Goal: Task Accomplishment & Management: Manage account settings

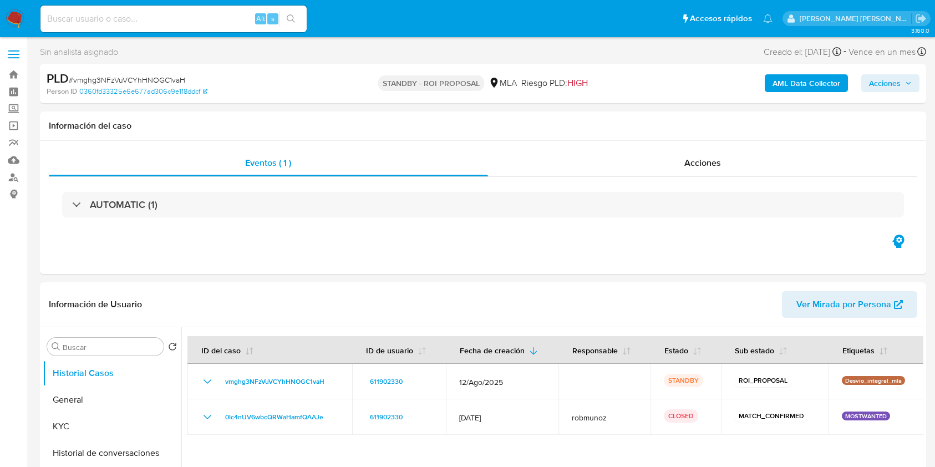
select select "10"
click at [144, 18] on input at bounding box center [173, 19] width 266 height 14
paste input "5iy9QSEjpSd3Q8tXewOJTuEt"
type input "5iy9QSEjpSd3Q8tXewOJTuEt"
click at [291, 22] on icon "search-icon" at bounding box center [291, 18] width 9 height 9
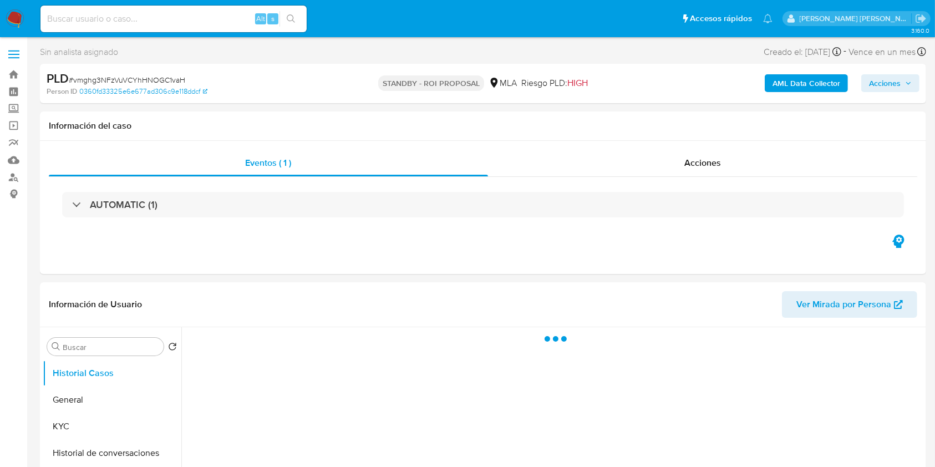
select select "10"
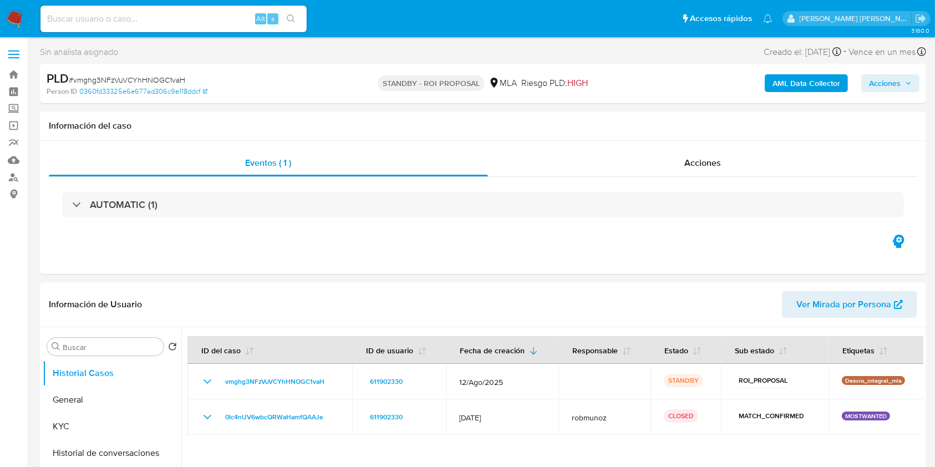
click at [142, 18] on input at bounding box center [173, 19] width 266 height 14
paste input "5iy9QSEjpSd3Q8tXewOJTuEt"
type input "5iy9QSEjpSd3Q8tXewOJTuEt"
click at [301, 11] on button "search-icon" at bounding box center [290, 19] width 23 height 16
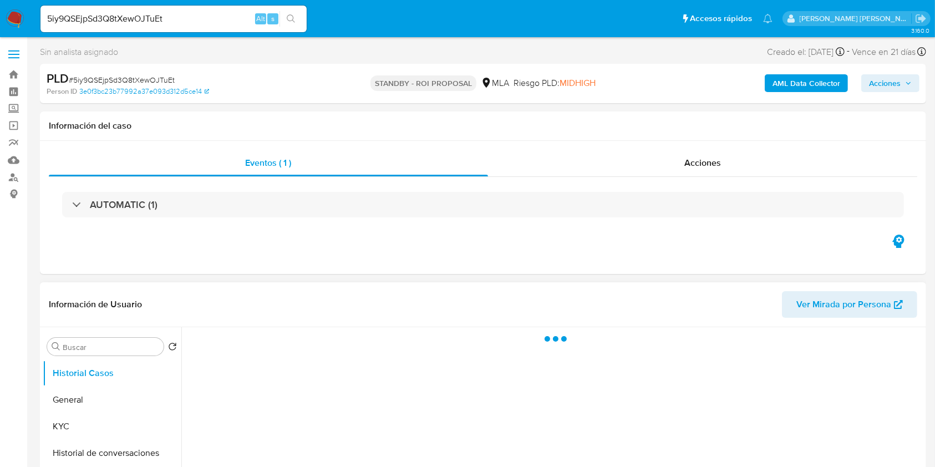
select select "10"
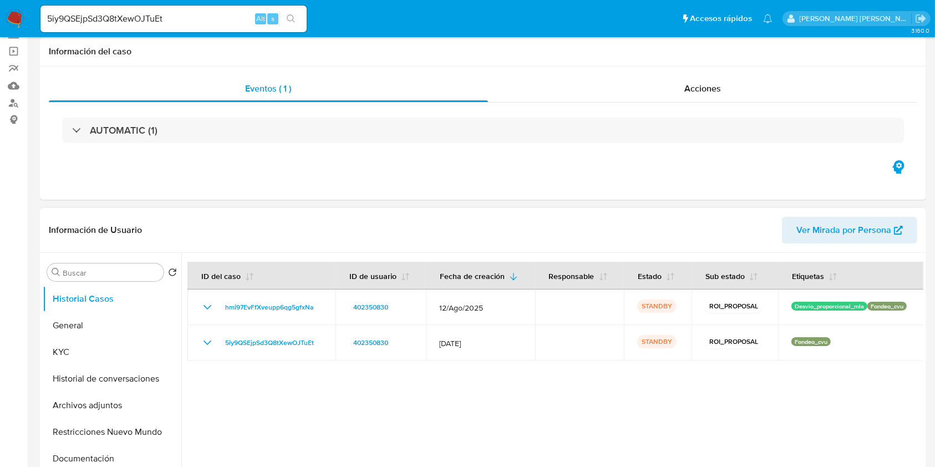
scroll to position [148, 0]
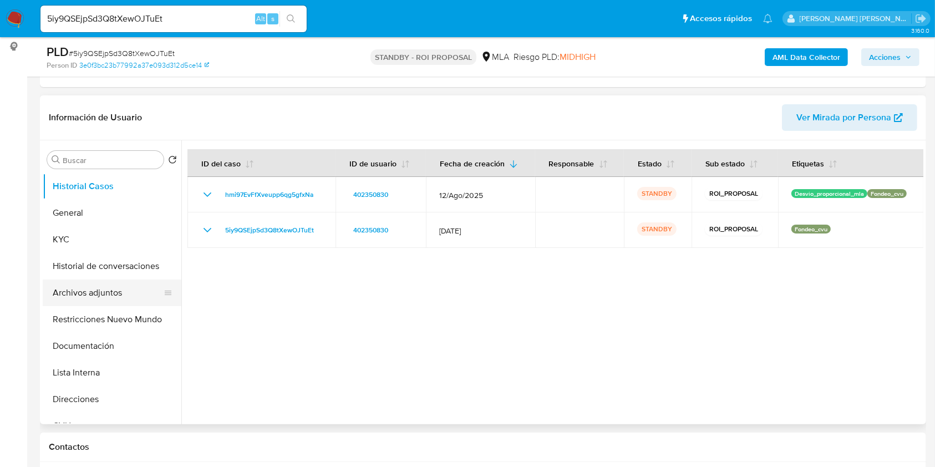
click at [89, 296] on button "Archivos adjuntos" at bounding box center [108, 292] width 130 height 27
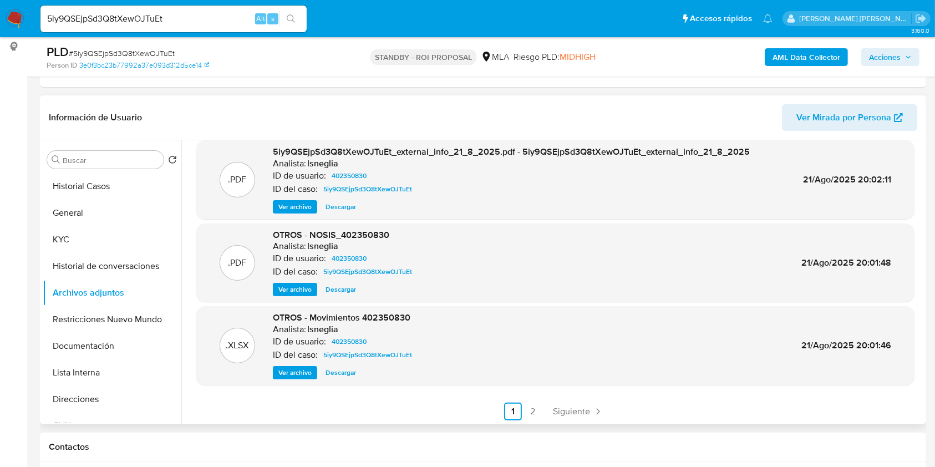
scroll to position [93, 0]
click at [533, 414] on link "2" at bounding box center [533, 410] width 18 height 18
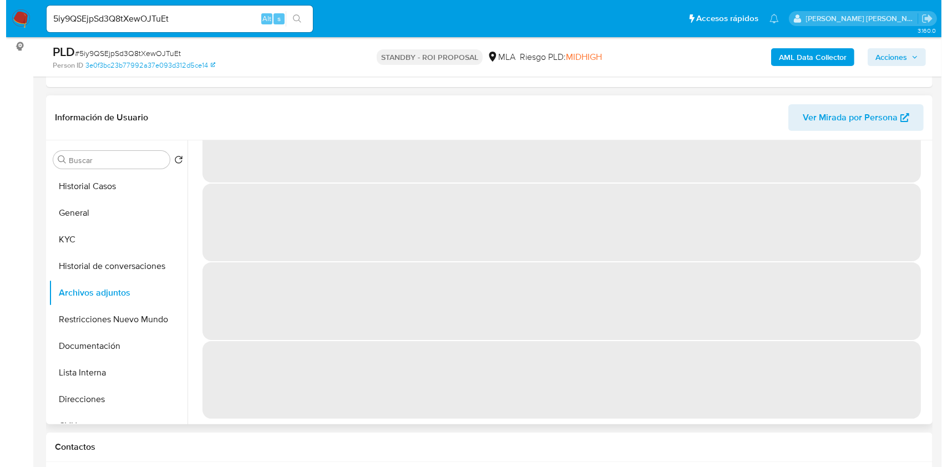
scroll to position [0, 0]
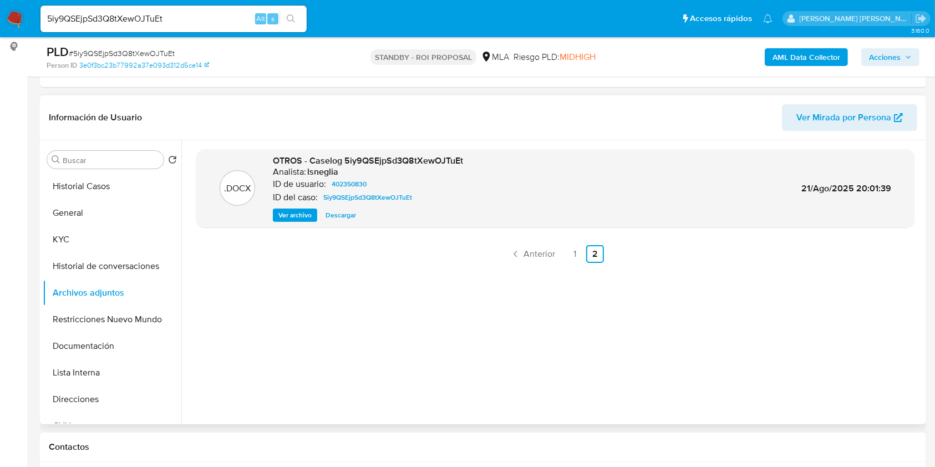
click at [296, 211] on span "Ver archivo" at bounding box center [294, 215] width 33 height 11
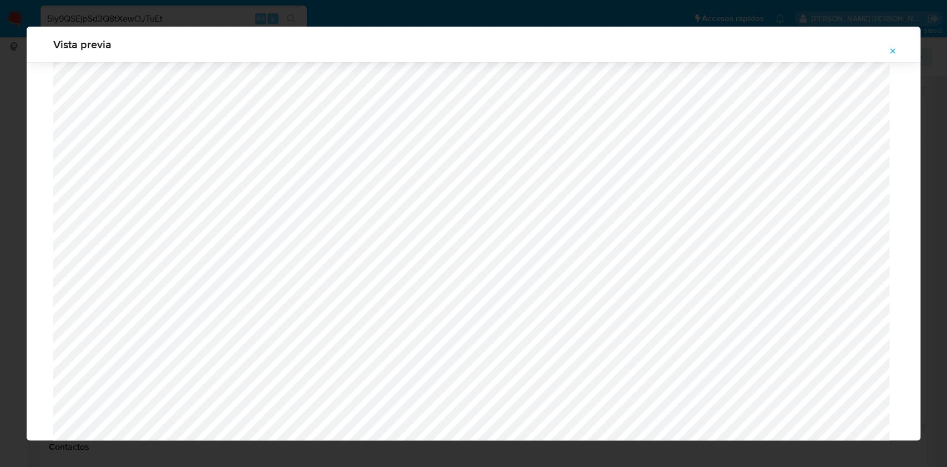
scroll to position [495, 0]
click at [891, 54] on icon "Attachment preview" at bounding box center [892, 51] width 9 height 9
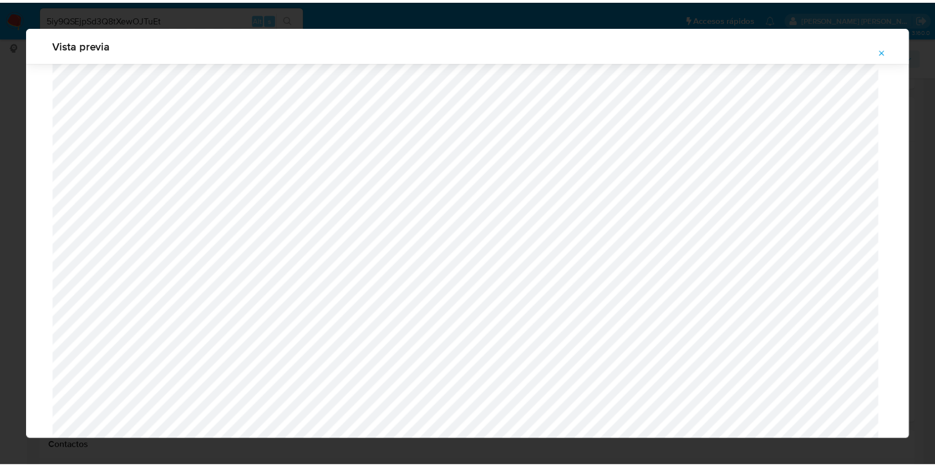
scroll to position [0, 0]
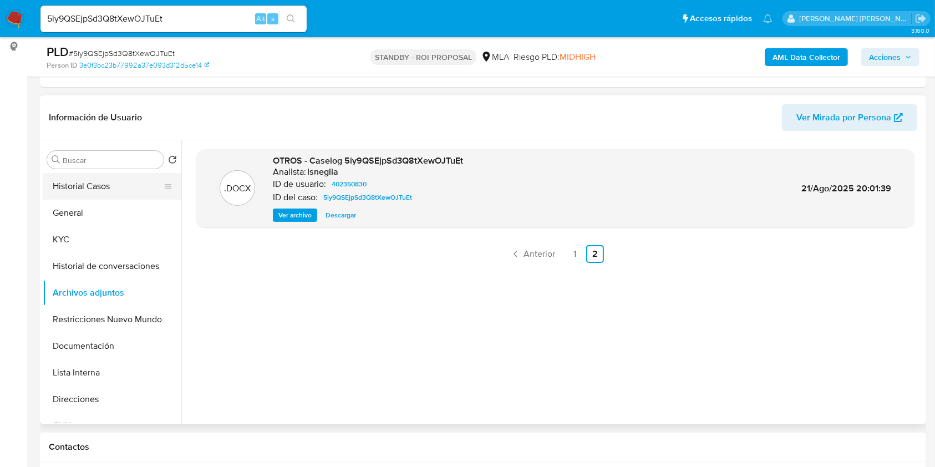
click at [89, 182] on button "Historial Casos" at bounding box center [108, 186] width 130 height 27
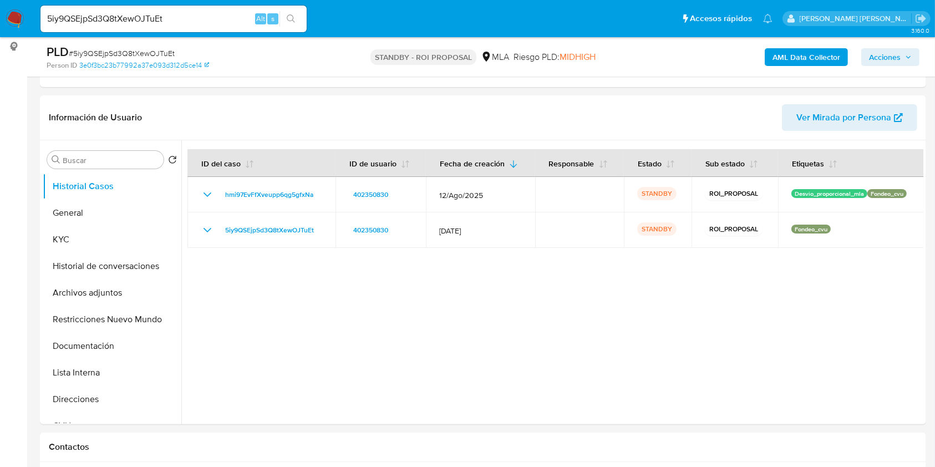
click at [146, 53] on span "# 5iy9QSEjpSd3Q8tXewOJTuEt" at bounding box center [122, 53] width 106 height 11
drag, startPoint x: 146, startPoint y: 53, endPoint x: 107, endPoint y: 52, distance: 39.4
click at [107, 52] on span "# 5iy9QSEjpSd3Q8tXewOJTuEt" at bounding box center [122, 53] width 106 height 11
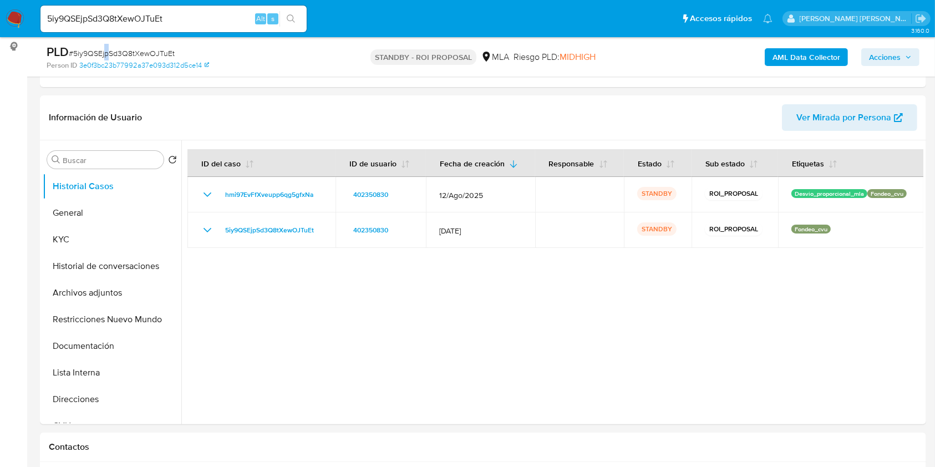
click at [106, 49] on span "# 5iy9QSEjpSd3Q8tXewOJTuEt" at bounding box center [122, 53] width 106 height 11
click at [105, 55] on span "# 5iy9QSEjpSd3Q8tXewOJTuEt" at bounding box center [122, 53] width 106 height 11
click at [169, 19] on input "5iy9QSEjpSd3Q8tXewOJTuEt" at bounding box center [173, 19] width 266 height 14
drag, startPoint x: 169, startPoint y: 19, endPoint x: 129, endPoint y: 18, distance: 39.9
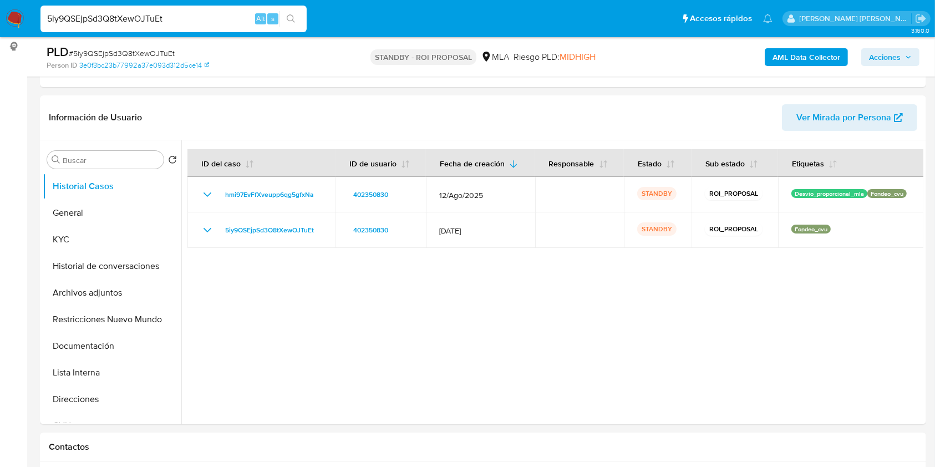
click at [129, 18] on input "5iy9QSEjpSd3Q8tXewOJTuEt" at bounding box center [173, 19] width 266 height 14
paste input "xwFCE9U5GnpbYy7D39W8tXz6"
type input "xwFCE9U5GnpbYy7D39W8tXz6"
click at [289, 19] on icon "search-icon" at bounding box center [291, 18] width 9 height 9
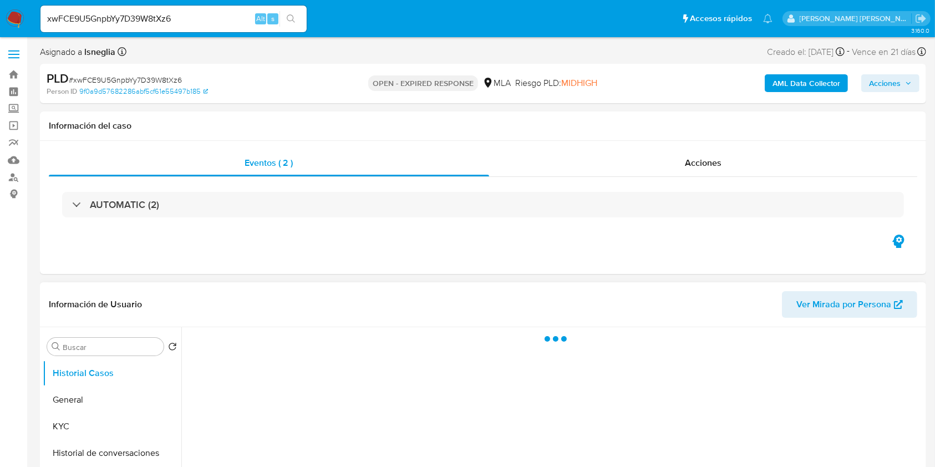
select select "10"
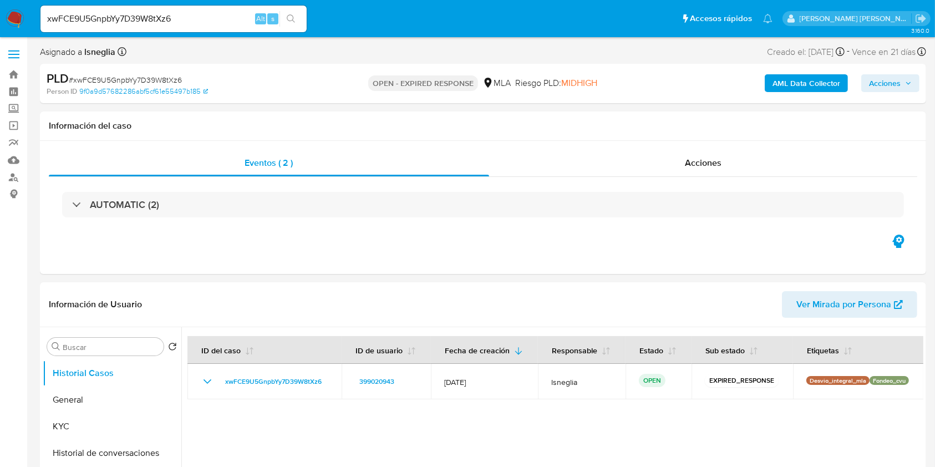
click at [123, 83] on span "# xwFCE9U5GnpbYy7D39W8tXz6" at bounding box center [125, 79] width 113 height 11
copy span "xwFCE9U5GnpbYy7D39W8tXz6"
click at [16, 14] on img at bounding box center [15, 18] width 19 height 19
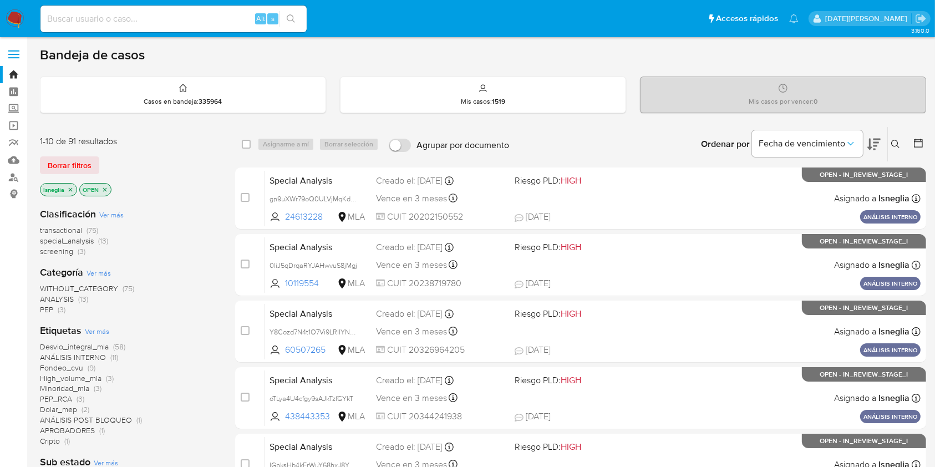
click at [896, 141] on icon at bounding box center [895, 144] width 9 height 9
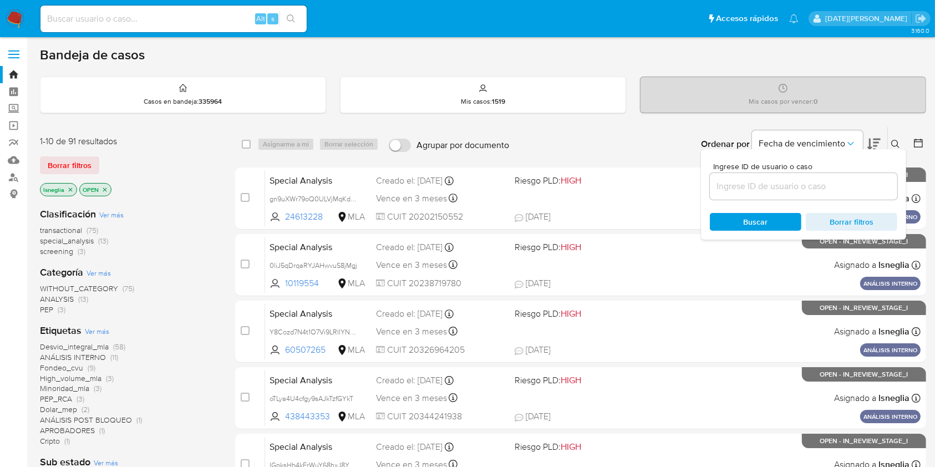
click at [750, 191] on input at bounding box center [803, 186] width 187 height 14
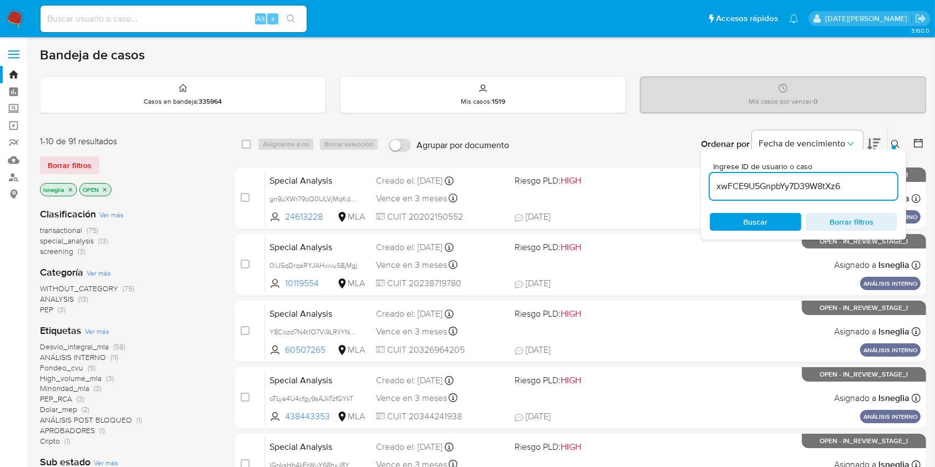
type input "xwFCE9U5GnpbYy7D39W8tXz6"
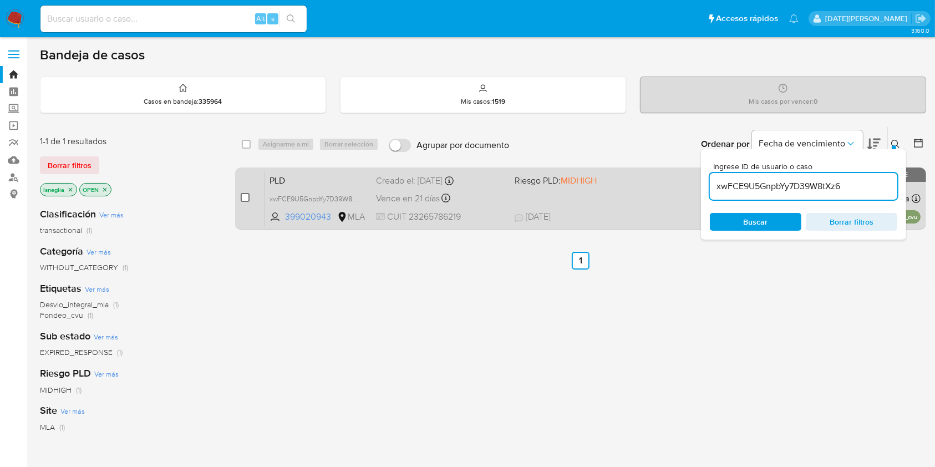
click at [245, 197] on input "checkbox" at bounding box center [245, 197] width 9 height 9
checkbox input "true"
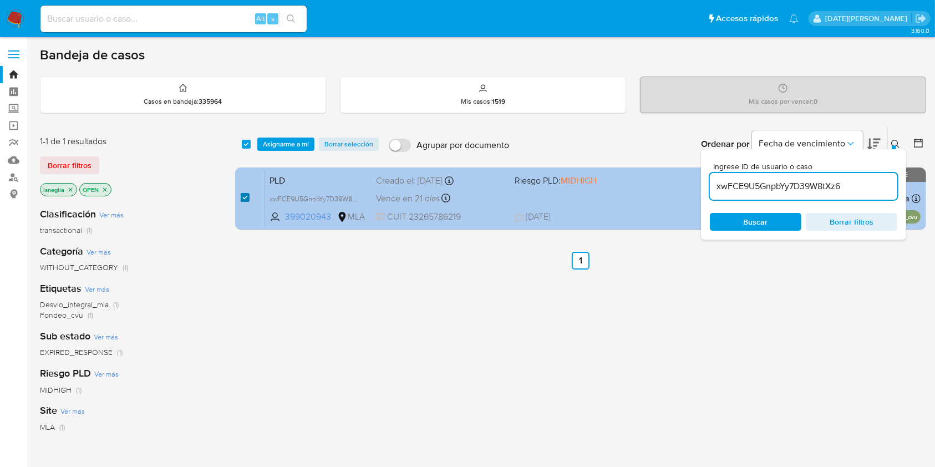
checkbox input "true"
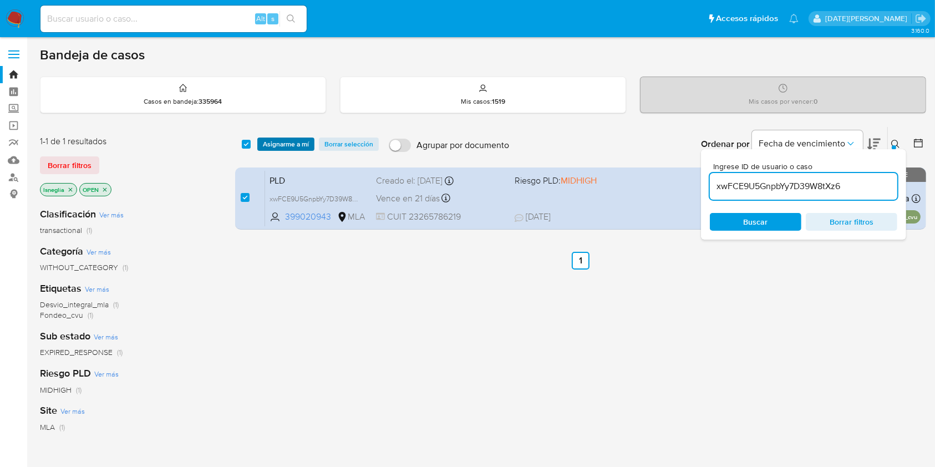
click at [299, 142] on span "Asignarme a mí" at bounding box center [286, 144] width 46 height 11
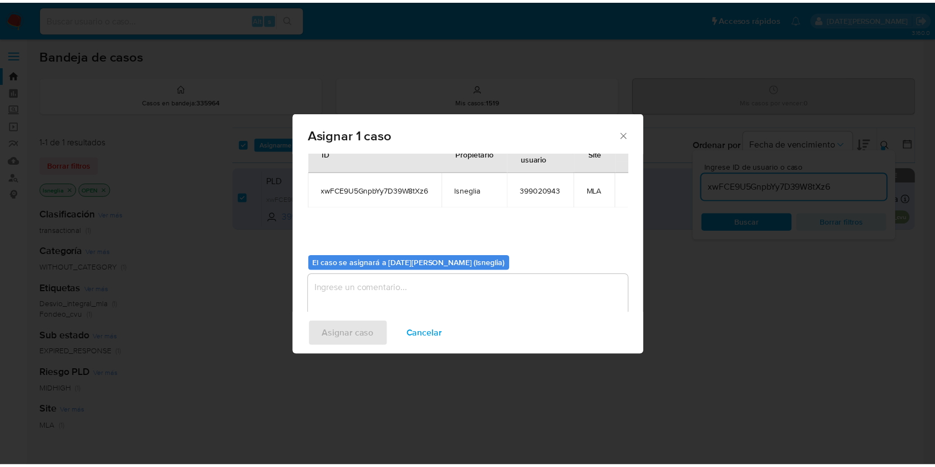
scroll to position [57, 0]
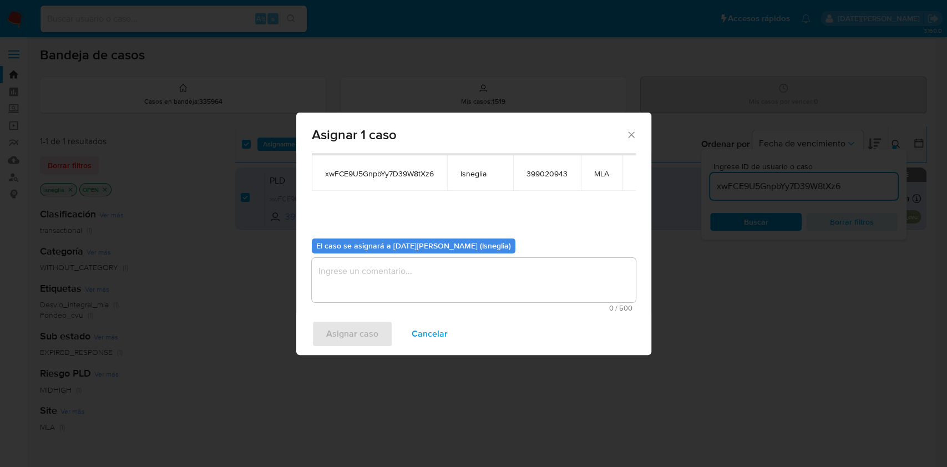
click at [467, 264] on textarea "assign-modal" at bounding box center [474, 280] width 324 height 44
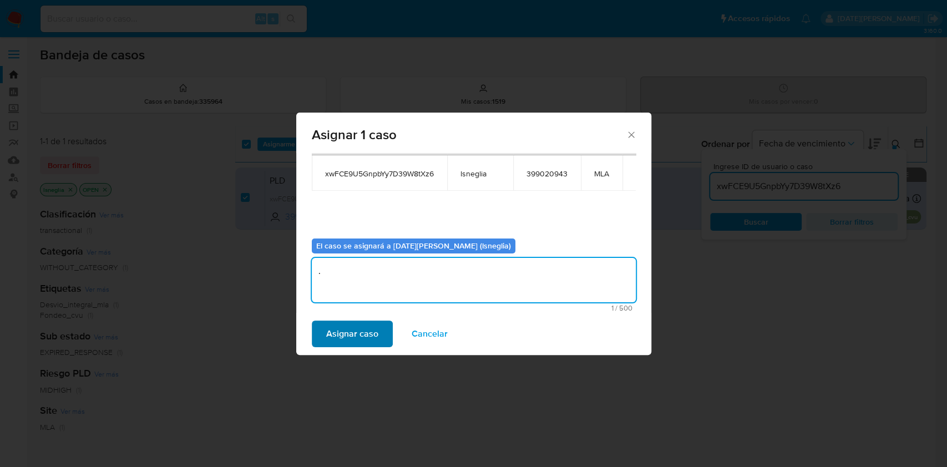
type textarea "."
click at [337, 332] on span "Asignar caso" at bounding box center [352, 334] width 52 height 24
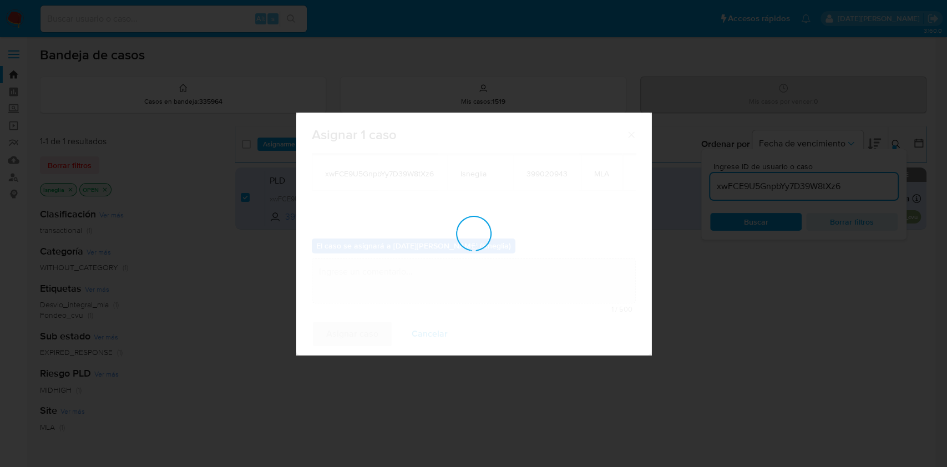
checkbox input "false"
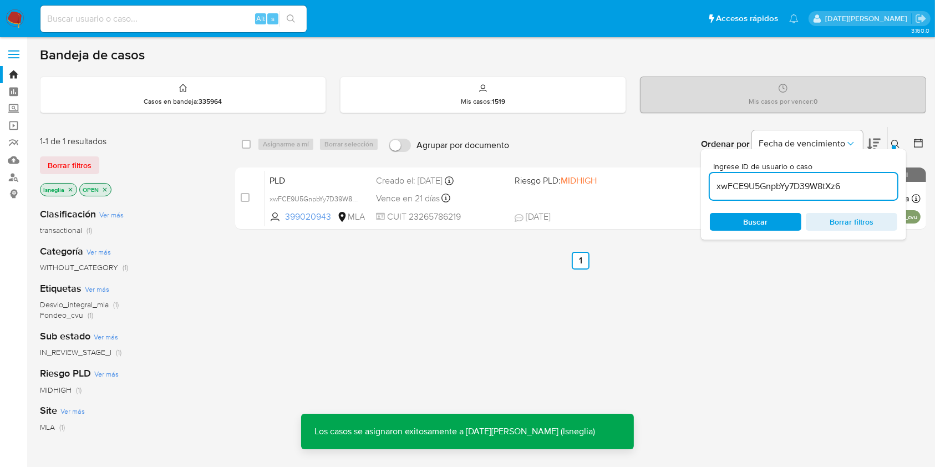
click at [894, 138] on button at bounding box center [897, 144] width 18 height 13
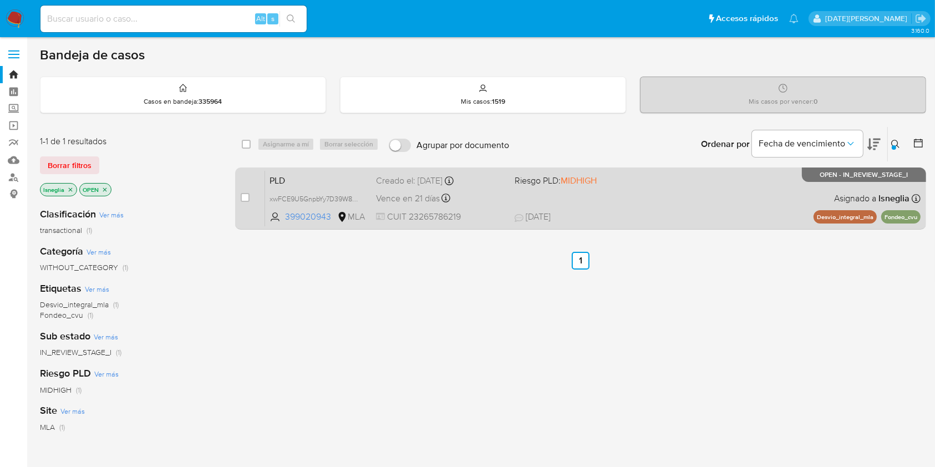
click at [305, 174] on span "PLD" at bounding box center [318, 179] width 98 height 14
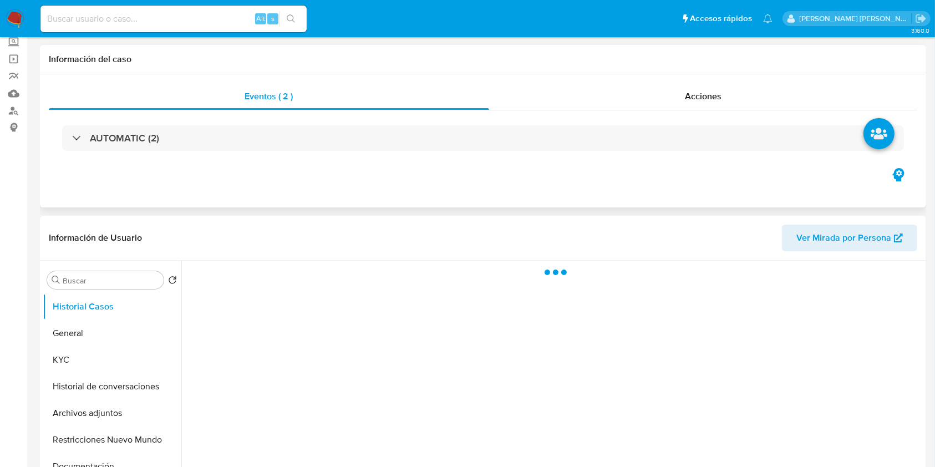
select select "10"
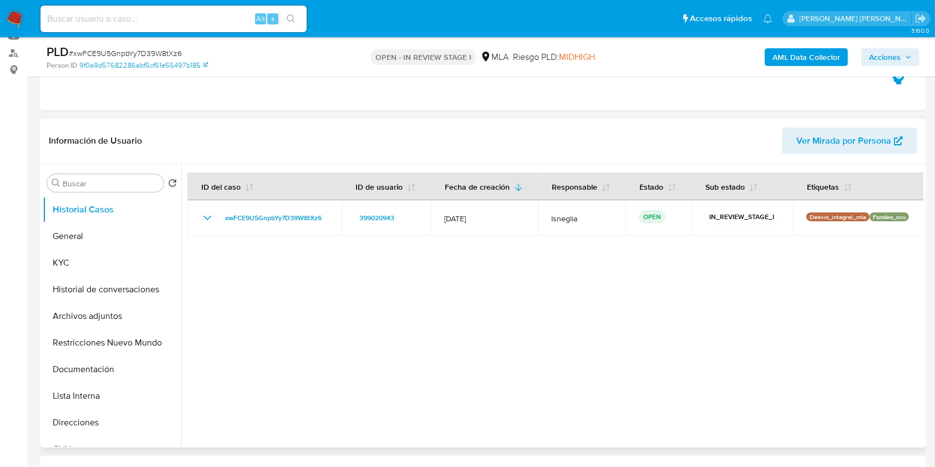
scroll to position [148, 0]
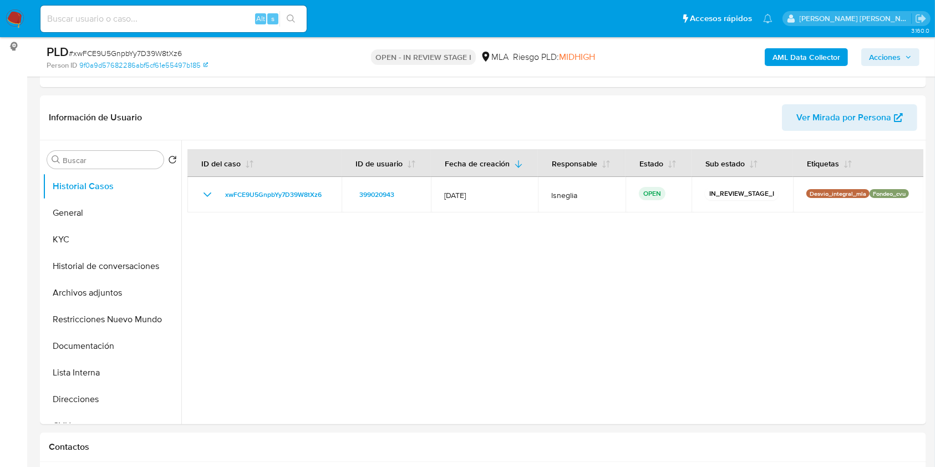
click at [131, 19] on input at bounding box center [173, 19] width 266 height 14
paste input "5iy9QSEjpSd3Q8tXewOJTuEt"
type input "5iy9QSEjpSd3Q8tXewOJTuEt"
click at [291, 18] on icon "search-icon" at bounding box center [291, 18] width 9 height 9
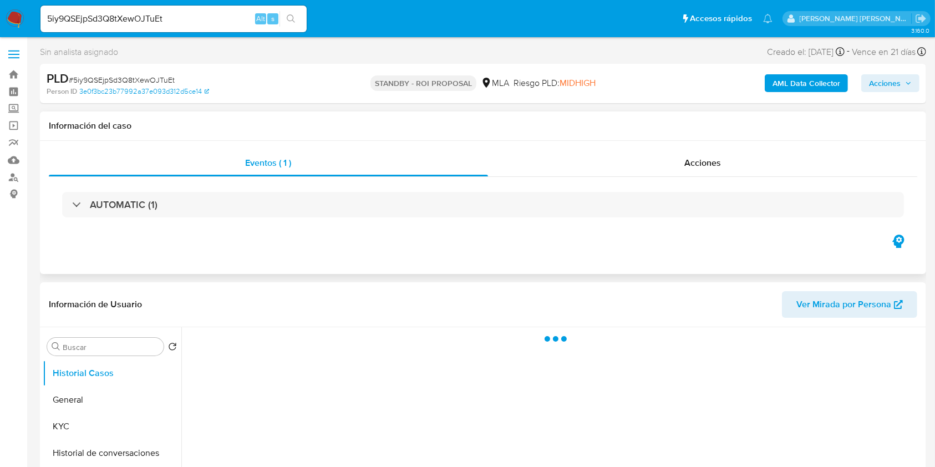
select select "10"
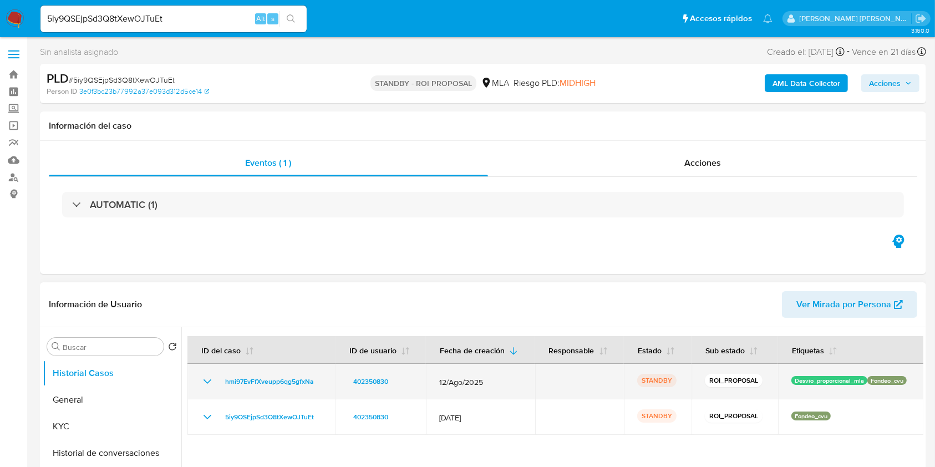
drag, startPoint x: 319, startPoint y: 377, endPoint x: 218, endPoint y: 379, distance: 100.9
click at [218, 379] on div "hmi97EvFfXveupp6qg5gfxNa" at bounding box center [261, 381] width 121 height 13
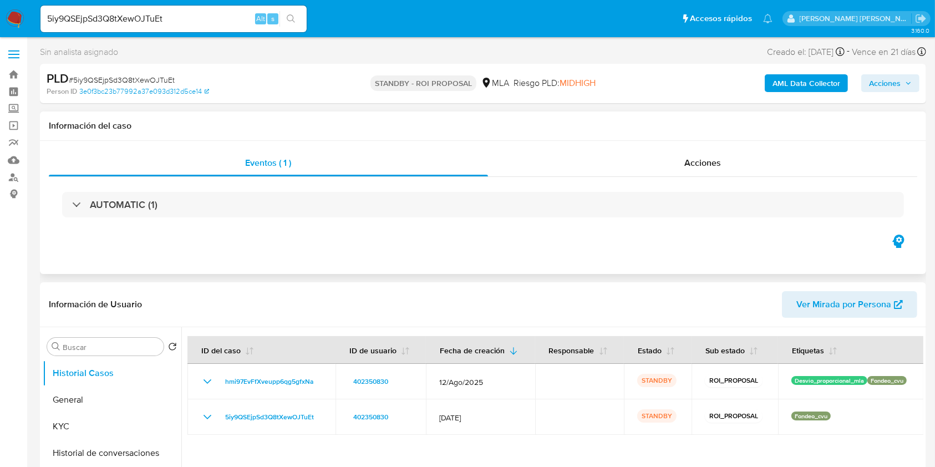
drag, startPoint x: 241, startPoint y: 380, endPoint x: 650, endPoint y: 242, distance: 431.6
click at [650, 242] on div "Eventos ( 1 ) Acciones AUTOMATIC (1)" at bounding box center [483, 207] width 886 height 133
click at [144, 29] on div "5iy9QSEjpSd3Q8tXewOJTuEt Alt s" at bounding box center [173, 19] width 266 height 27
click at [141, 22] on input "5iy9QSEjpSd3Q8tXewOJTuEt" at bounding box center [173, 19] width 266 height 14
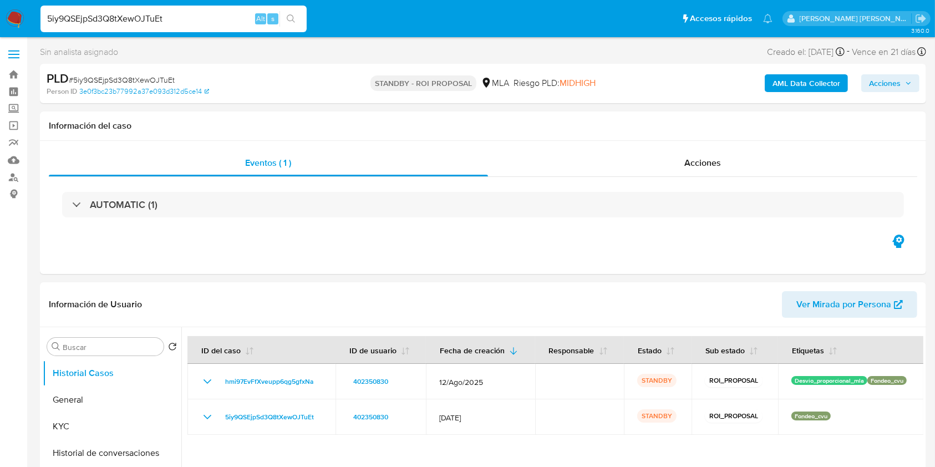
paste input "xwFCE9U5GnpbYy7D39W8tXz6"
type input "xwFCE9U5GnpbYy7D39W8tXz6"
click at [291, 14] on icon "search-icon" at bounding box center [291, 18] width 8 height 8
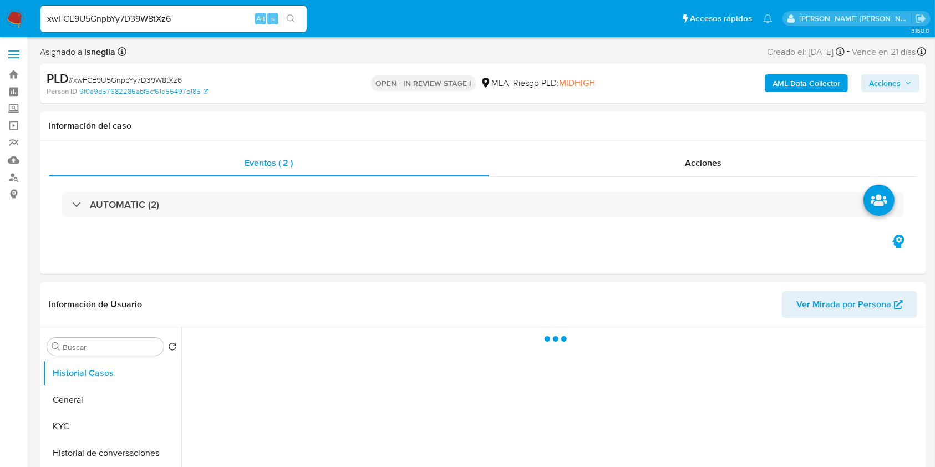
select select "10"
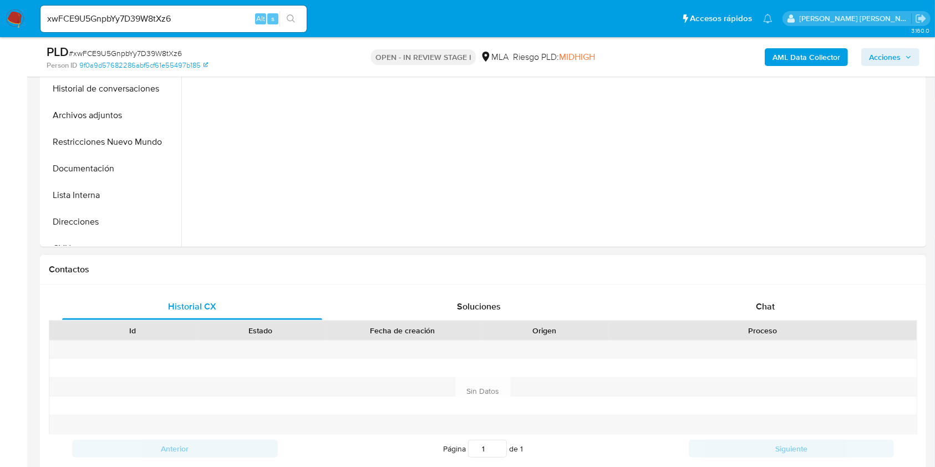
scroll to position [369, 0]
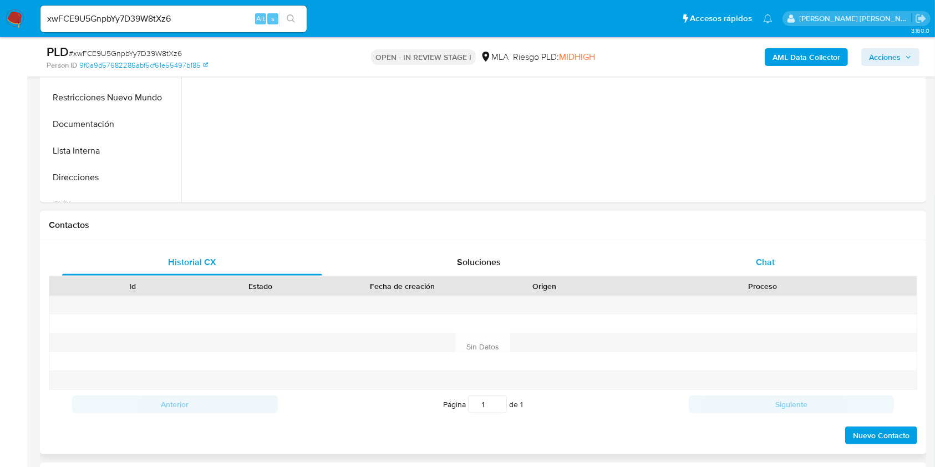
click at [784, 265] on div "Chat" at bounding box center [765, 262] width 260 height 27
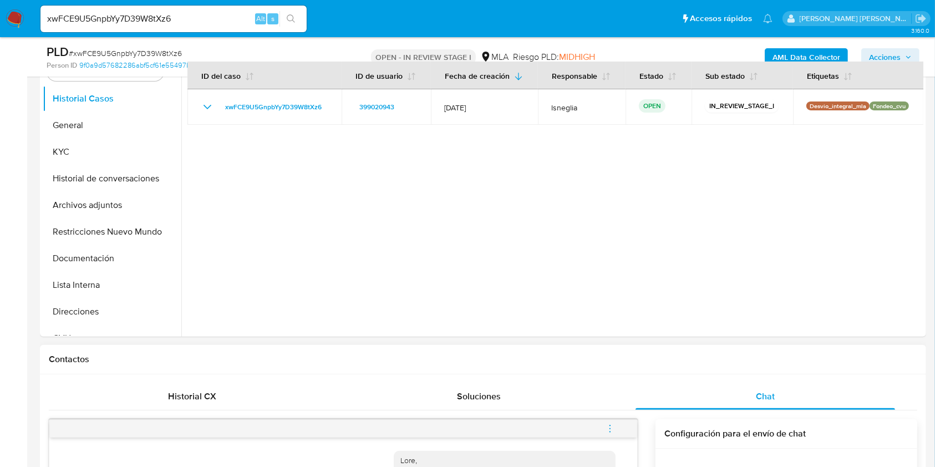
scroll to position [148, 0]
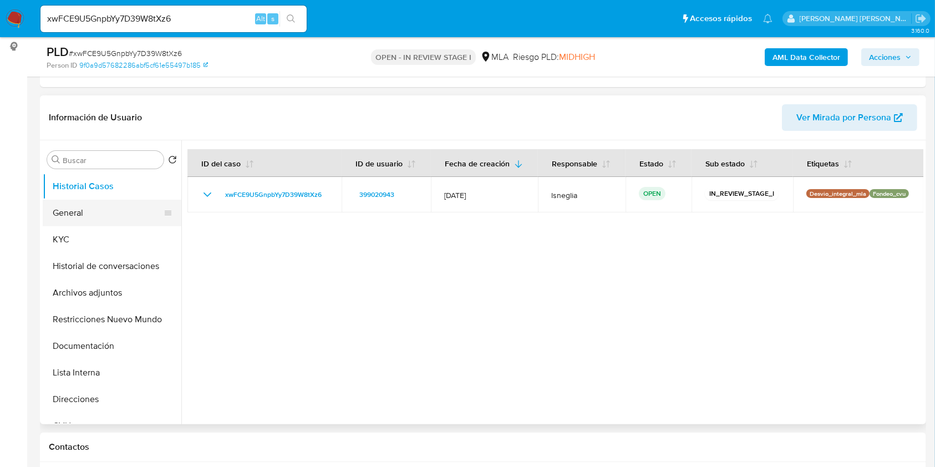
click at [85, 211] on button "General" at bounding box center [108, 213] width 130 height 27
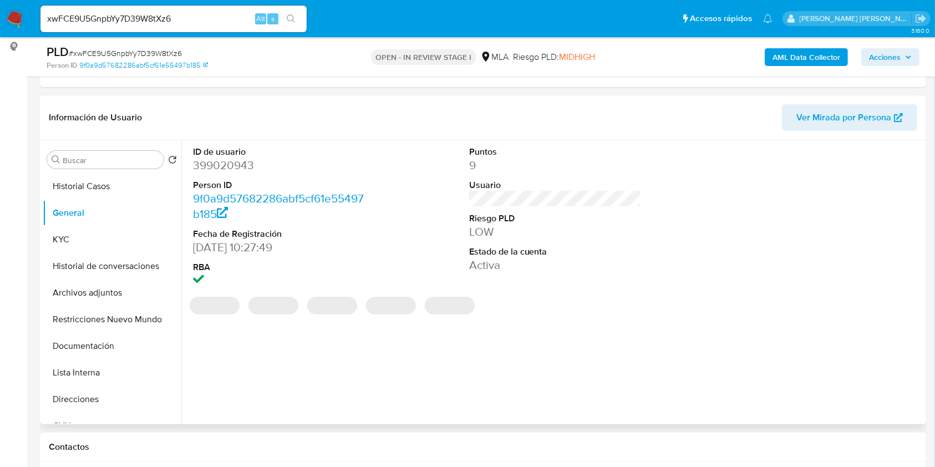
click at [232, 166] on dd "399020943" at bounding box center [279, 165] width 173 height 16
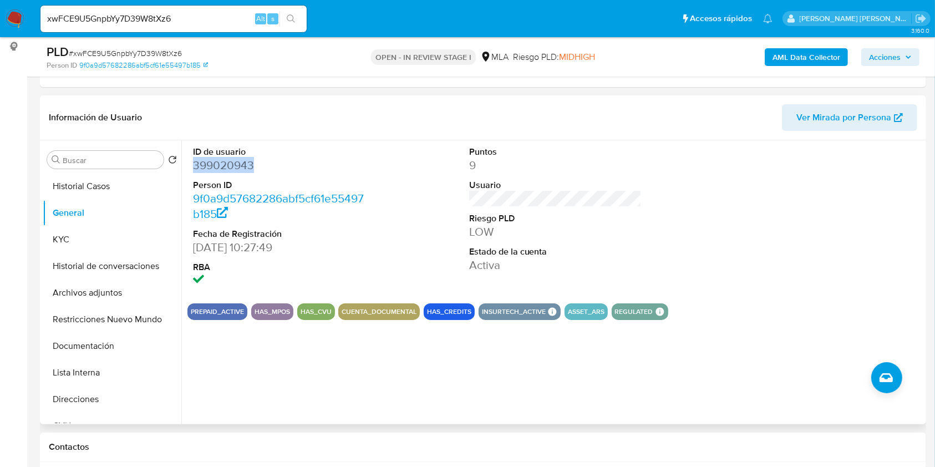
copy dd "399020943"
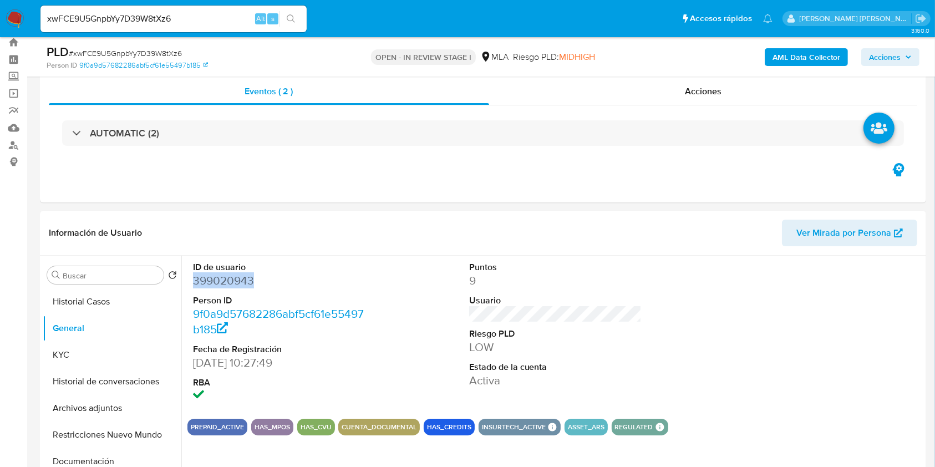
scroll to position [0, 0]
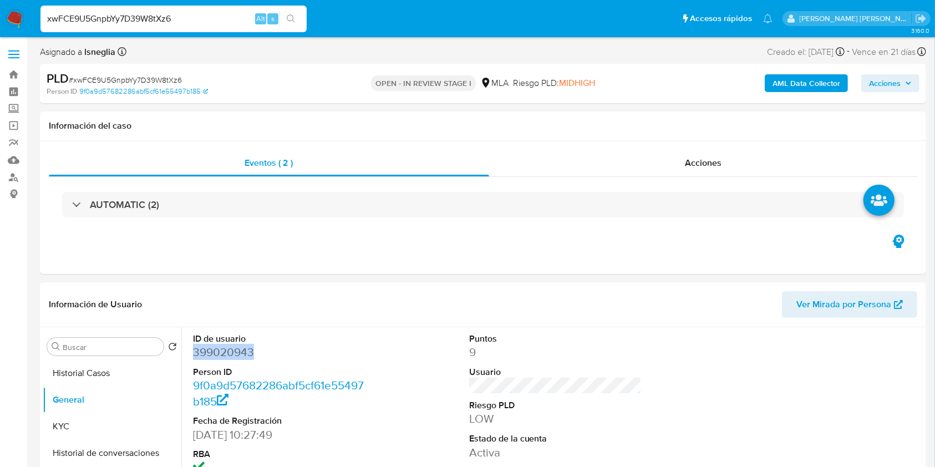
click at [116, 17] on input "xwFCE9U5GnpbYy7D39W8tXz6" at bounding box center [173, 19] width 266 height 14
paste input "5iy9QSEjpSd3Q8tXewOJTuEt"
type input "5iy9QSEjpSd3Q8tXewOJTuEt"
click at [296, 15] on button "search-icon" at bounding box center [290, 19] width 23 height 16
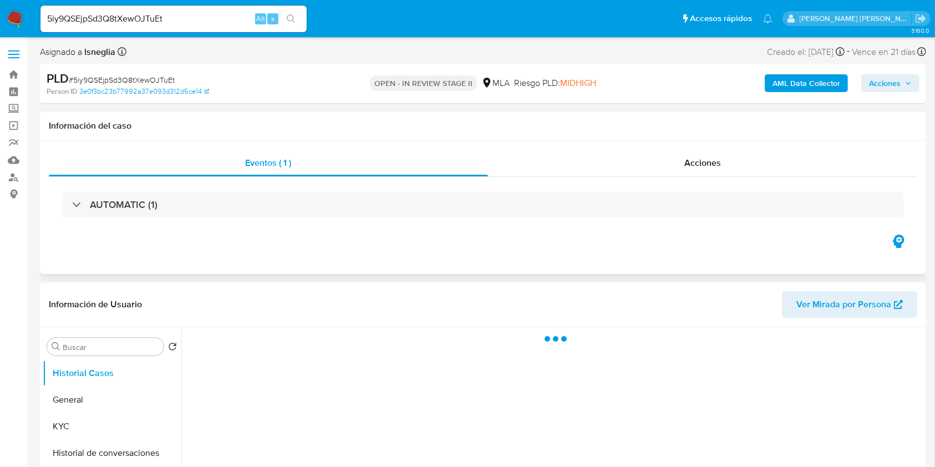
select select "10"
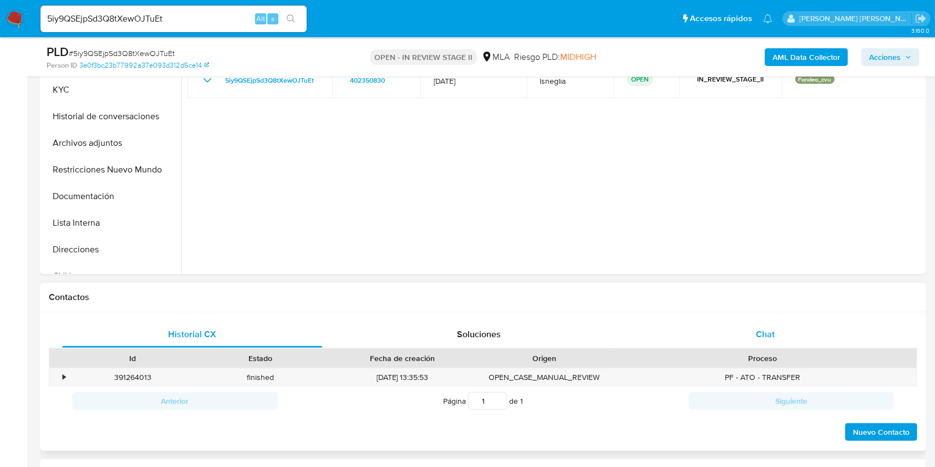
scroll to position [369, 0]
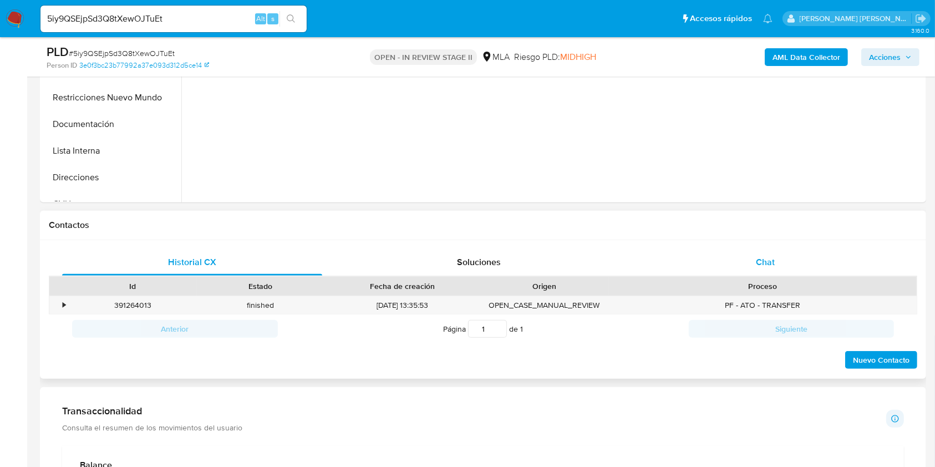
click at [763, 253] on div "Chat" at bounding box center [765, 262] width 260 height 27
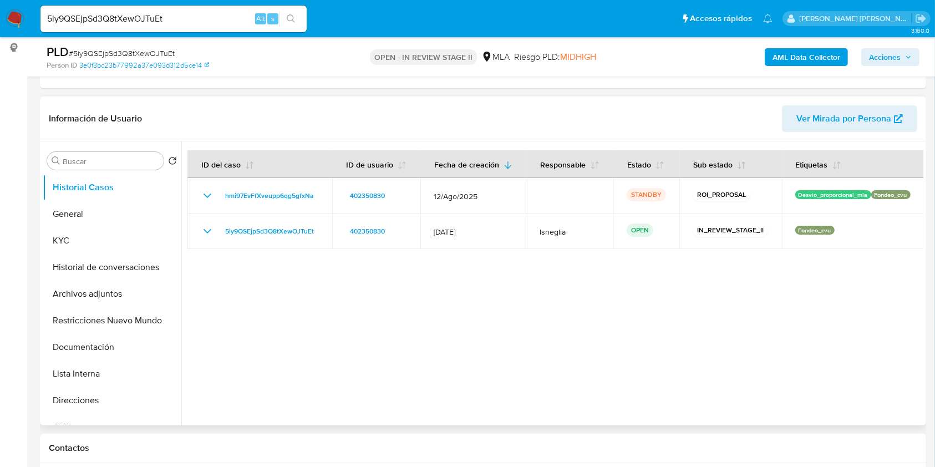
scroll to position [148, 0]
click at [89, 223] on button "General" at bounding box center [108, 213] width 130 height 27
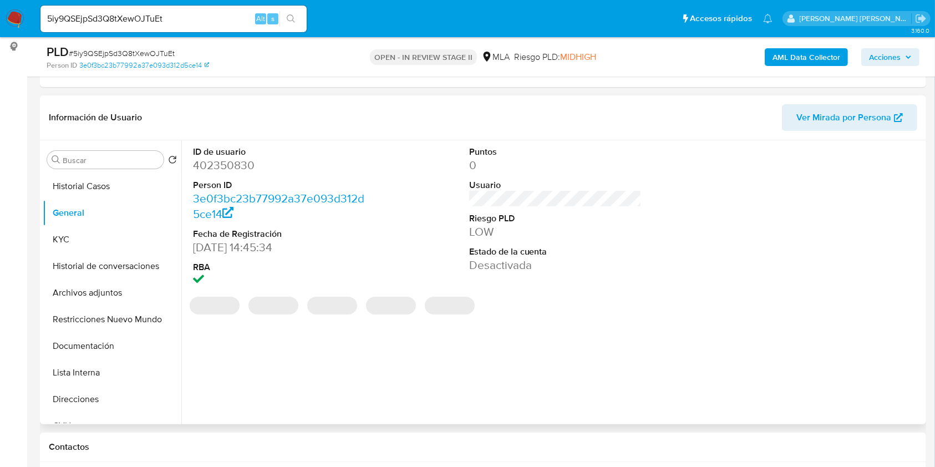
click at [247, 165] on dd "402350830" at bounding box center [279, 165] width 173 height 16
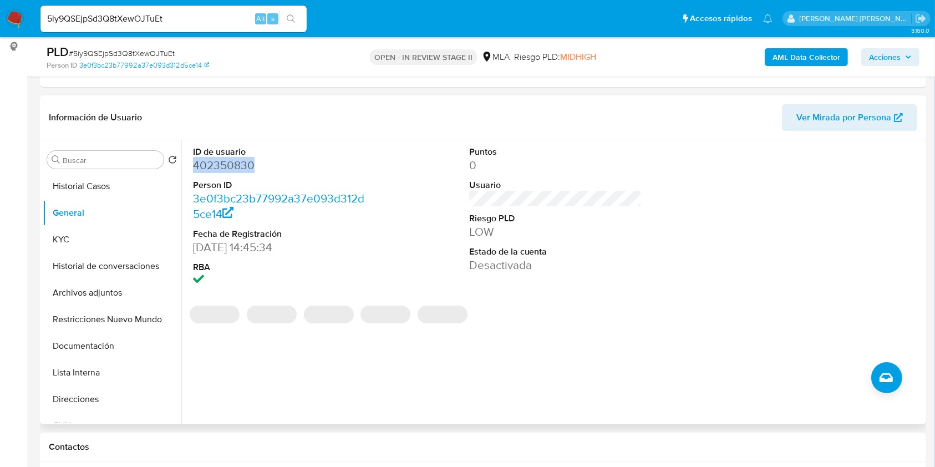
copy dd "402350830"
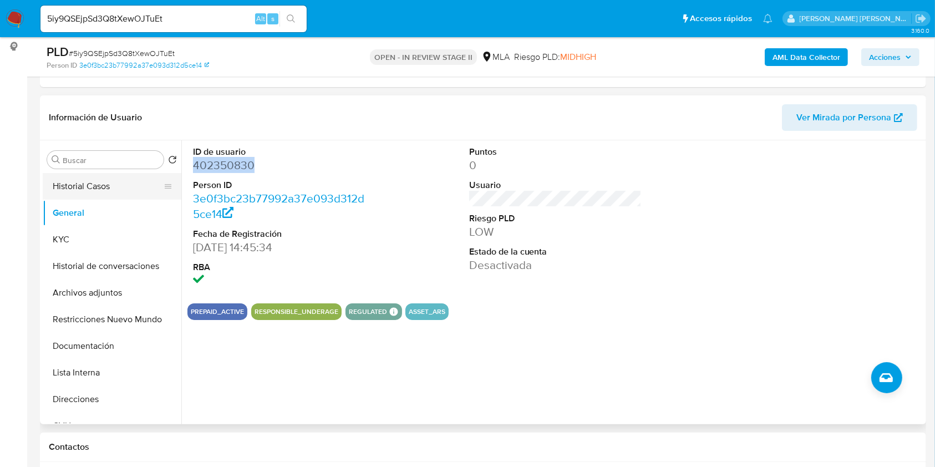
click at [108, 184] on button "Historial Casos" at bounding box center [108, 186] width 130 height 27
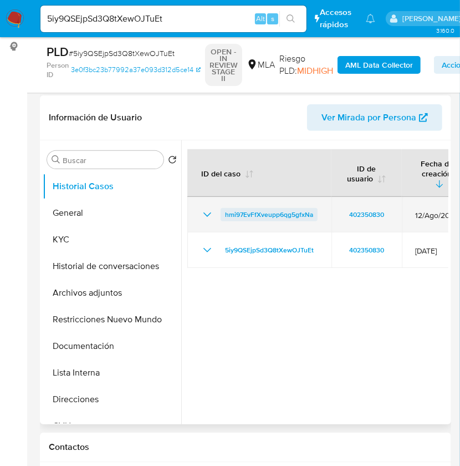
drag, startPoint x: 218, startPoint y: 200, endPoint x: 312, endPoint y: 200, distance: 94.3
click at [312, 208] on div "hmi97EvFfXveupp6qg5gfxNa" at bounding box center [260, 214] width 118 height 13
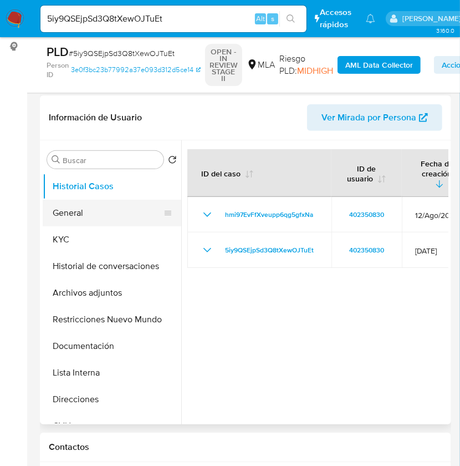
click at [93, 217] on button "General" at bounding box center [108, 213] width 130 height 27
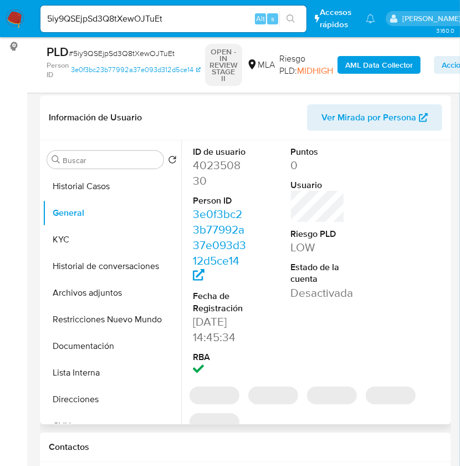
click at [221, 166] on dd "402350830" at bounding box center [220, 172] width 54 height 31
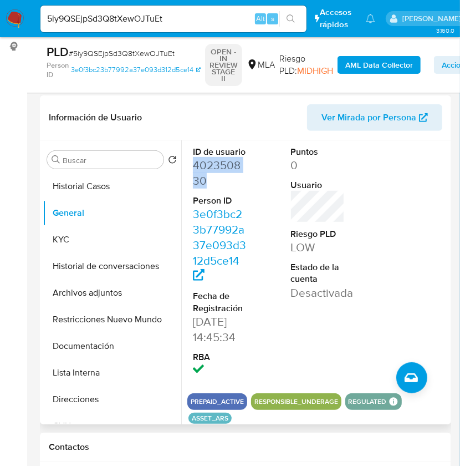
copy dd "402350830"
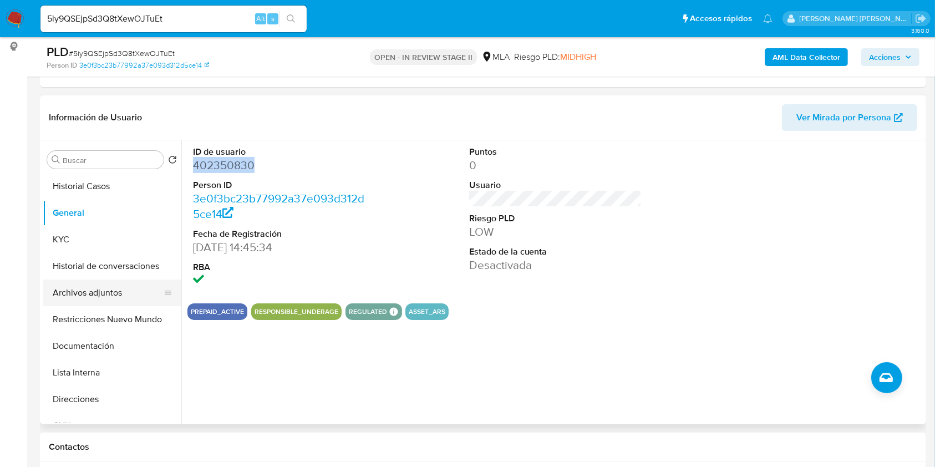
click at [100, 294] on button "Archivos adjuntos" at bounding box center [108, 292] width 130 height 27
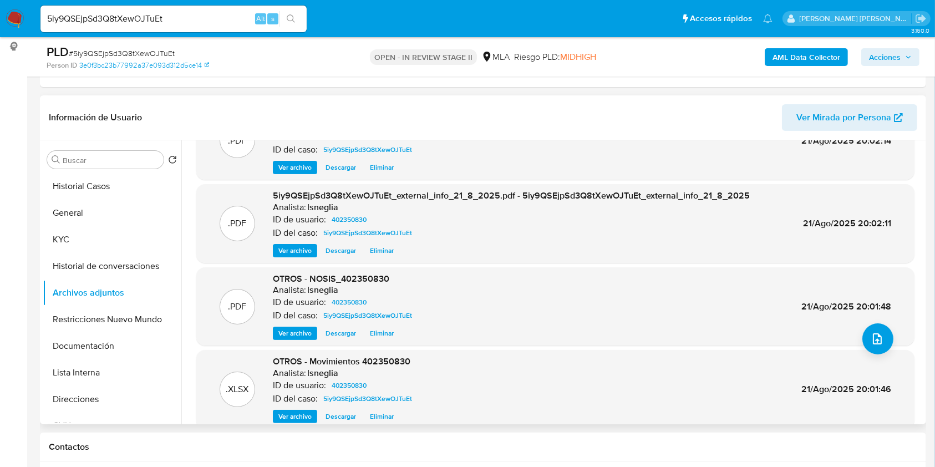
scroll to position [93, 0]
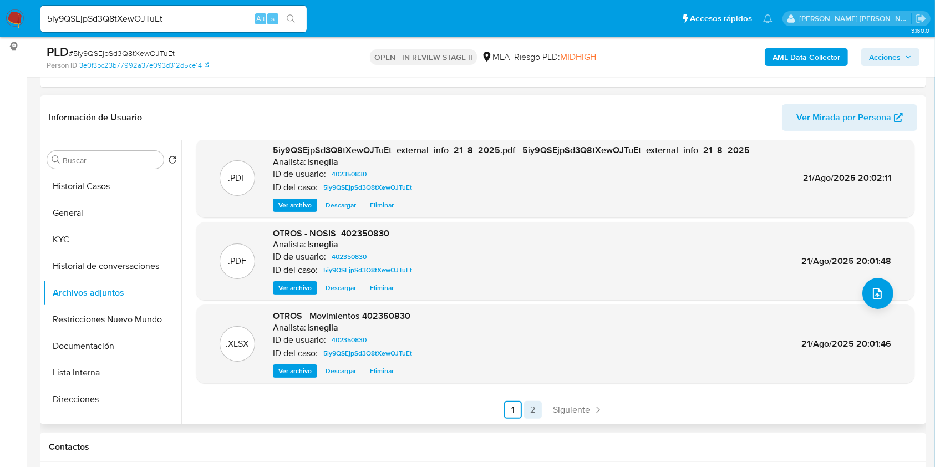
click at [533, 407] on link "2" at bounding box center [533, 410] width 18 height 18
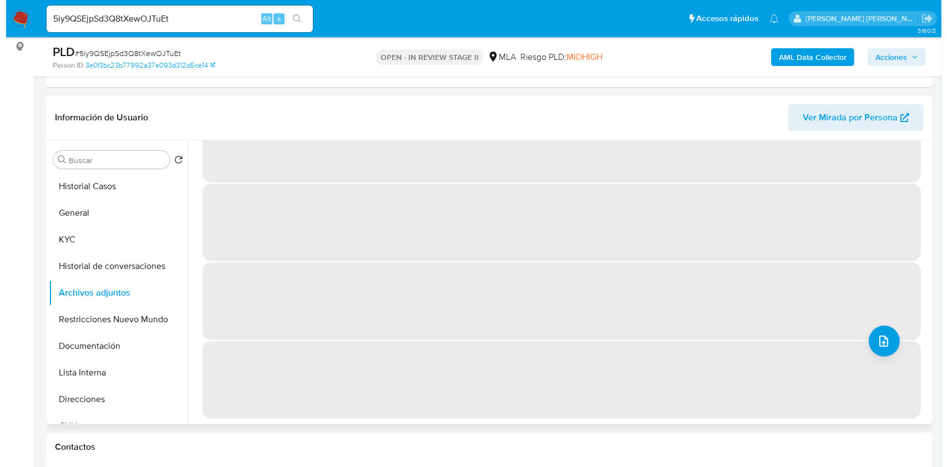
scroll to position [0, 0]
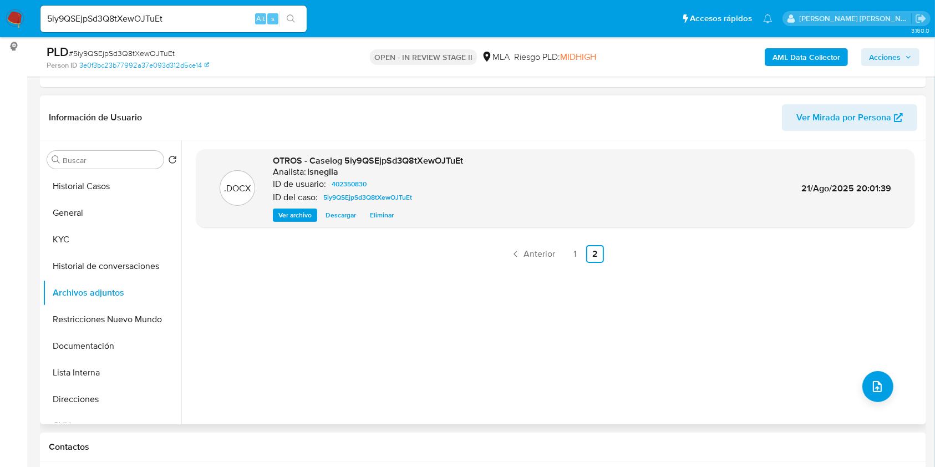
click at [297, 213] on span "Ver archivo" at bounding box center [294, 215] width 33 height 11
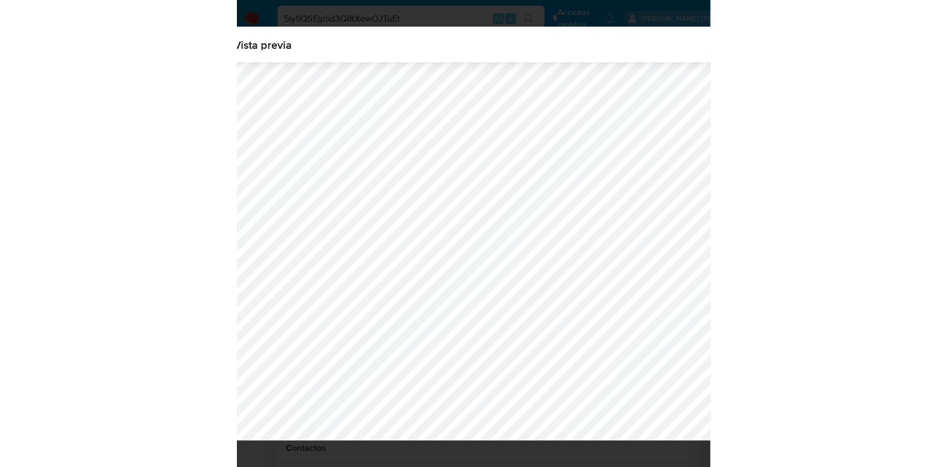
scroll to position [569, 0]
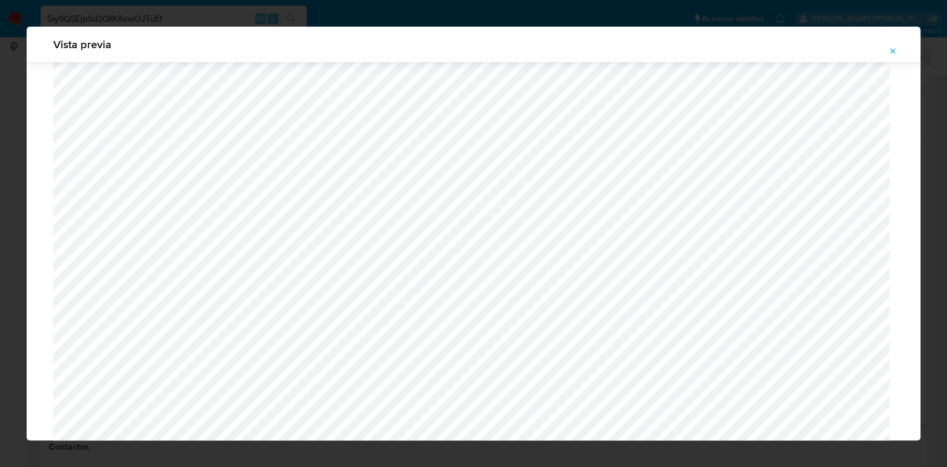
click at [897, 48] on button "Attachment preview" at bounding box center [892, 51] width 24 height 18
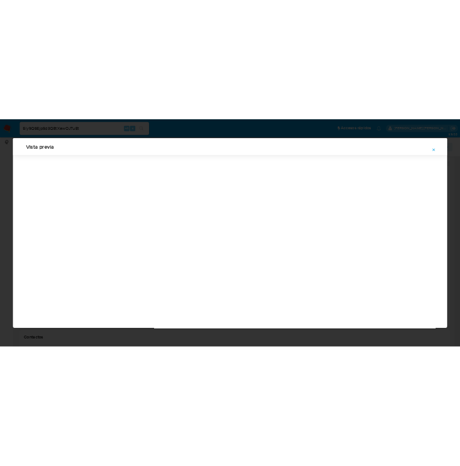
scroll to position [0, 0]
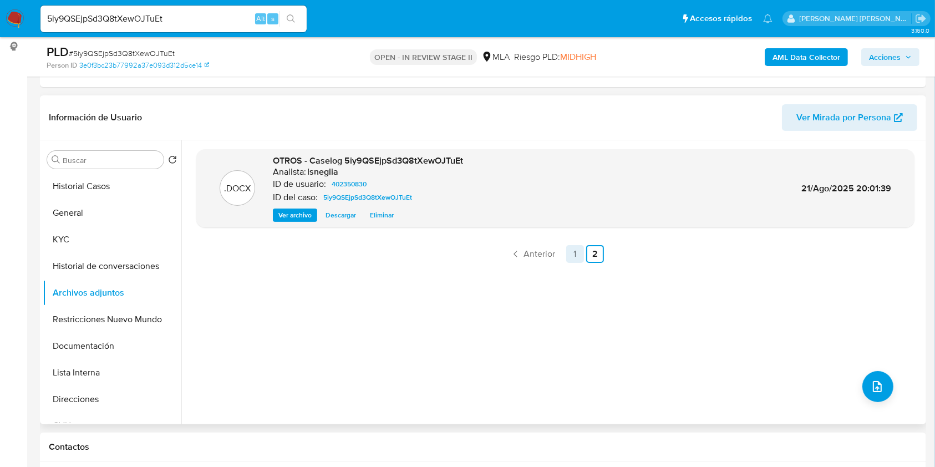
click at [572, 256] on link "1" at bounding box center [575, 254] width 18 height 18
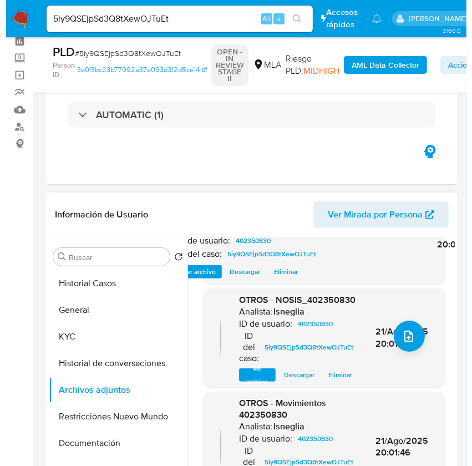
scroll to position [74, 0]
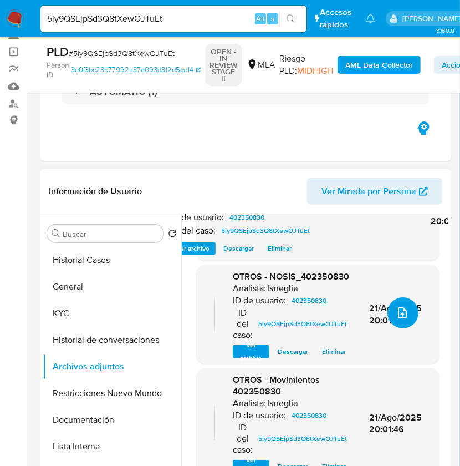
click at [396, 306] on span "upload-file" at bounding box center [402, 312] width 13 height 13
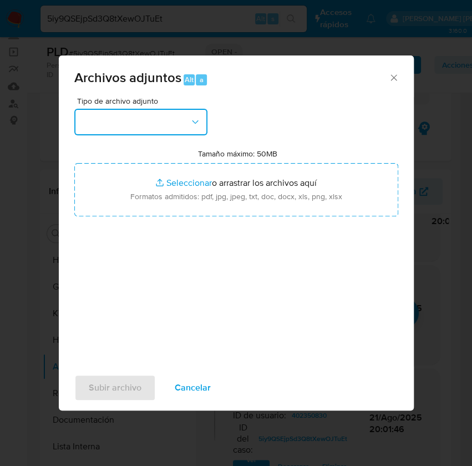
click at [170, 130] on button "button" at bounding box center [140, 122] width 133 height 27
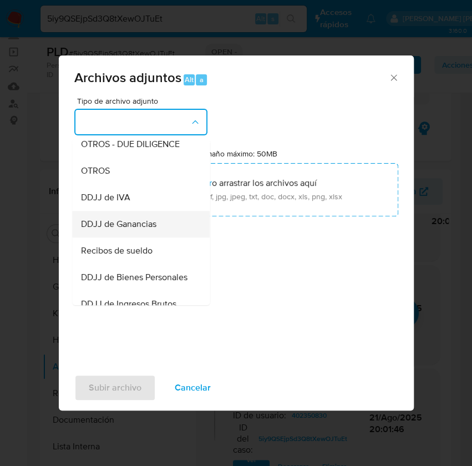
scroll to position [222, 0]
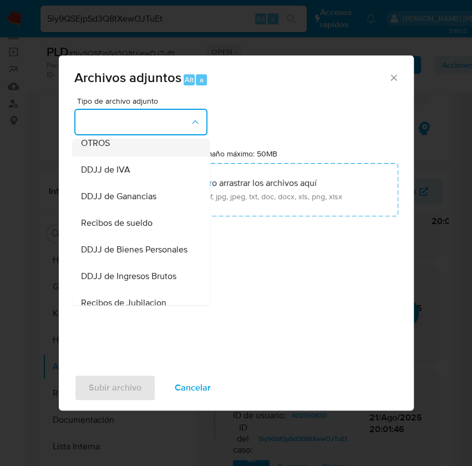
click at [118, 146] on div "OTROS" at bounding box center [137, 143] width 113 height 27
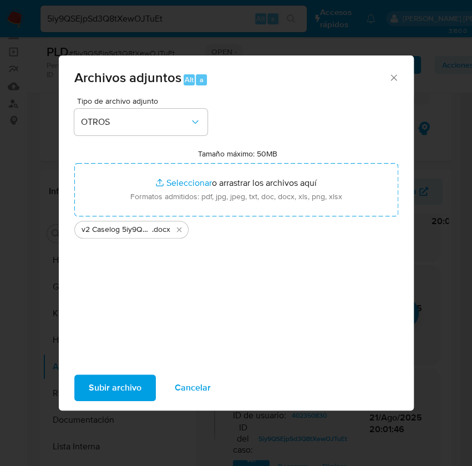
click at [133, 389] on span "Subir archivo" at bounding box center [115, 387] width 53 height 24
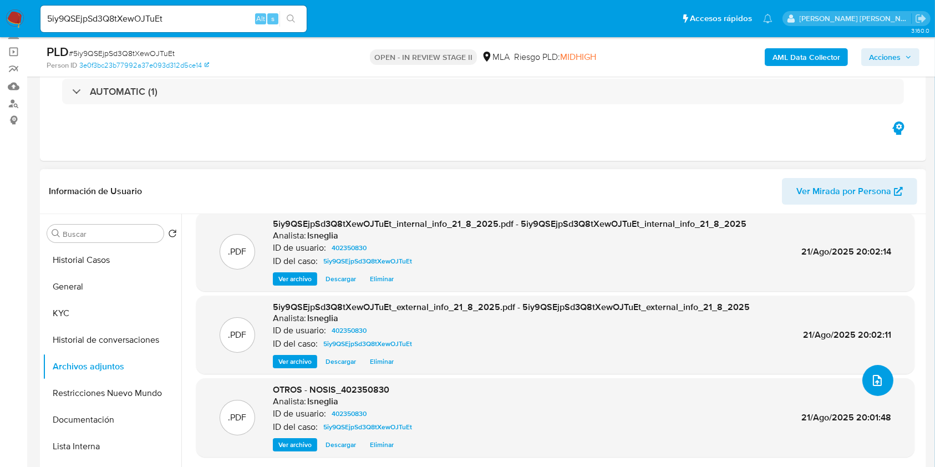
scroll to position [369, 0]
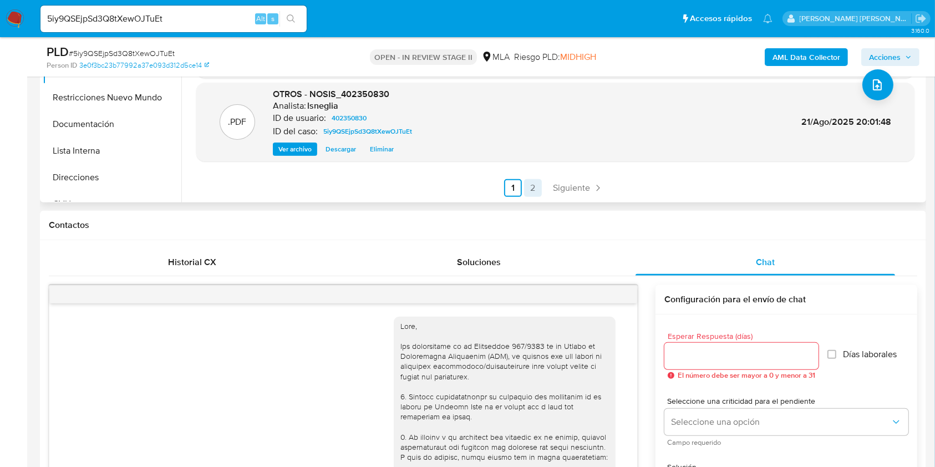
click at [533, 179] on link "2" at bounding box center [533, 188] width 18 height 18
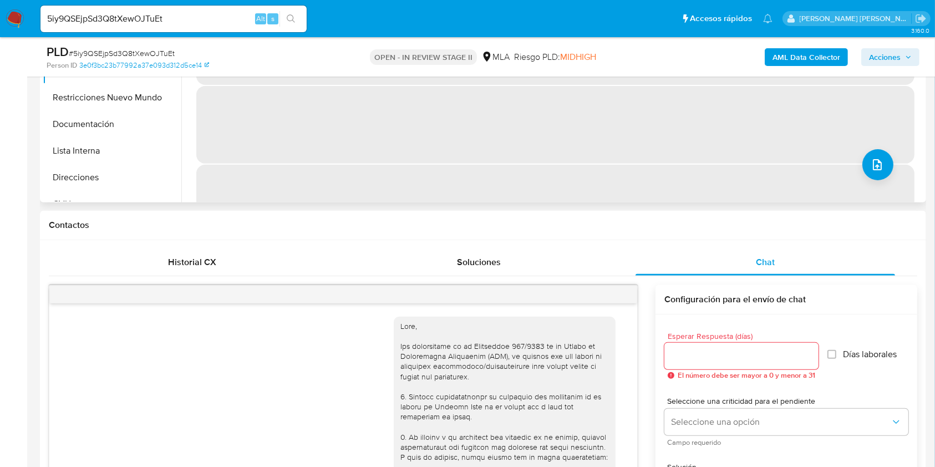
scroll to position [148, 0]
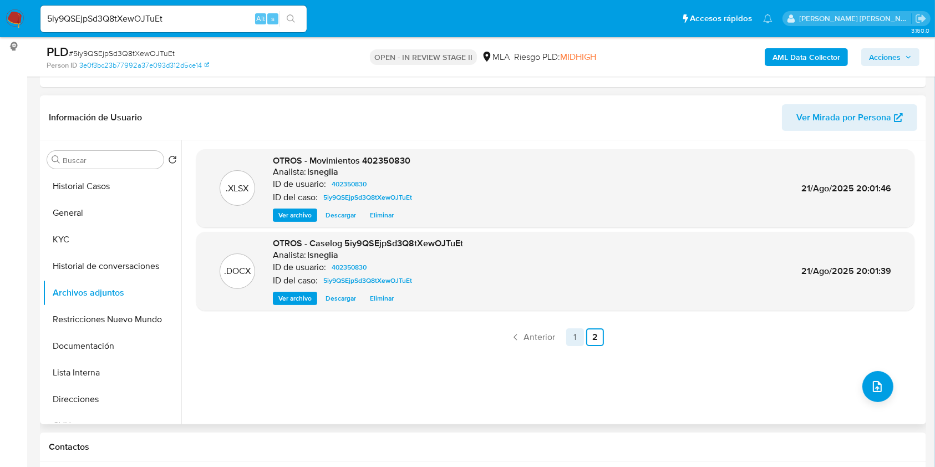
click at [571, 330] on link "1" at bounding box center [575, 337] width 18 height 18
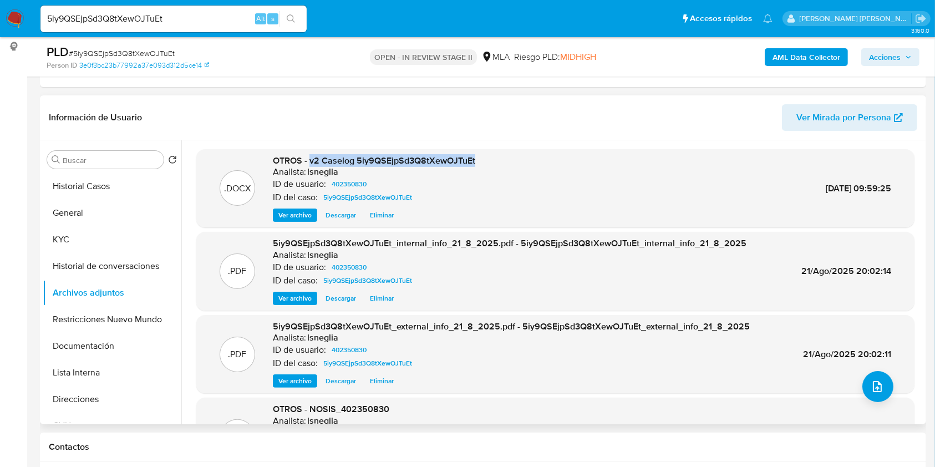
drag, startPoint x: 309, startPoint y: 159, endPoint x: 490, endPoint y: 158, distance: 180.2
click at [490, 157] on div ".DOCX OTROS - v2 Caselog 5iy9QSEjpSd3Q8tXewOJTuEt Analista: lsneglia ID de usua…" at bounding box center [555, 189] width 707 height 68
copy span "v2 Caselog 5iy9QSEjpSd3Q8tXewOJTuEt"
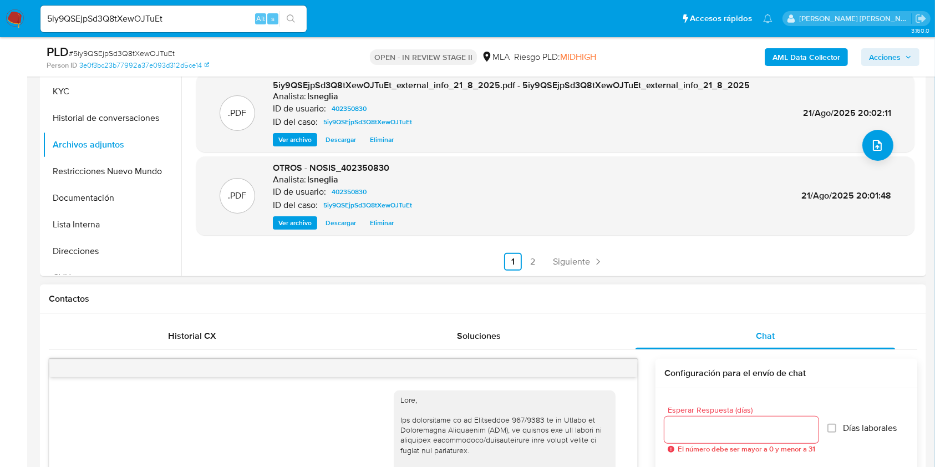
scroll to position [0, 0]
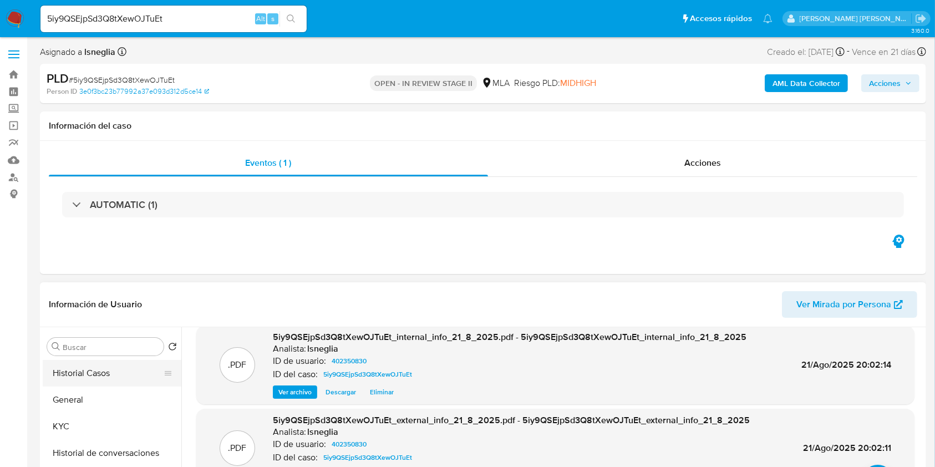
click at [98, 375] on button "Historial Casos" at bounding box center [108, 373] width 130 height 27
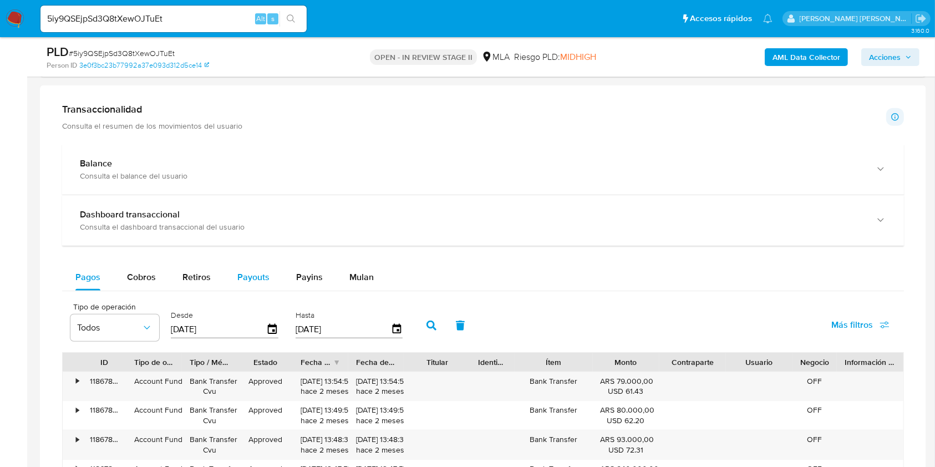
scroll to position [887, 0]
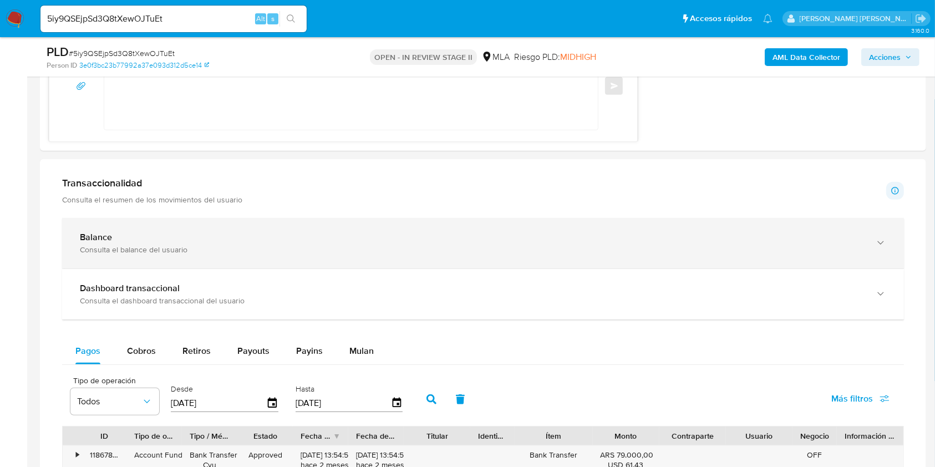
click at [236, 242] on div "Balance Consulta el balance del usuario" at bounding box center [472, 243] width 784 height 23
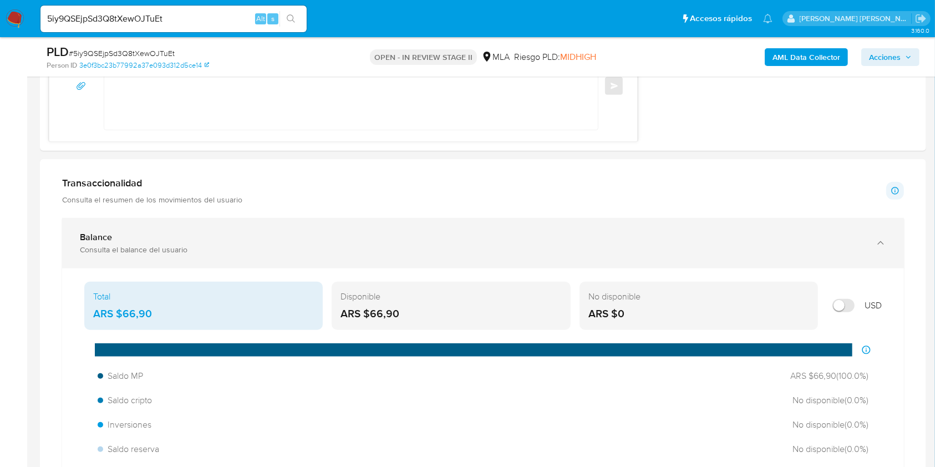
click at [148, 245] on div "Consulta el balance del usuario" at bounding box center [472, 250] width 784 height 10
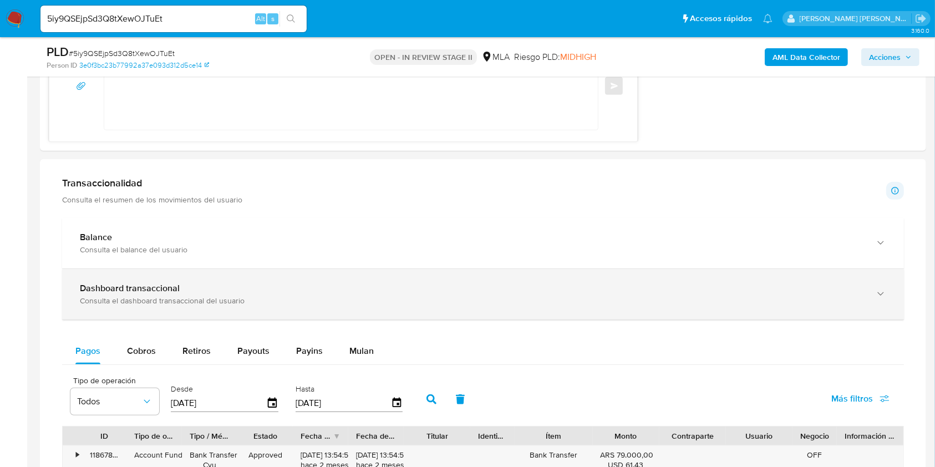
click at [176, 291] on b "Dashboard transaccional" at bounding box center [130, 288] width 100 height 13
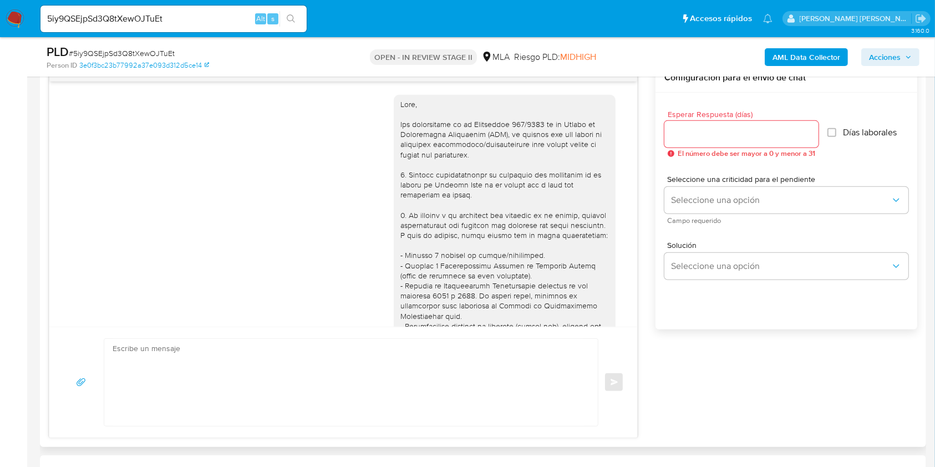
scroll to position [222, 0]
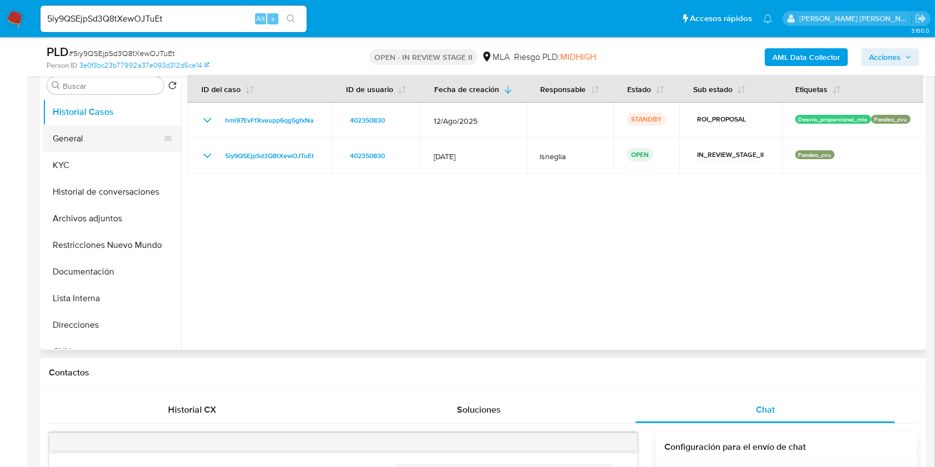
click at [89, 132] on button "General" at bounding box center [108, 138] width 130 height 27
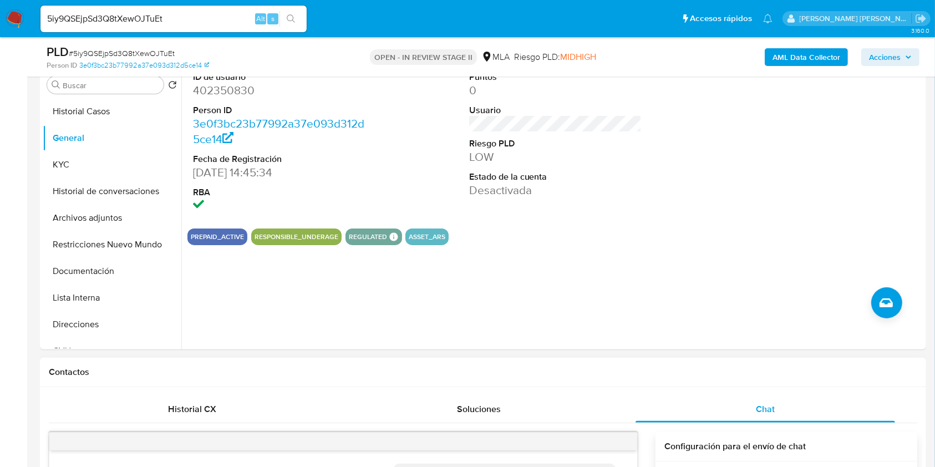
scroll to position [148, 0]
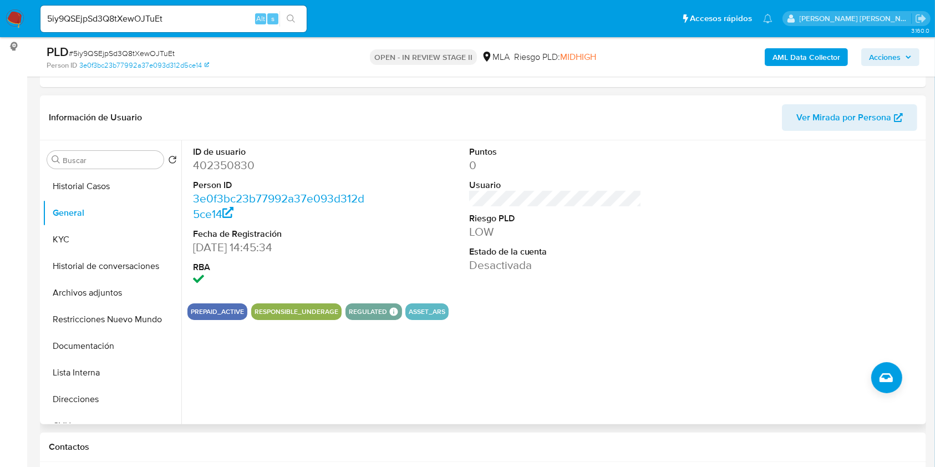
click at [226, 149] on dt "ID de usuario" at bounding box center [279, 152] width 173 height 12
click at [217, 165] on dd "402350830" at bounding box center [279, 165] width 173 height 16
copy dd "402350830"
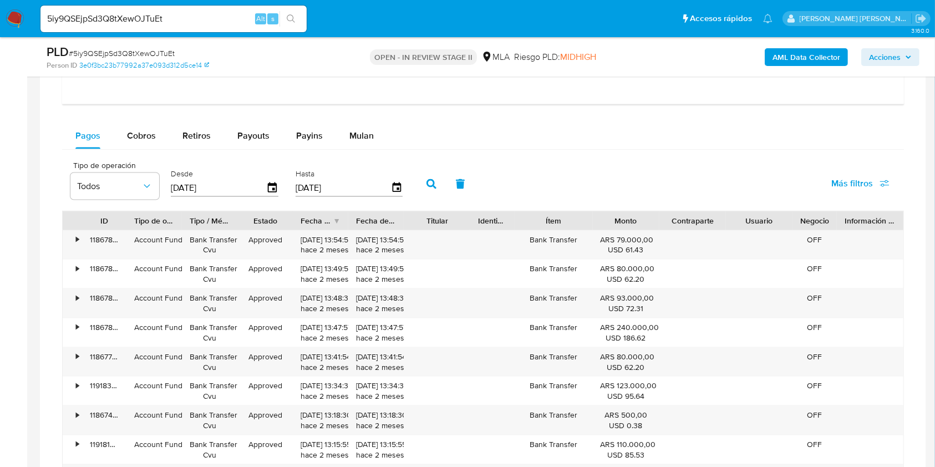
scroll to position [1626, 0]
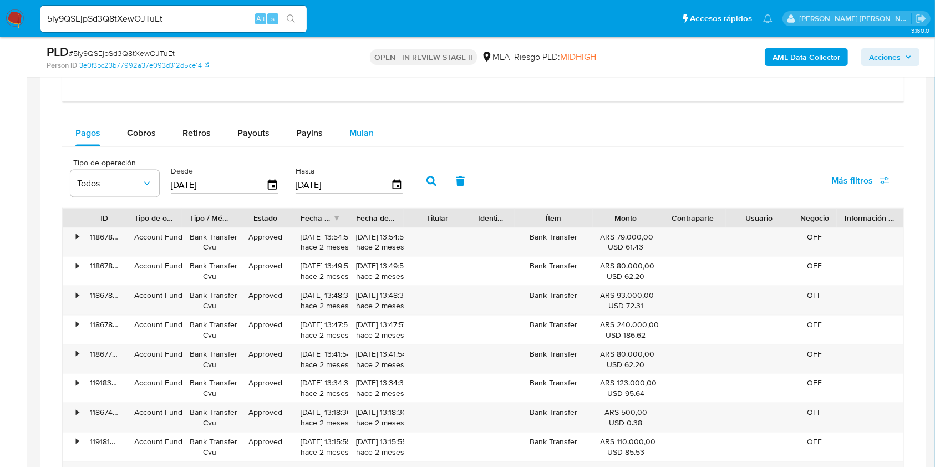
click at [353, 134] on span "Mulan" at bounding box center [361, 132] width 24 height 13
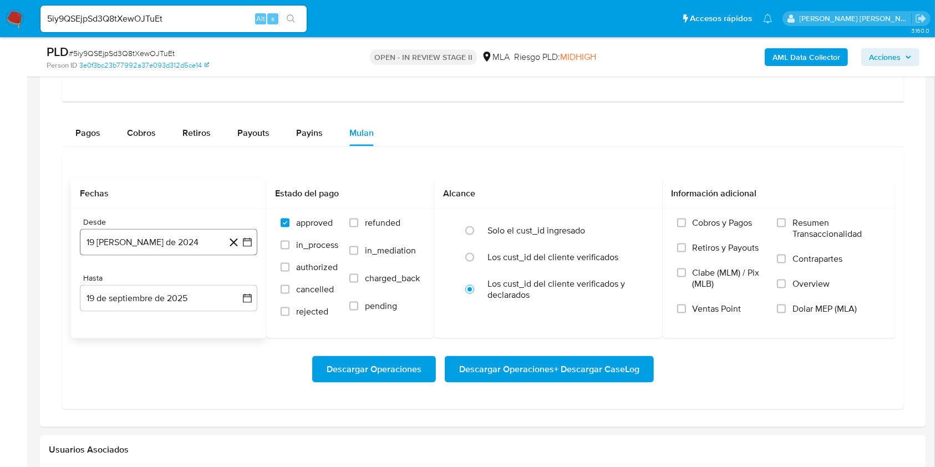
click at [185, 235] on button "19 de agosto de 2024" at bounding box center [168, 242] width 177 height 27
click at [233, 286] on icon "Mes siguiente" at bounding box center [237, 282] width 13 height 13
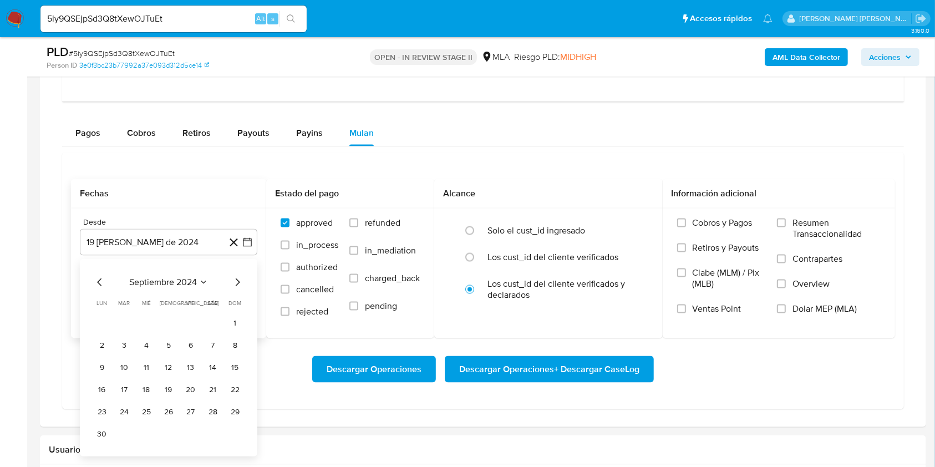
click at [234, 286] on icon "Mes siguiente" at bounding box center [237, 282] width 13 height 13
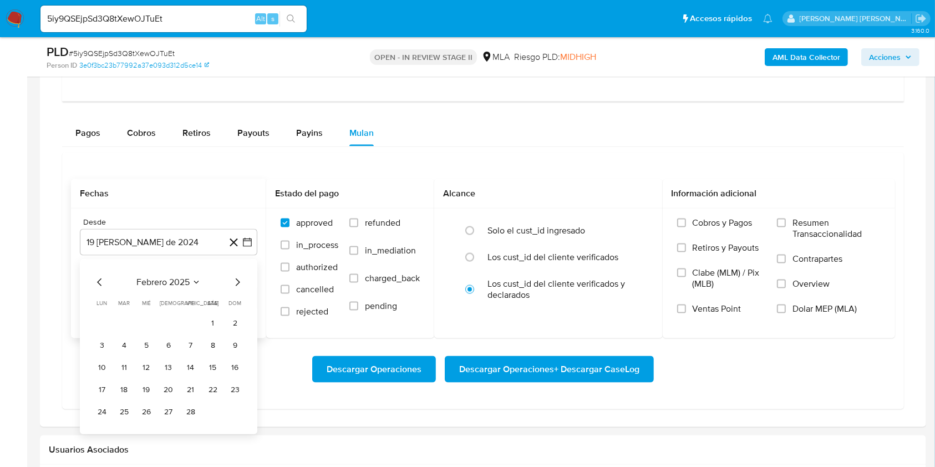
click at [234, 286] on icon "Mes siguiente" at bounding box center [237, 282] width 13 height 13
click at [209, 322] on button "1" at bounding box center [213, 323] width 18 height 18
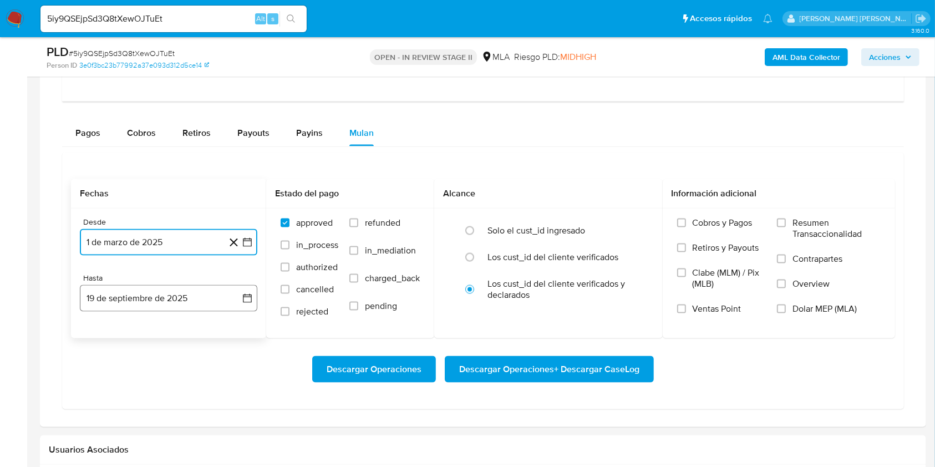
click at [174, 290] on button "19 de septiembre de 2025" at bounding box center [168, 298] width 177 height 27
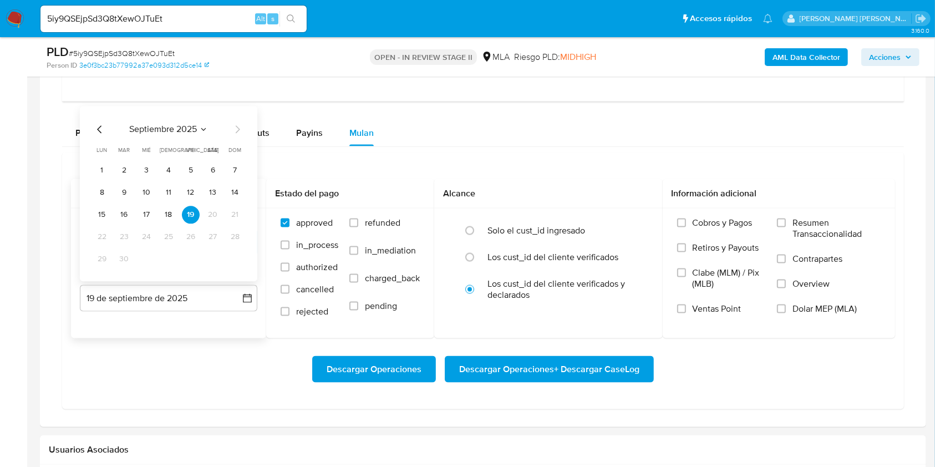
click at [98, 128] on icon "Mes anterior" at bounding box center [99, 129] width 13 height 13
click at [169, 264] on button "31" at bounding box center [169, 259] width 18 height 18
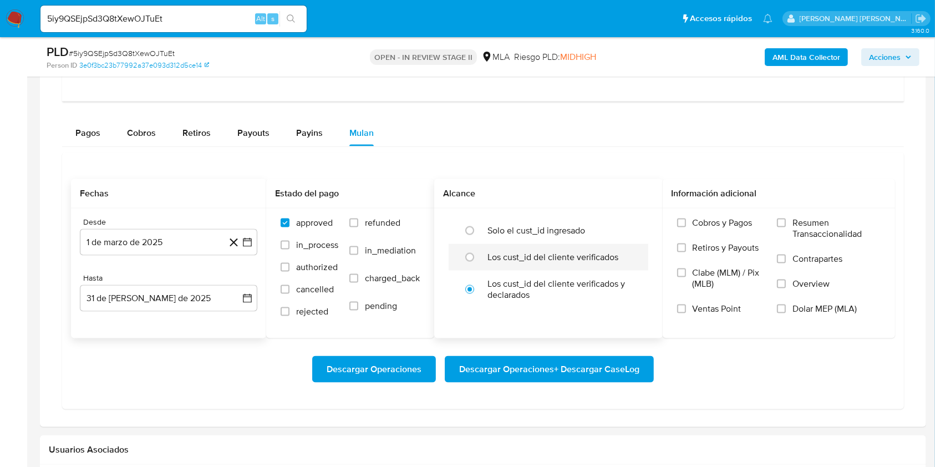
click at [497, 255] on label "Los cust_id del cliente verificados" at bounding box center [552, 257] width 131 height 11
click input "radio"
radio input "true"
click label "Dolar MEP (MLA)"
click input "Dolar MEP (MLA)"
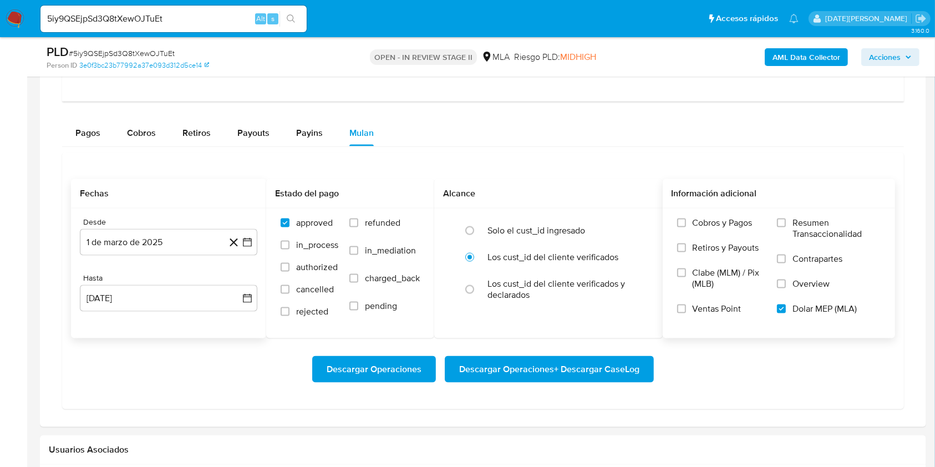
click span "Descargar Operaciones + Descargar CaseLog"
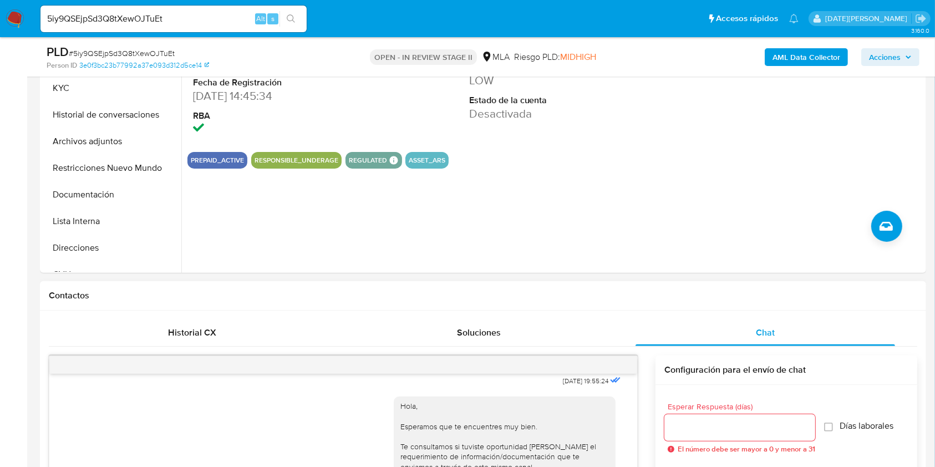
scroll to position [444, 0]
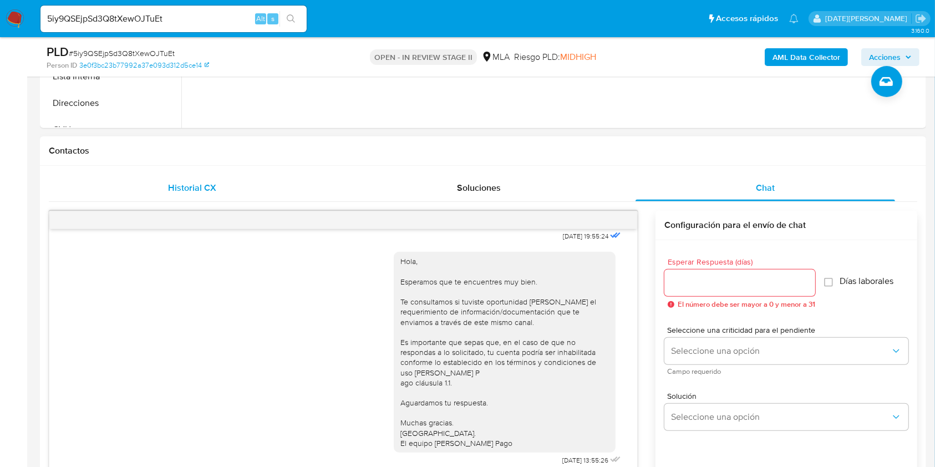
click div "Historial CX"
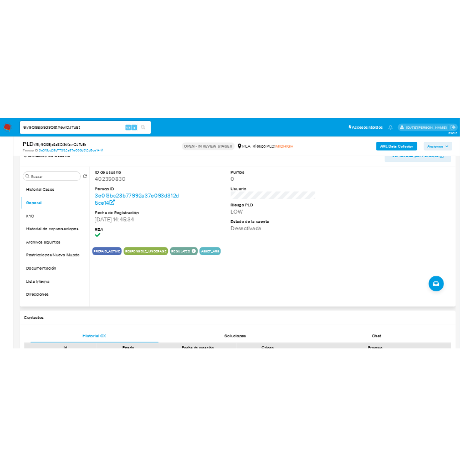
scroll to position [148, 0]
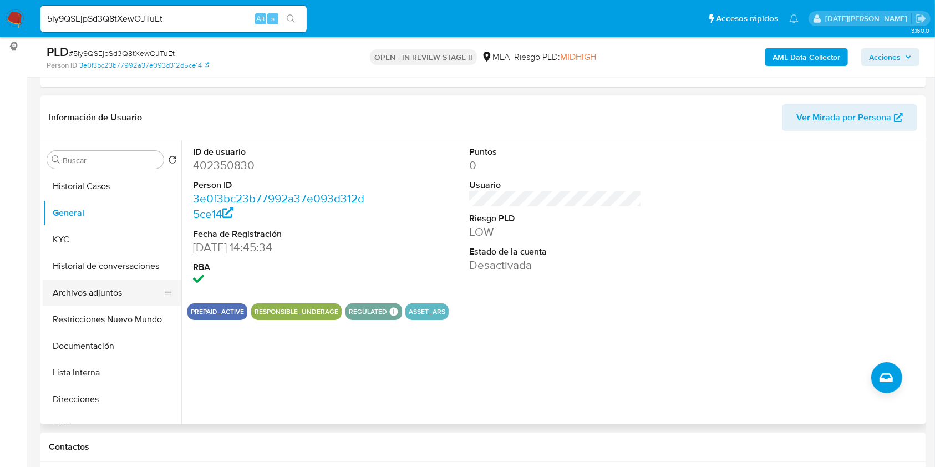
click button "Archivos adjuntos"
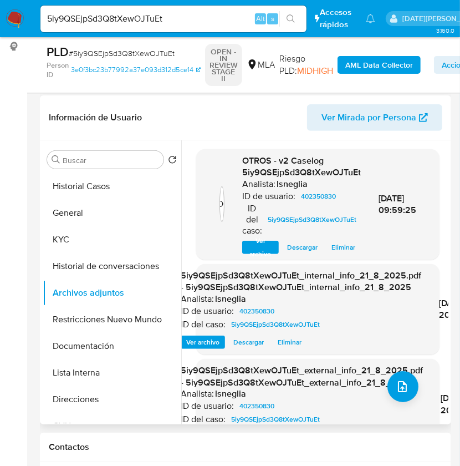
click span "Eliminar"
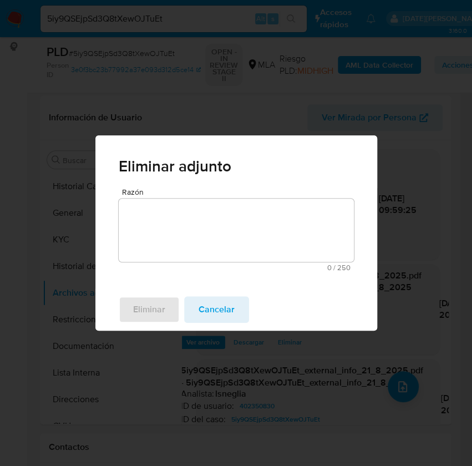
click textarea "Razón"
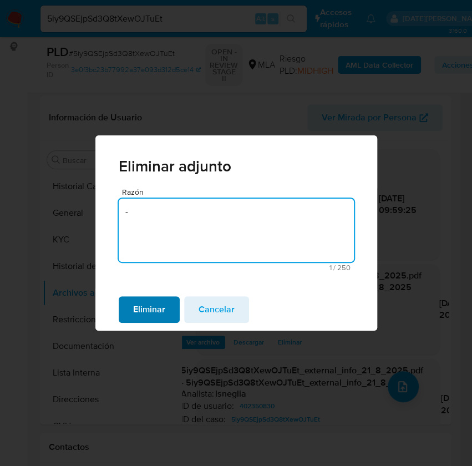
type textarea "-"
click span "Eliminar"
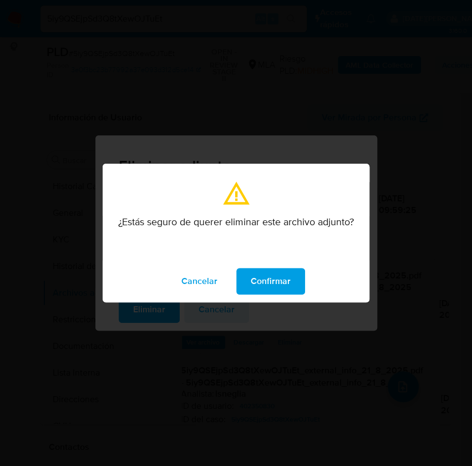
click button "Confirmar"
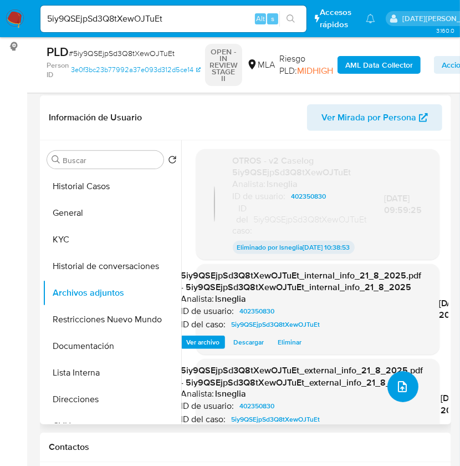
click icon "upload-file"
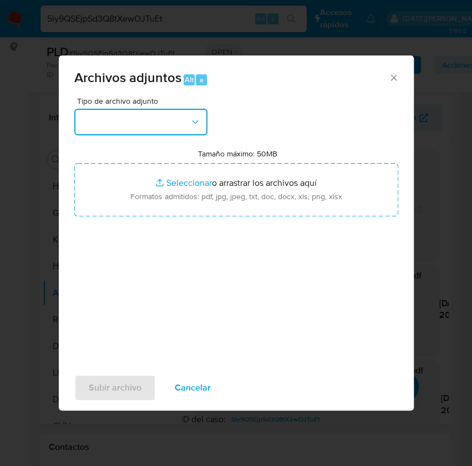
click button "button"
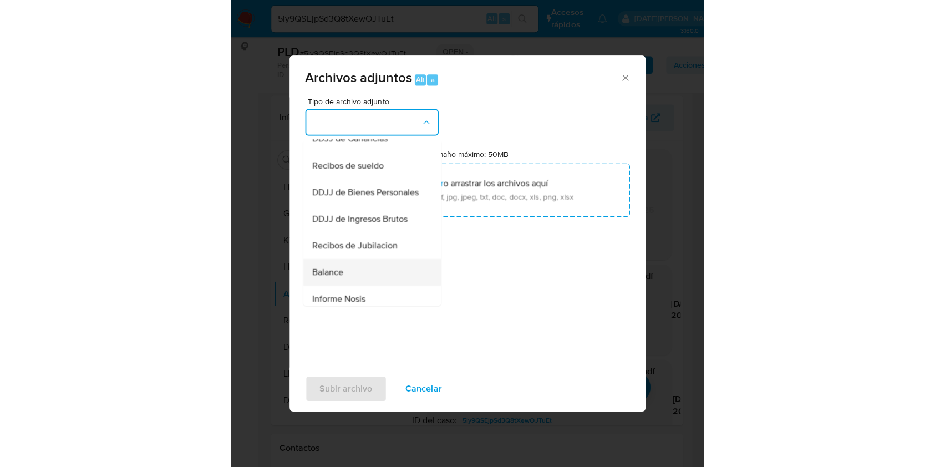
scroll to position [205, 0]
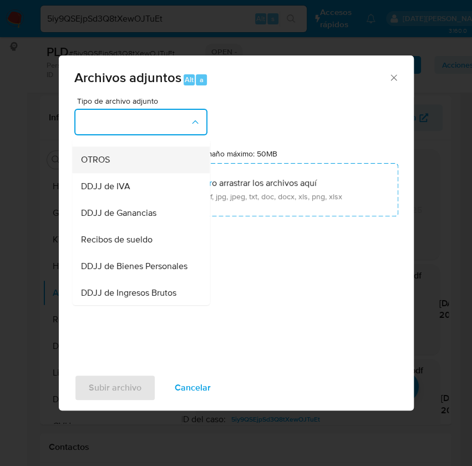
click div "OTROS"
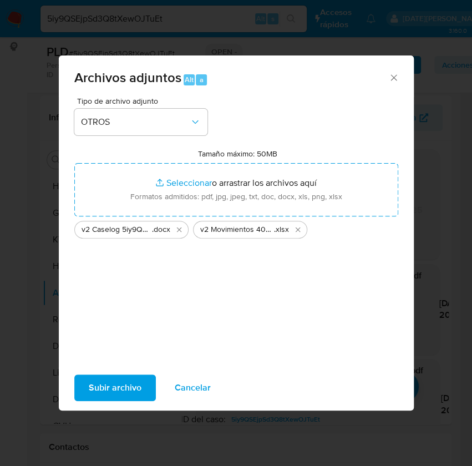
click span "Subir archivo"
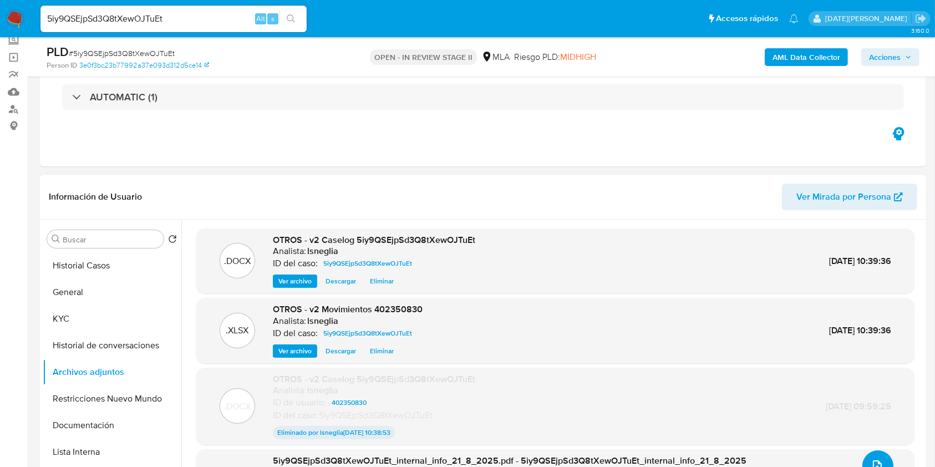
scroll to position [148, 0]
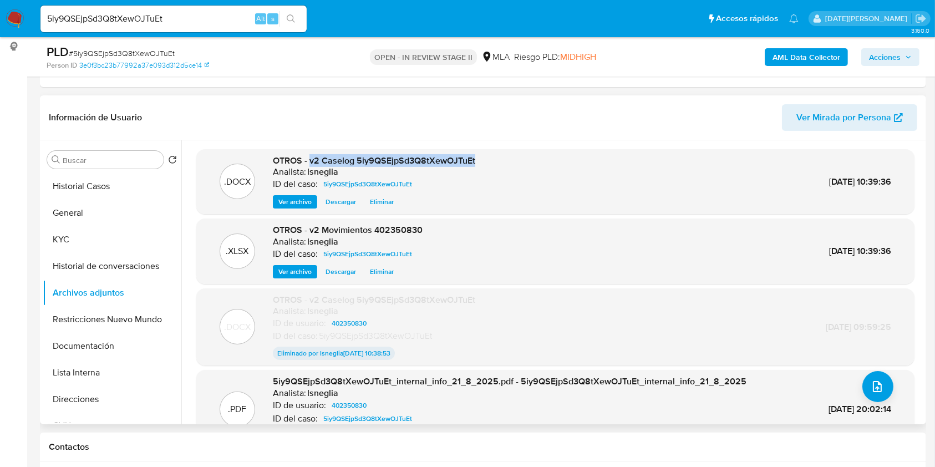
drag, startPoint x: 309, startPoint y: 161, endPoint x: 484, endPoint y: 162, distance: 174.7
click div ".DOCX OTROS - v2 Caselog 5iy9QSEjpSd3Q8tXewOJTuEt Analista: lsneglia ID del cas…"
copy span "v2 Caselog 5iy9QSEjpSd3Q8tXewOJTuEt"
click button "Historial Casos"
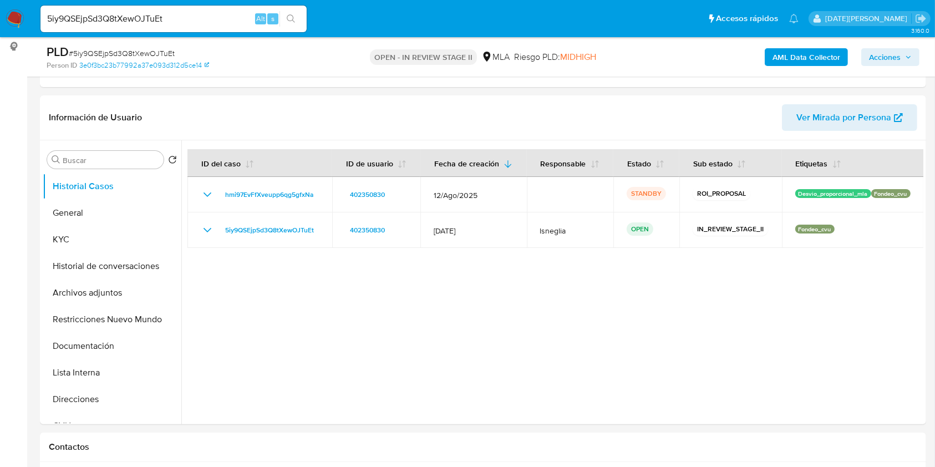
click span "Acciones"
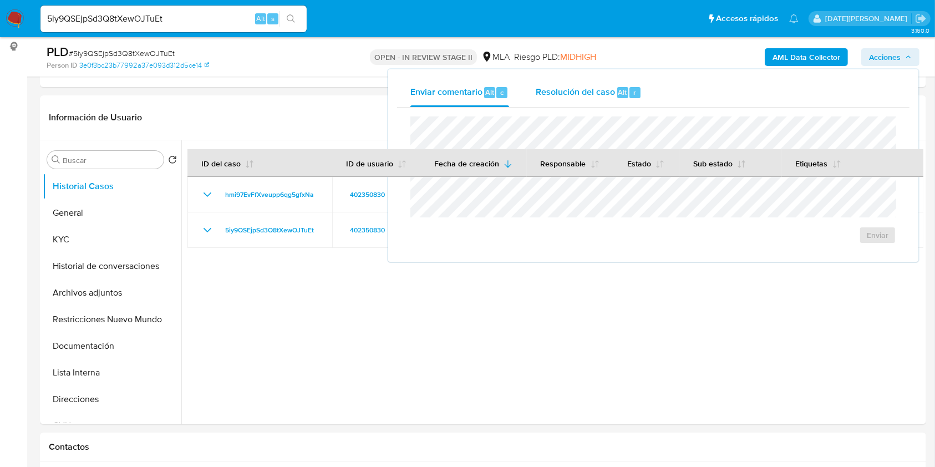
click span "Resolución del caso"
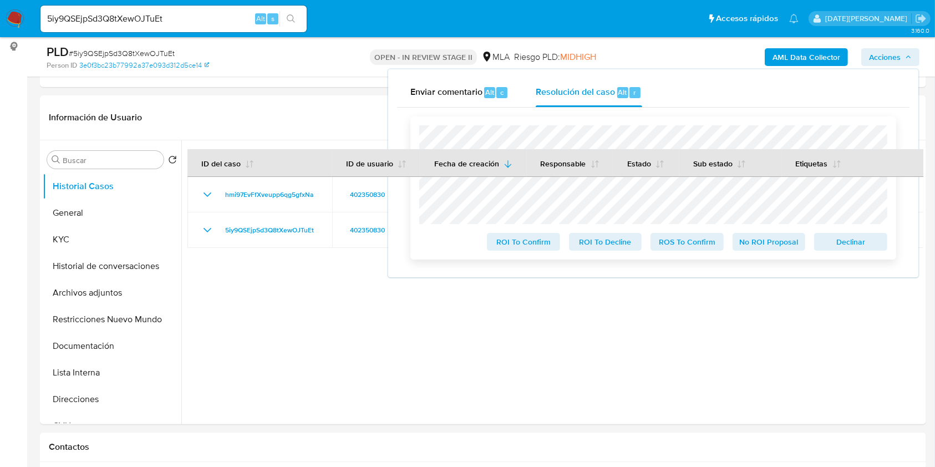
click span "Declinar"
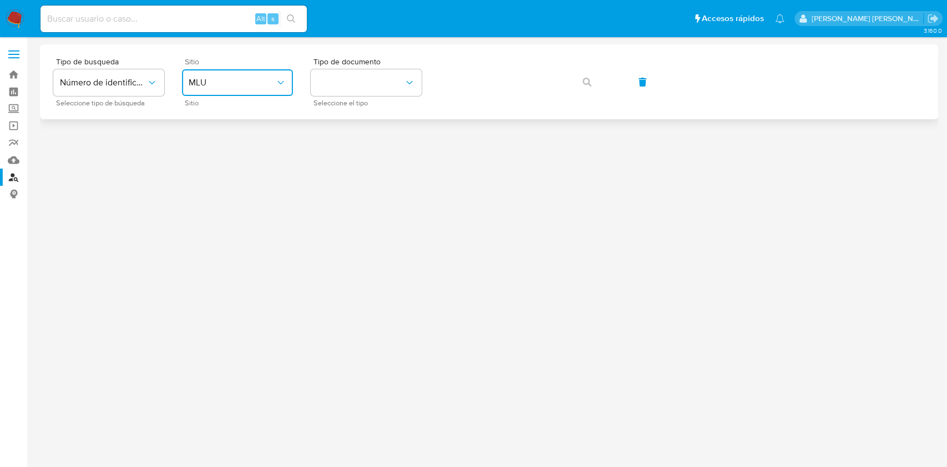
click at [224, 77] on span "MLU" at bounding box center [232, 82] width 87 height 11
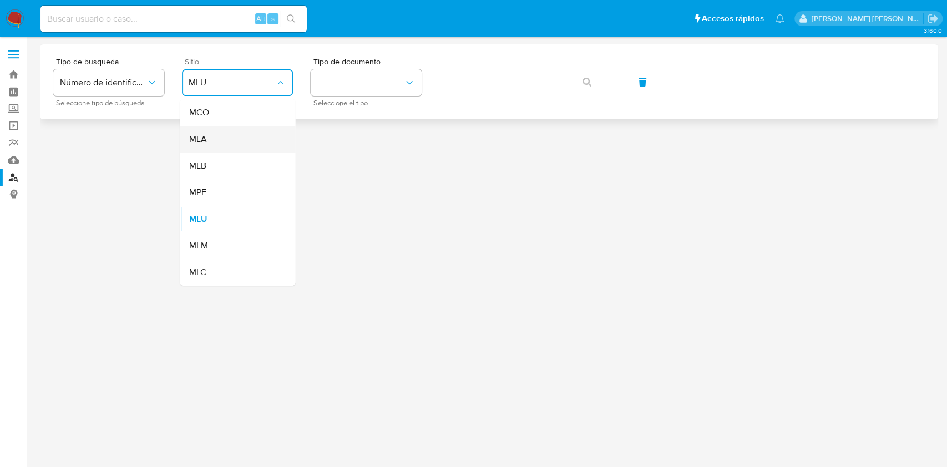
click at [232, 139] on div "MLA" at bounding box center [234, 139] width 91 height 27
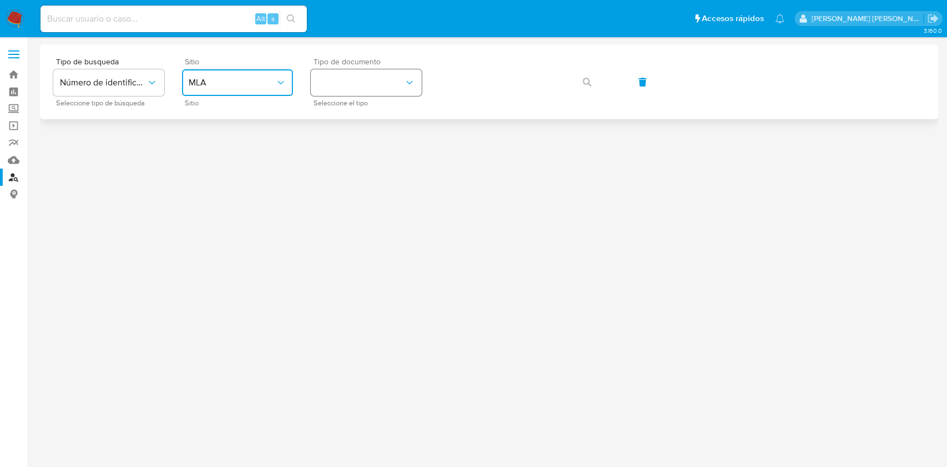
click at [404, 74] on button "identificationType" at bounding box center [366, 82] width 111 height 27
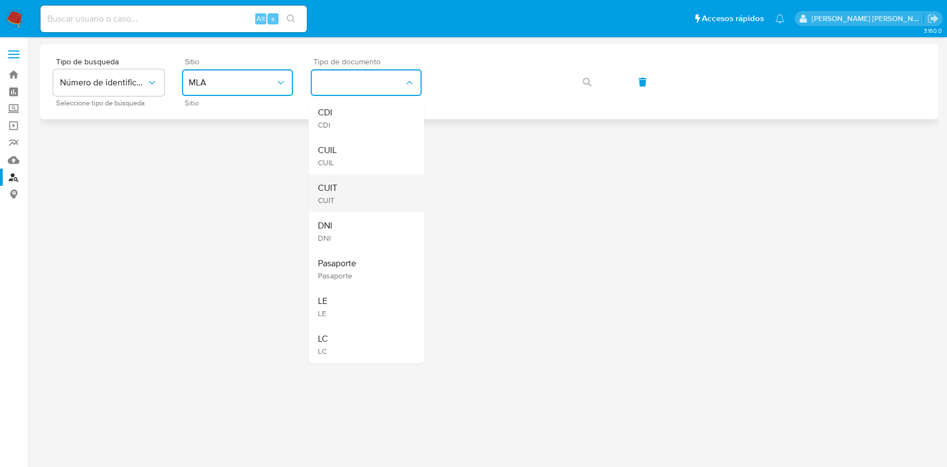
click at [352, 196] on div "CUIT CUIT" at bounding box center [362, 194] width 91 height 38
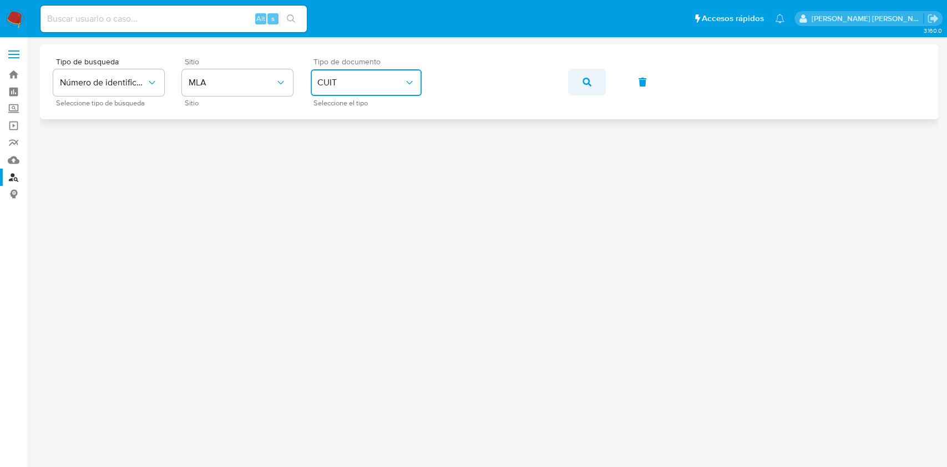
click at [582, 77] on span "button" at bounding box center [586, 82] width 9 height 24
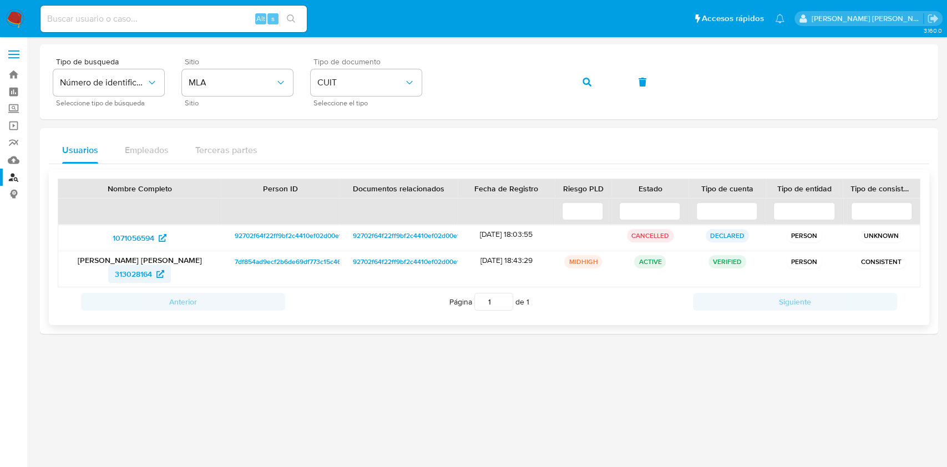
click at [136, 268] on span "313028164" at bounding box center [133, 274] width 37 height 18
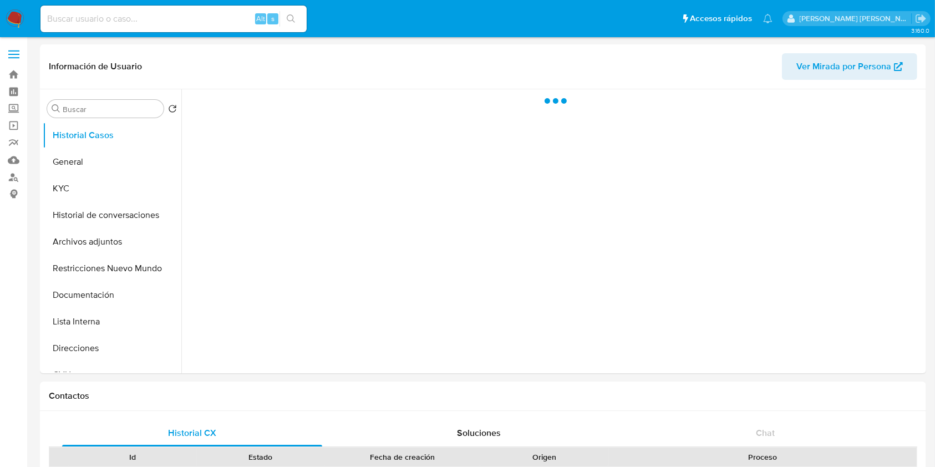
select select "10"
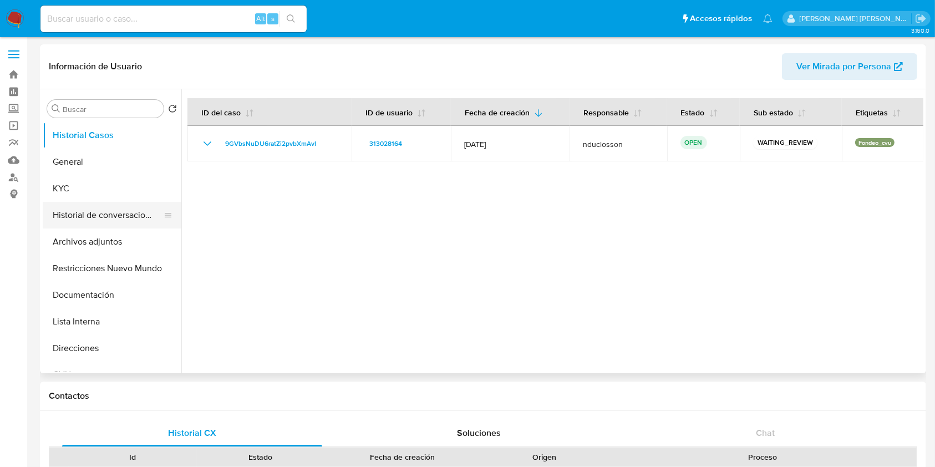
click at [117, 212] on button "Historial de conversaciones" at bounding box center [108, 215] width 130 height 27
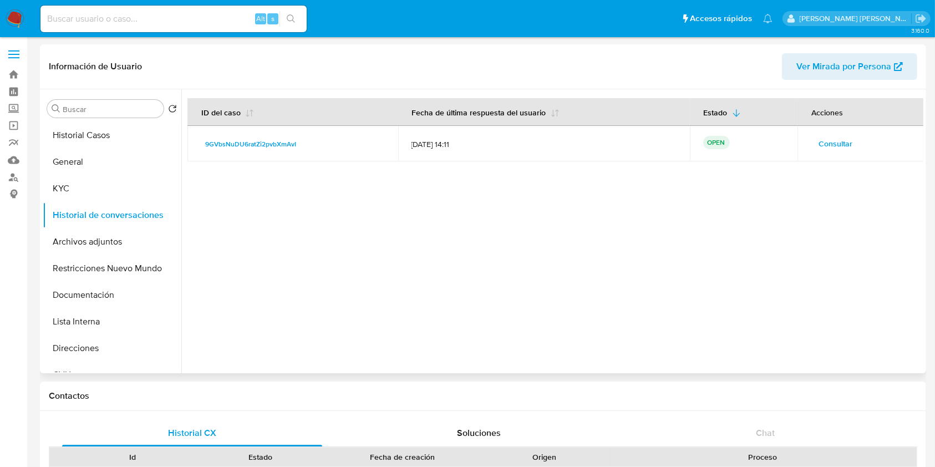
click at [841, 140] on span "Consultar" at bounding box center [835, 144] width 34 height 16
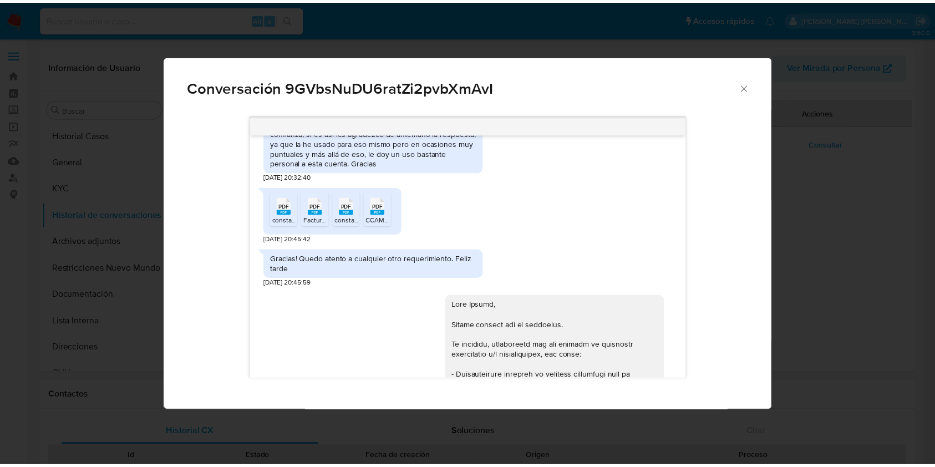
scroll to position [662, 0]
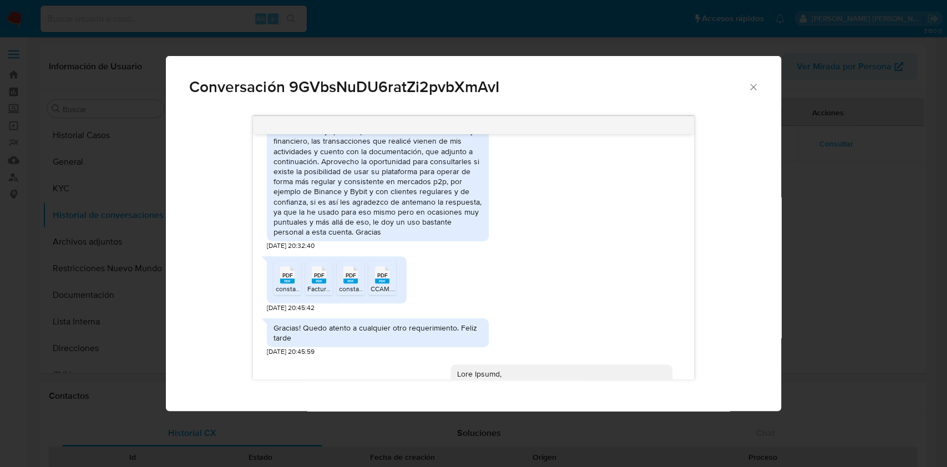
click at [750, 85] on icon "Cerrar" at bounding box center [753, 87] width 11 height 11
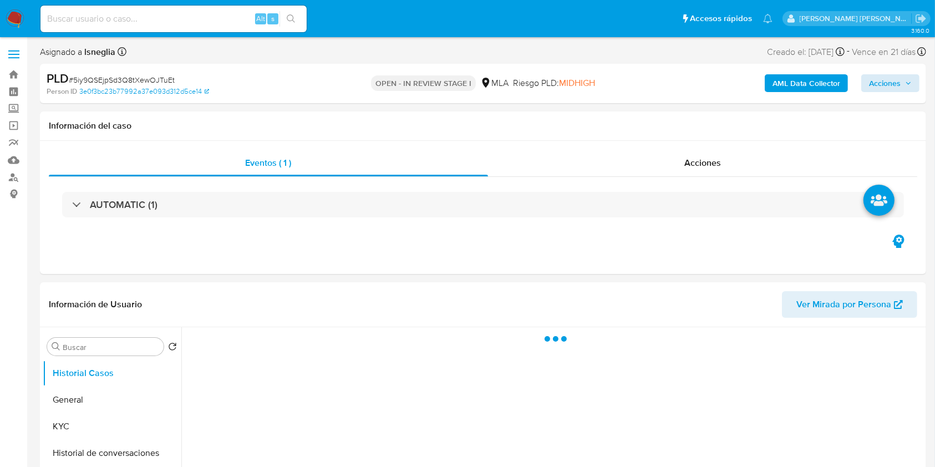
select select "10"
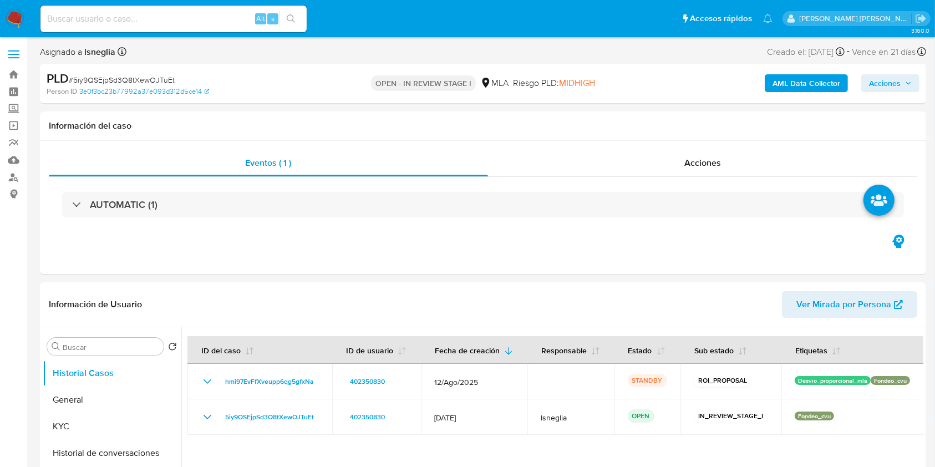
click at [888, 82] on span "Acciones" at bounding box center [885, 83] width 32 height 18
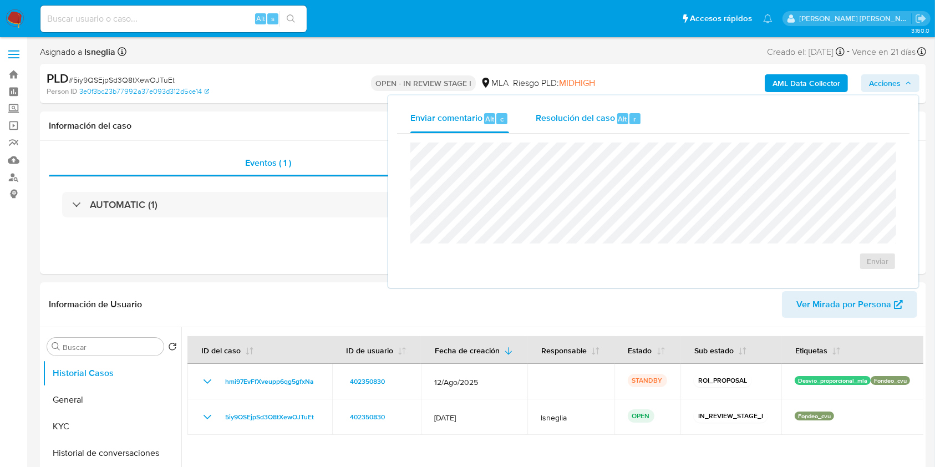
click at [596, 126] on div "Resolución del caso Alt r" at bounding box center [589, 118] width 106 height 29
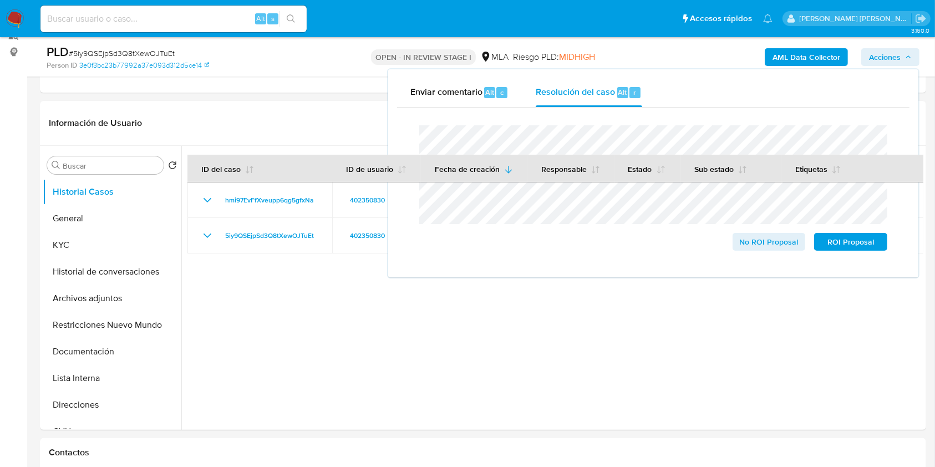
scroll to position [222, 0]
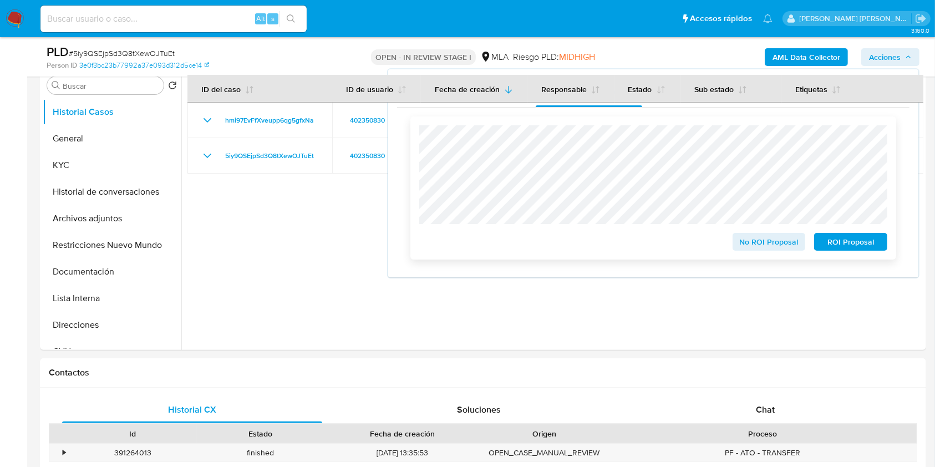
click at [854, 246] on span "ROI Proposal" at bounding box center [851, 242] width 58 height 16
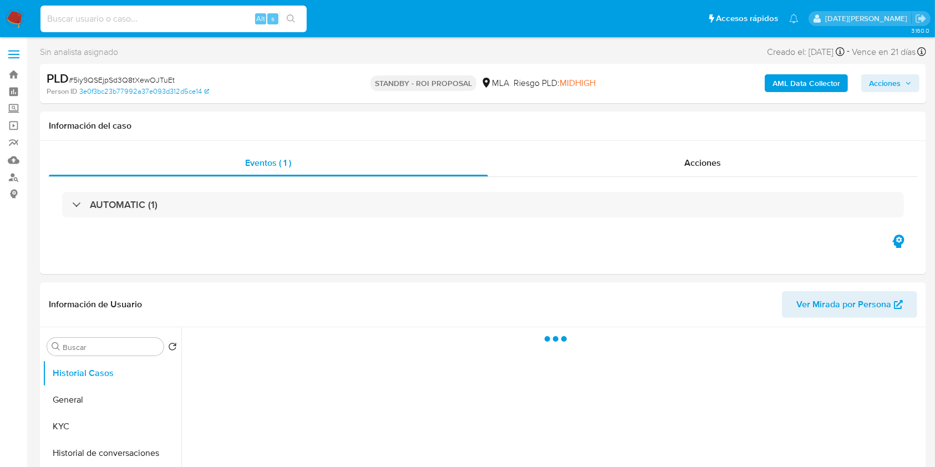
click at [126, 18] on input at bounding box center [173, 19] width 266 height 14
select select "10"
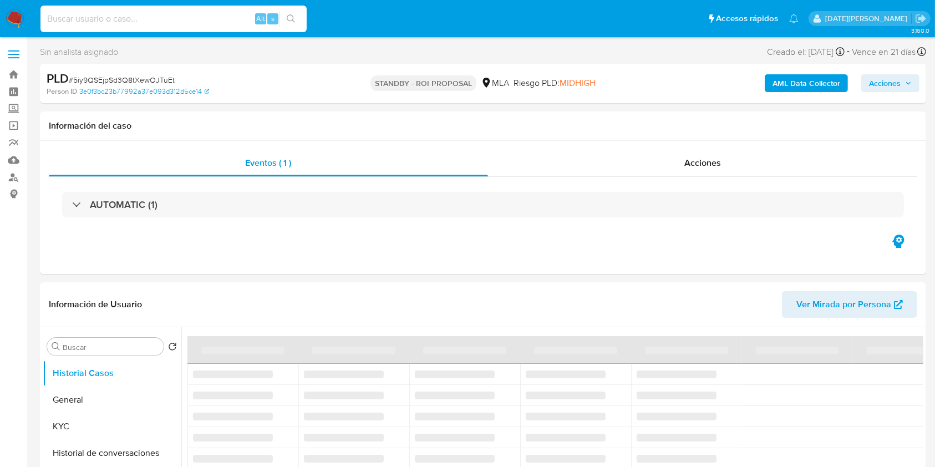
paste input "xwFCE9U5GnpbYy7D39W8tXz6"
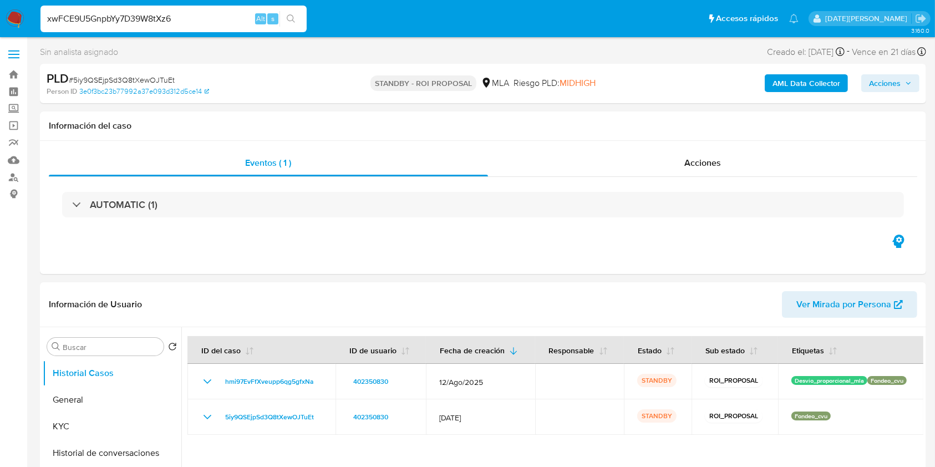
type input "xwFCE9U5GnpbYy7D39W8tXz6"
click at [293, 16] on icon "search-icon" at bounding box center [291, 18] width 9 height 9
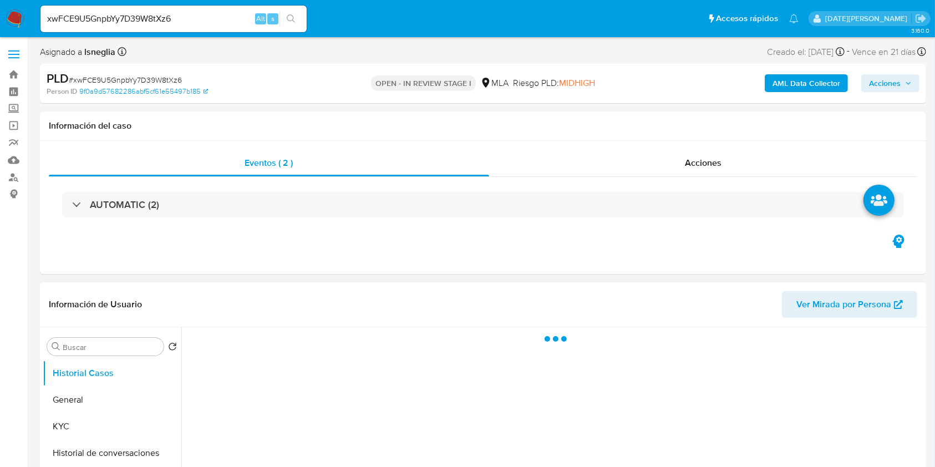
select select "10"
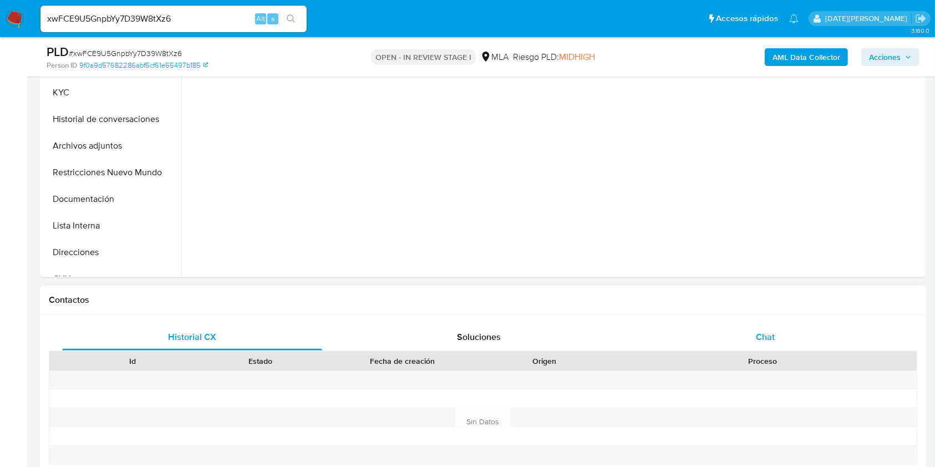
scroll to position [296, 0]
click at [761, 332] on span "Chat" at bounding box center [765, 335] width 19 height 13
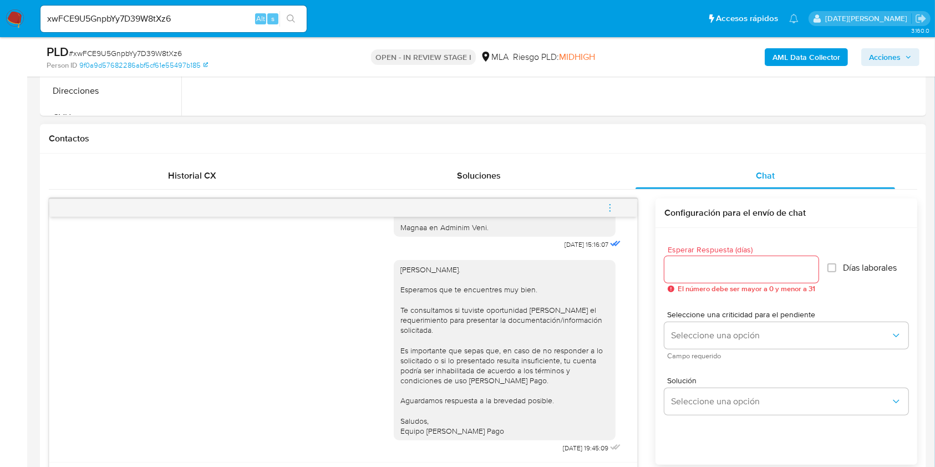
scroll to position [517, 0]
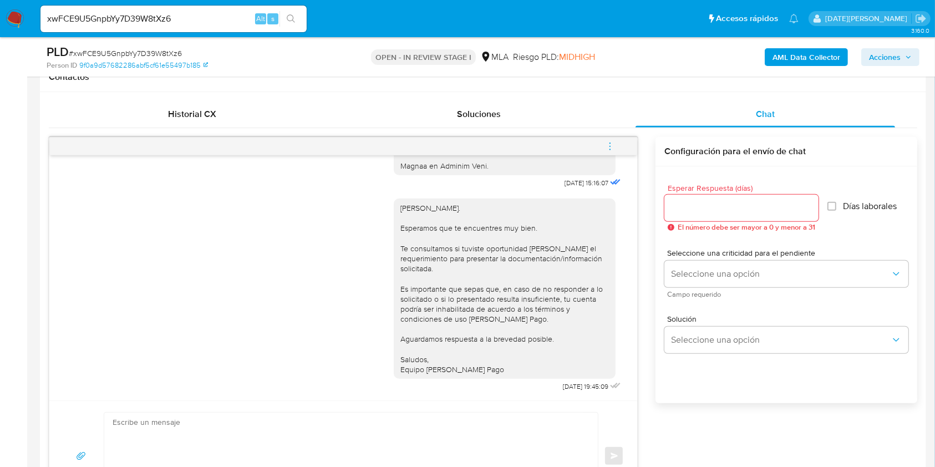
click at [354, 246] on div "[PERSON_NAME]. Esperamos que te encuentres muy bien. Te consultamos si tuviste …" at bounding box center [343, 293] width 560 height 204
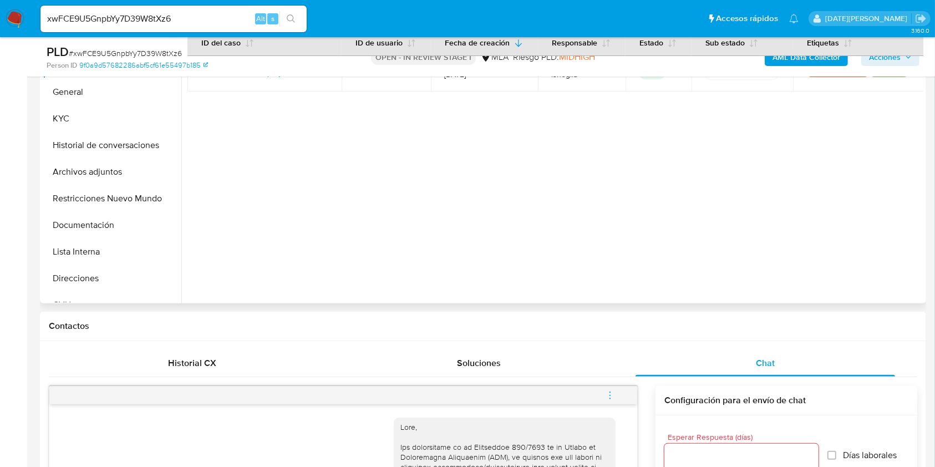
scroll to position [148, 0]
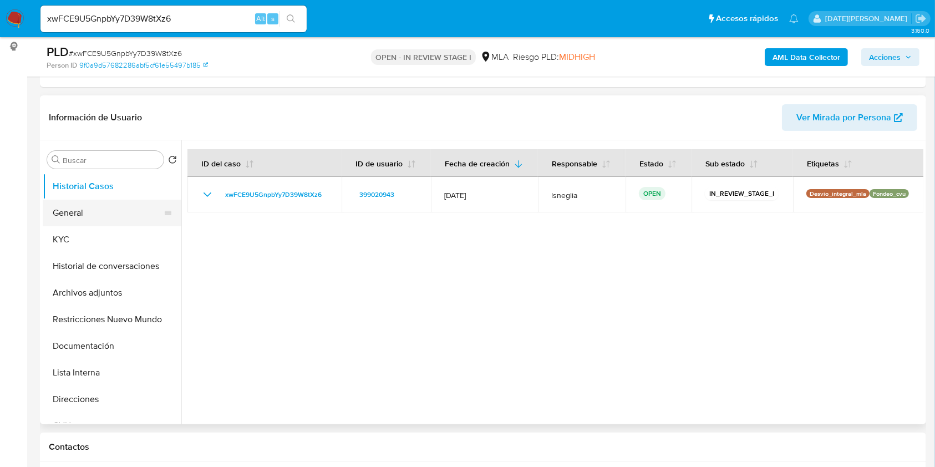
click at [92, 211] on button "General" at bounding box center [108, 213] width 130 height 27
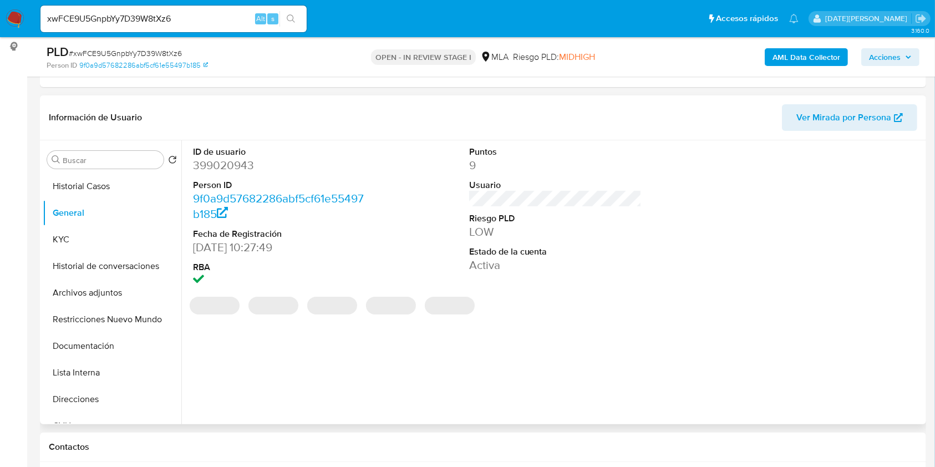
click at [228, 163] on dd "399020943" at bounding box center [279, 165] width 173 height 16
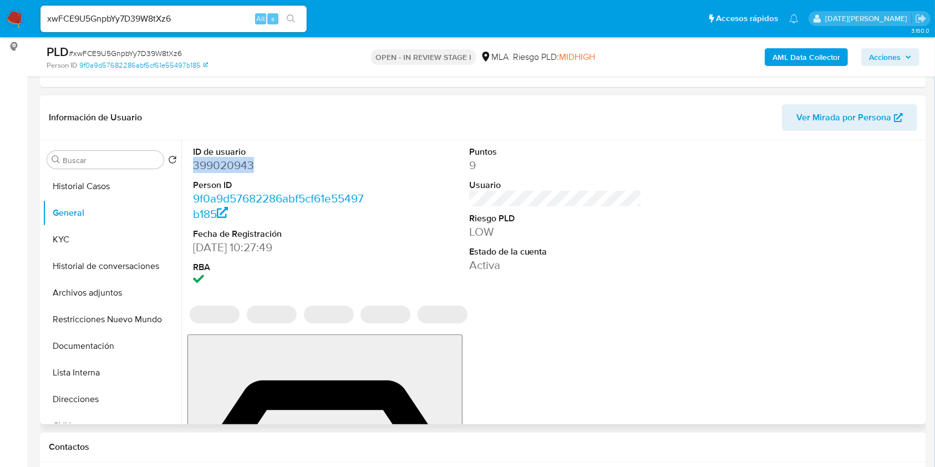
copy dd "399020943"
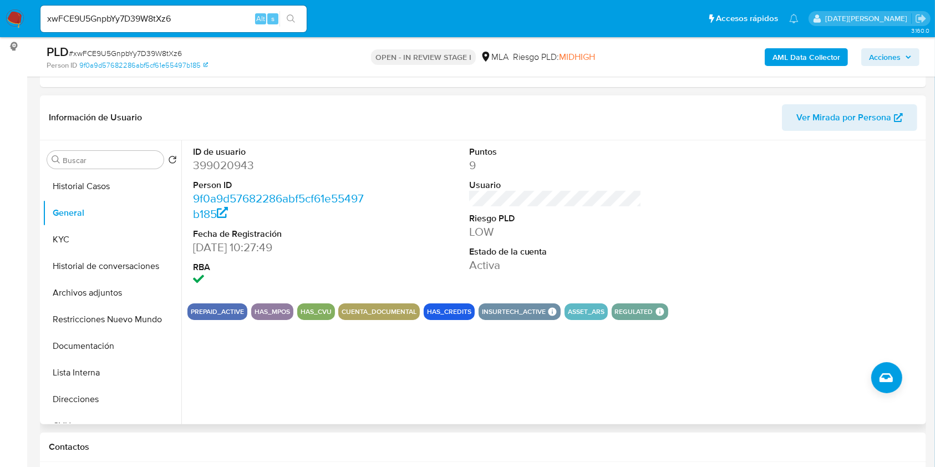
click at [404, 124] on header "Información de Usuario Ver Mirada por Persona" at bounding box center [483, 117] width 868 height 27
click at [230, 164] on dd "399020943" at bounding box center [279, 165] width 173 height 16
copy dd "399020943"
click at [407, 167] on div "ID de usuario 399020943 Person ID 9f0a9d57682286abf5cf61e55497b185 Fecha de Reg…" at bounding box center [555, 217] width 736 height 154
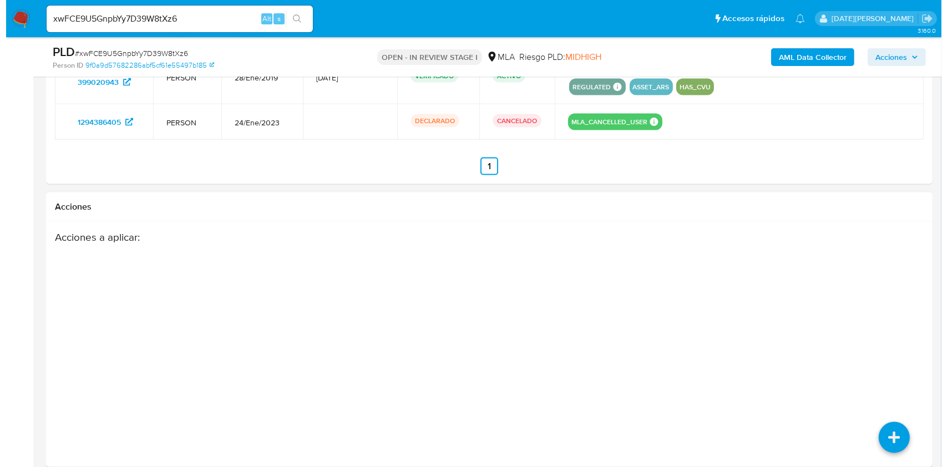
scroll to position [1792, 0]
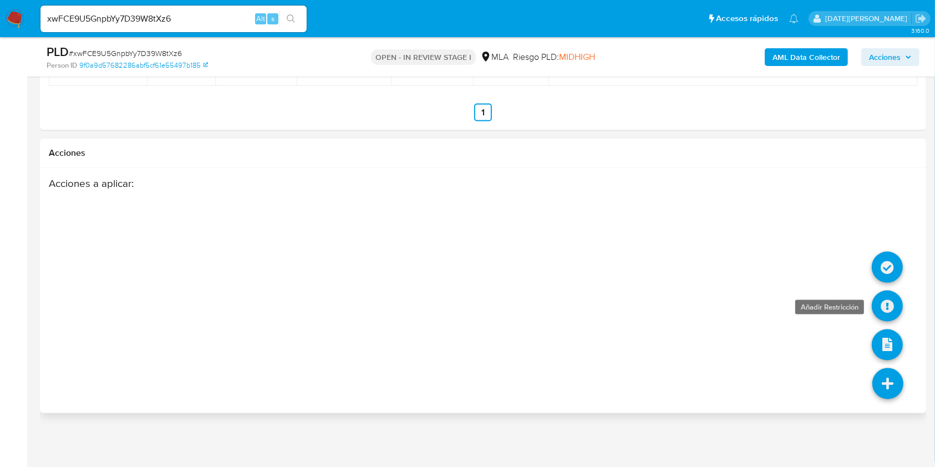
click at [887, 313] on icon at bounding box center [887, 306] width 31 height 31
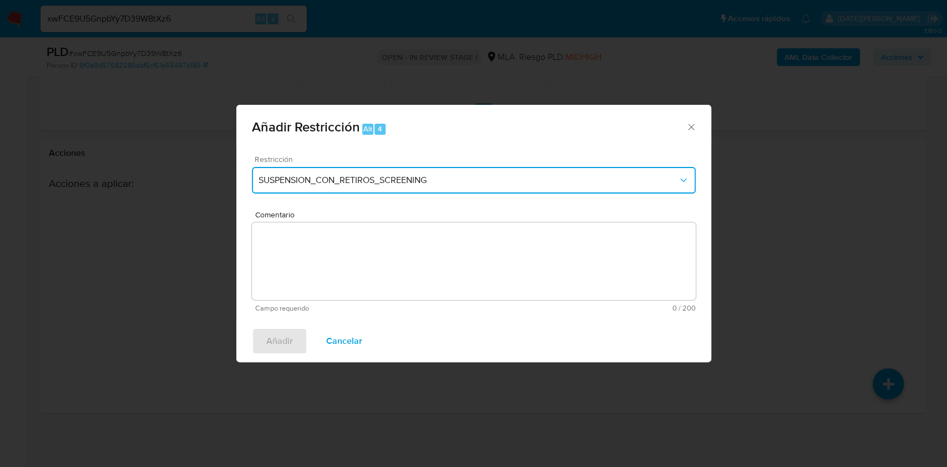
click at [430, 174] on button "SUSPENSION_CON_RETIROS_SCREENING" at bounding box center [474, 180] width 444 height 27
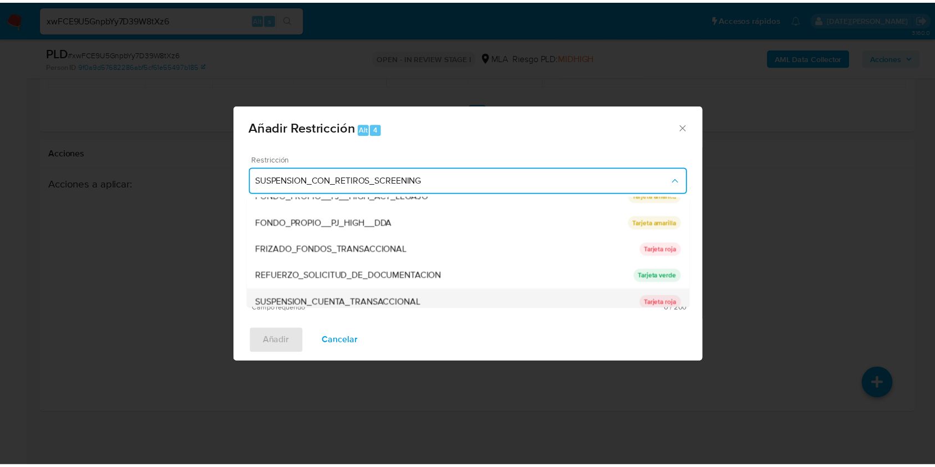
scroll to position [222, 0]
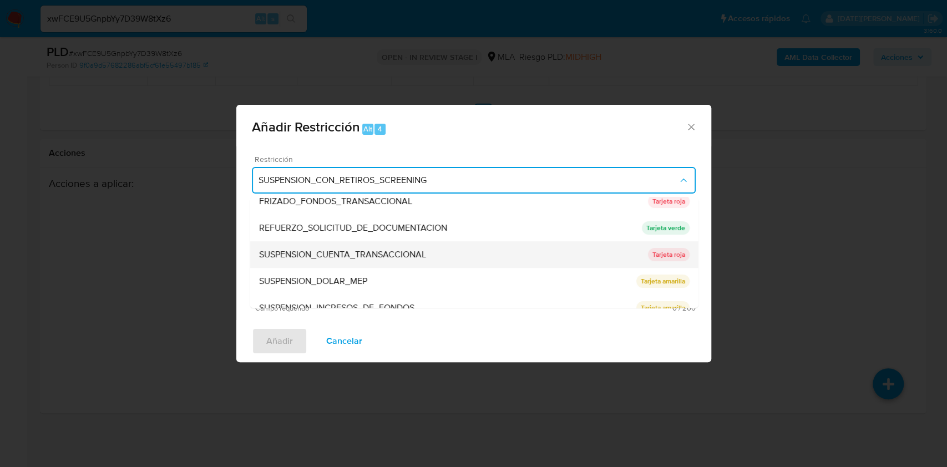
click at [396, 255] on span "SUSPENSION_CUENTA_TRANSACCIONAL" at bounding box center [341, 254] width 167 height 11
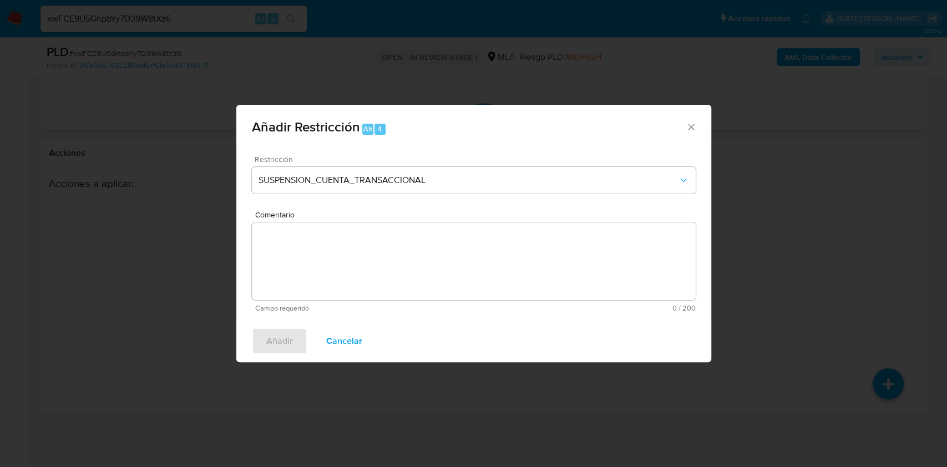
click at [395, 247] on textarea "Comentario" at bounding box center [474, 261] width 444 height 78
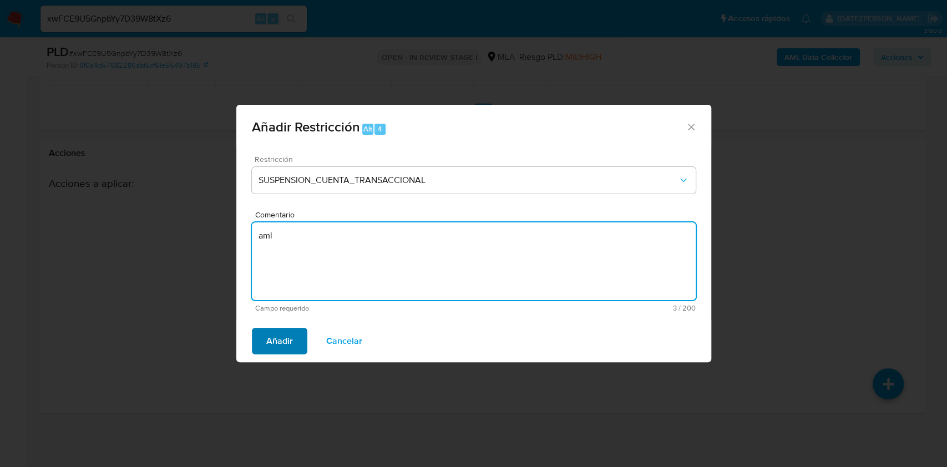
type textarea "aml"
click at [281, 344] on span "Añadir" at bounding box center [279, 341] width 27 height 24
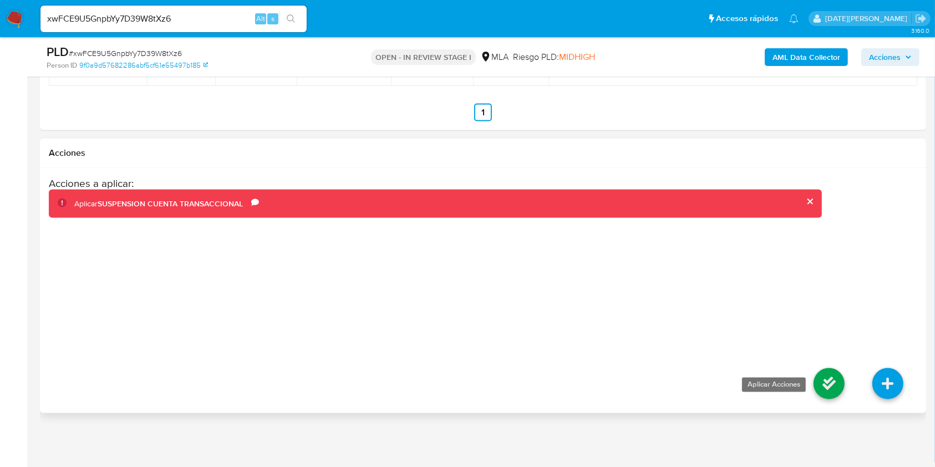
click at [838, 385] on icon at bounding box center [828, 383] width 31 height 31
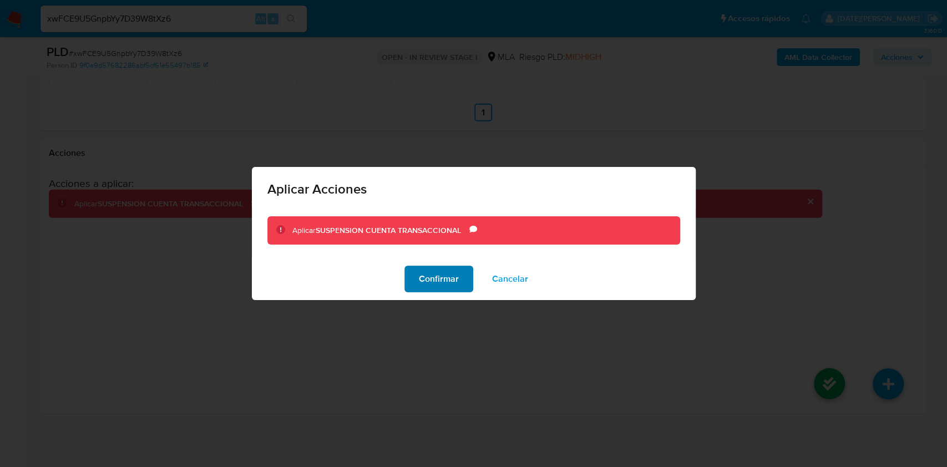
click at [453, 283] on span "Confirmar" at bounding box center [439, 279] width 40 height 24
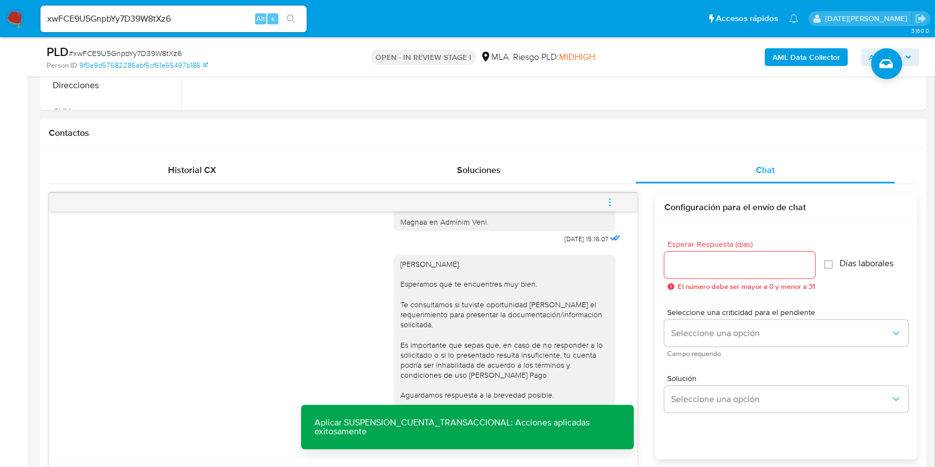
scroll to position [535, 0]
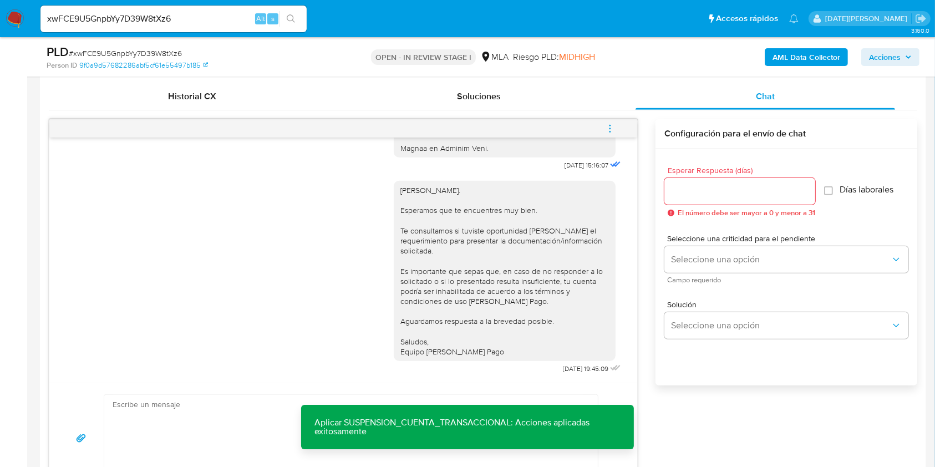
click at [198, 420] on textarea at bounding box center [348, 438] width 471 height 87
click at [210, 418] on textarea at bounding box center [348, 438] width 471 height 87
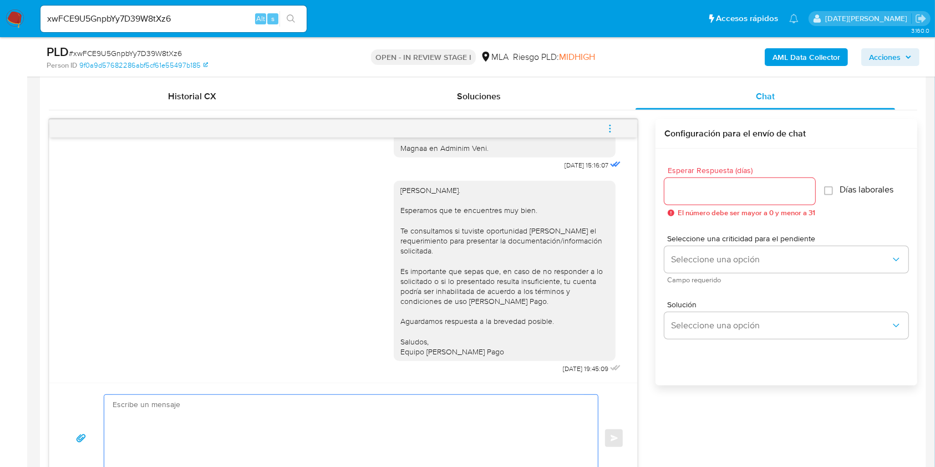
scroll to position [609, 0]
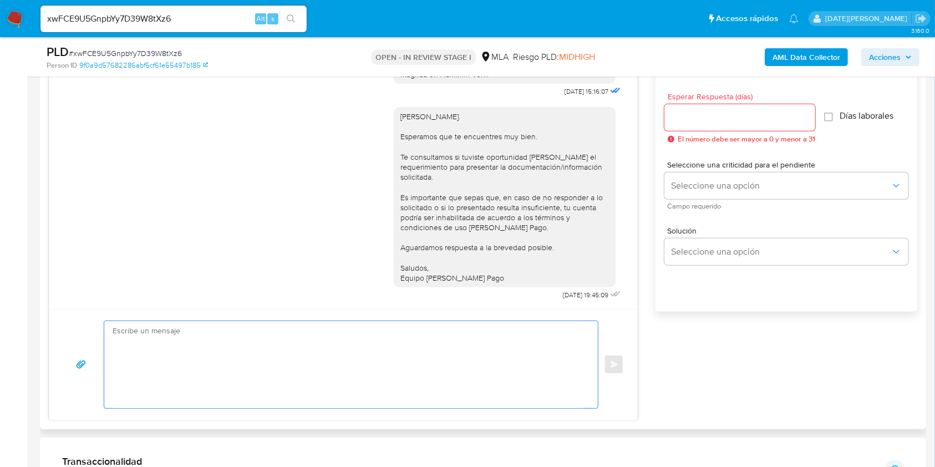
click at [284, 382] on textarea at bounding box center [348, 364] width 471 height 87
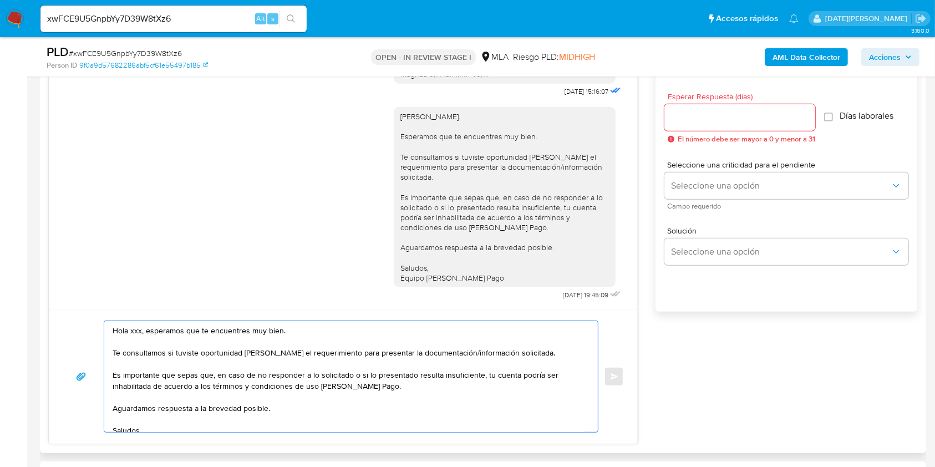
click at [138, 330] on textarea "Hola xxx, esperamos que te encuentres muy bien. Te consultamos si tuviste oport…" at bounding box center [348, 376] width 471 height 111
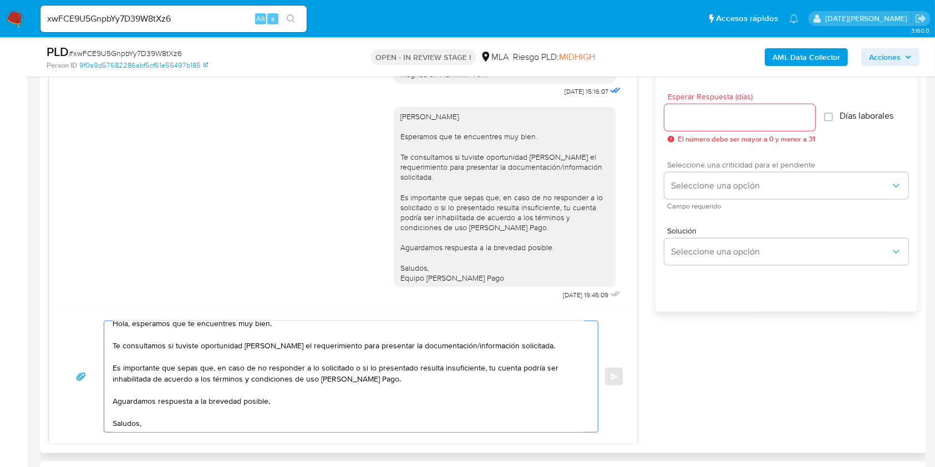
scroll to position [0, 0]
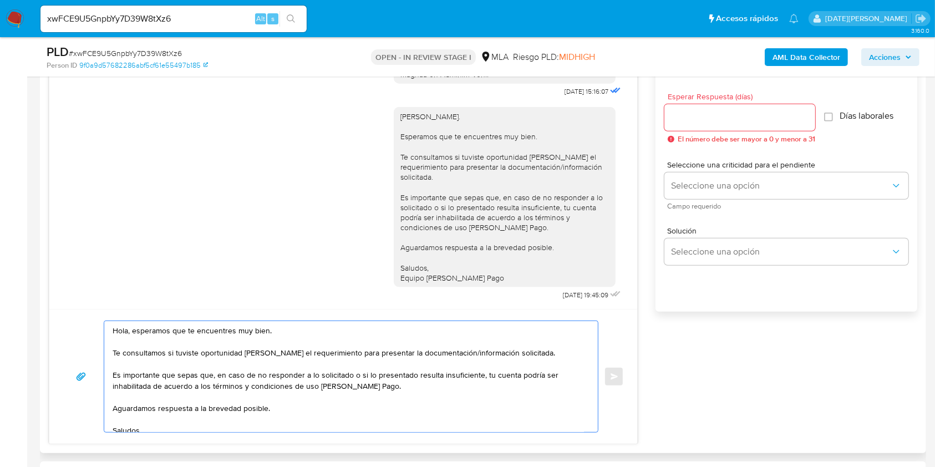
type textarea "Hola, esperamos que te encuentres muy bien. Te consultamos si tuviste oportunid…"
click at [698, 115] on input "Esperar Respuesta (días)" at bounding box center [739, 117] width 151 height 14
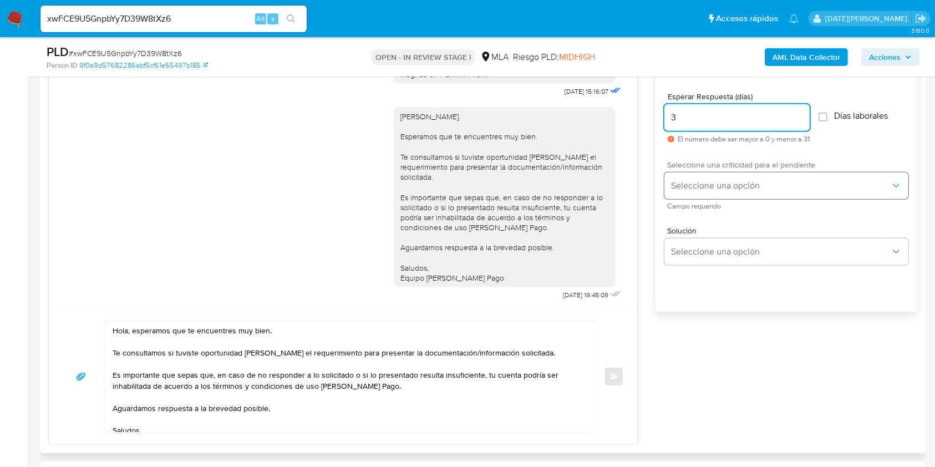
type input "3"
click at [727, 195] on button "Seleccione una opción" at bounding box center [786, 185] width 244 height 27
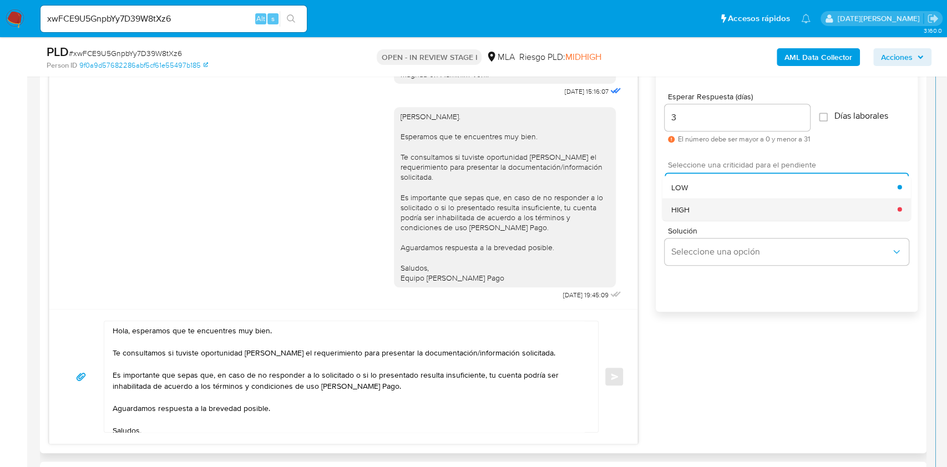
click at [696, 206] on div "HIGH" at bounding box center [784, 209] width 226 height 22
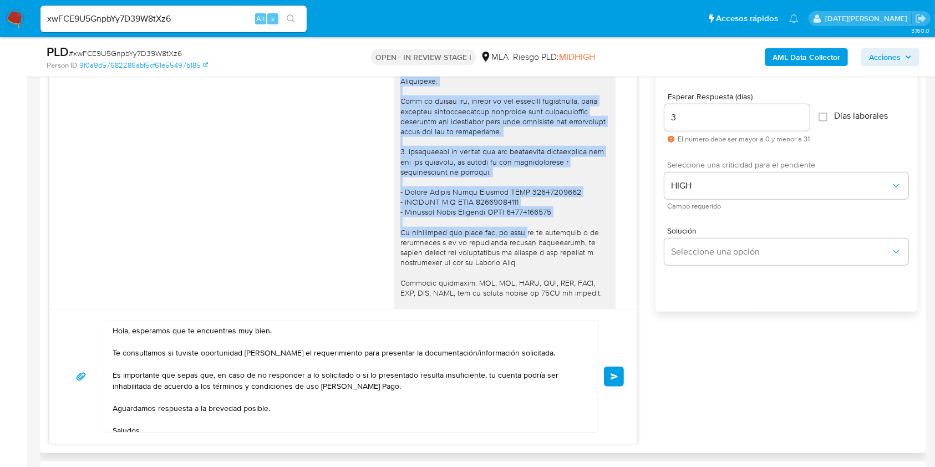
scroll to position [1310, 0]
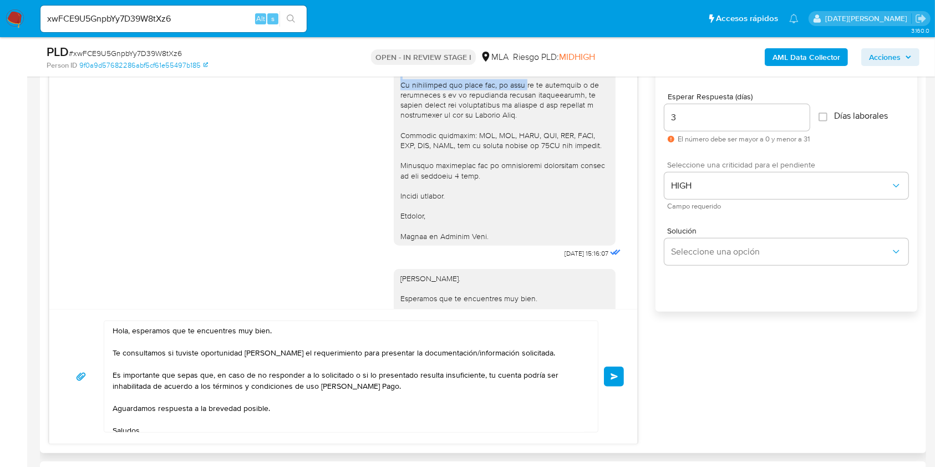
drag, startPoint x: 387, startPoint y: 260, endPoint x: 526, endPoint y: 260, distance: 139.2
copy div "Hola, Maximiliano Ignacio Sosa. Esperamos que te encuentres muy bien. Te consul…"
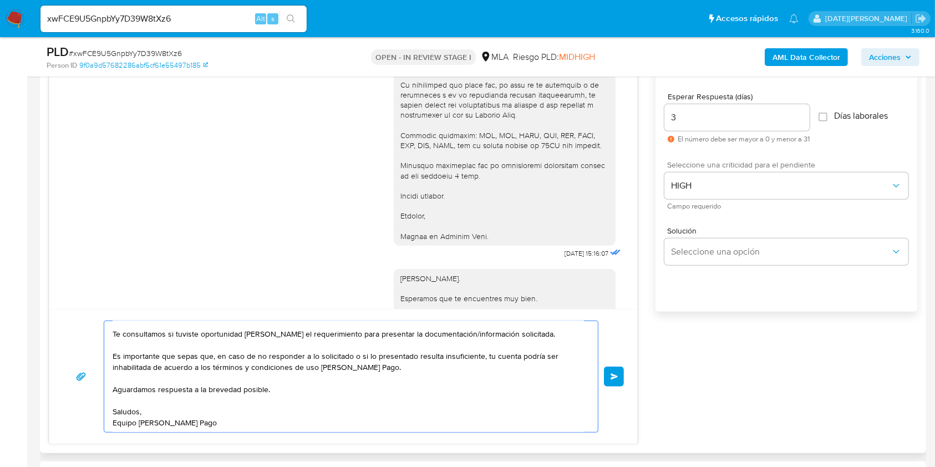
drag, startPoint x: 114, startPoint y: 373, endPoint x: 240, endPoint y: 430, distance: 137.5
click at [240, 430] on textarea "Hola, esperamos que te encuentres muy bien. Te consultamos si tuviste oportunid…" at bounding box center [348, 376] width 471 height 111
paste textarea "Hola, Maximiliano Ignacio Sosa. Esperamos que te encuentres muy bien. Te consul…"
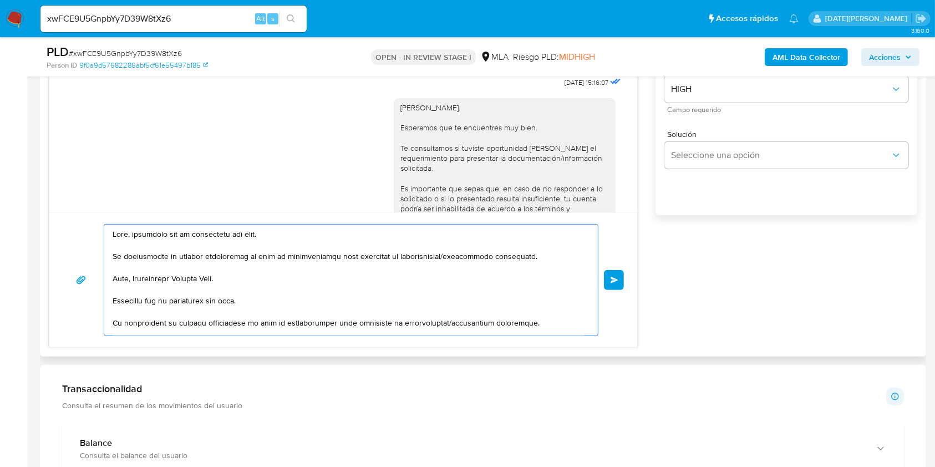
scroll to position [683, 0]
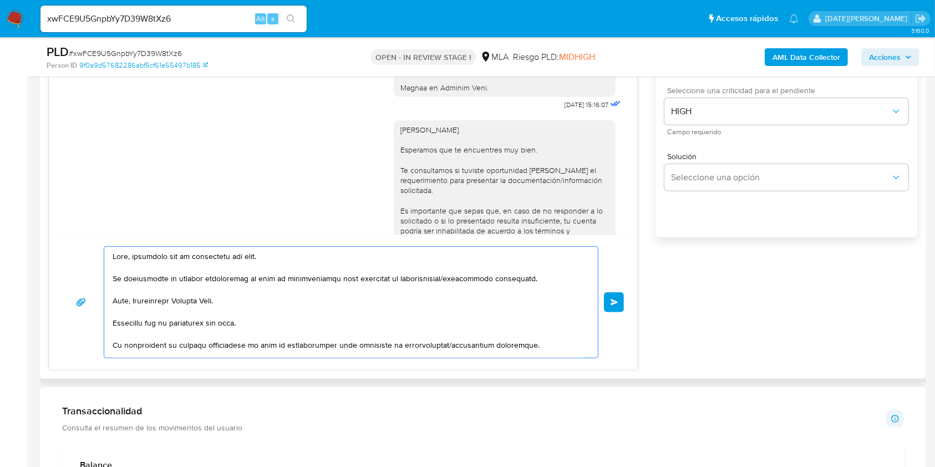
drag, startPoint x: 115, startPoint y: 299, endPoint x: 252, endPoint y: 322, distance: 138.8
click at [252, 322] on textarea at bounding box center [348, 302] width 471 height 111
click at [178, 301] on textarea at bounding box center [348, 302] width 471 height 111
drag, startPoint x: 113, startPoint y: 302, endPoint x: 253, endPoint y: 324, distance: 142.0
click at [253, 324] on textarea at bounding box center [348, 302] width 471 height 111
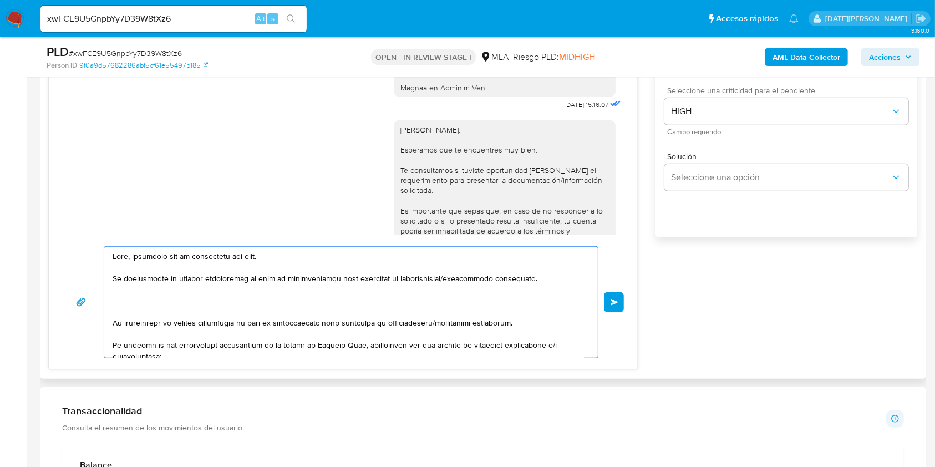
click at [197, 255] on textarea at bounding box center [348, 302] width 471 height 111
paste textarea "Maximiliano Ignacio Sosa. Esperamos que te encuentres muy bien."
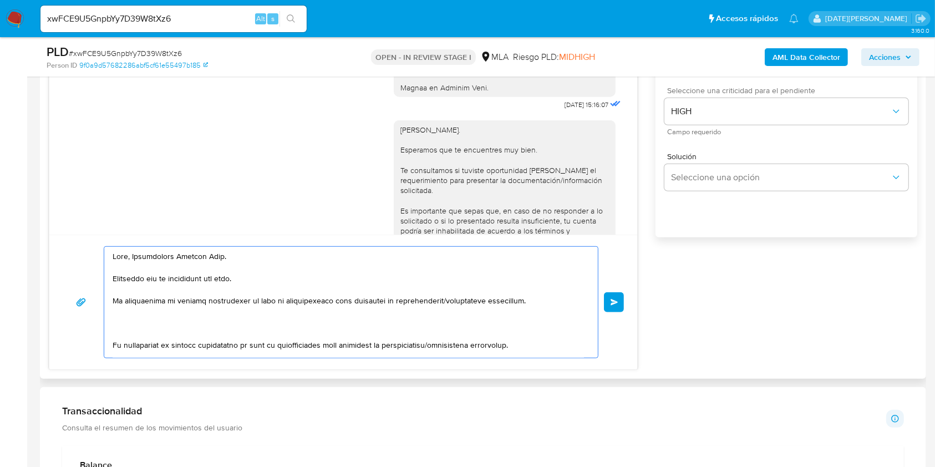
click at [296, 350] on textarea at bounding box center [348, 302] width 471 height 111
click at [294, 348] on textarea at bounding box center [348, 302] width 471 height 111
click at [299, 348] on textarea at bounding box center [348, 302] width 471 height 111
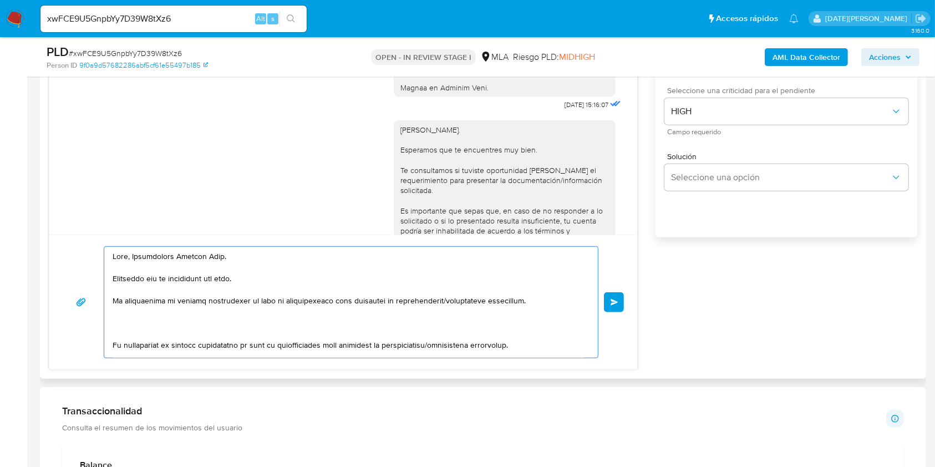
click at [299, 348] on textarea at bounding box center [348, 302] width 471 height 111
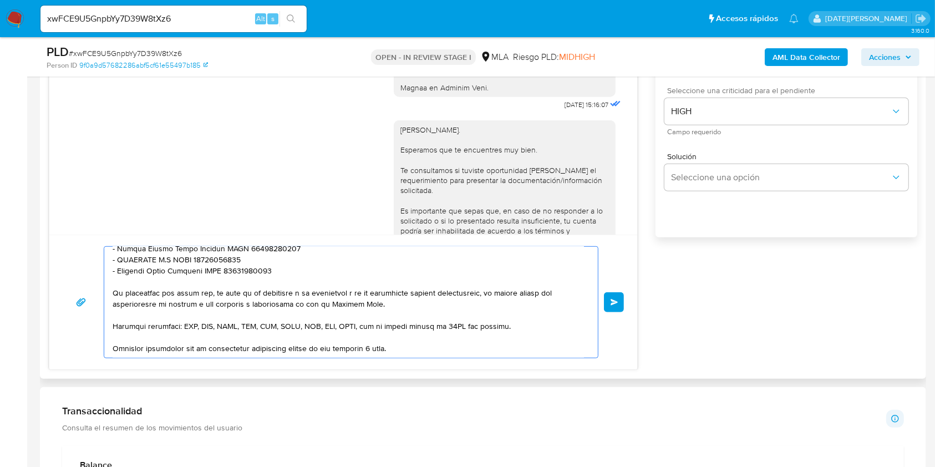
scroll to position [296, 0]
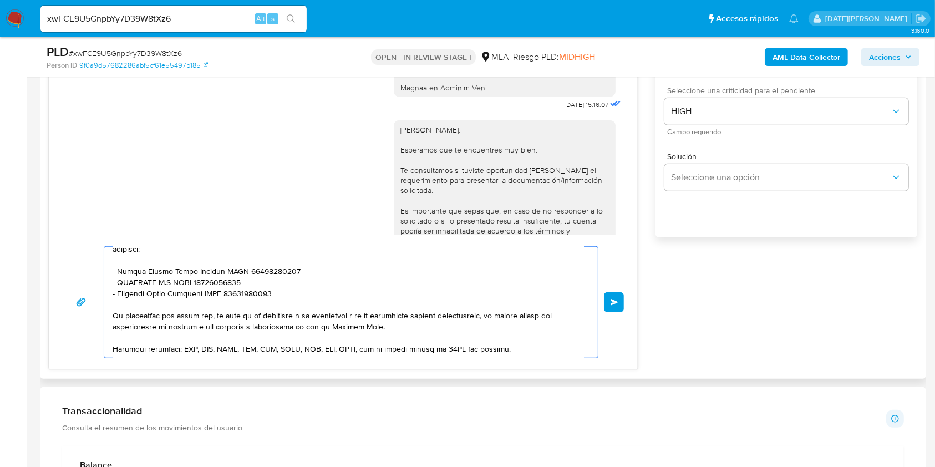
click at [296, 326] on textarea at bounding box center [348, 302] width 471 height 111
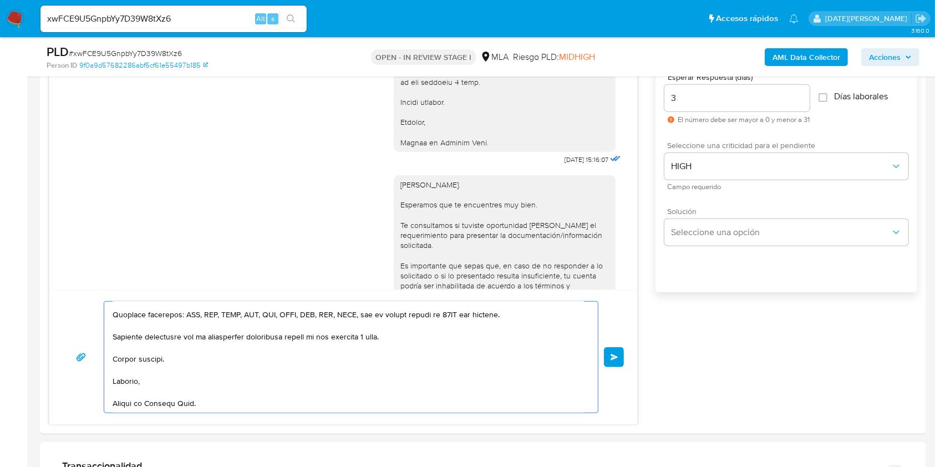
scroll to position [609, 0]
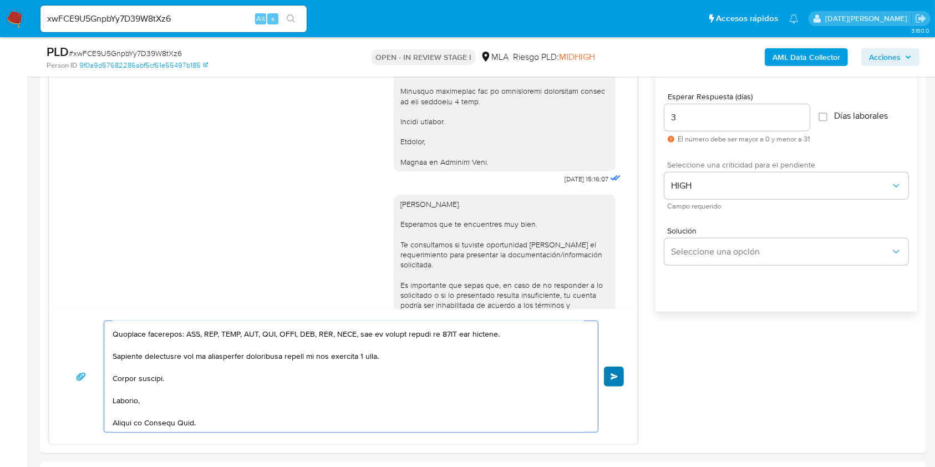
type textarea "Hola, Maximiliano Ignacio Sosa. Esperamos que te encuentres muy bien. Te consul…"
click at [612, 375] on span "Enviar" at bounding box center [615, 376] width 8 height 7
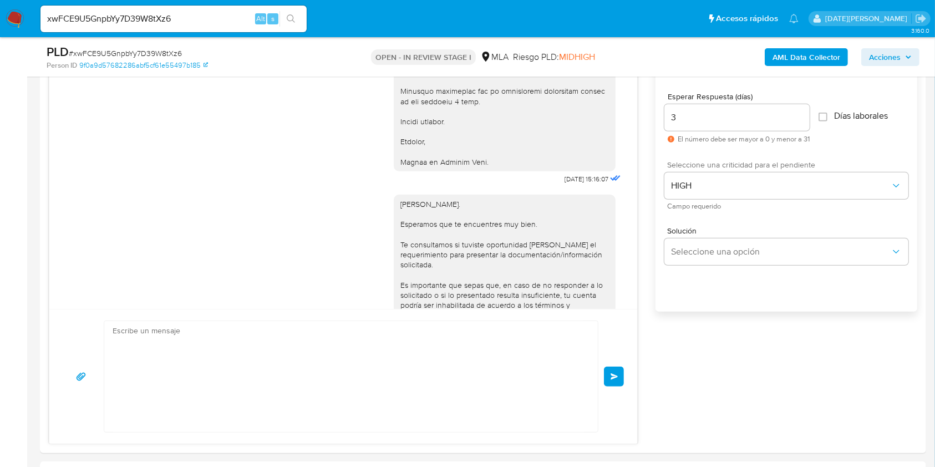
scroll to position [2119, 0]
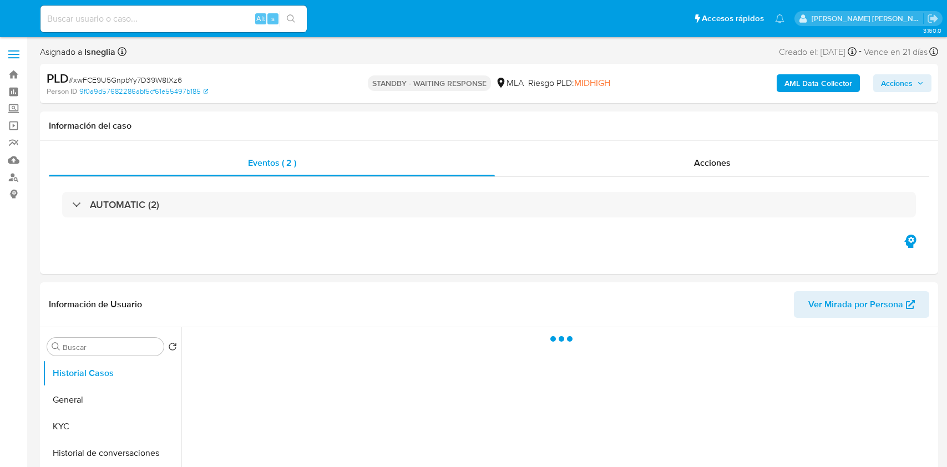
select select "10"
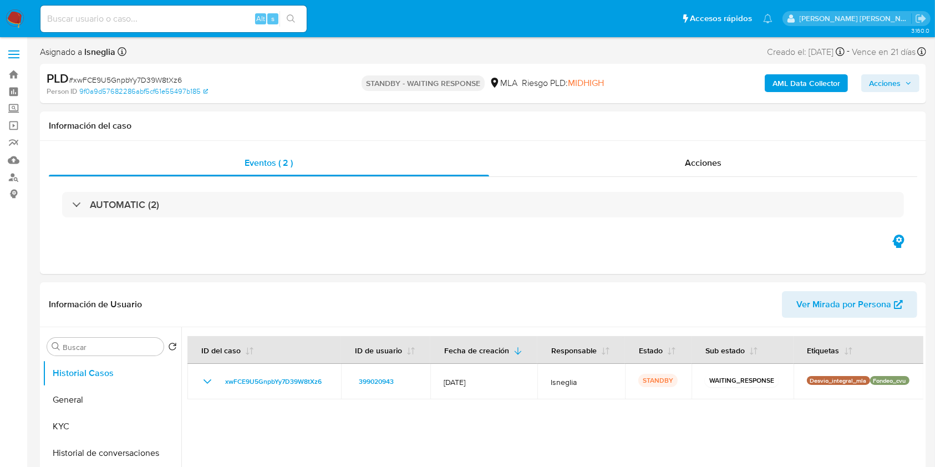
click at [102, 8] on div "Alt s" at bounding box center [173, 19] width 266 height 27
click at [91, 16] on input at bounding box center [173, 19] width 266 height 14
paste input "xH3b3cQNDjGeP7N5E9DdRjNx"
type input "xH3b3cQNDjGeP7N5E9DdRjNx"
click at [301, 19] on button "search-icon" at bounding box center [290, 19] width 23 height 16
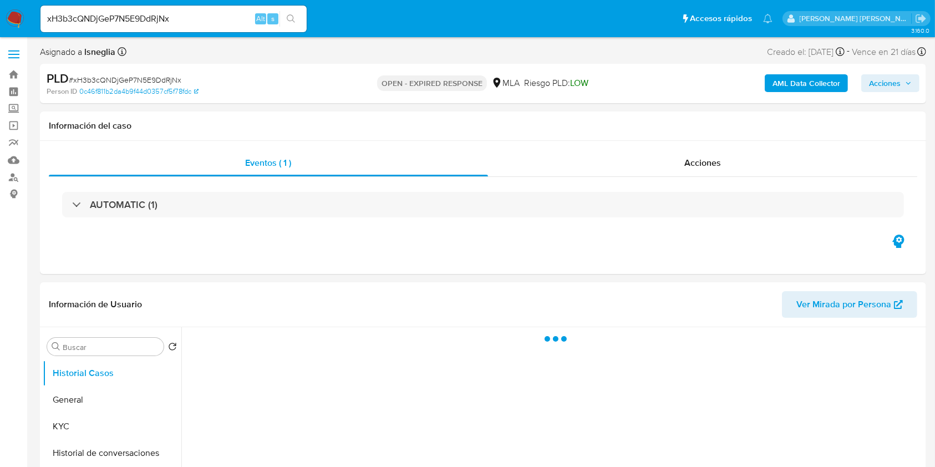
select select "10"
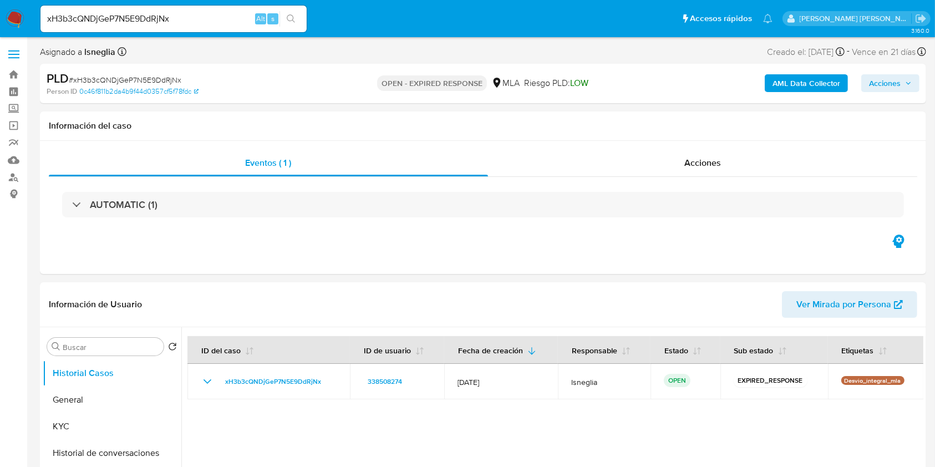
click at [151, 82] on span "# xH3b3cQNDjGeP7N5E9DdRjNx" at bounding box center [125, 79] width 113 height 11
copy span "xH3b3cQNDjGeP7N5E9DdRjNx"
click at [8, 21] on img at bounding box center [15, 18] width 19 height 19
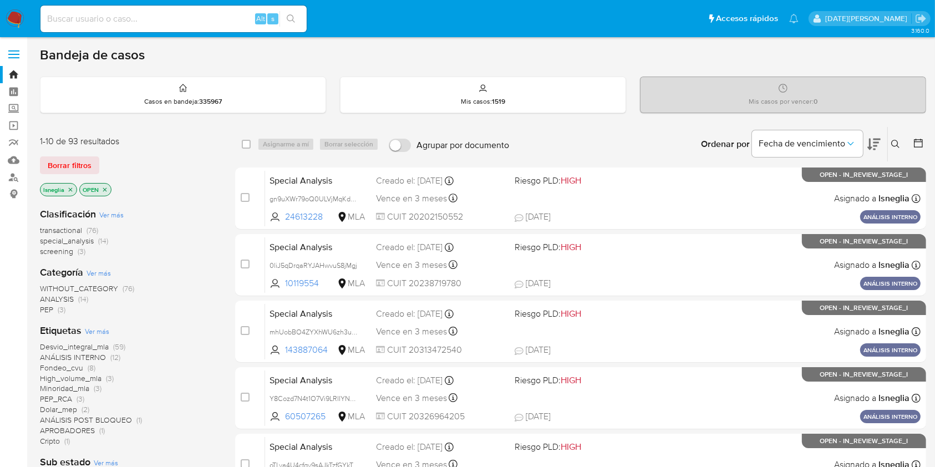
click at [901, 144] on button at bounding box center [897, 144] width 18 height 13
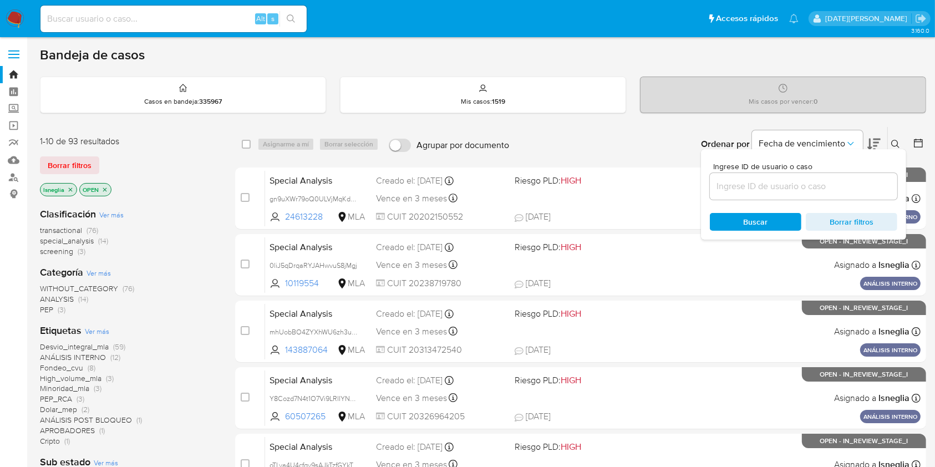
click at [786, 186] on input at bounding box center [803, 186] width 187 height 14
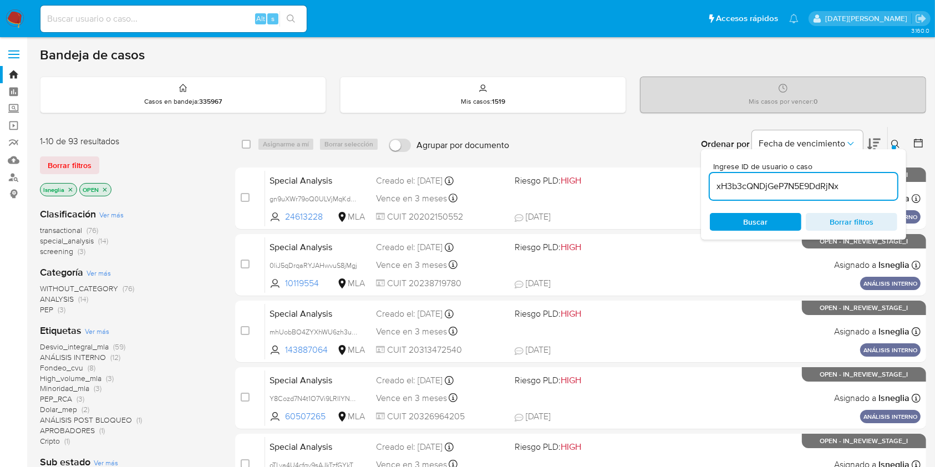
type input "xH3b3cQNDjGeP7N5E9DdRjNx"
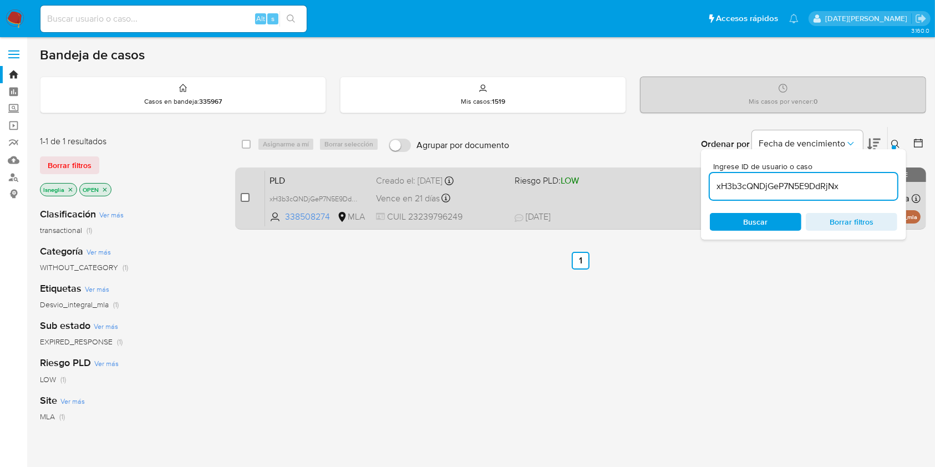
click at [242, 194] on input "checkbox" at bounding box center [245, 197] width 9 height 9
checkbox input "true"
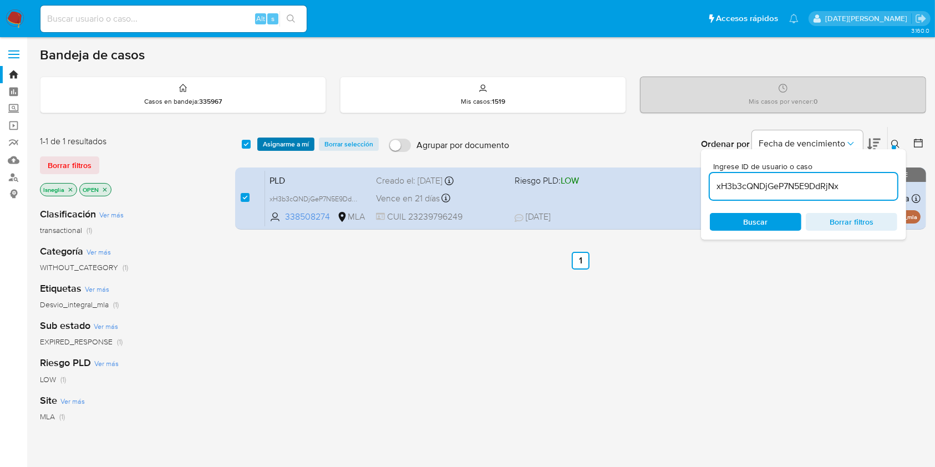
click at [294, 145] on span "Asignarme a mí" at bounding box center [286, 144] width 46 height 11
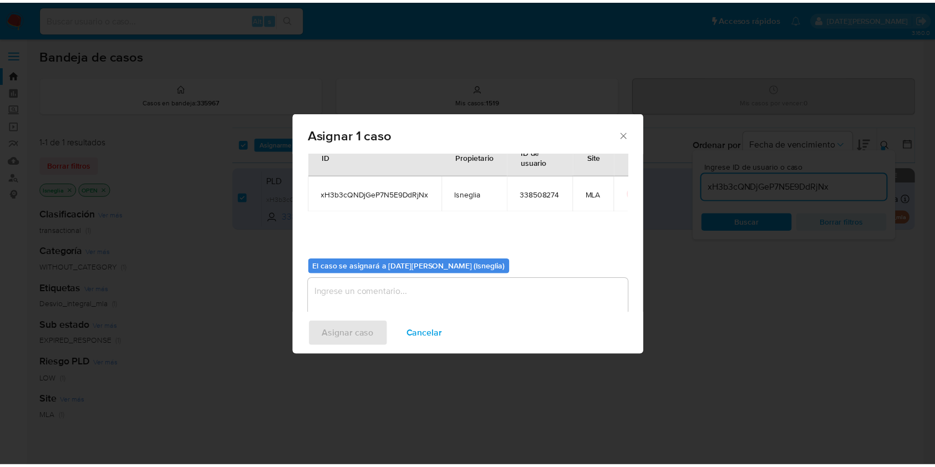
scroll to position [57, 0]
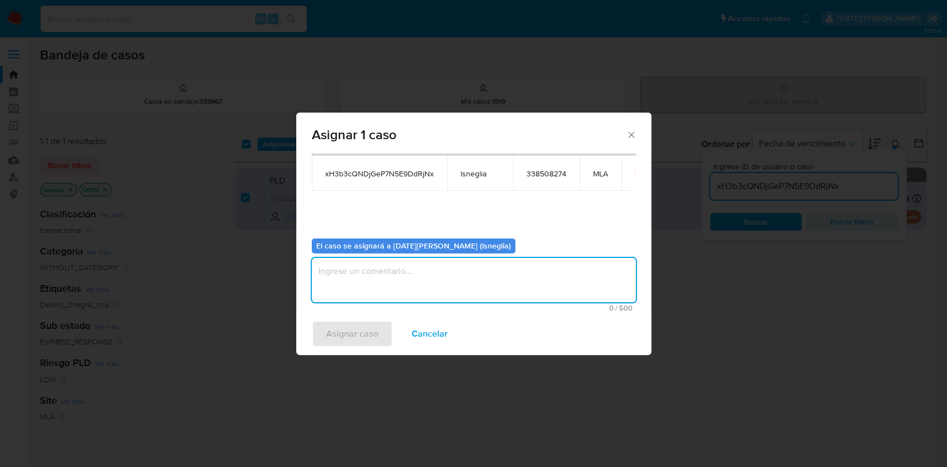
click at [388, 295] on textarea "assign-modal" at bounding box center [474, 280] width 324 height 44
type textarea "."
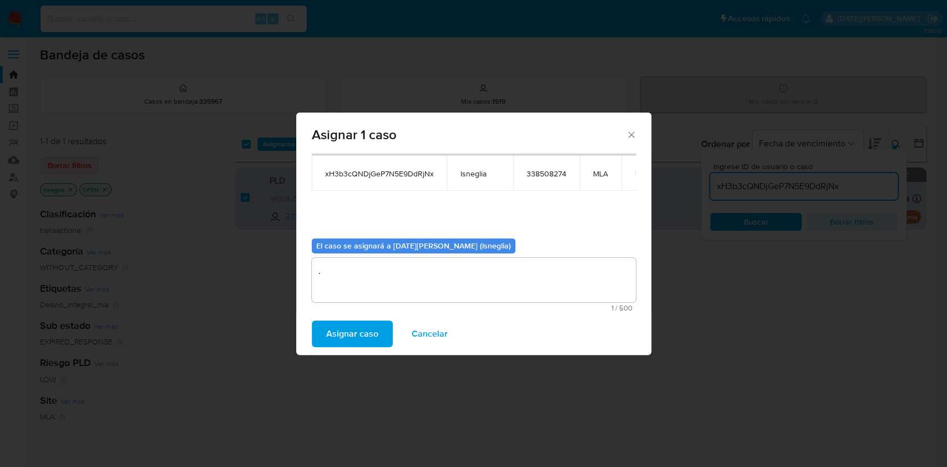
click at [350, 334] on span "Asignar caso" at bounding box center [352, 334] width 52 height 24
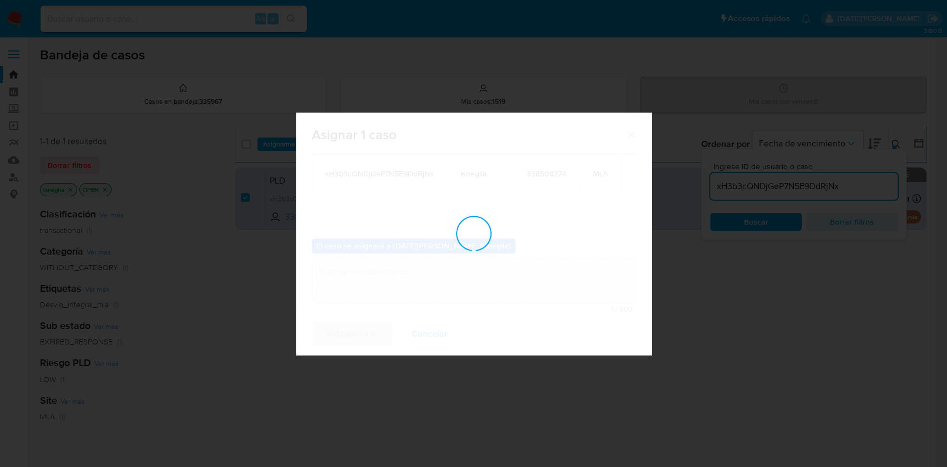
checkbox input "false"
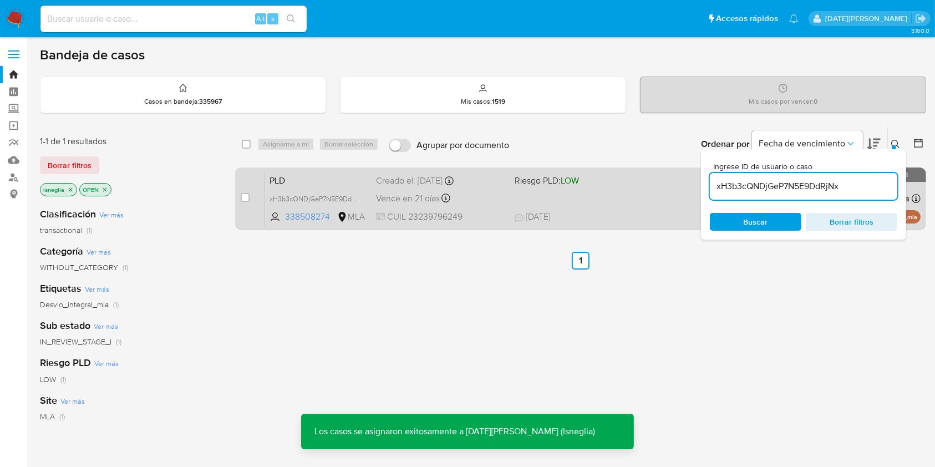
click at [329, 179] on span "PLD" at bounding box center [318, 179] width 98 height 14
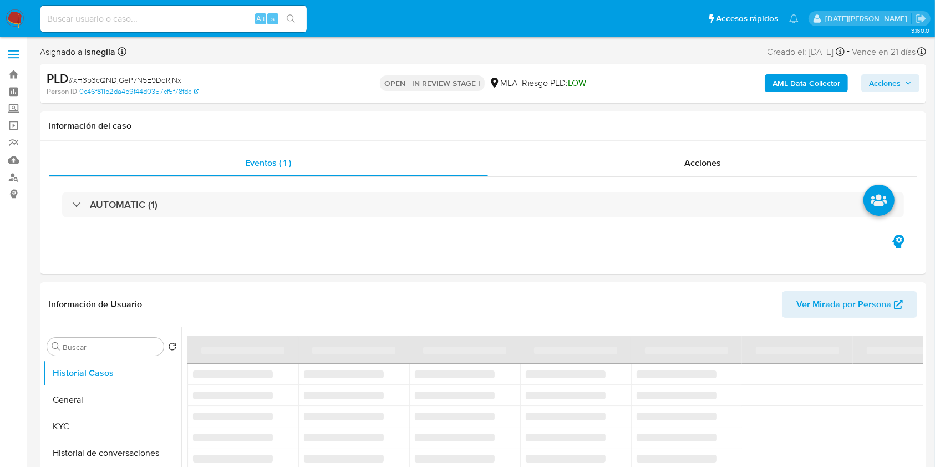
select select "10"
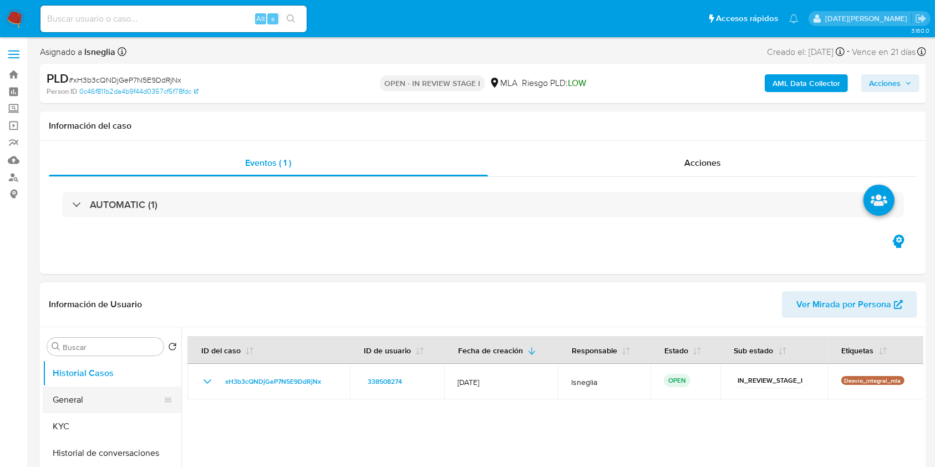
click at [88, 408] on button "General" at bounding box center [108, 400] width 130 height 27
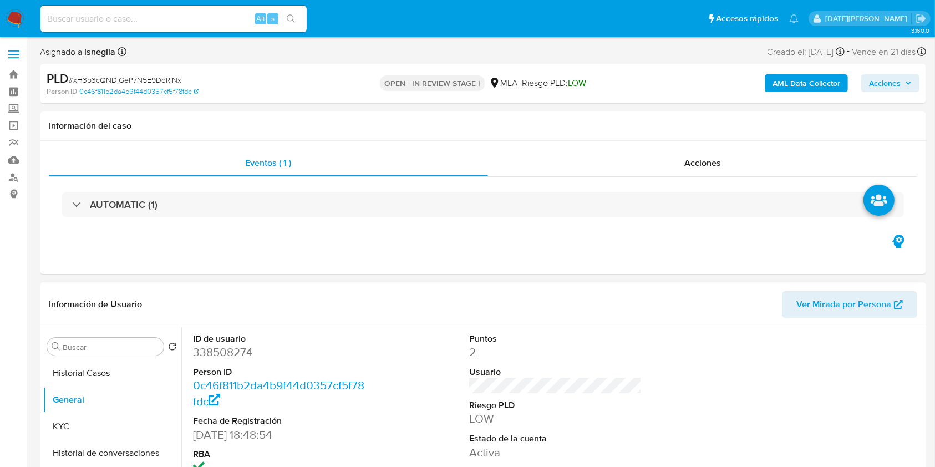
click at [236, 349] on dd "338508274" at bounding box center [279, 352] width 173 height 16
copy dd "338508274"
click at [318, 227] on div "AUTOMATIC (1)" at bounding box center [483, 204] width 868 height 55
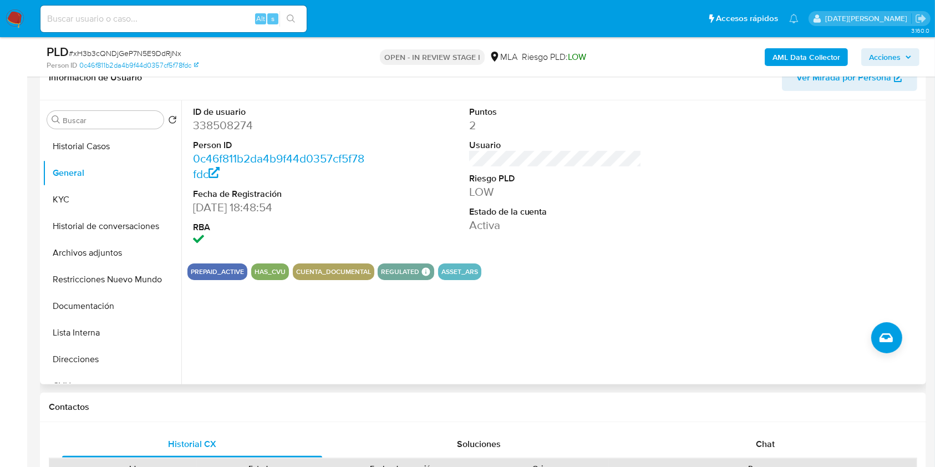
scroll to position [444, 0]
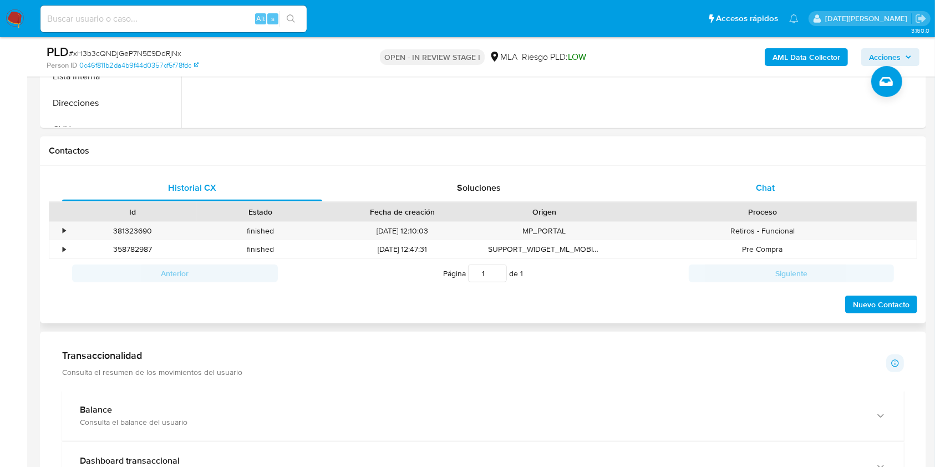
click at [749, 183] on div "Chat" at bounding box center [765, 188] width 260 height 27
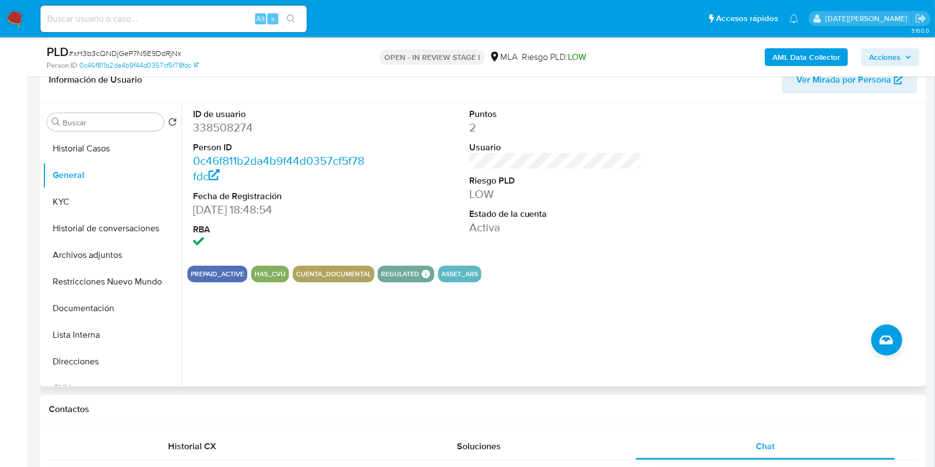
scroll to position [74, 0]
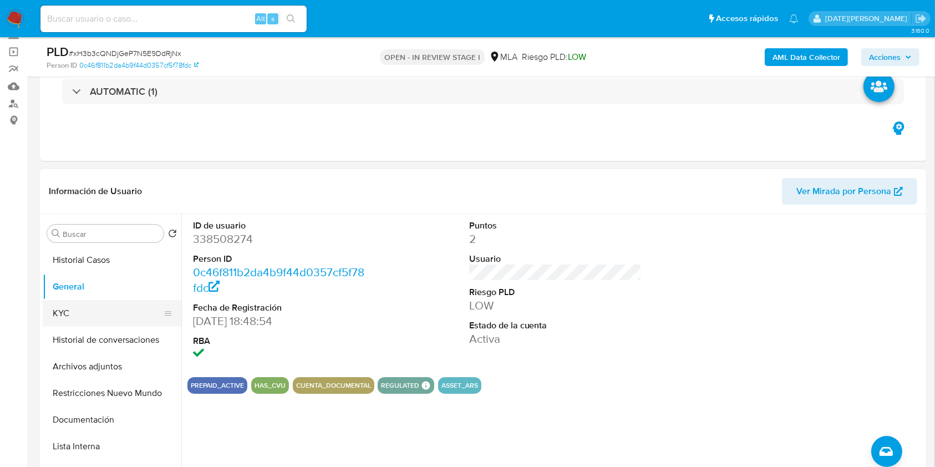
click at [88, 316] on button "KYC" at bounding box center [108, 313] width 130 height 27
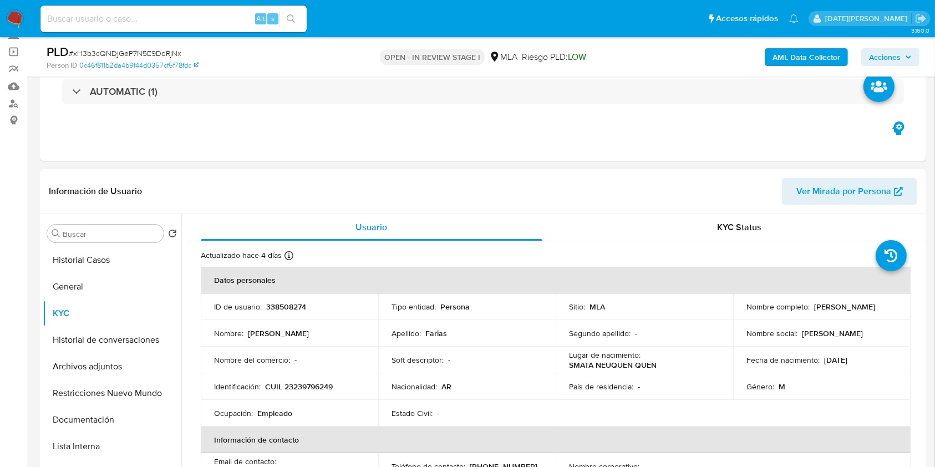
click at [304, 390] on p "CUIL 23239796249" at bounding box center [299, 387] width 68 height 10
click at [306, 390] on p "CUIL 23239796249" at bounding box center [299, 387] width 68 height 10
copy p "23239796249"
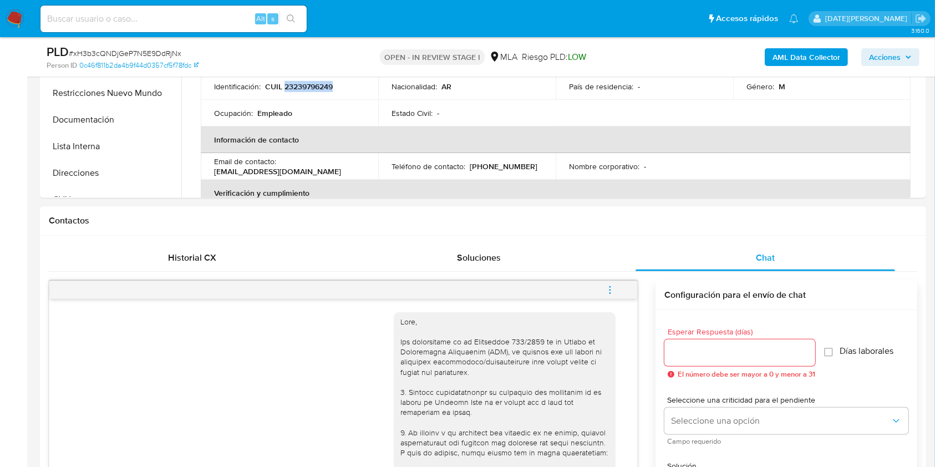
scroll to position [444, 0]
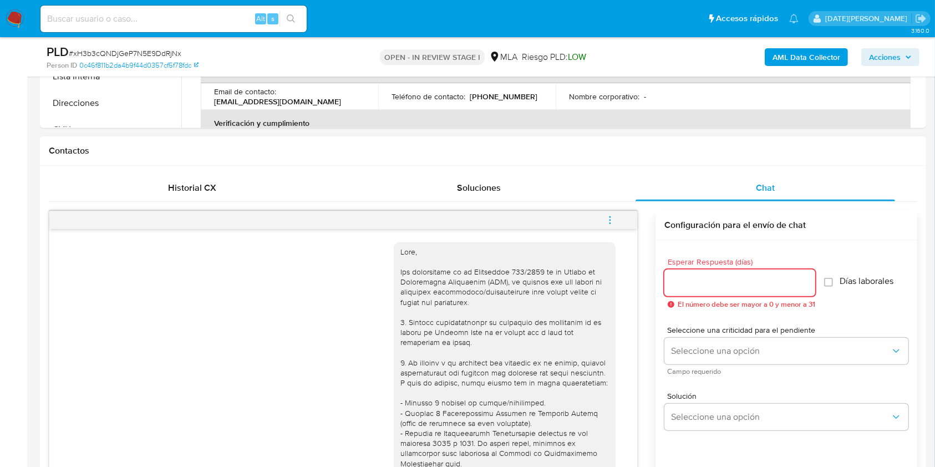
click at [701, 281] on input "Esperar Respuesta (días)" at bounding box center [739, 283] width 151 height 14
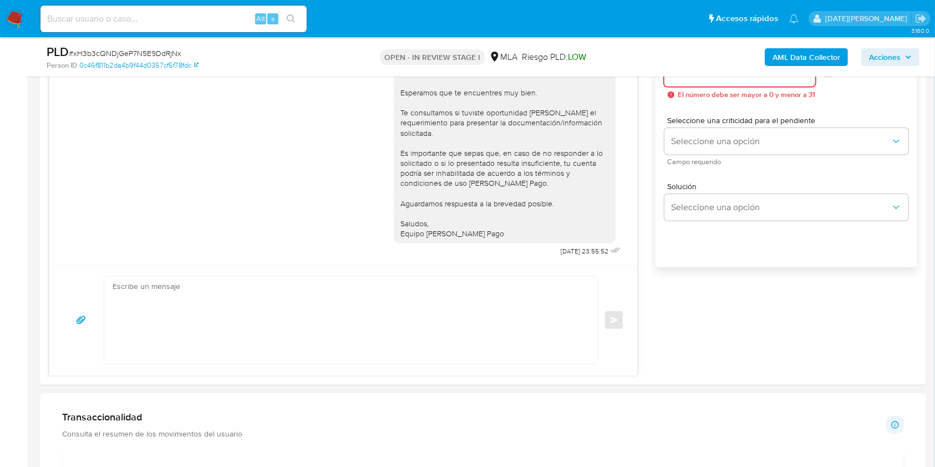
scroll to position [739, 0]
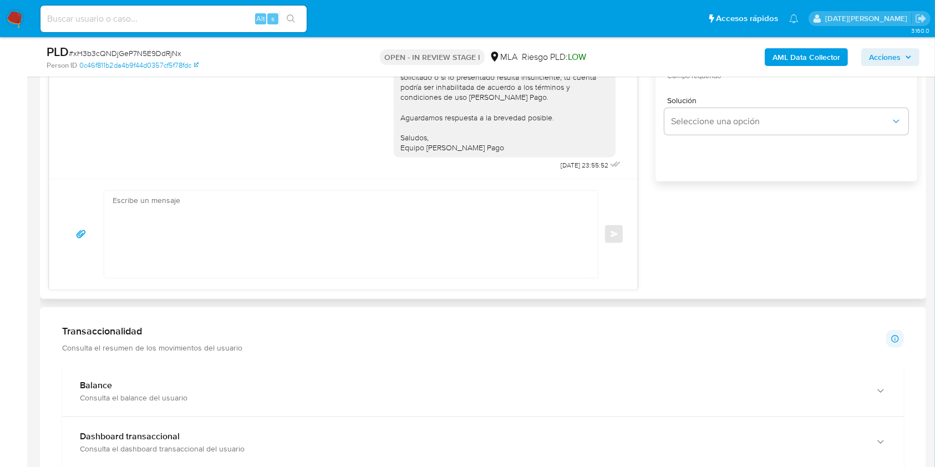
click at [340, 246] on textarea at bounding box center [348, 234] width 471 height 87
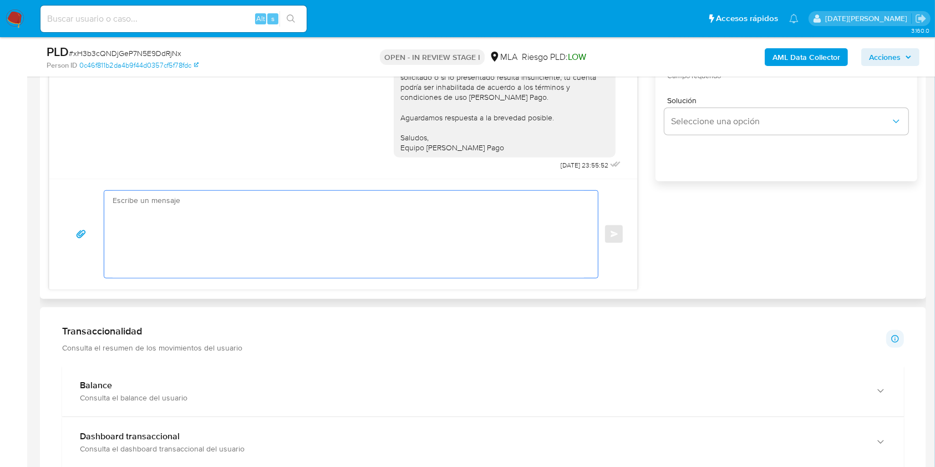
paste textarea "Basándonos en el análisis descripto precedentemente, los montos, frecuencias y …"
type textarea "Basándonos en el análisis descripto precedentemente, los montos, frecuencias y …"
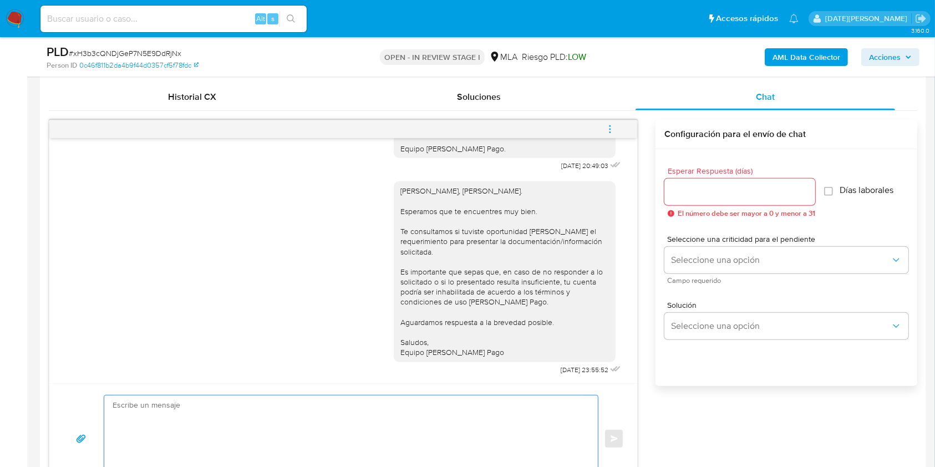
scroll to position [444, 0]
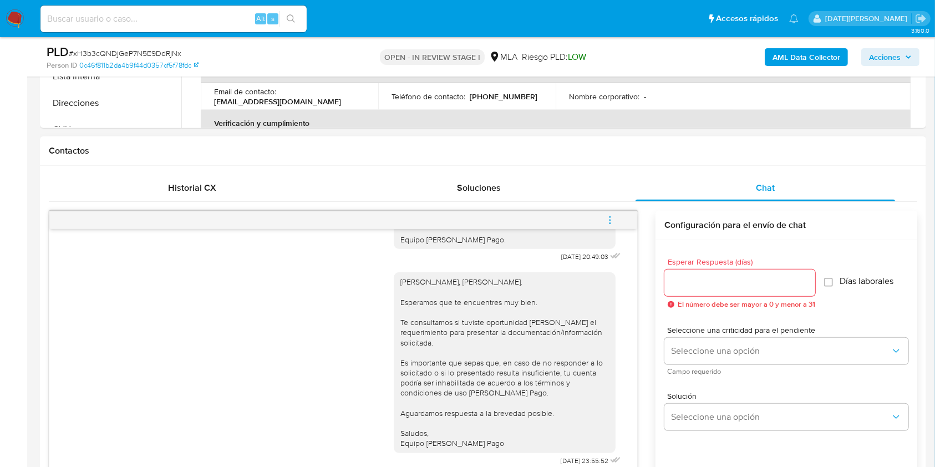
click at [604, 215] on button "menu-action" at bounding box center [610, 220] width 37 height 27
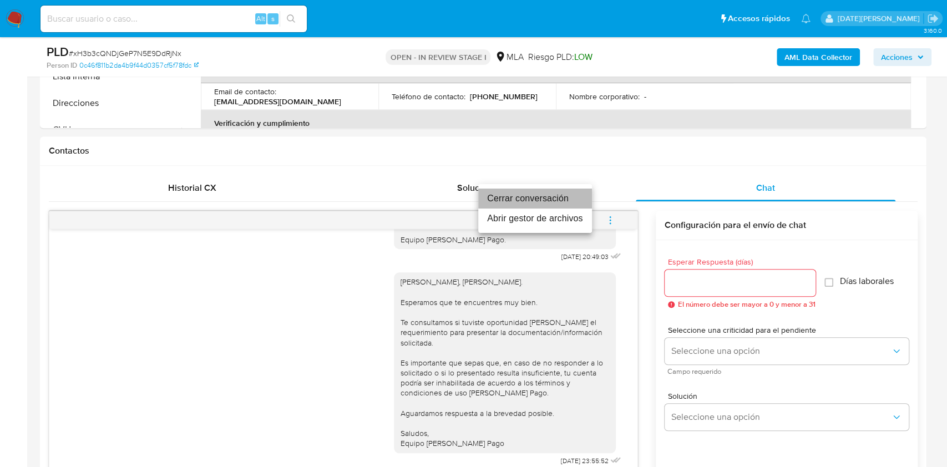
click at [537, 200] on li "Cerrar conversación" at bounding box center [535, 199] width 114 height 20
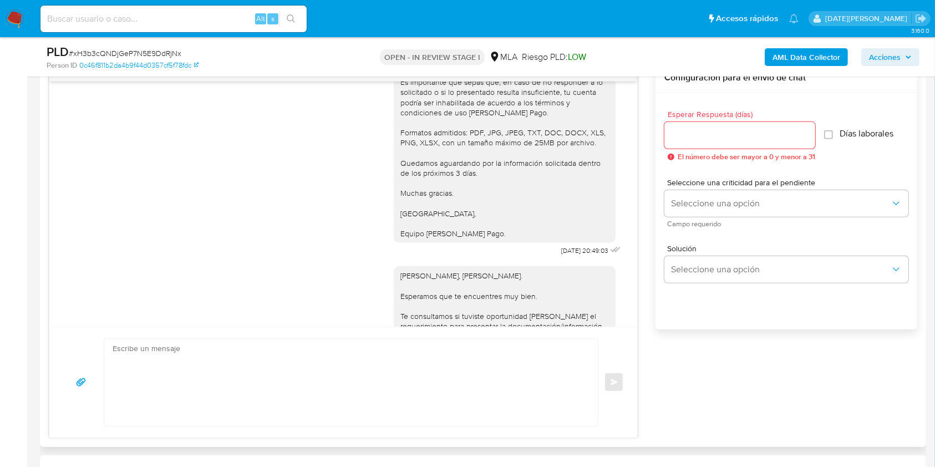
scroll to position [1278, 0]
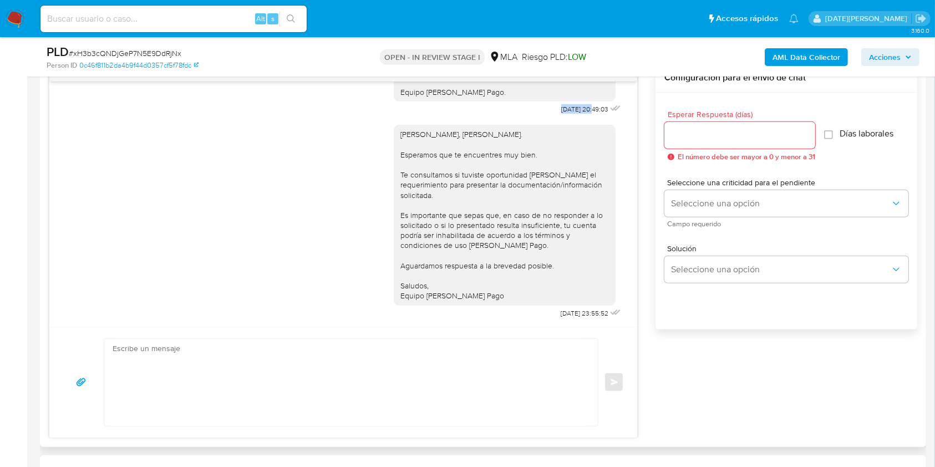
drag, startPoint x: 535, startPoint y: 184, endPoint x: 569, endPoint y: 180, distance: 35.2
click at [569, 114] on span "[DATE] 20:49:03" at bounding box center [584, 109] width 47 height 9
copy span "22/08/2025"
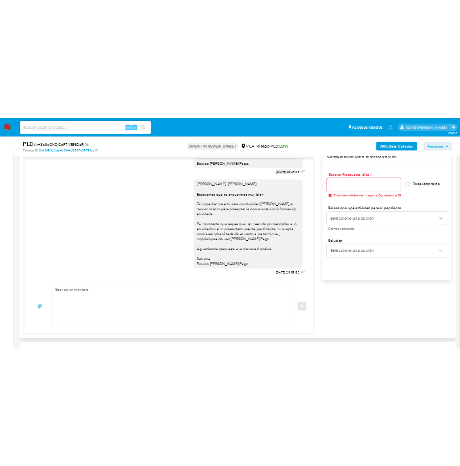
scroll to position [1352, 0]
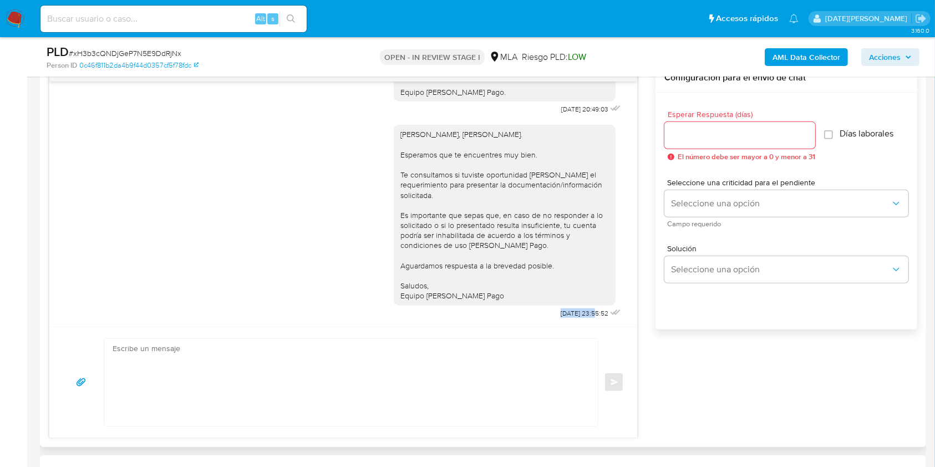
drag, startPoint x: 534, startPoint y: 312, endPoint x: 571, endPoint y: 311, distance: 36.6
click at [571, 311] on span "03/09/2025 23:55:52" at bounding box center [585, 313] width 48 height 9
copy span "[DATE]"
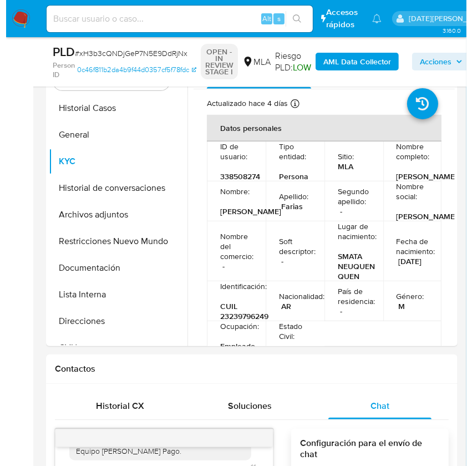
scroll to position [148, 0]
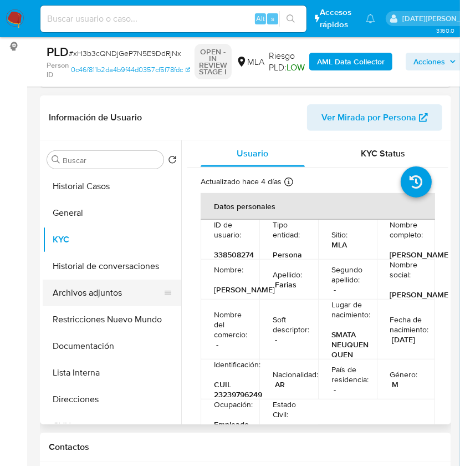
click at [97, 297] on button "Archivos adjuntos" at bounding box center [108, 292] width 130 height 27
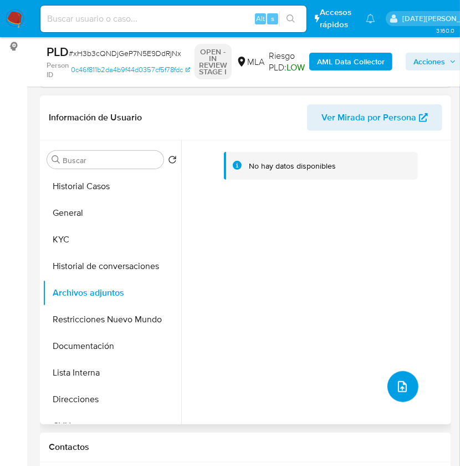
click at [388, 395] on button "upload-file" at bounding box center [403, 386] width 31 height 31
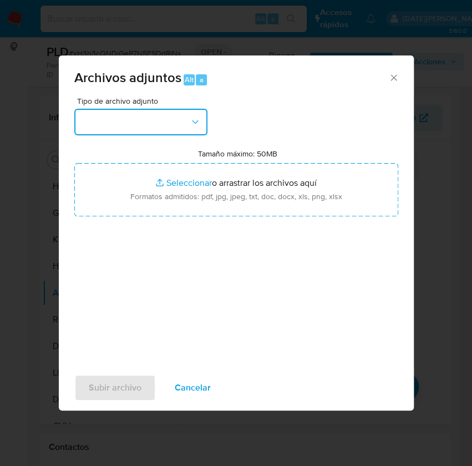
click at [153, 119] on button "button" at bounding box center [140, 122] width 133 height 27
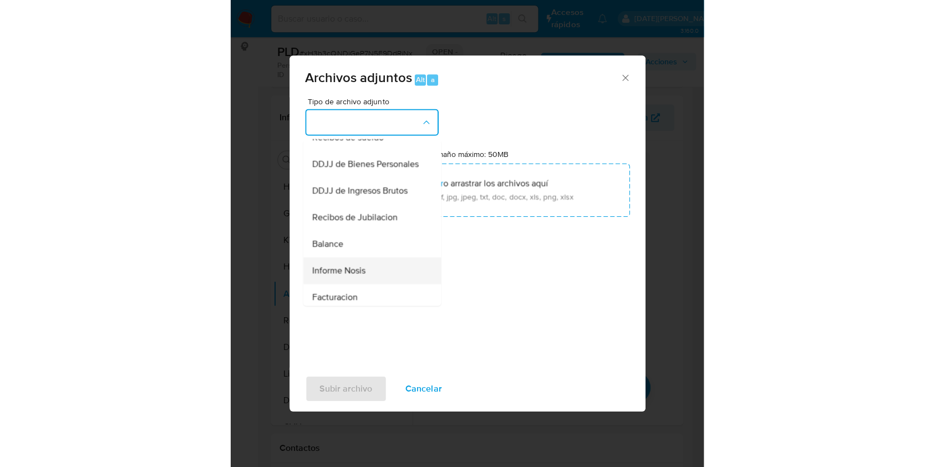
scroll to position [222, 0]
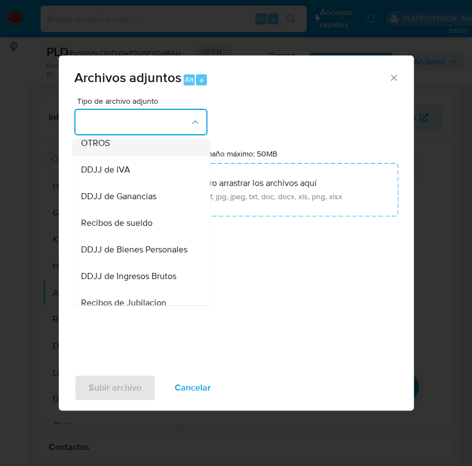
click at [113, 150] on div "OTROS" at bounding box center [137, 143] width 113 height 27
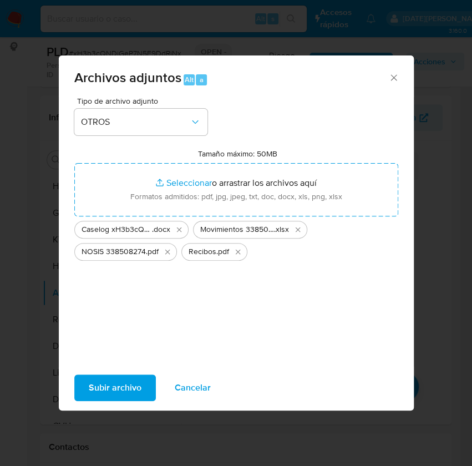
click at [120, 387] on span "Subir archivo" at bounding box center [115, 387] width 53 height 24
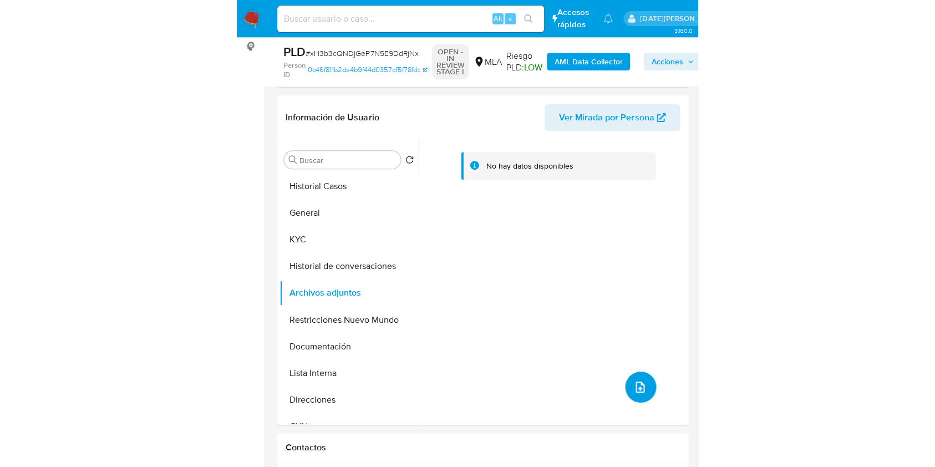
scroll to position [1278, 0]
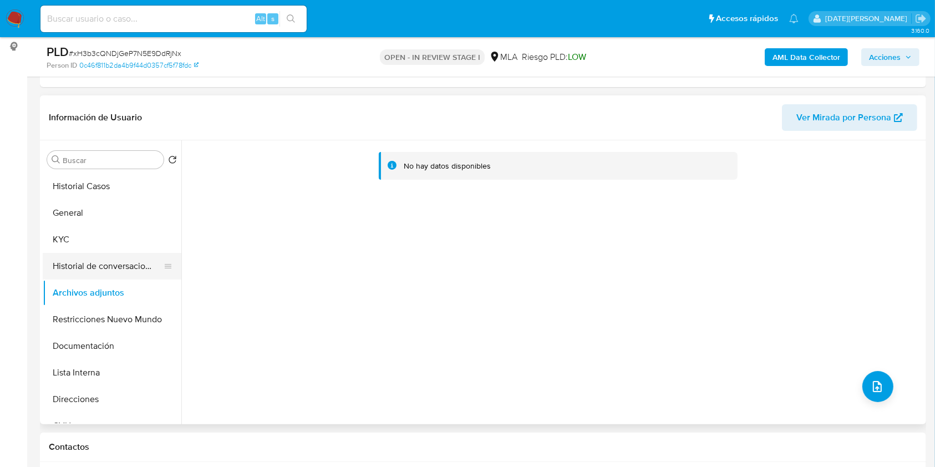
click at [131, 265] on button "Historial de conversaciones" at bounding box center [108, 266] width 130 height 27
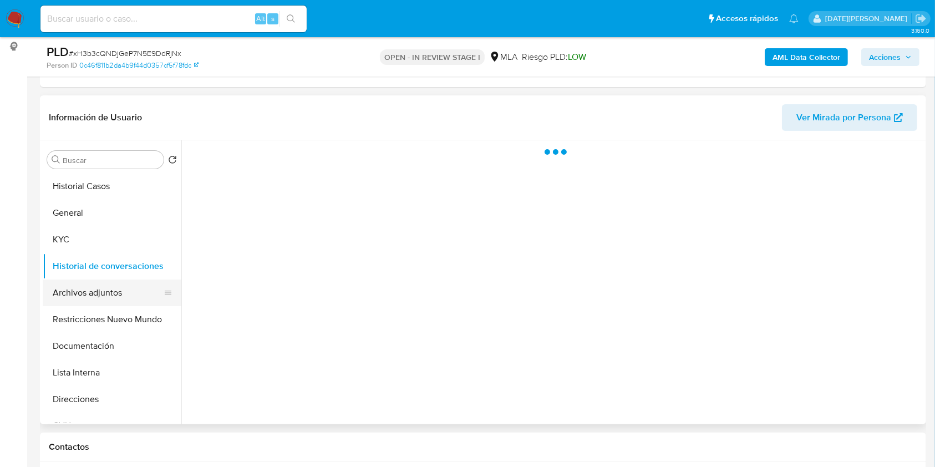
click at [114, 282] on button "Archivos adjuntos" at bounding box center [108, 292] width 130 height 27
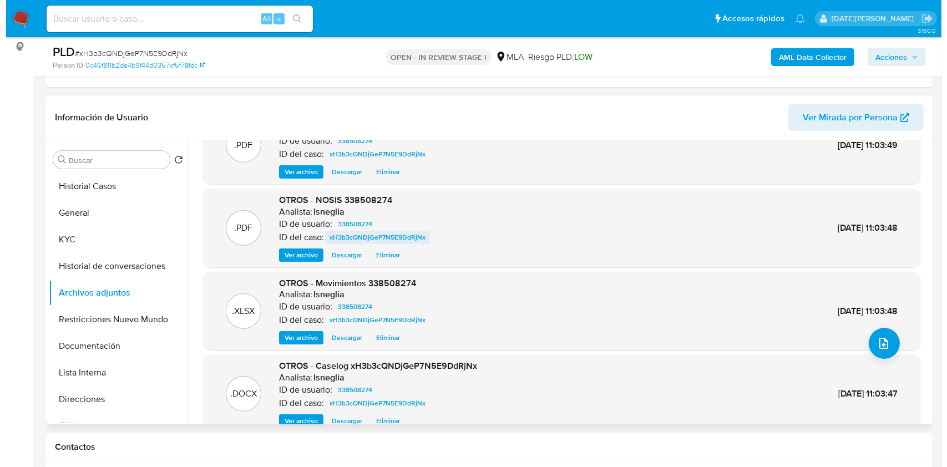
scroll to position [62, 0]
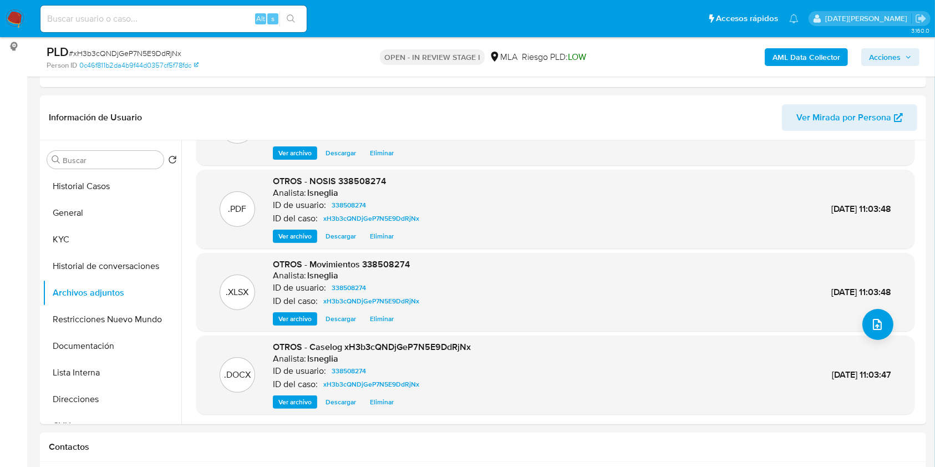
click at [811, 57] on b "AML Data Collector" at bounding box center [806, 57] width 68 height 18
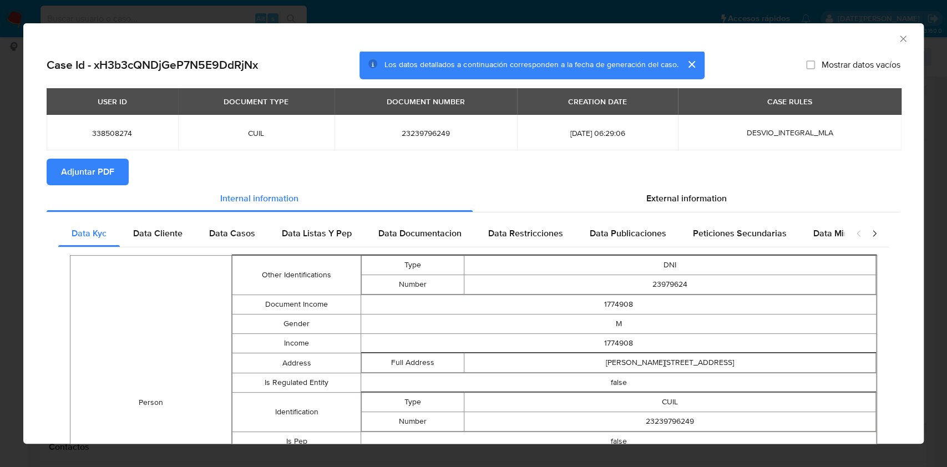
click at [89, 171] on span "Adjuntar PDF" at bounding box center [87, 172] width 53 height 24
click at [172, 229] on span "Data Cliente" at bounding box center [157, 233] width 49 height 13
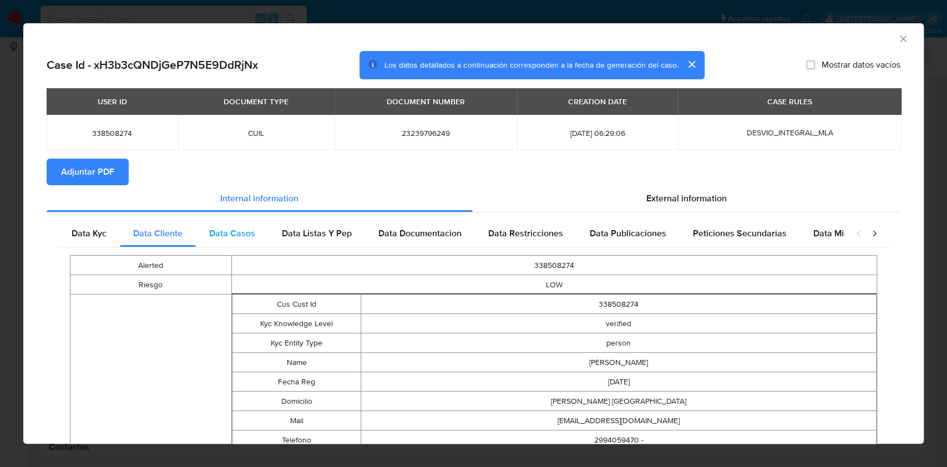
click at [241, 228] on span "Data Casos" at bounding box center [232, 233] width 46 height 13
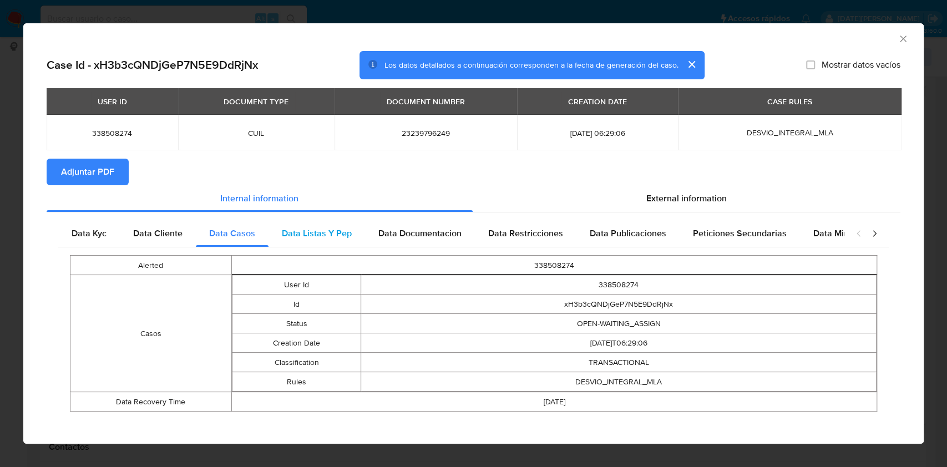
click at [308, 228] on span "Data Listas Y Pep" at bounding box center [317, 233] width 70 height 13
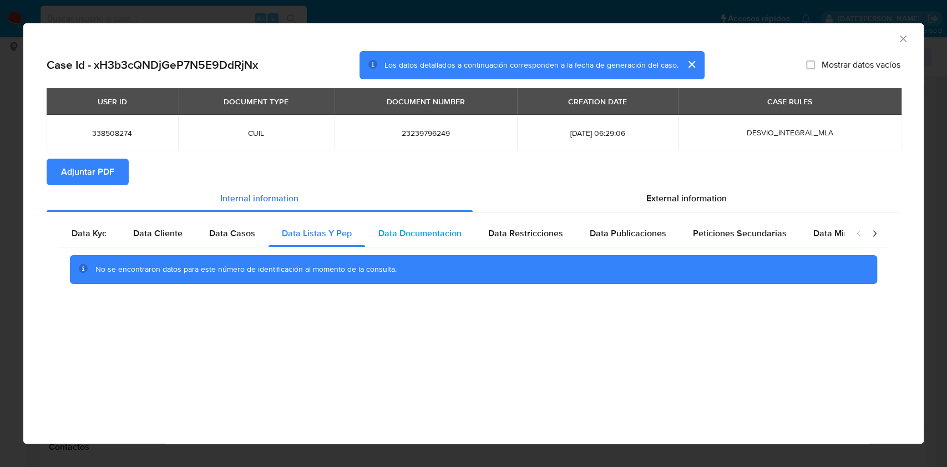
click at [416, 229] on span "Data Documentacion" at bounding box center [419, 233] width 83 height 13
click at [516, 229] on span "Data Restricciones" at bounding box center [525, 233] width 75 height 13
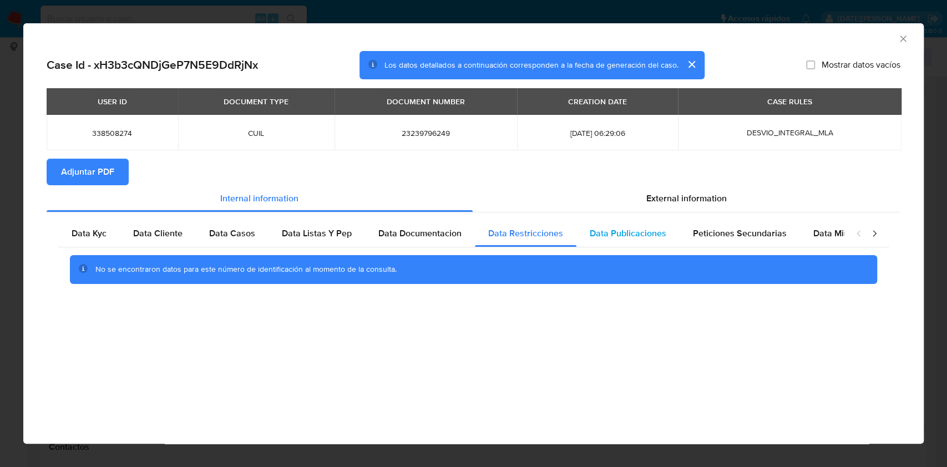
click at [599, 232] on span "Data Publicaciones" at bounding box center [627, 233] width 77 height 13
click at [725, 233] on span "Peticiones Secundarias" at bounding box center [740, 233] width 94 height 13
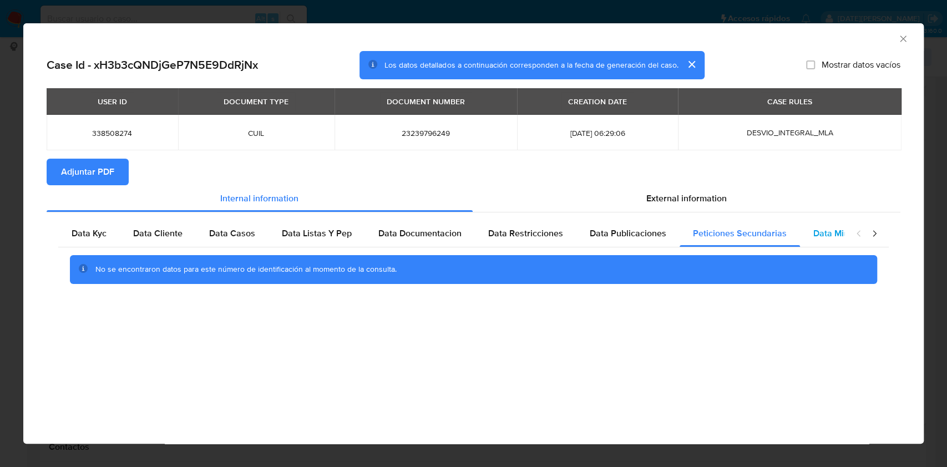
click at [831, 232] on span "Data Minoridad" at bounding box center [843, 233] width 61 height 13
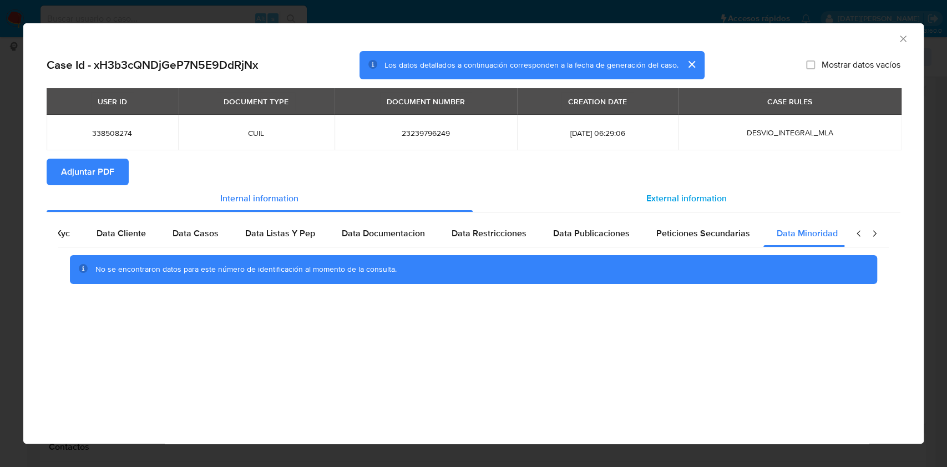
scroll to position [0, 37]
click at [668, 189] on div "External information" at bounding box center [686, 198] width 428 height 27
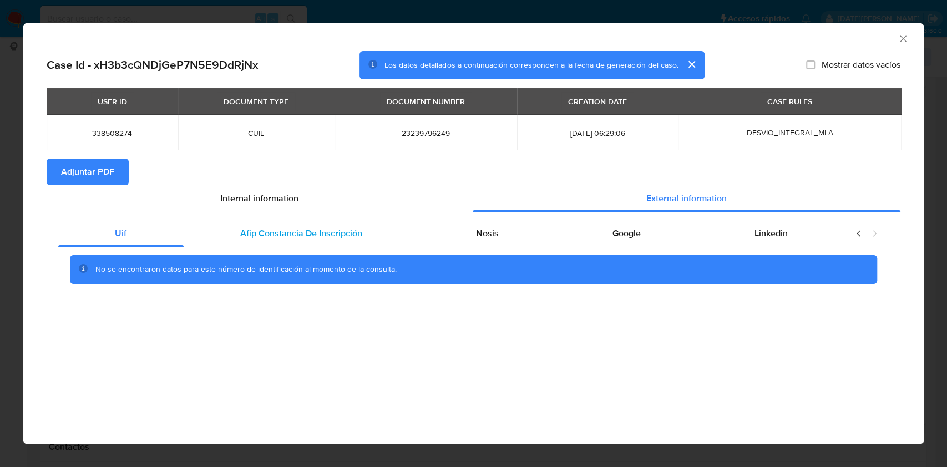
click at [277, 230] on span "Afip Constancia De Inscripción" at bounding box center [301, 233] width 122 height 13
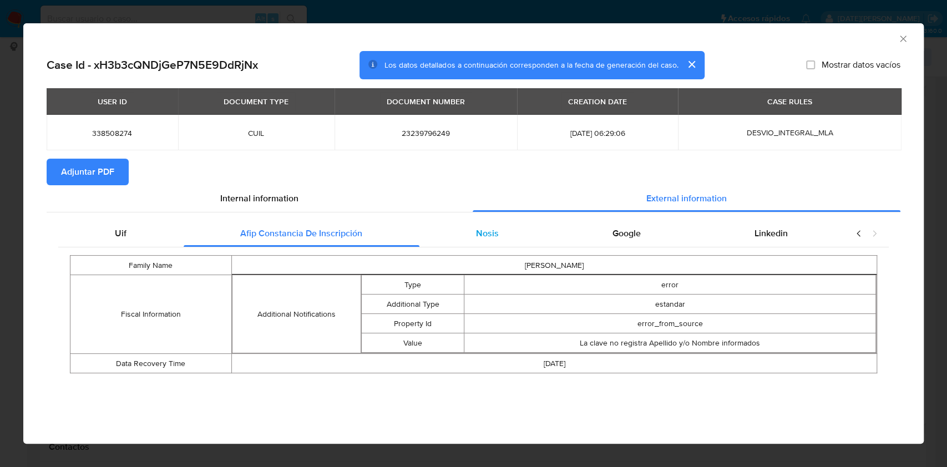
click at [528, 232] on div "Nosis" at bounding box center [487, 233] width 136 height 27
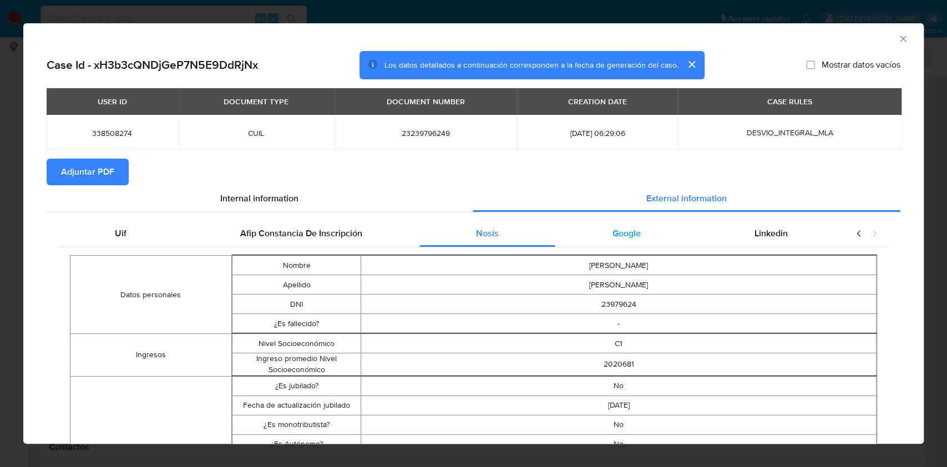
click at [628, 228] on span "Google" at bounding box center [626, 233] width 28 height 13
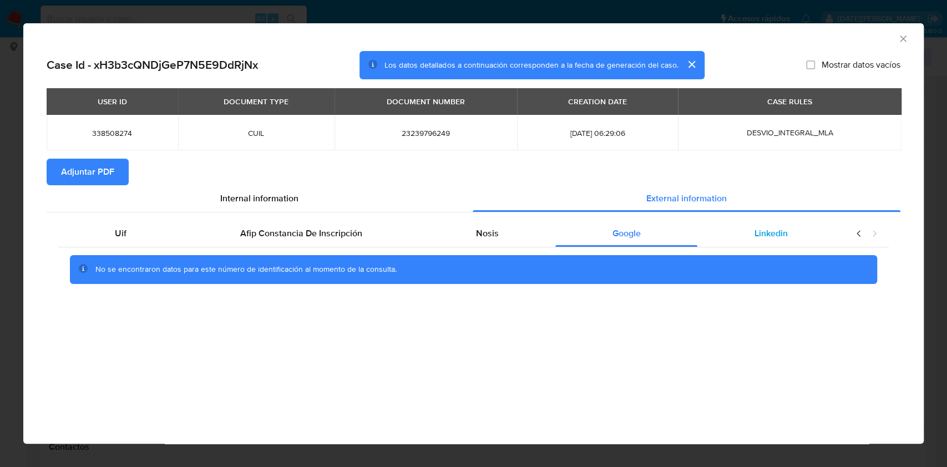
click at [774, 228] on span "Linkedin" at bounding box center [770, 233] width 33 height 13
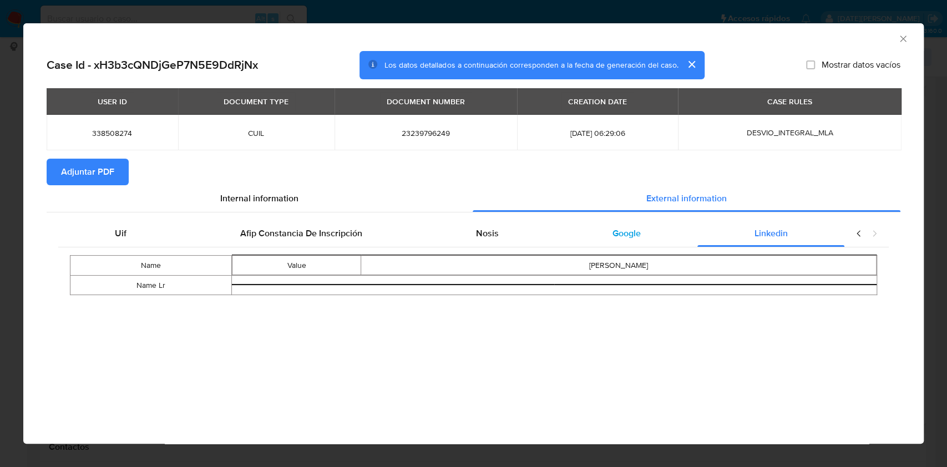
click at [613, 232] on span "Google" at bounding box center [626, 233] width 28 height 13
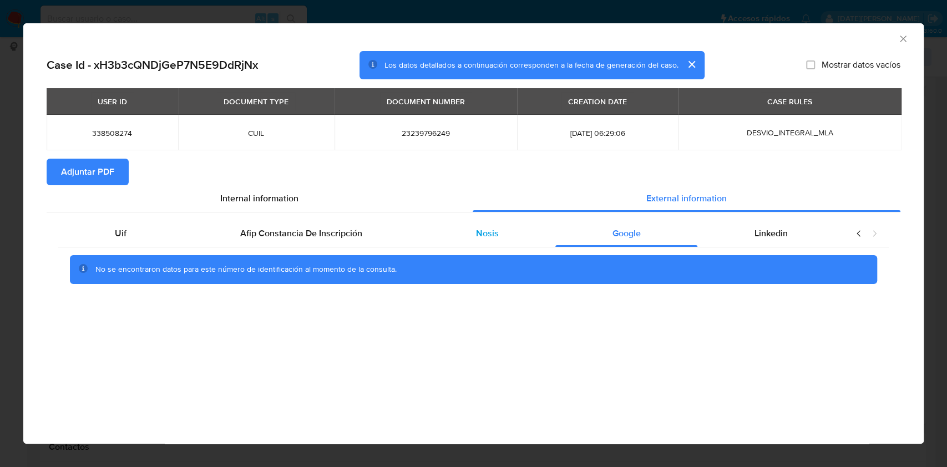
click at [511, 231] on div "Nosis" at bounding box center [487, 233] width 136 height 27
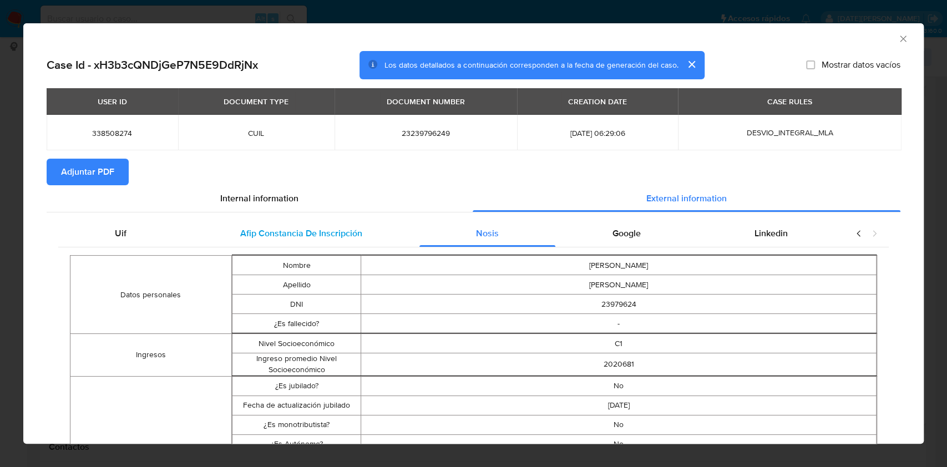
click at [349, 236] on span "Afip Constancia De Inscripción" at bounding box center [301, 233] width 122 height 13
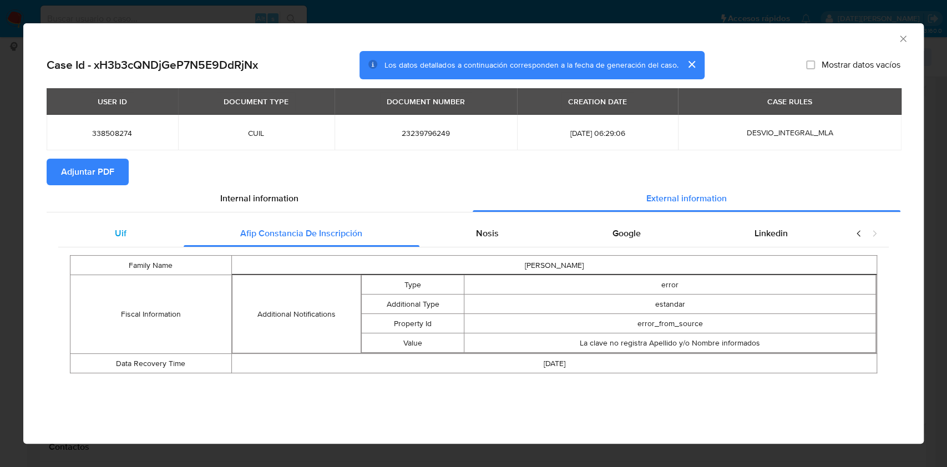
click at [137, 237] on div "Uif" at bounding box center [120, 233] width 125 height 27
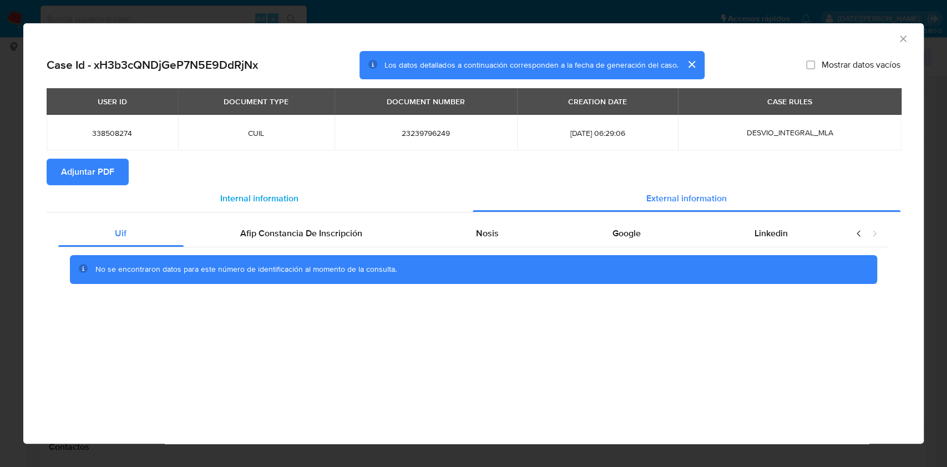
click at [248, 199] on span "Internal information" at bounding box center [259, 198] width 78 height 13
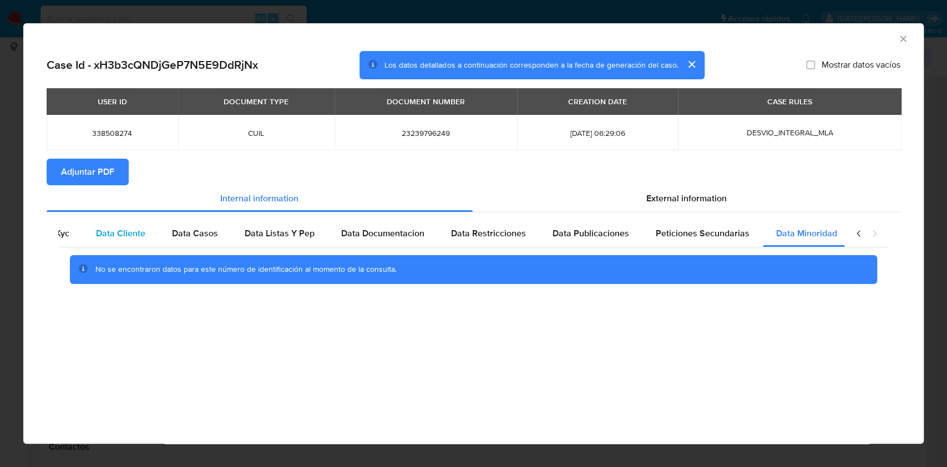
click at [133, 236] on span "Data Cliente" at bounding box center [120, 233] width 49 height 13
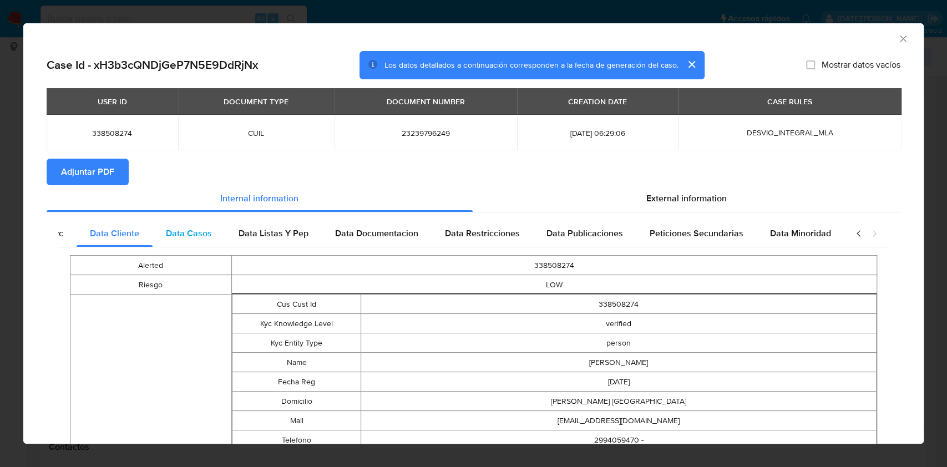
click at [212, 237] on div "Data Casos" at bounding box center [188, 233] width 73 height 27
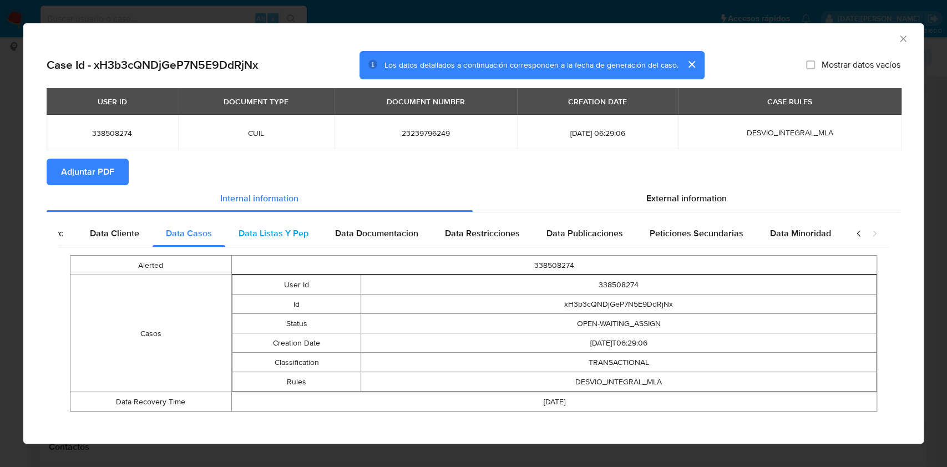
click at [304, 237] on div "Data Listas Y Pep" at bounding box center [273, 233] width 96 height 27
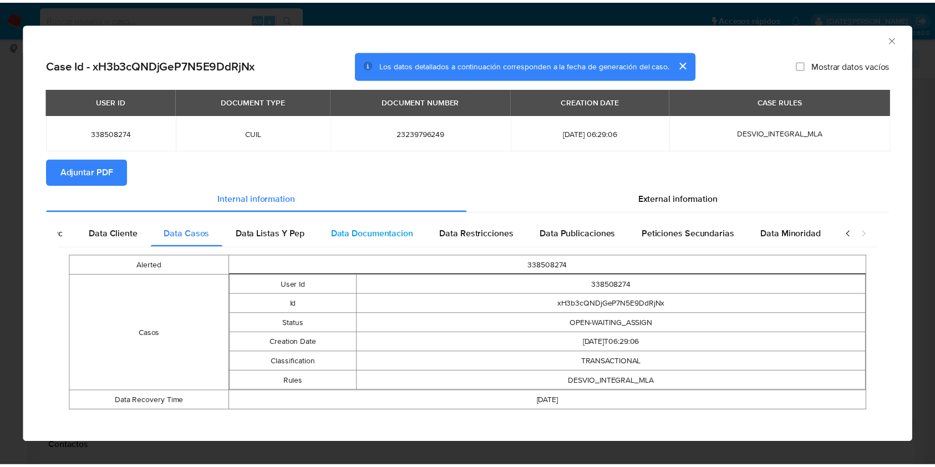
scroll to position [0, 37]
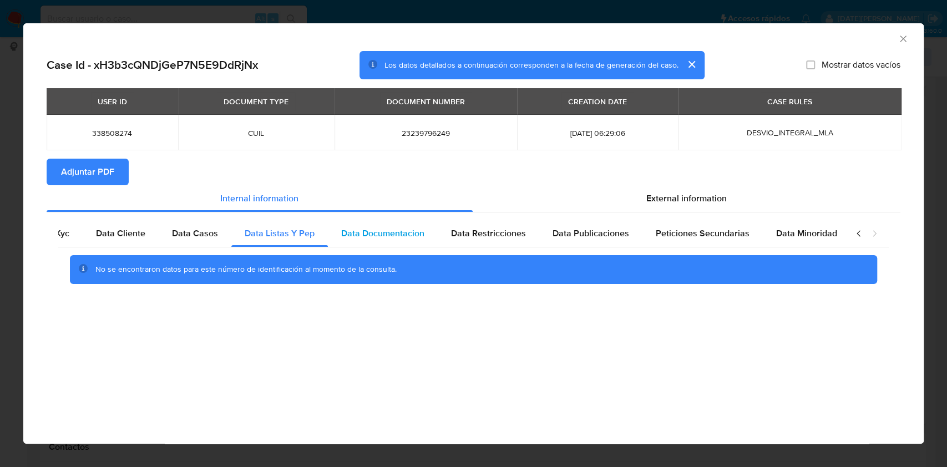
click at [377, 237] on span "Data Documentacion" at bounding box center [382, 233] width 83 height 13
click at [466, 237] on span "Data Restricciones" at bounding box center [488, 233] width 75 height 13
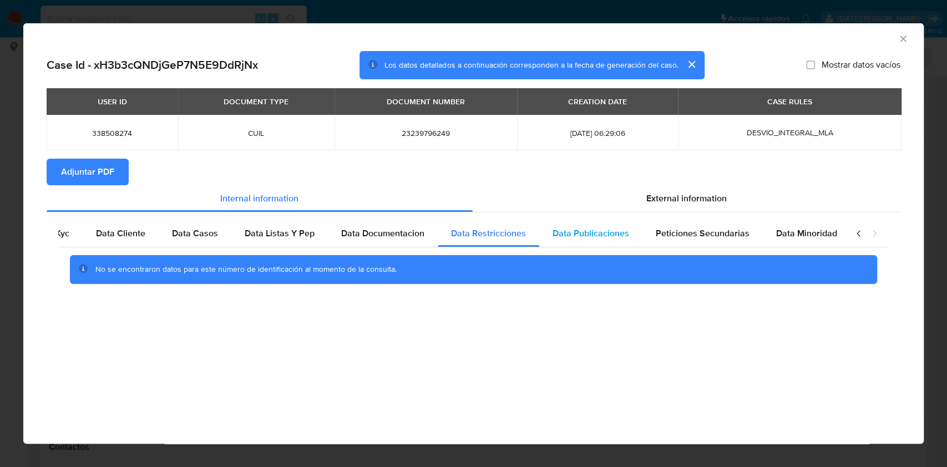
click at [567, 233] on span "Data Publicaciones" at bounding box center [590, 233] width 77 height 13
click at [694, 231] on span "Peticiones Secundarias" at bounding box center [702, 233] width 94 height 13
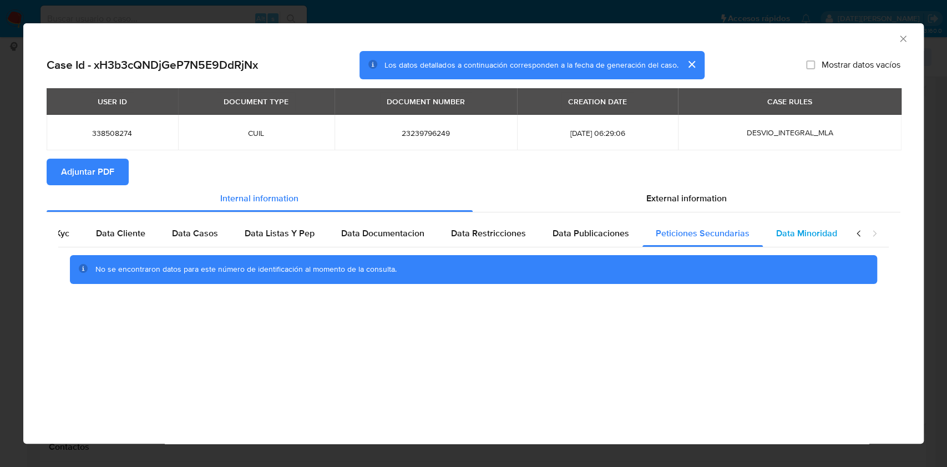
click at [798, 231] on span "Data Minoridad" at bounding box center [806, 233] width 61 height 13
click at [906, 40] on icon "Cerrar ventana" at bounding box center [902, 38] width 11 height 11
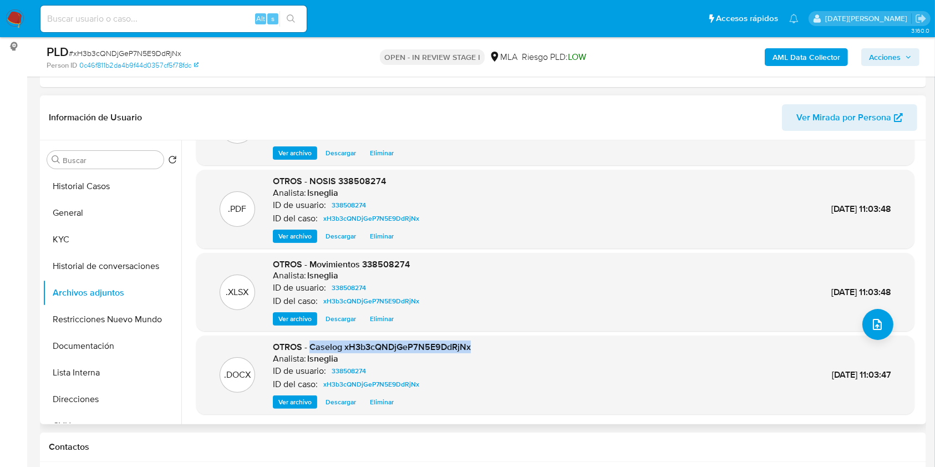
drag, startPoint x: 311, startPoint y: 348, endPoint x: 475, endPoint y: 347, distance: 164.1
click at [475, 347] on div ".DOCX OTROS - Caselog xH3b3cQNDjGeP7N5E9DdRjNx Analista: lsneglia ID de usuario…" at bounding box center [555, 375] width 707 height 68
copy span "Caselog xH3b3cQNDjGeP7N5E9DdRjNx"
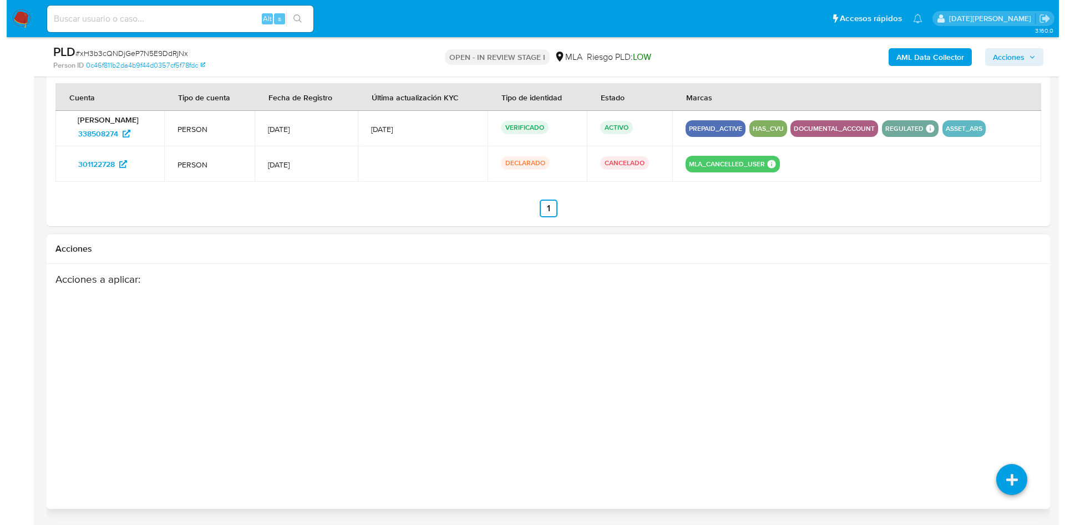
scroll to position [1766, 0]
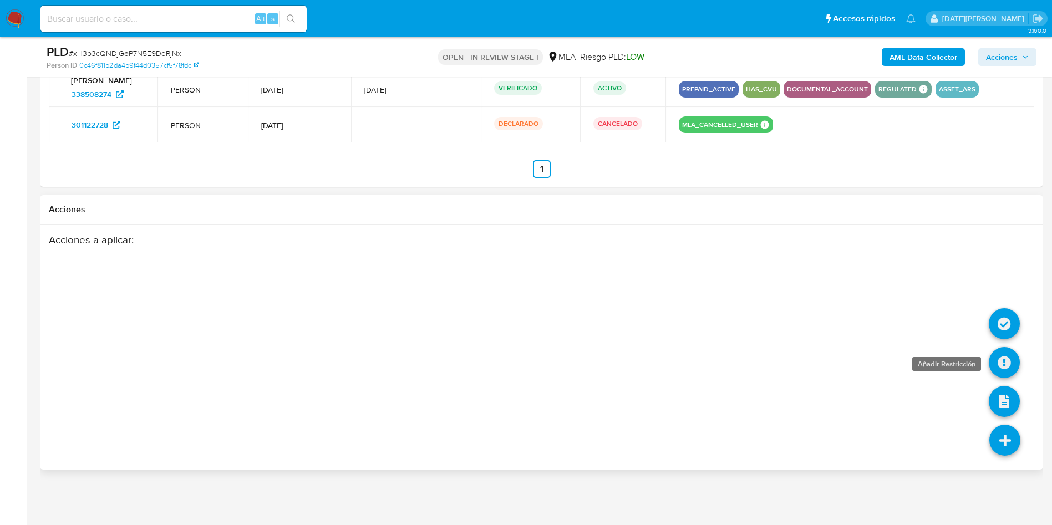
click at [934, 363] on icon at bounding box center [1004, 362] width 31 height 31
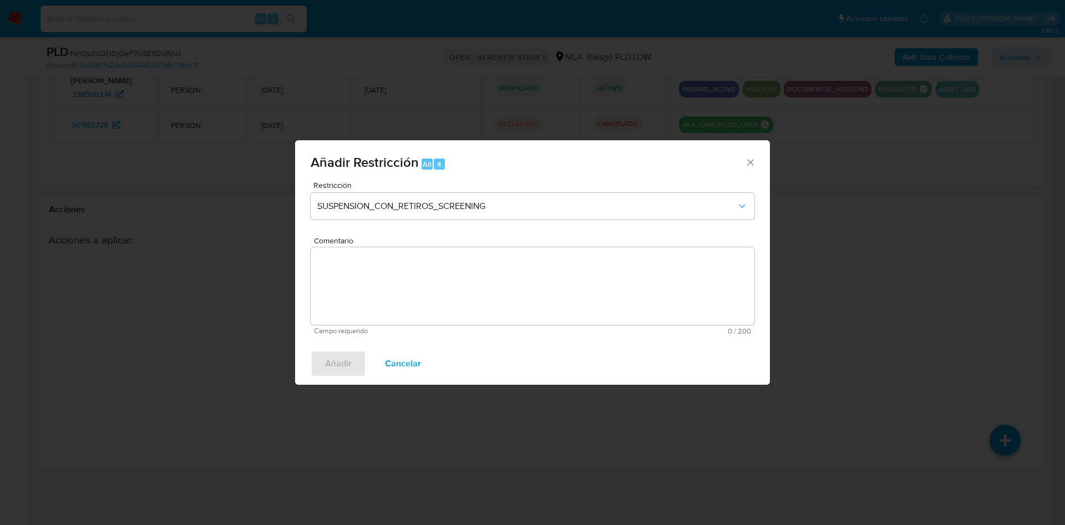
click at [414, 191] on div "Restricción SUSPENSION_CON_RETIROS_SCREENING" at bounding box center [533, 207] width 444 height 53
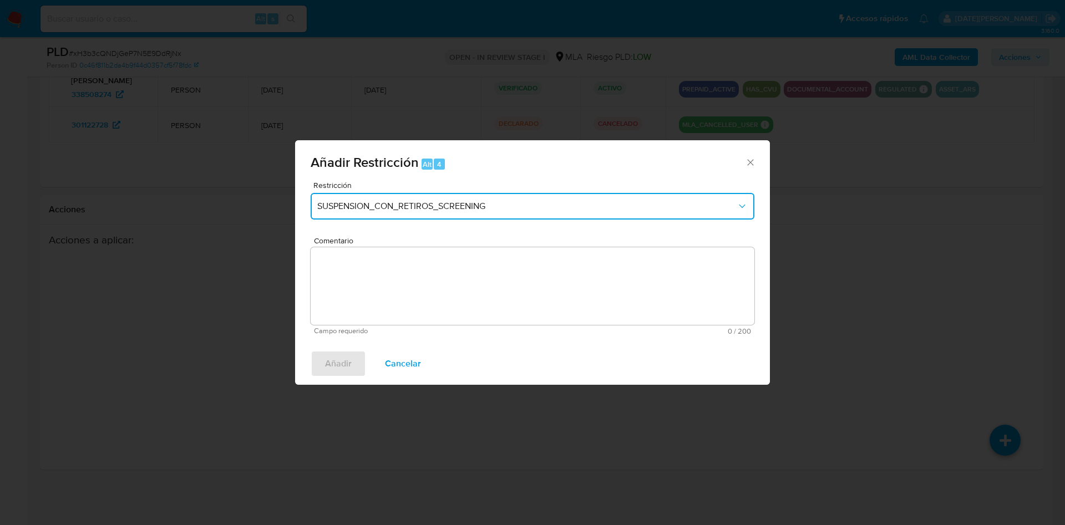
click at [411, 209] on span "SUSPENSION_CON_RETIROS_SCREENING" at bounding box center [526, 206] width 419 height 11
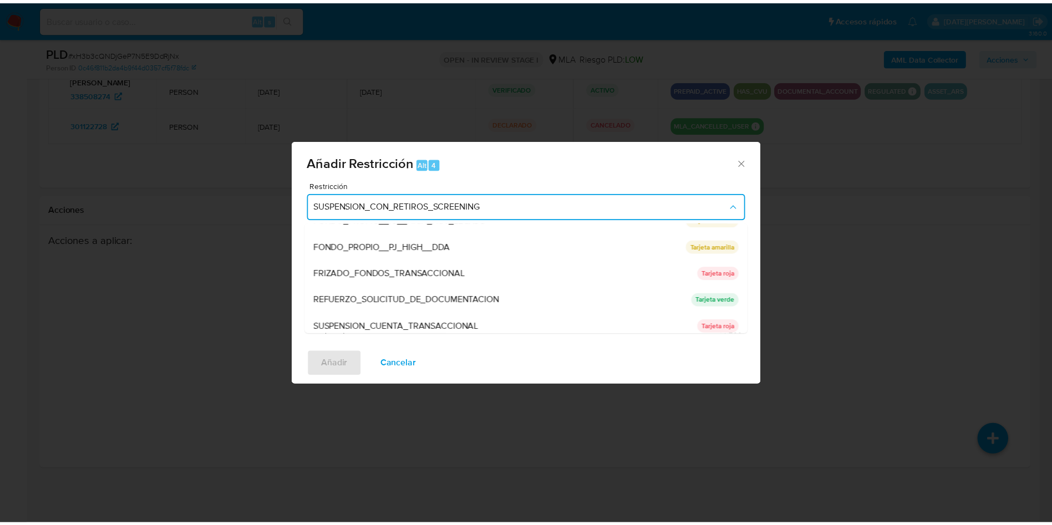
scroll to position [235, 0]
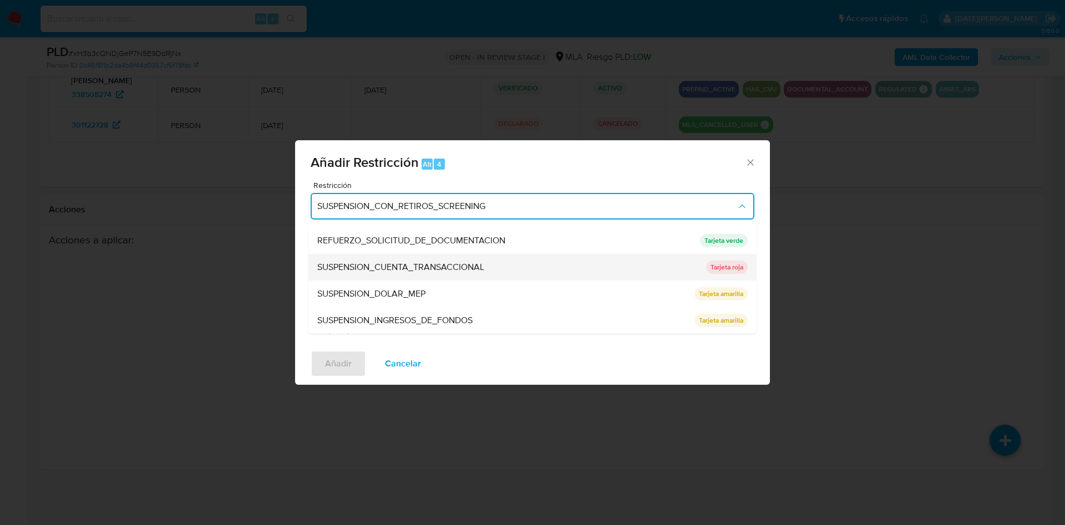
click at [408, 266] on span "SUSPENSION_CUENTA_TRANSACCIONAL" at bounding box center [400, 267] width 167 height 11
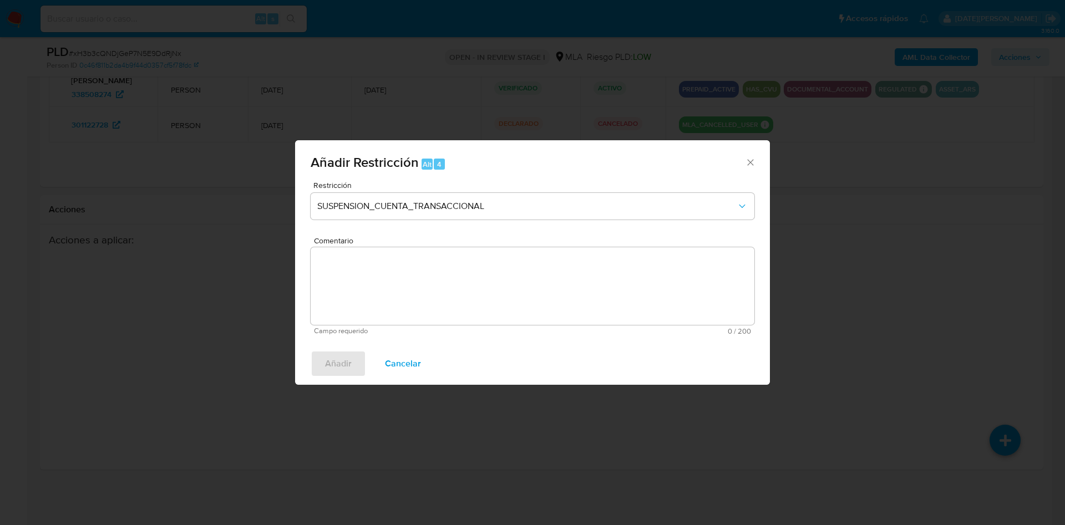
click at [394, 276] on textarea "Comentario" at bounding box center [533, 286] width 444 height 78
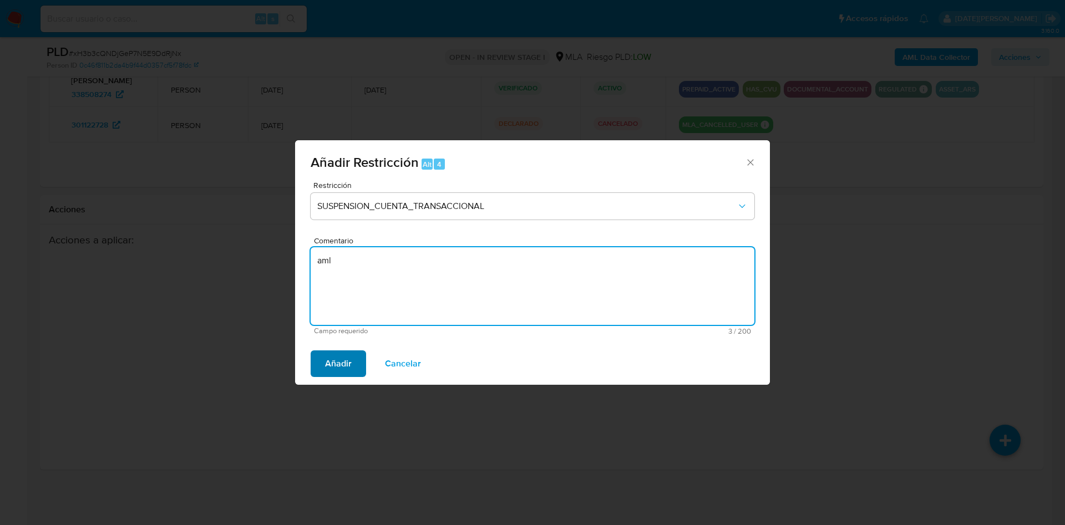
type textarea "aml"
click at [342, 372] on span "Añadir" at bounding box center [338, 364] width 27 height 24
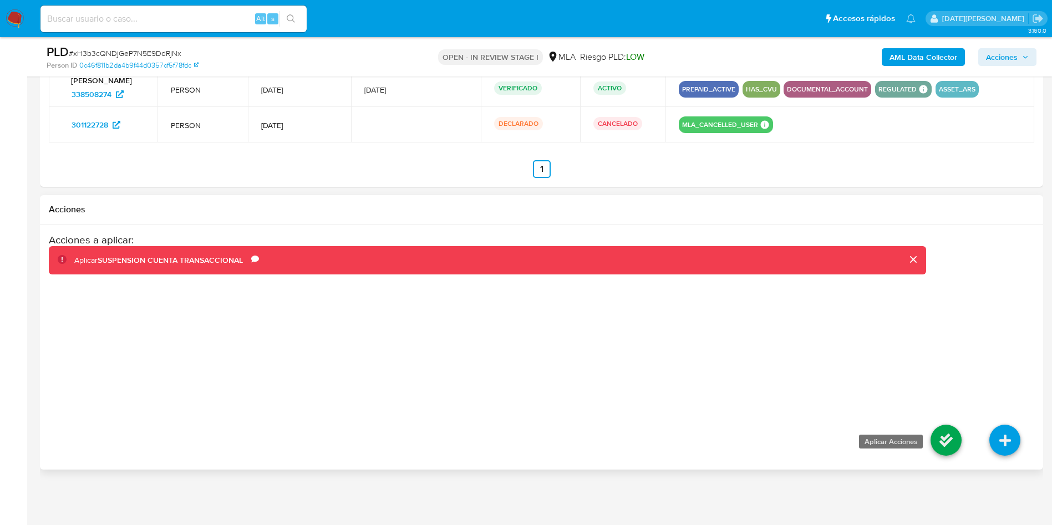
click at [934, 428] on icon at bounding box center [945, 440] width 31 height 31
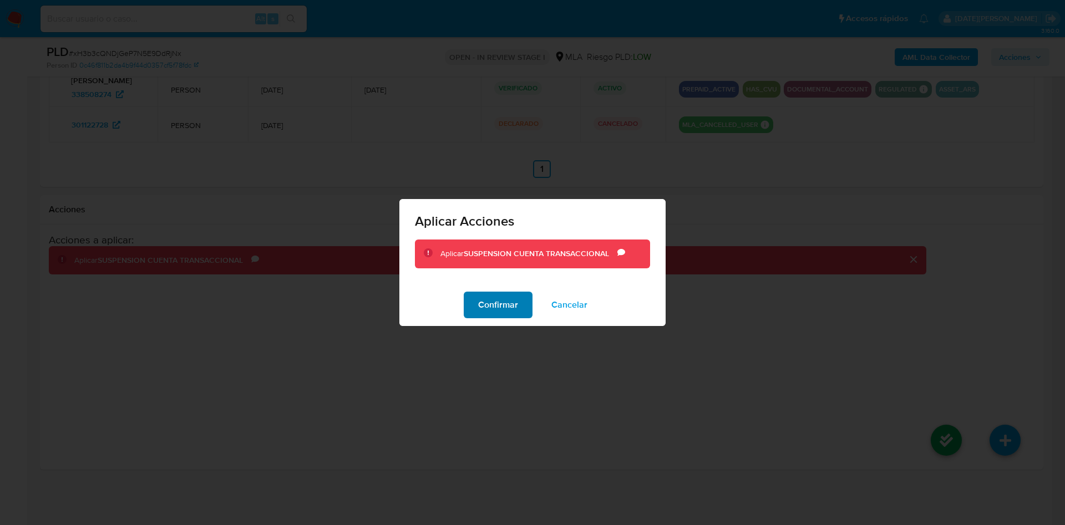
click at [495, 304] on span "Confirmar" at bounding box center [498, 305] width 40 height 24
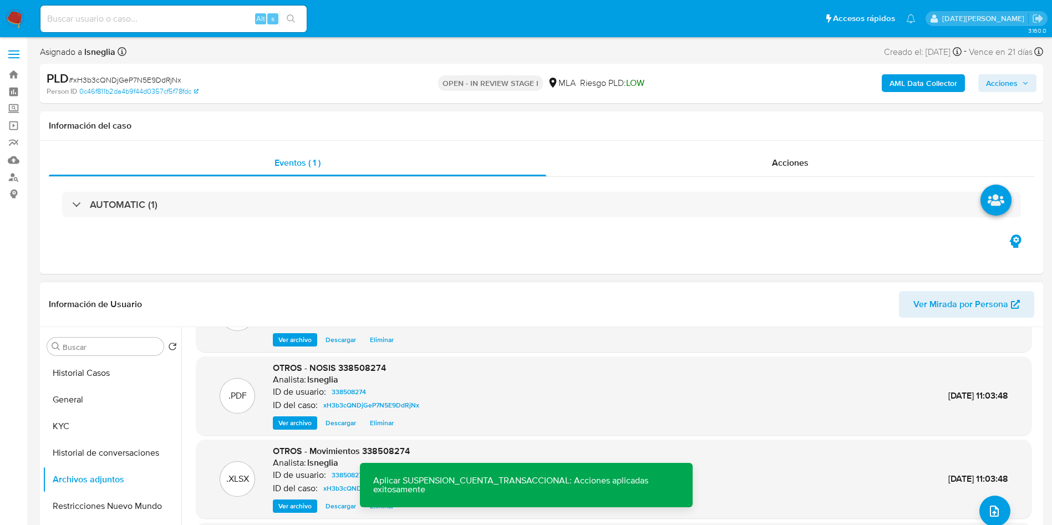
scroll to position [83, 0]
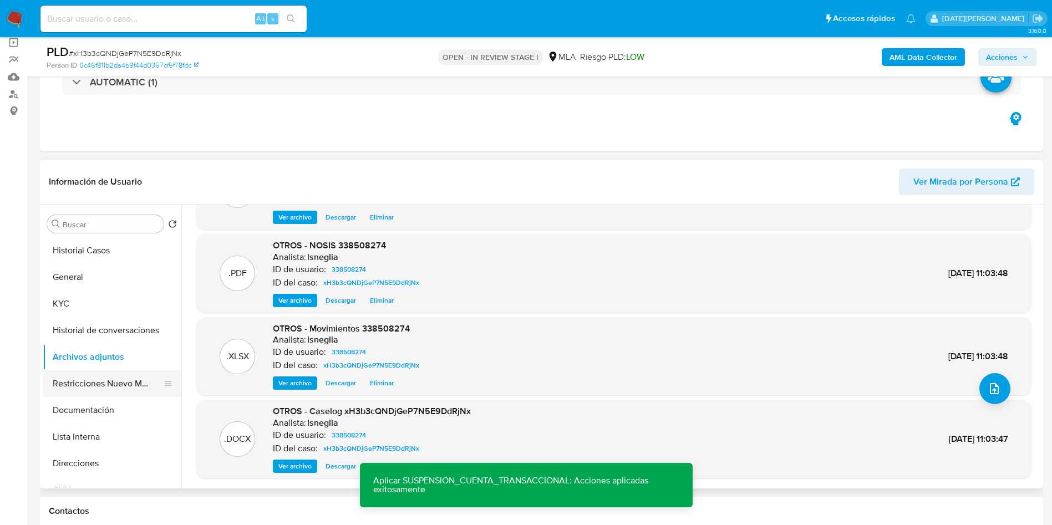
click at [76, 388] on button "Restricciones Nuevo Mundo" at bounding box center [108, 383] width 130 height 27
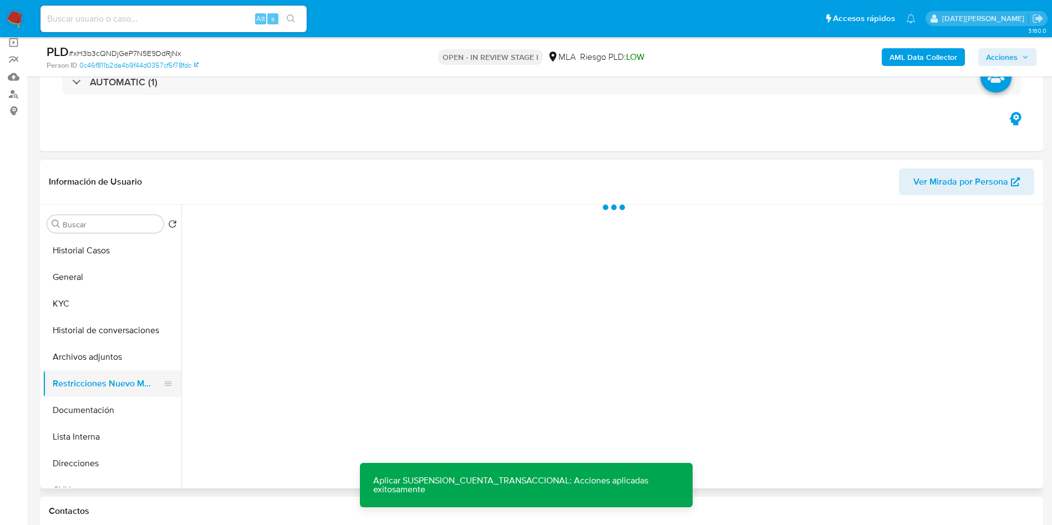
scroll to position [0, 0]
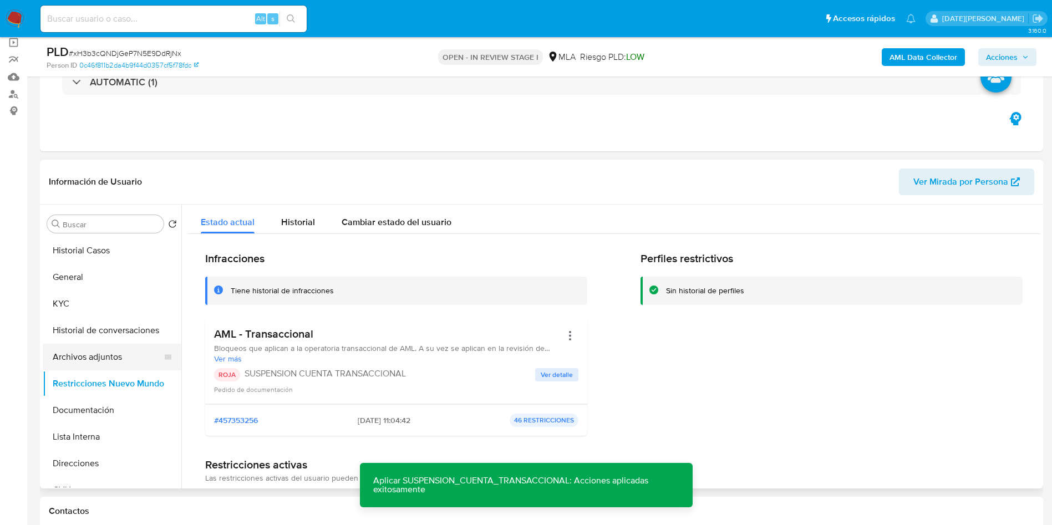
click at [99, 357] on button "Archivos adjuntos" at bounding box center [108, 357] width 130 height 27
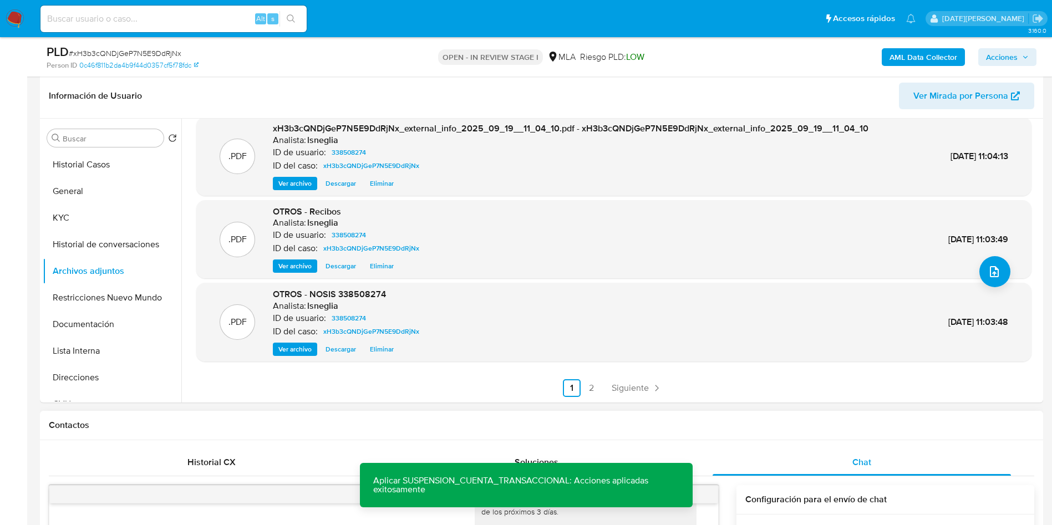
scroll to position [250, 0]
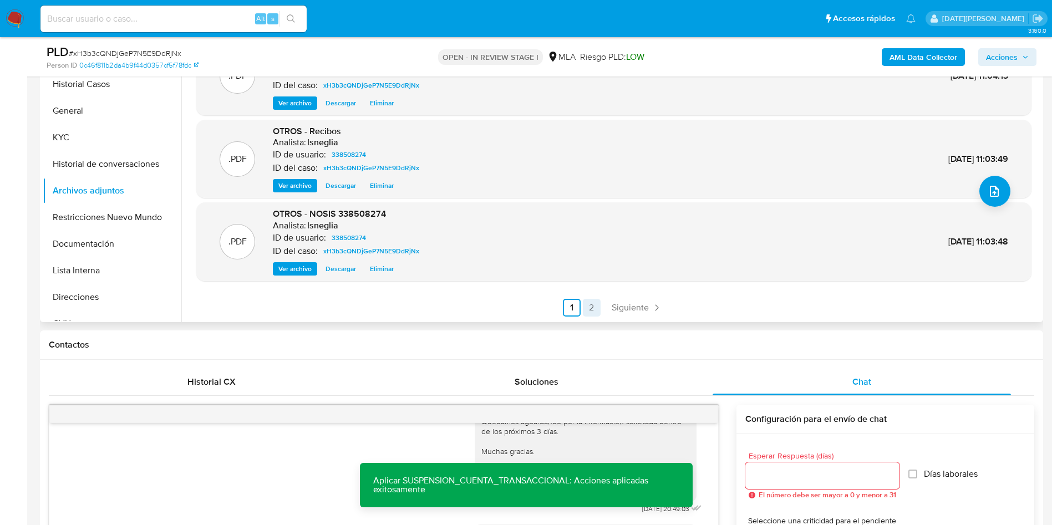
click at [589, 305] on link "2" at bounding box center [592, 308] width 18 height 18
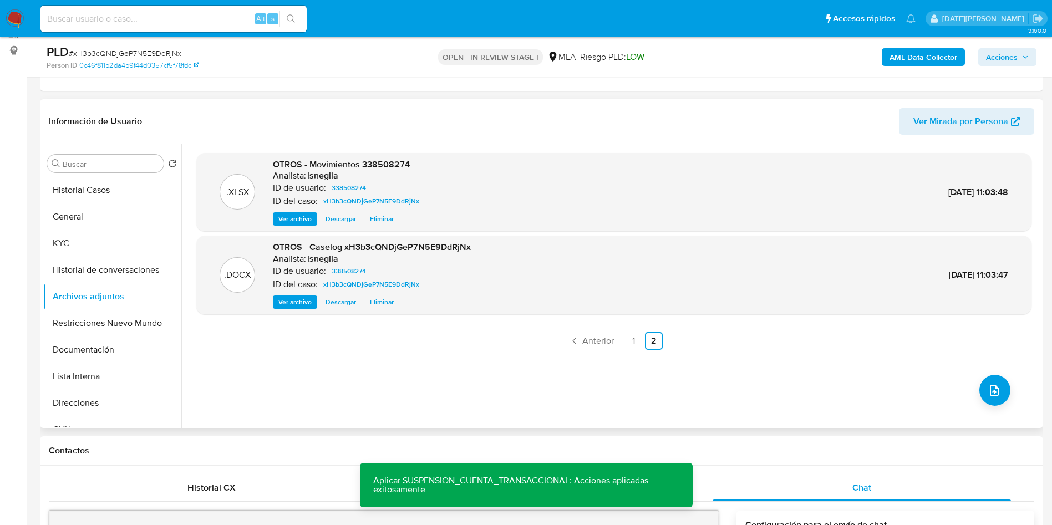
scroll to position [83, 0]
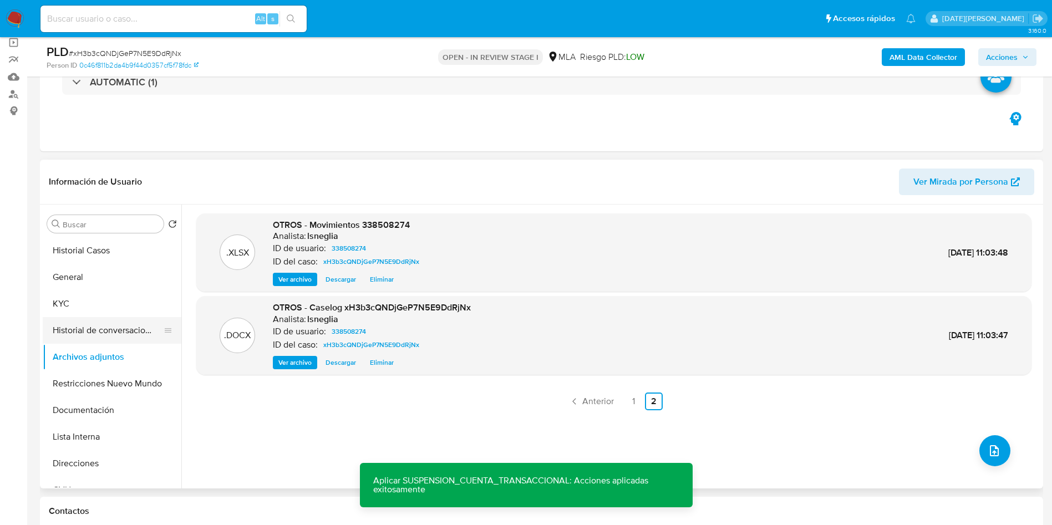
click at [104, 327] on button "Historial de conversaciones" at bounding box center [108, 330] width 130 height 27
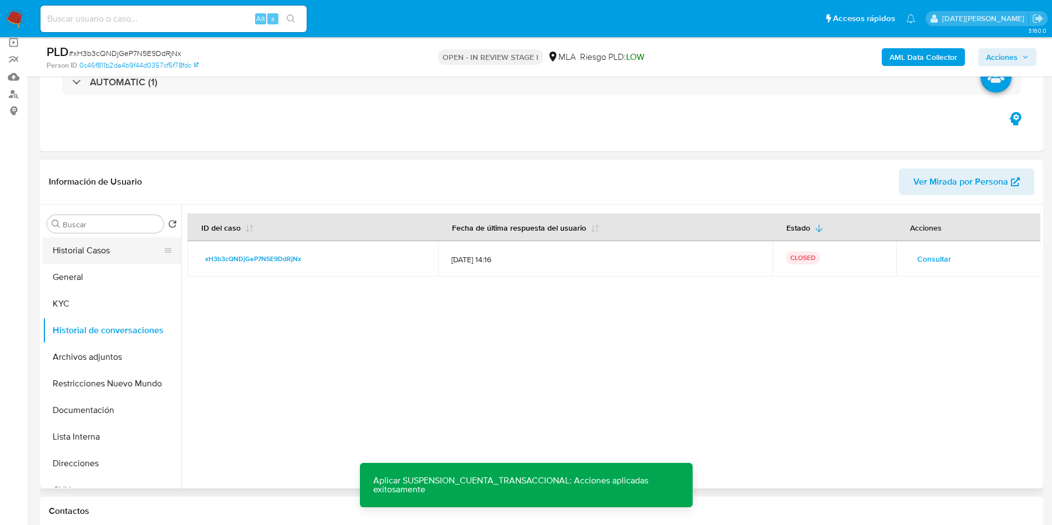
click at [83, 250] on button "Historial Casos" at bounding box center [108, 250] width 130 height 27
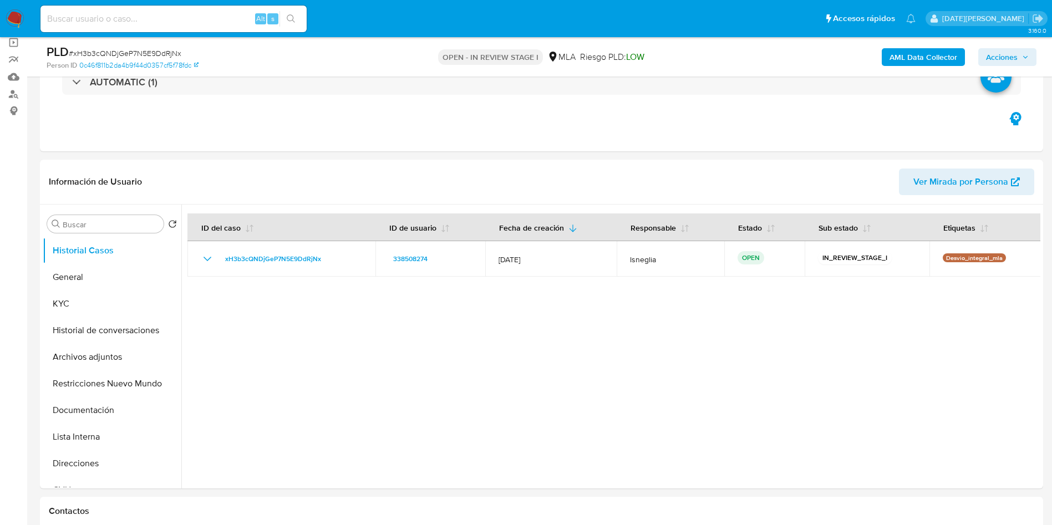
click at [934, 54] on span "Acciones" at bounding box center [1002, 57] width 32 height 18
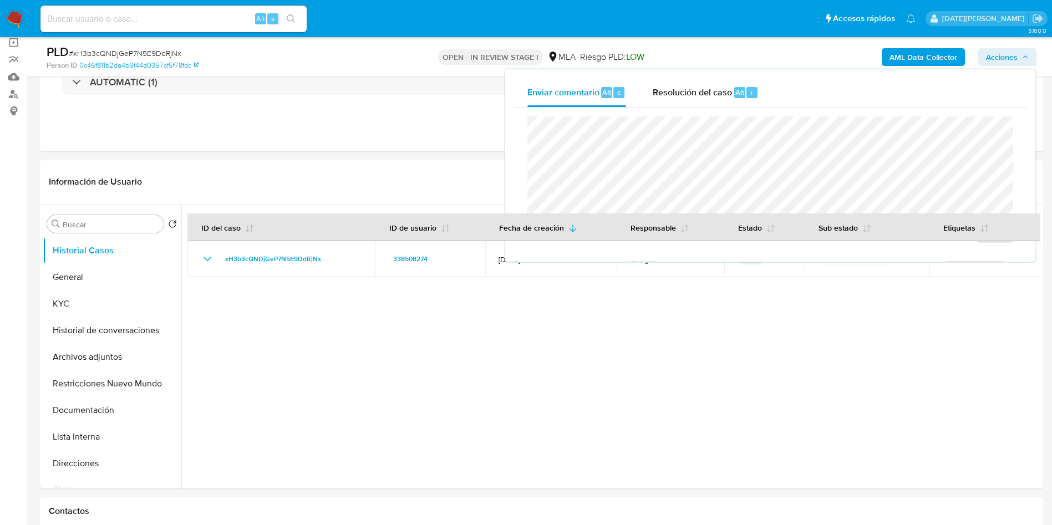
drag, startPoint x: 710, startPoint y: 94, endPoint x: 700, endPoint y: 112, distance: 20.4
click at [710, 93] on span "Resolución del caso" at bounding box center [692, 91] width 79 height 13
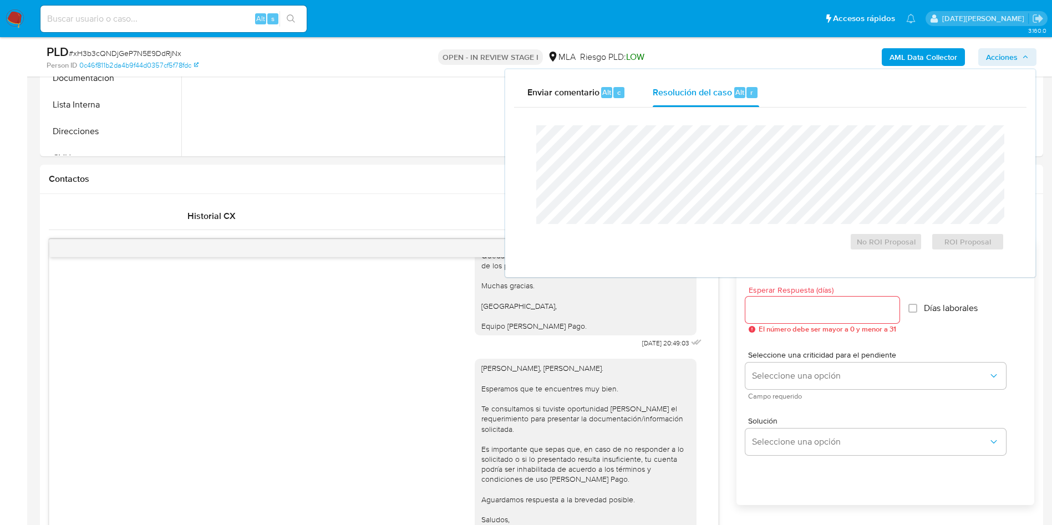
scroll to position [416, 0]
click at [934, 246] on span "ROI Proposal" at bounding box center [968, 242] width 58 height 16
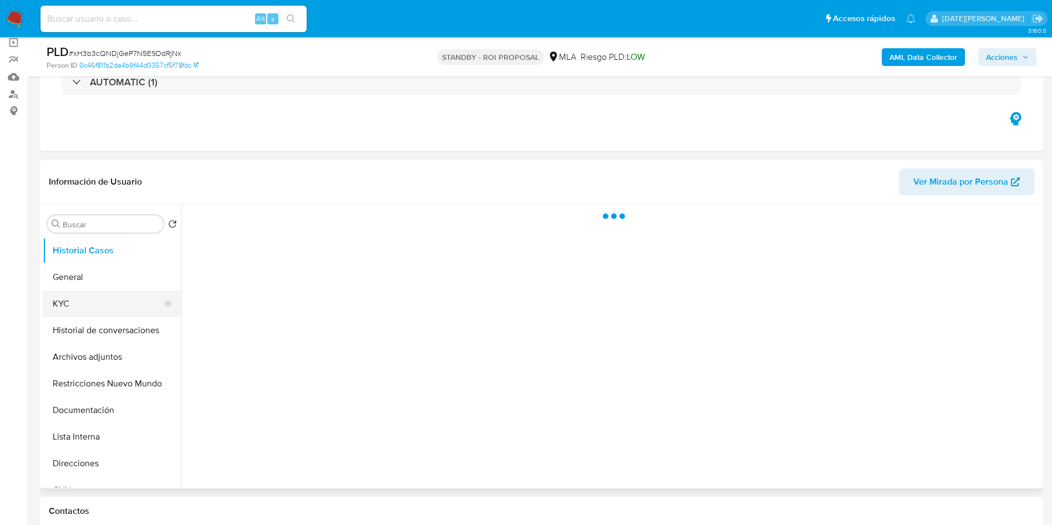
select select "10"
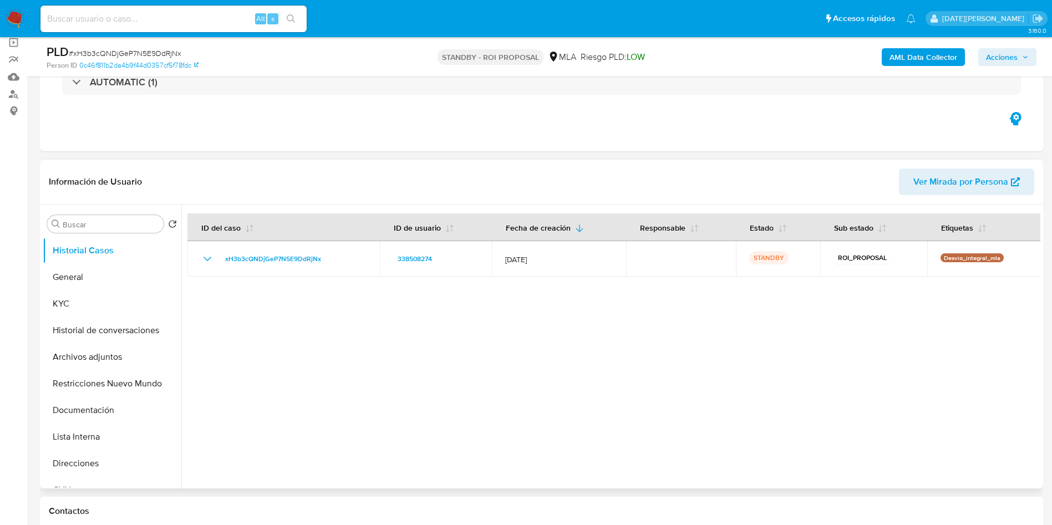
scroll to position [166, 0]
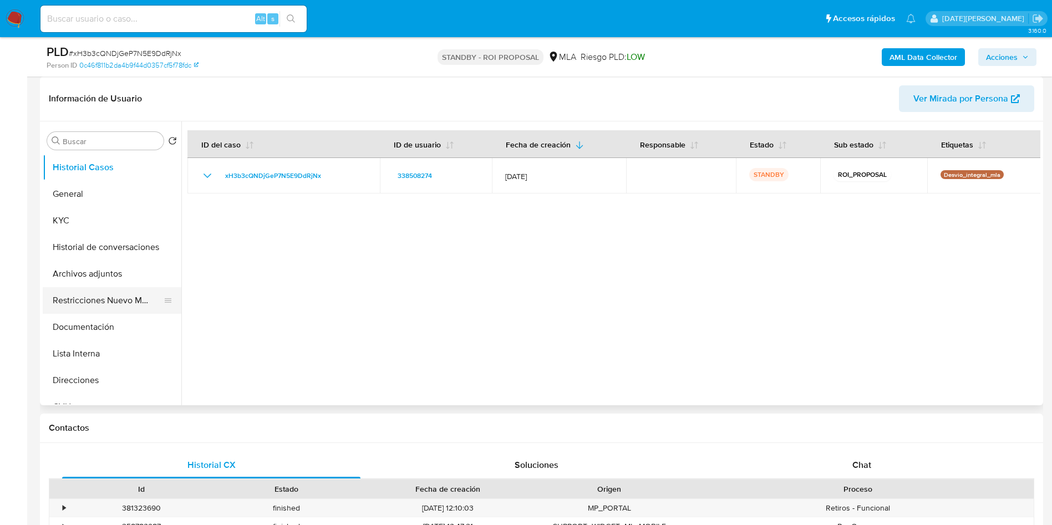
click at [100, 301] on button "Restricciones Nuevo Mundo" at bounding box center [108, 300] width 130 height 27
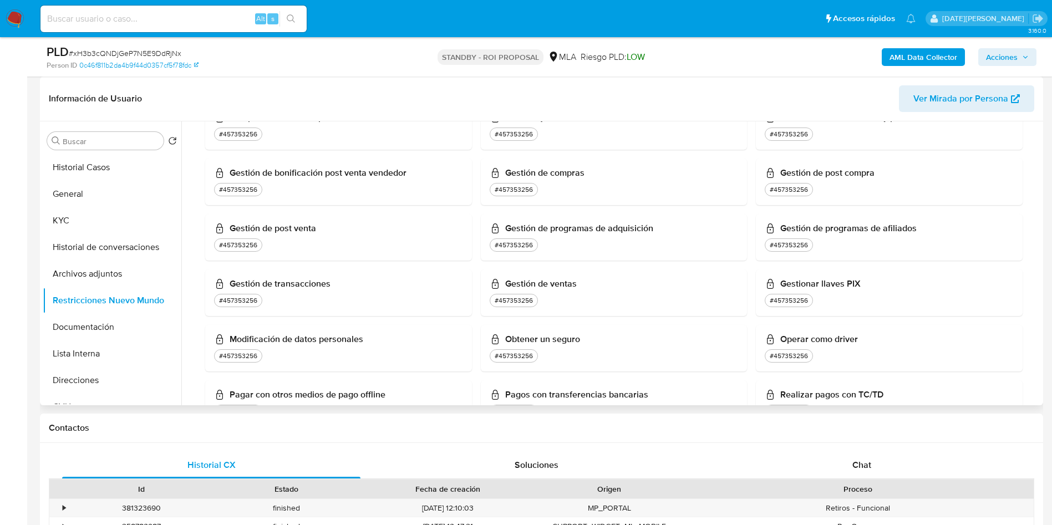
scroll to position [501, 0]
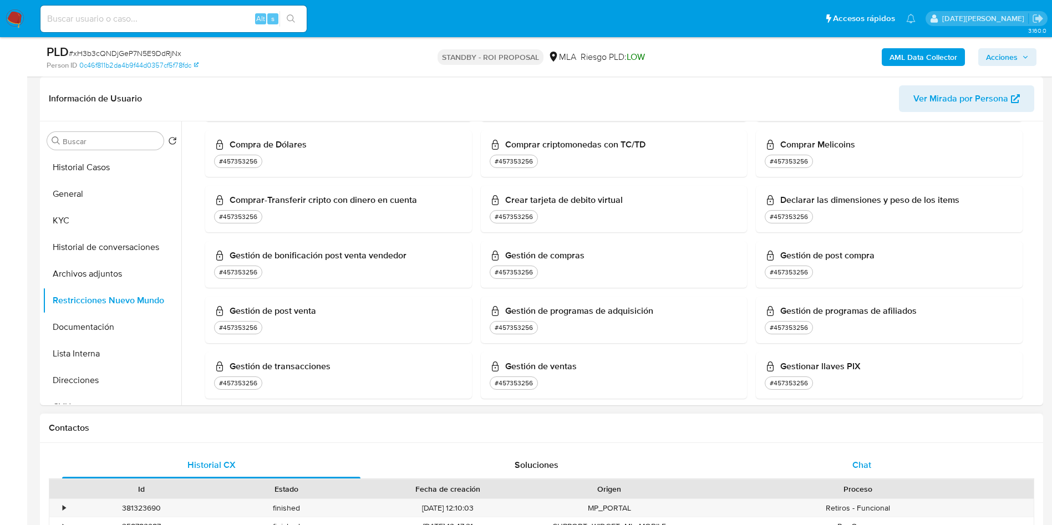
click at [871, 460] on span "Chat" at bounding box center [861, 465] width 19 height 13
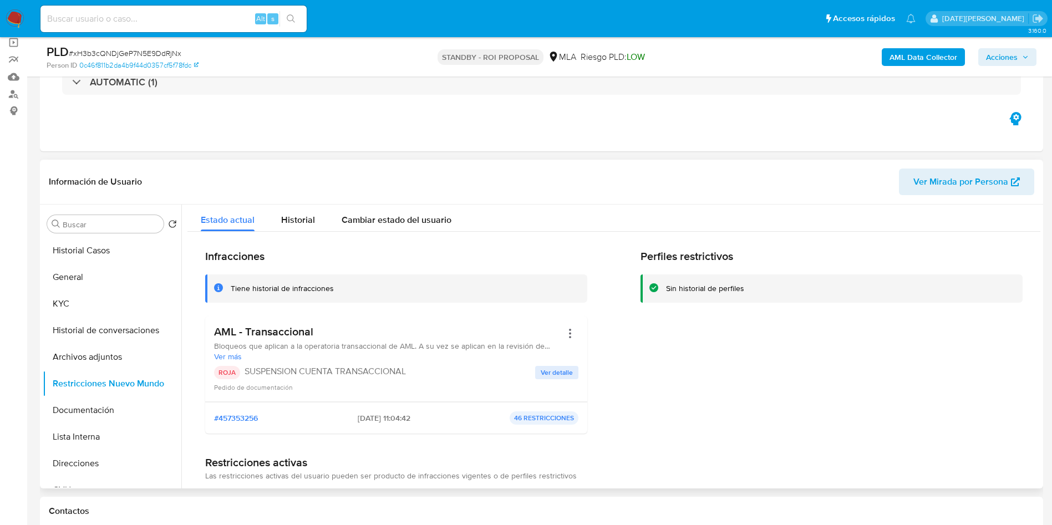
scroll to position [0, 0]
click at [135, 17] on input at bounding box center [173, 19] width 266 height 14
paste input "6eWG8ZejsTWFExhOKMKqMl8R"
type input "6eWG8ZejsTWFExhOKMKqMl8R"
click at [292, 13] on button "search-icon" at bounding box center [290, 19] width 23 height 16
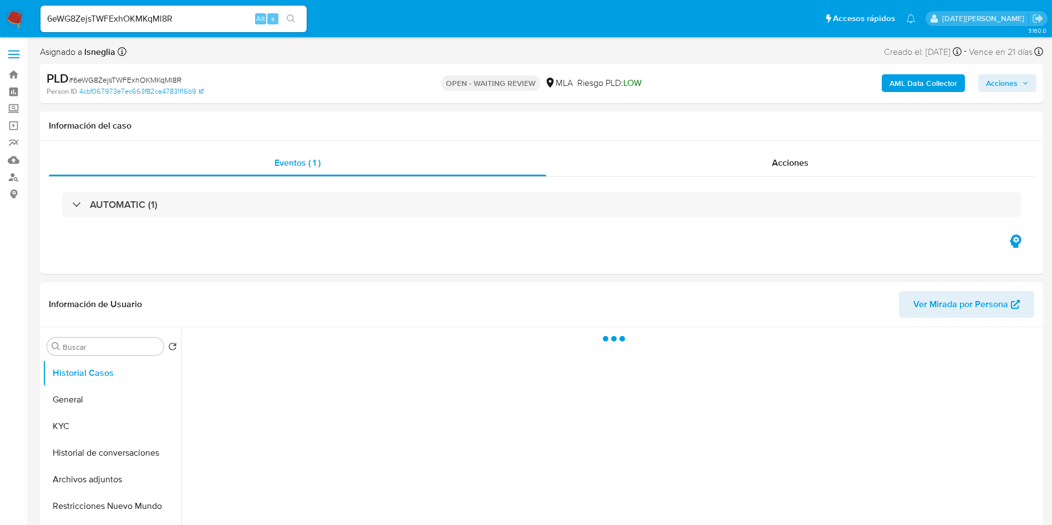
select select "10"
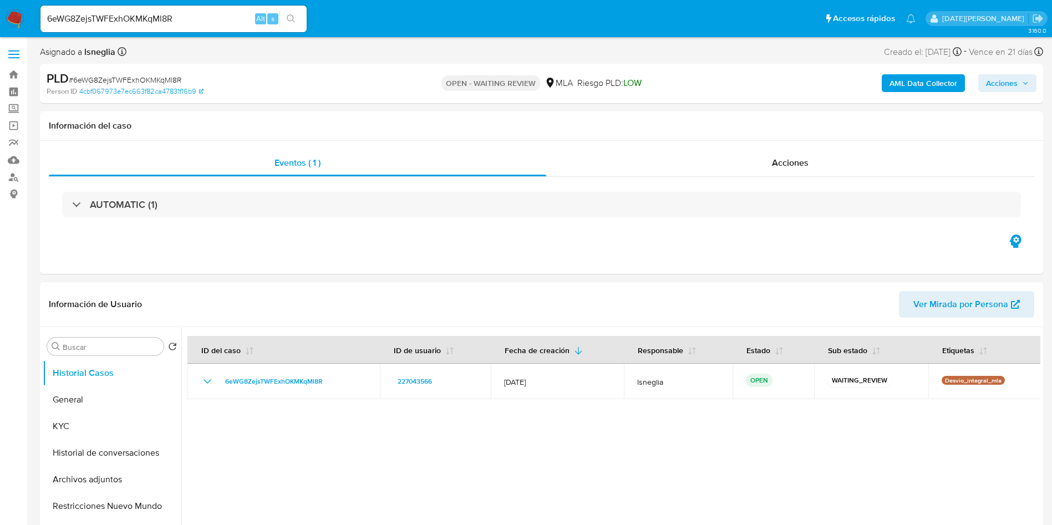
click at [130, 81] on span "# 6eWG8ZejsTWFExhOKMKqMl8R" at bounding box center [125, 79] width 113 height 11
copy span "6eWG8ZejsTWFExhOKMKqMl8R"
click at [14, 17] on img at bounding box center [15, 18] width 19 height 19
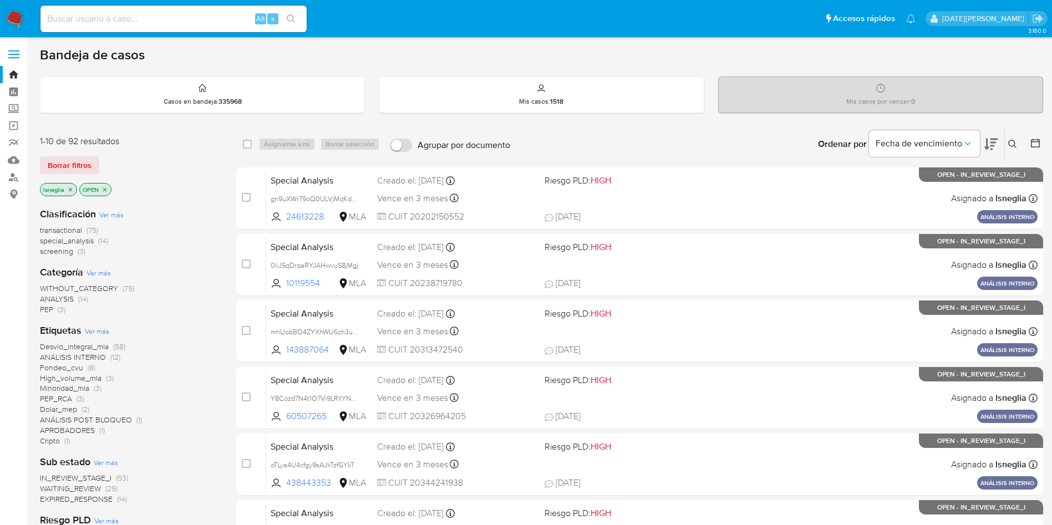
click at [1018, 144] on button at bounding box center [1014, 144] width 18 height 13
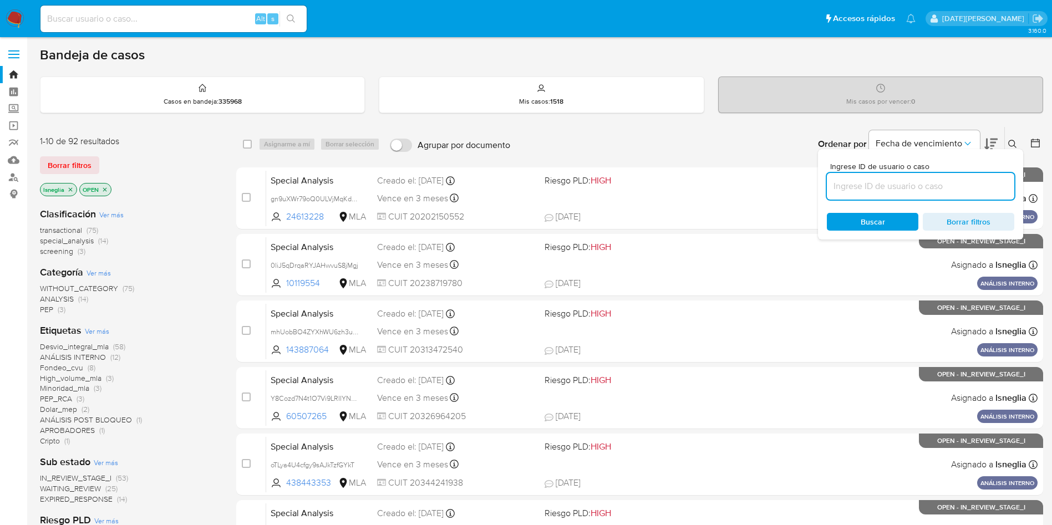
click at [881, 185] on input at bounding box center [920, 186] width 187 height 14
type input "6eWG8ZejsTWFExhOKMKqMl8R"
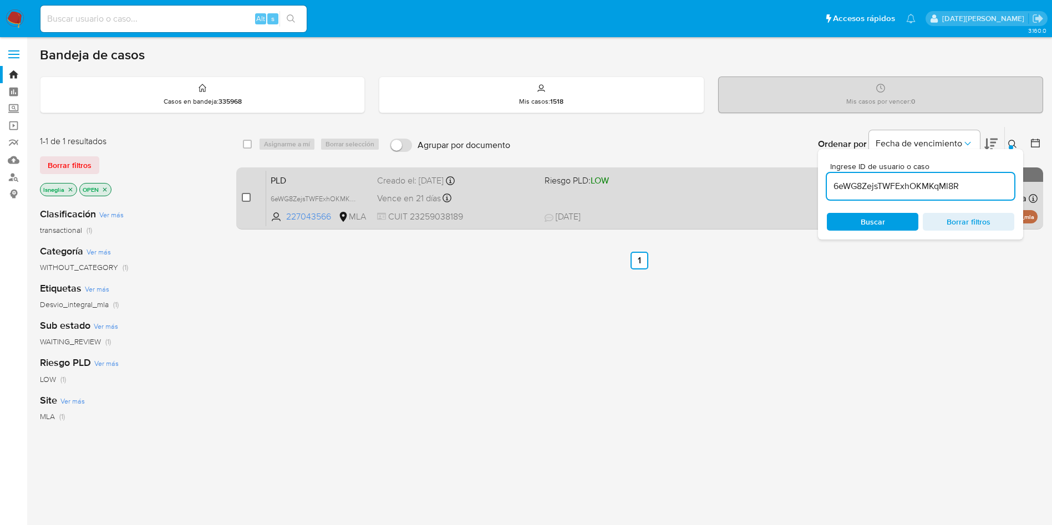
click at [245, 199] on input "checkbox" at bounding box center [246, 197] width 9 height 9
checkbox input "true"
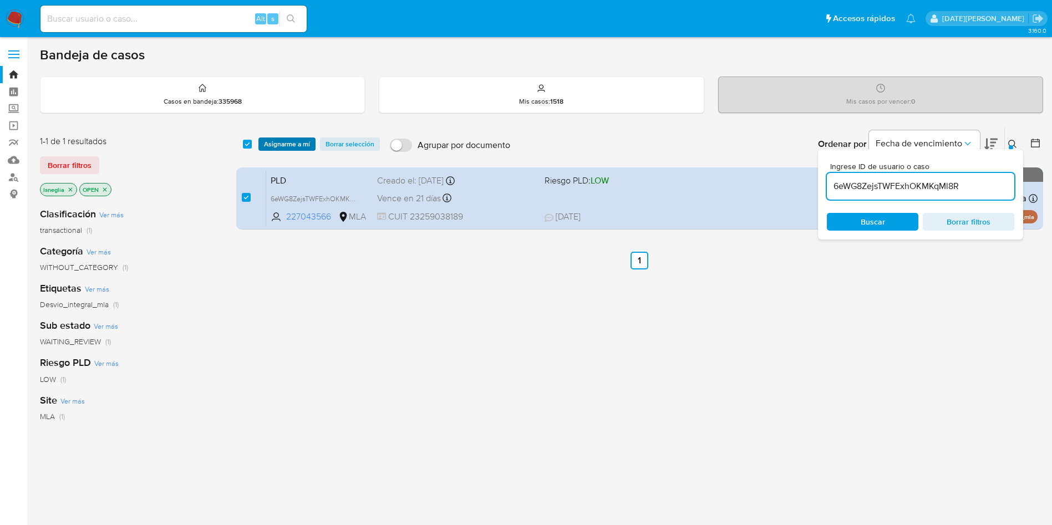
click at [282, 147] on span "Asignarme a mí" at bounding box center [287, 144] width 46 height 11
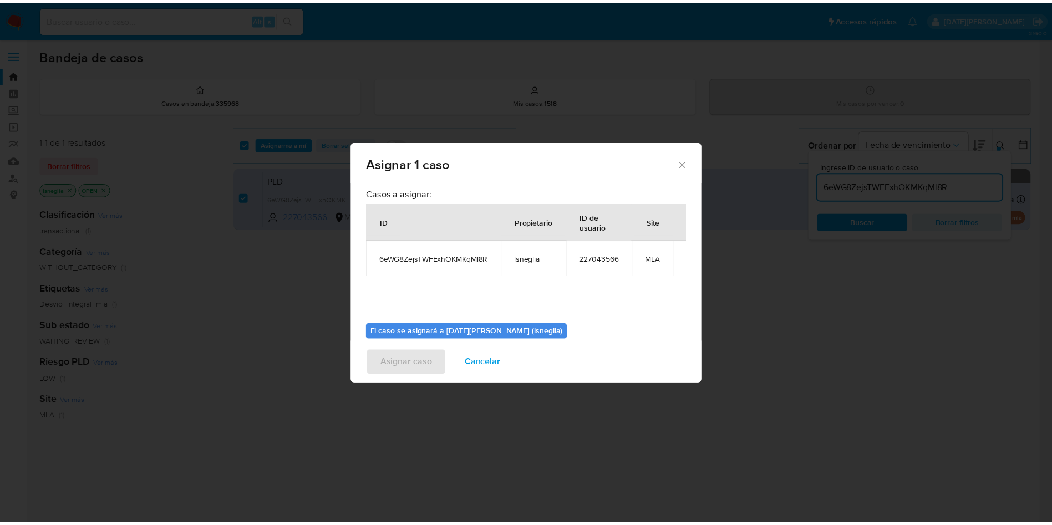
scroll to position [58, 0]
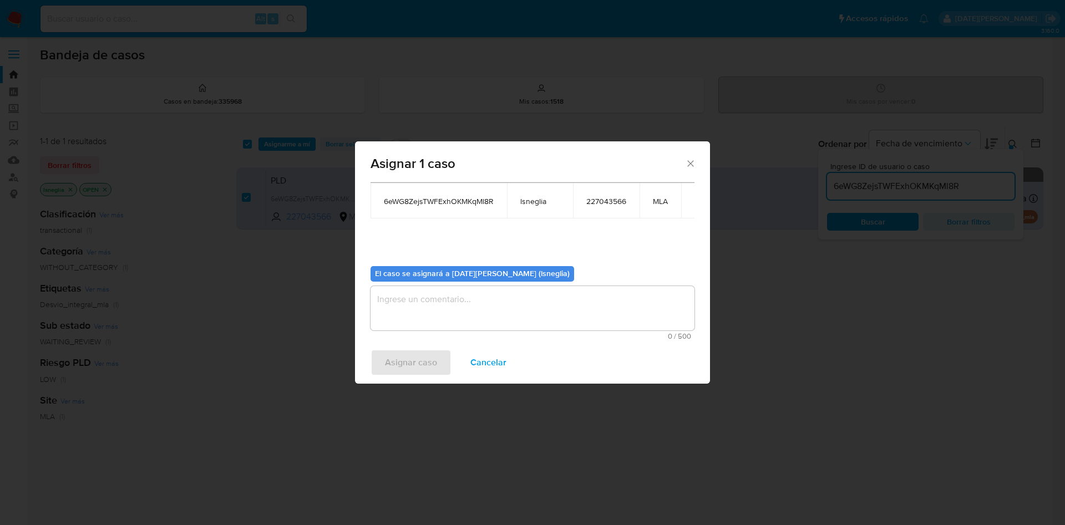
click at [404, 316] on textarea "assign-modal" at bounding box center [532, 308] width 324 height 44
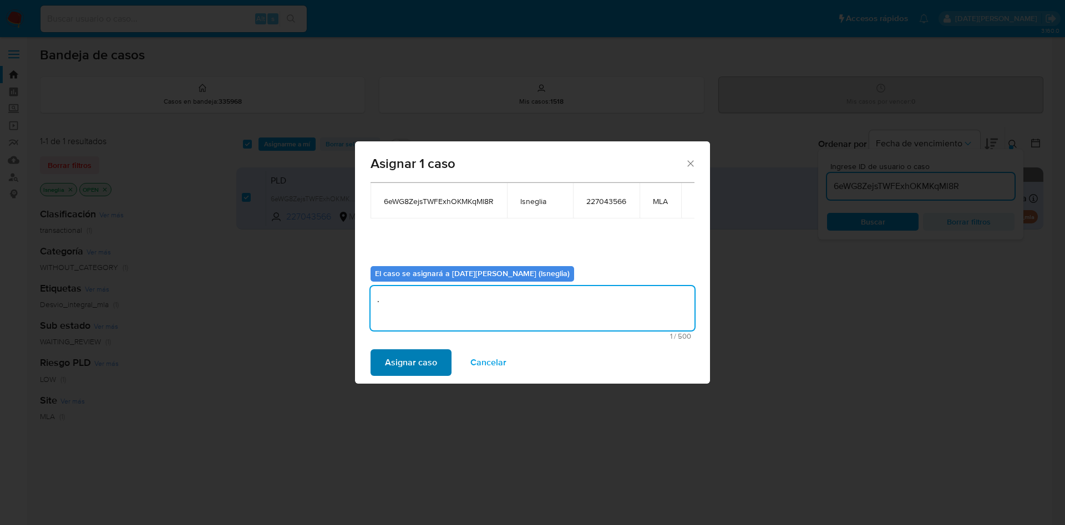
type textarea "."
click at [404, 361] on span "Asignar caso" at bounding box center [411, 362] width 52 height 24
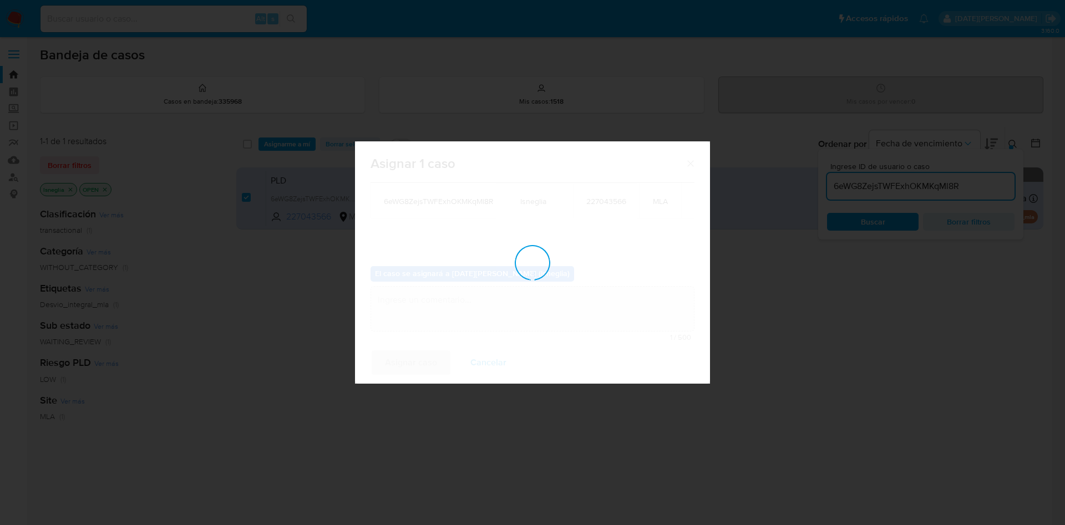
checkbox input "false"
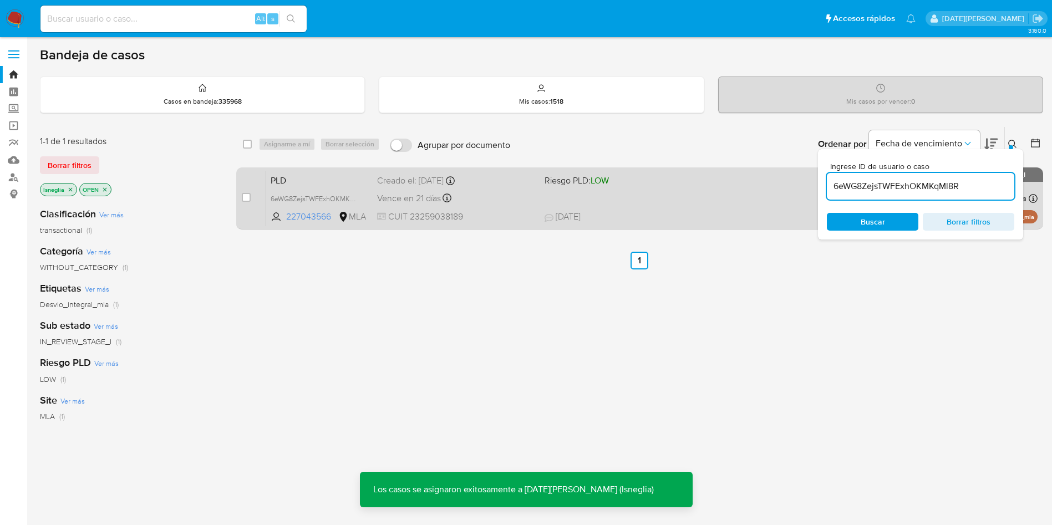
click at [301, 174] on span "PLD" at bounding box center [320, 179] width 98 height 14
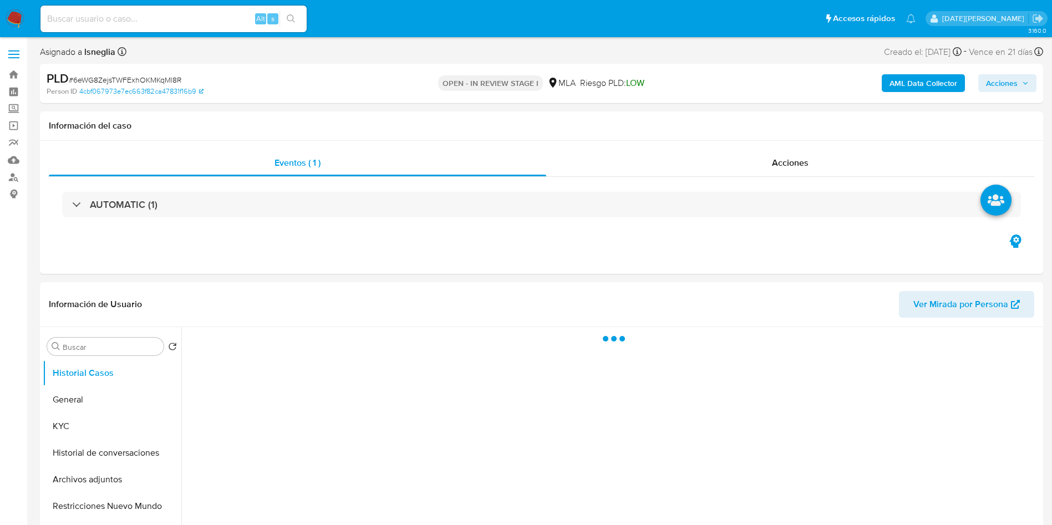
select select "10"
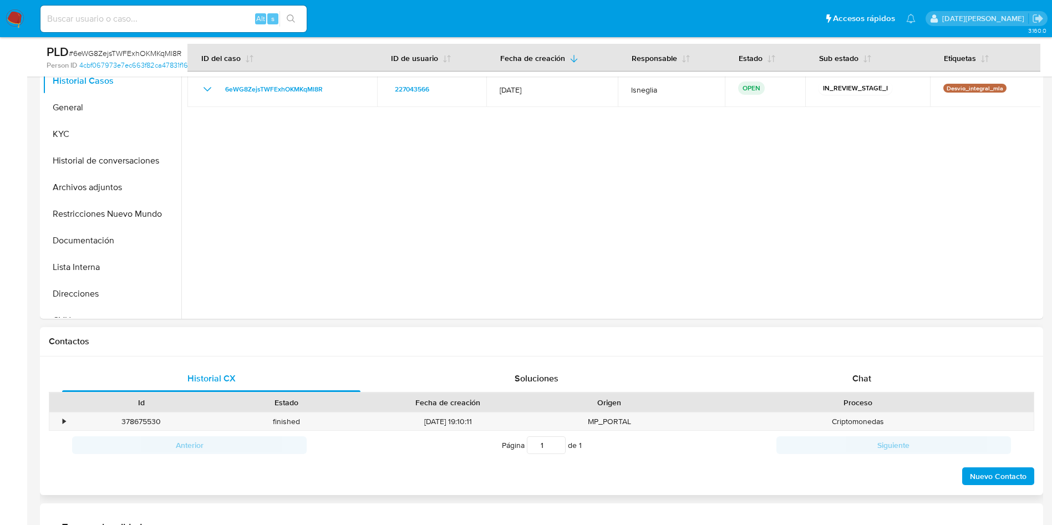
scroll to position [333, 0]
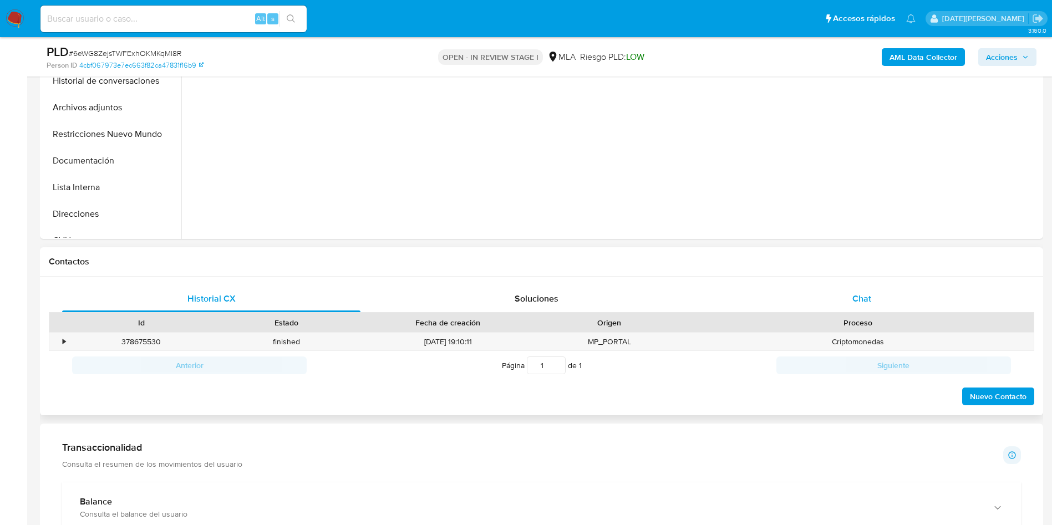
click at [847, 289] on div "Chat" at bounding box center [862, 299] width 298 height 27
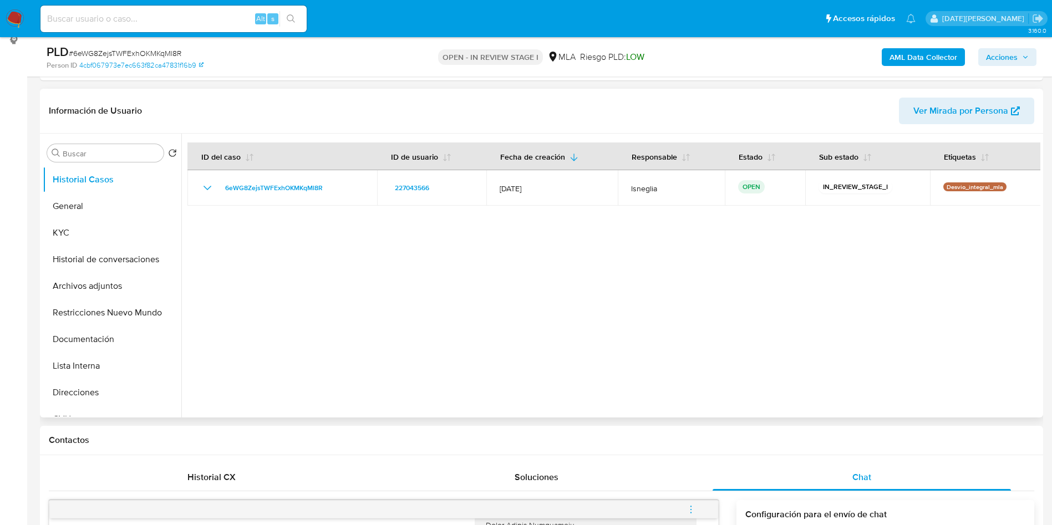
scroll to position [166, 0]
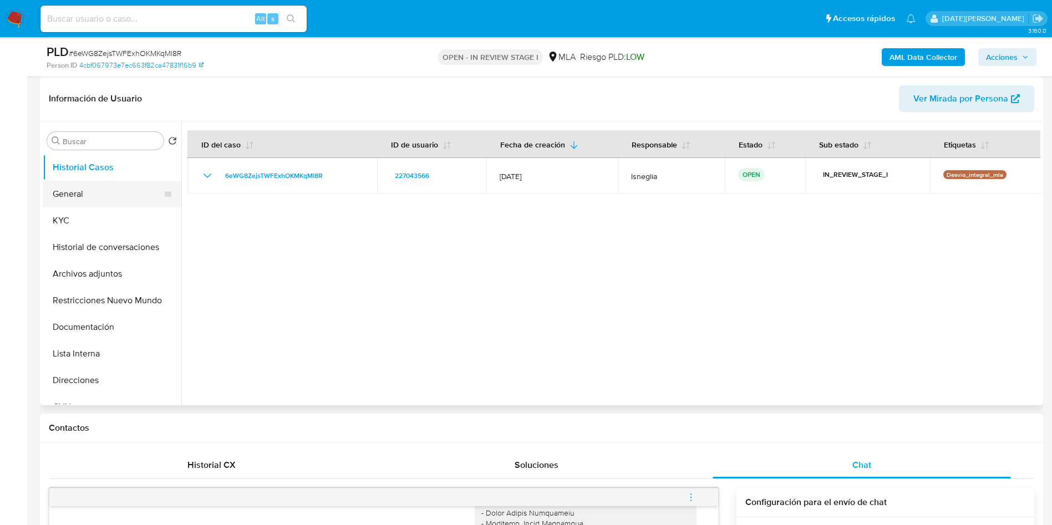
click at [68, 192] on button "General" at bounding box center [108, 194] width 130 height 27
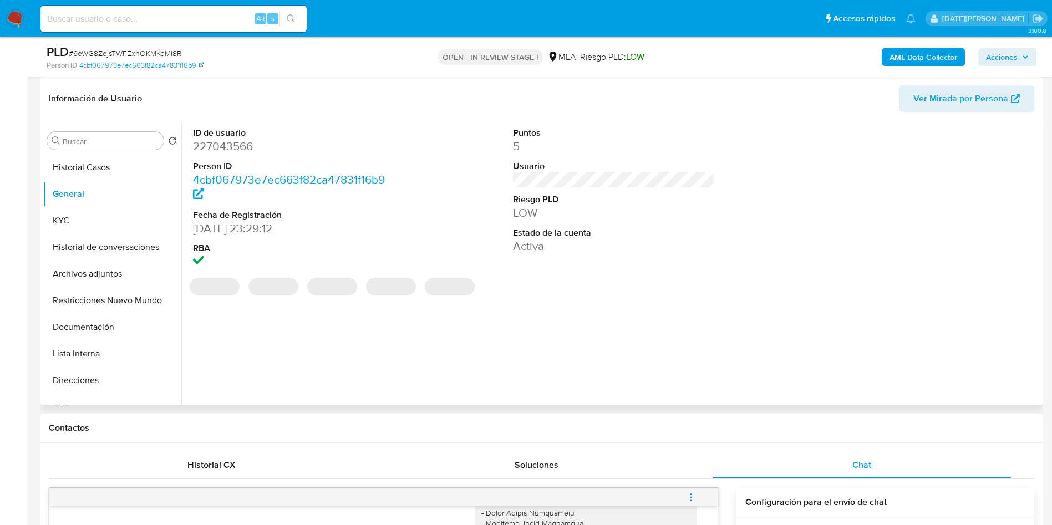
click at [235, 149] on dd "227043566" at bounding box center [294, 147] width 202 height 16
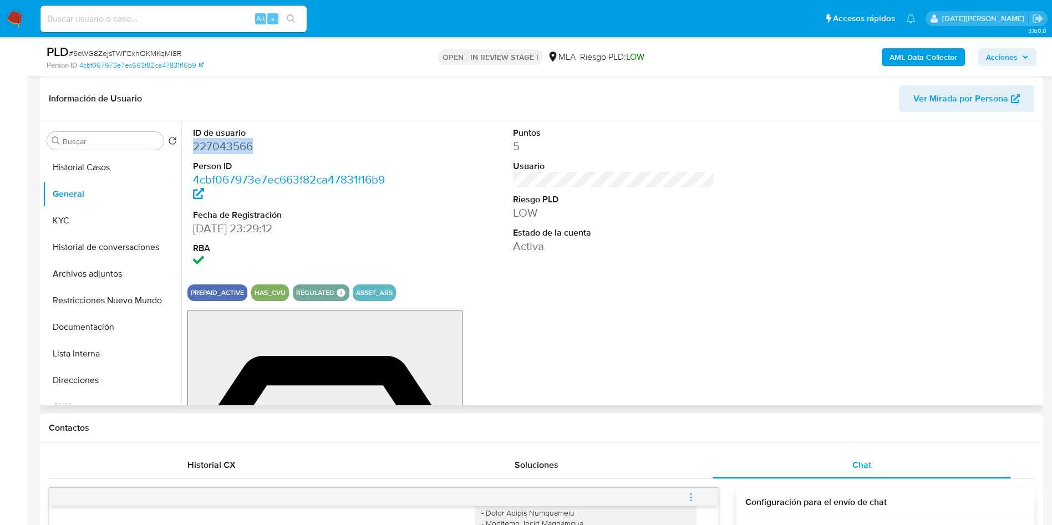
copy dd "227043566"
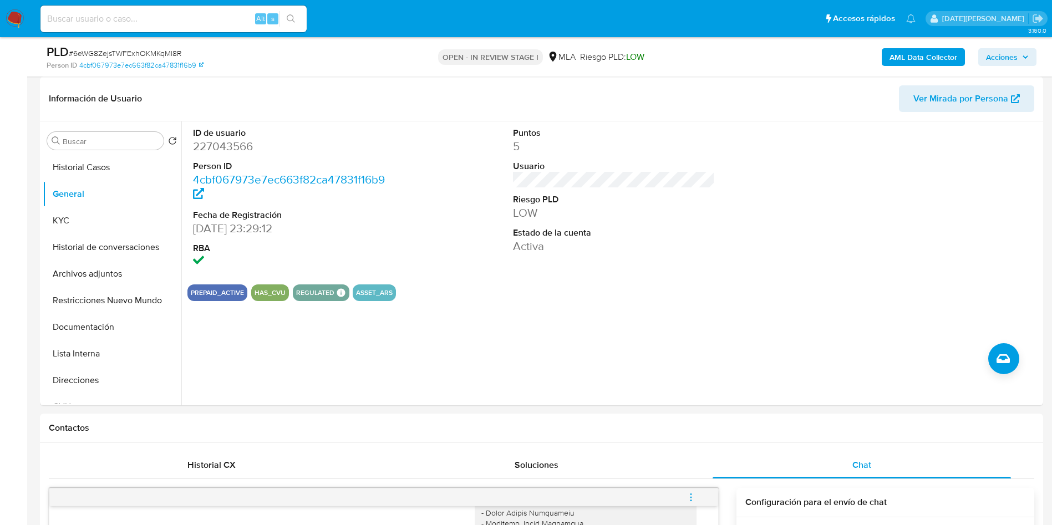
click at [330, 63] on div "Person ID 4cbf067973e7ec663f82ca47831f16b9" at bounding box center [210, 65] width 327 height 10
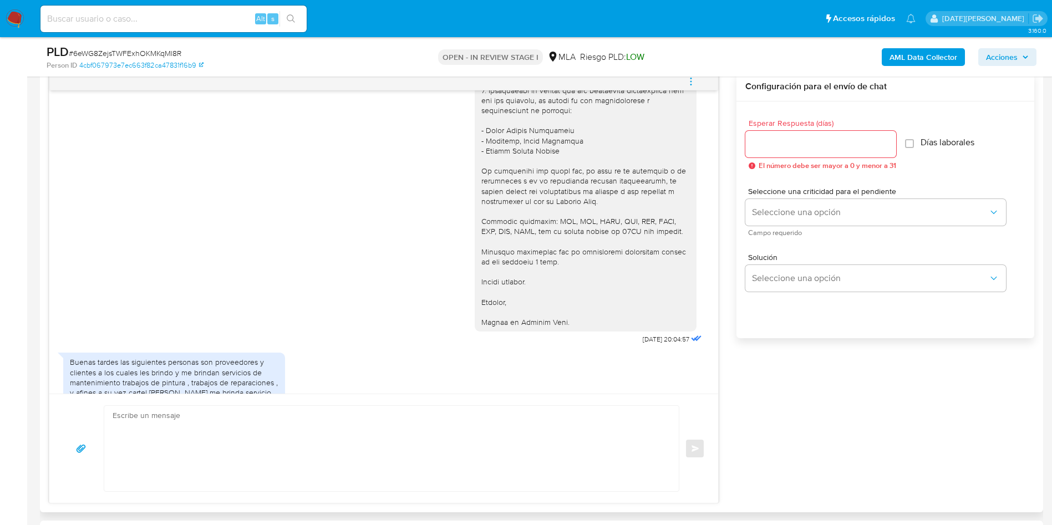
scroll to position [1753, 0]
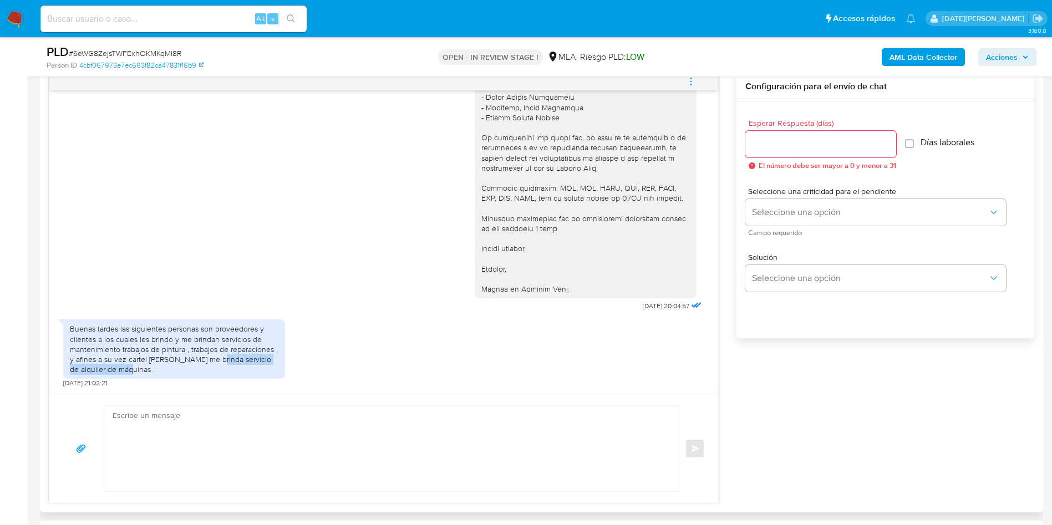
drag, startPoint x: 210, startPoint y: 358, endPoint x: 217, endPoint y: 369, distance: 12.8
click at [217, 369] on div "Buenas tardes las siguientes personas son proveedores y clientes a los cuales l…" at bounding box center [174, 349] width 209 height 50
click at [178, 361] on div "Buenas tardes las siguientes personas son proveedores y clientes a los cuales l…" at bounding box center [174, 349] width 209 height 50
click at [172, 360] on div "Buenas tardes las siguientes personas son proveedores y clientes a los cuales l…" at bounding box center [174, 349] width 209 height 50
drag, startPoint x: 172, startPoint y: 360, endPoint x: 186, endPoint y: 368, distance: 16.6
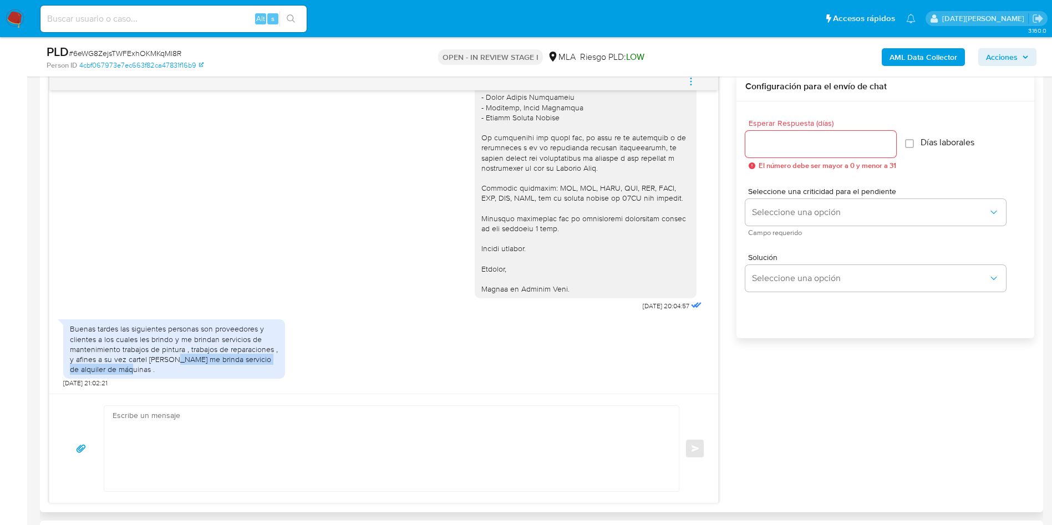
click at [186, 368] on div "Buenas tardes las siguientes personas son proveedores y clientes a los cuales l…" at bounding box center [174, 349] width 209 height 50
drag, startPoint x: 192, startPoint y: 354, endPoint x: 184, endPoint y: 363, distance: 11.8
click at [184, 363] on div "Buenas tardes las siguientes personas son proveedores y clientes a los cuales l…" at bounding box center [174, 349] width 209 height 50
drag, startPoint x: 174, startPoint y: 360, endPoint x: 182, endPoint y: 369, distance: 12.2
click at [182, 369] on div "Buenas tardes las siguientes personas son proveedores y clientes a los cuales l…" at bounding box center [174, 349] width 209 height 50
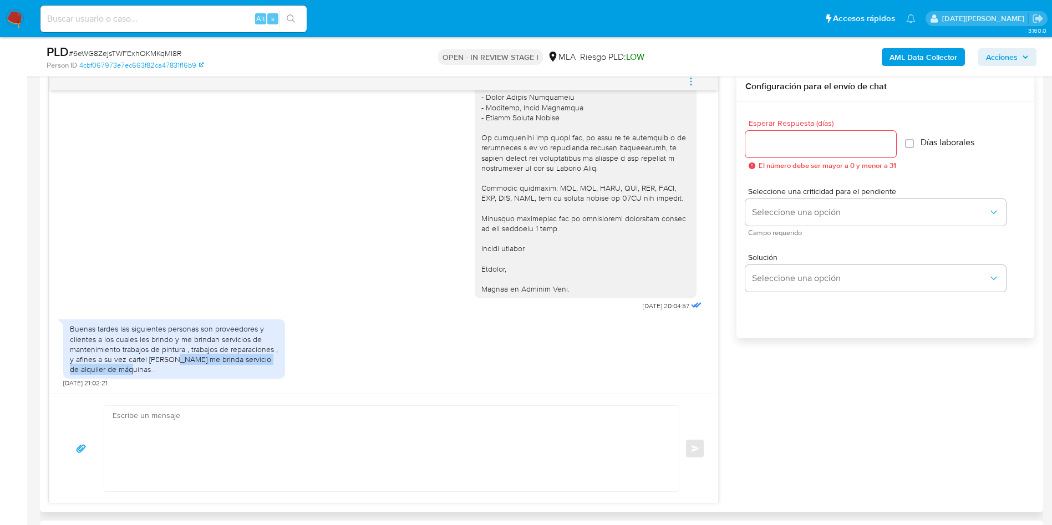
copy div "me brinda servicio de alquiler de máquinas ."
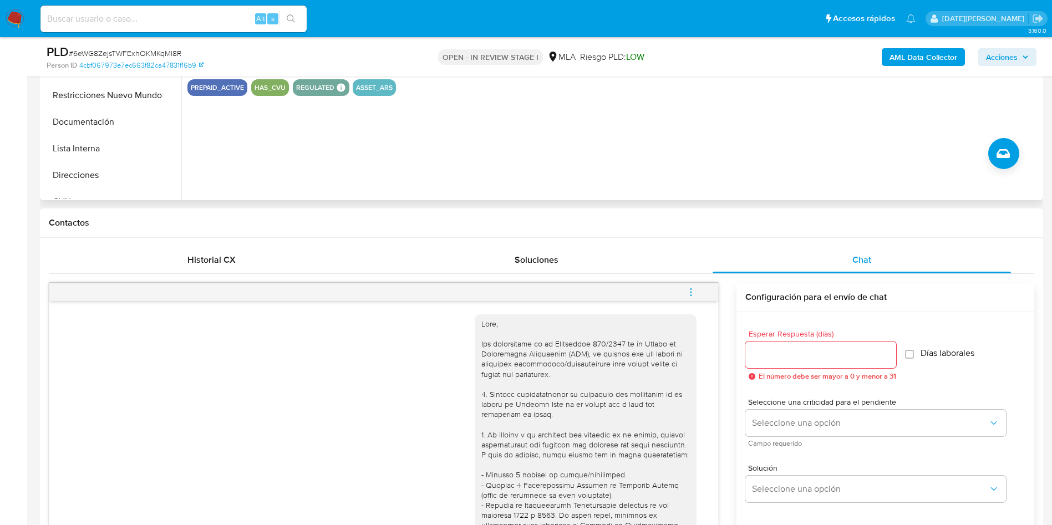
scroll to position [166, 0]
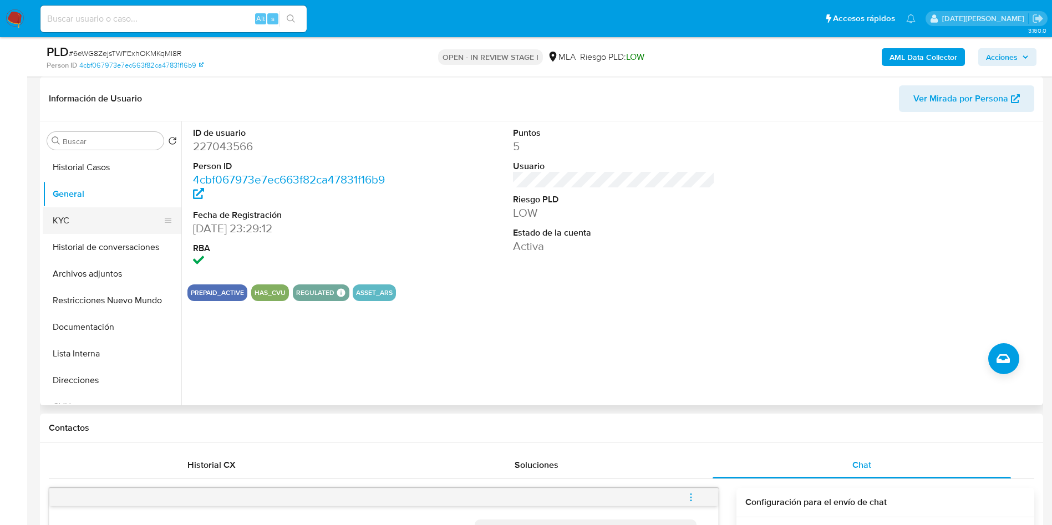
click at [78, 222] on button "KYC" at bounding box center [108, 220] width 130 height 27
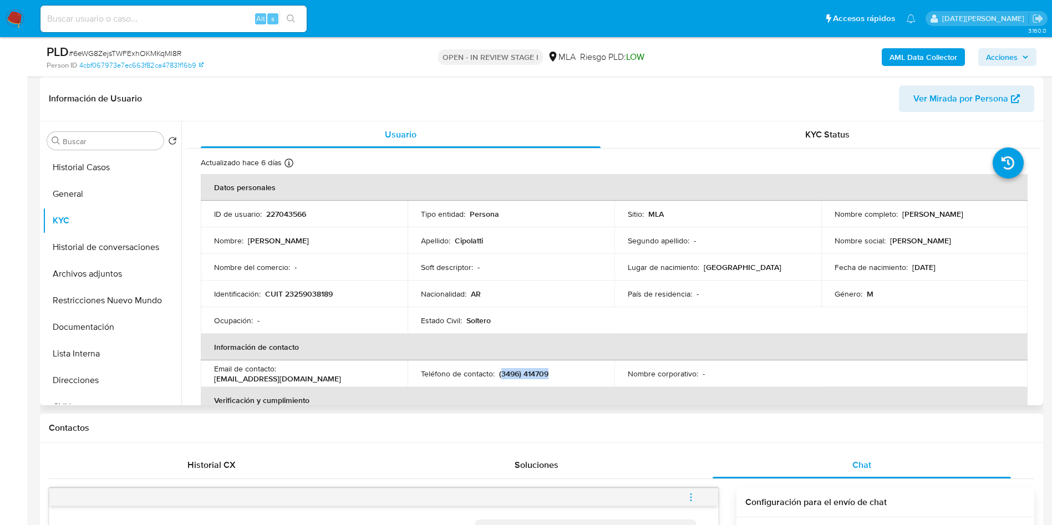
drag, startPoint x: 500, startPoint y: 373, endPoint x: 556, endPoint y: 373, distance: 56.0
click at [556, 373] on div "Teléfono de contacto : (3496) 414709" at bounding box center [511, 374] width 180 height 10
copy p "3496) 414709"
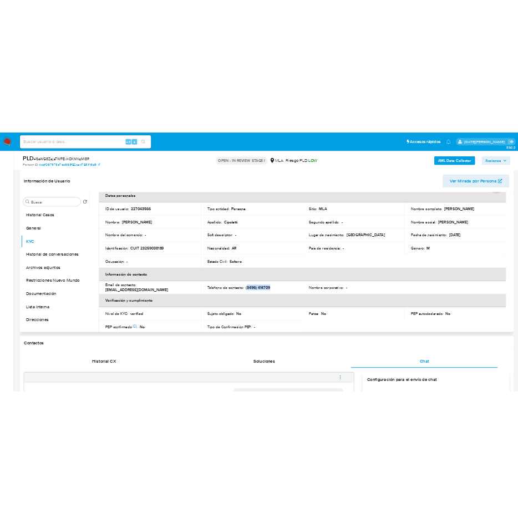
scroll to position [83, 0]
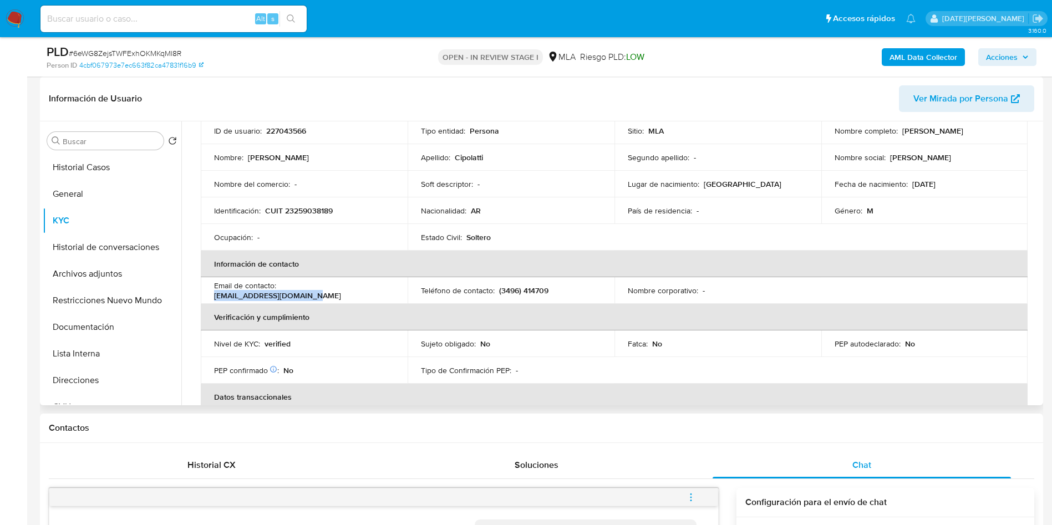
drag, startPoint x: 281, startPoint y: 292, endPoint x: 372, endPoint y: 291, distance: 90.9
click at [341, 291] on p "[EMAIL_ADDRESS][DOMAIN_NAME]" at bounding box center [277, 296] width 127 height 10
copy p "[EMAIL_ADDRESS][DOMAIN_NAME]"
click at [328, 291] on p "[EMAIL_ADDRESS][DOMAIN_NAME]" at bounding box center [277, 296] width 127 height 10
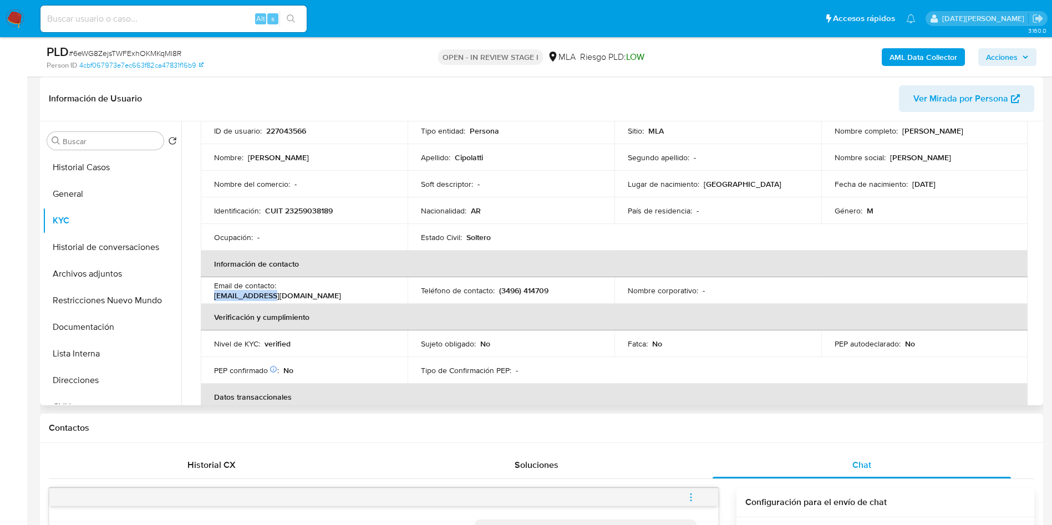
click at [328, 291] on p "[EMAIL_ADDRESS][DOMAIN_NAME]" at bounding box center [277, 296] width 127 height 10
click at [324, 291] on p "[EMAIL_ADDRESS][DOMAIN_NAME]" at bounding box center [277, 296] width 127 height 10
drag, startPoint x: 280, startPoint y: 290, endPoint x: 390, endPoint y: 292, distance: 109.8
click at [390, 292] on div "Email de contacto : [EMAIL_ADDRESS][DOMAIN_NAME]" at bounding box center [304, 291] width 180 height 20
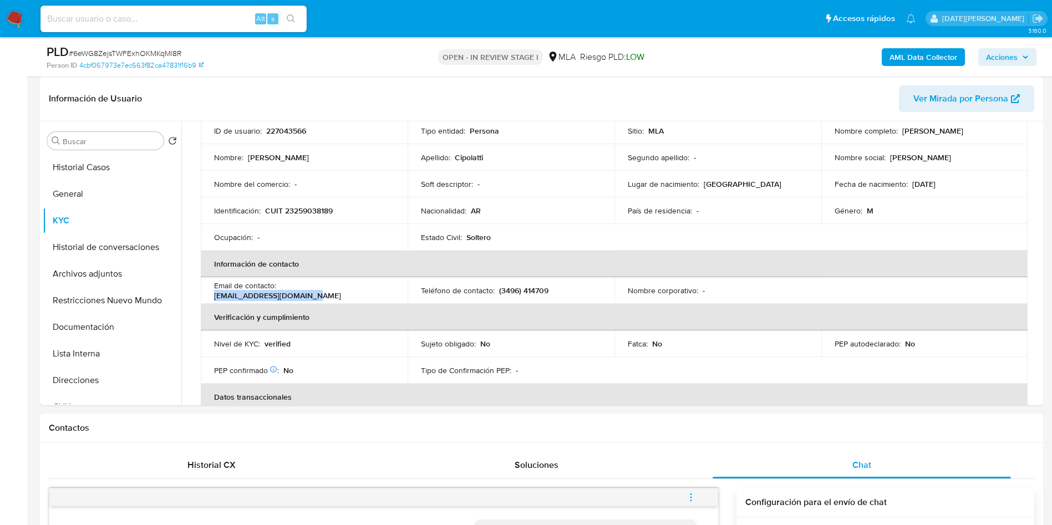
copy p "[EMAIL_ADDRESS][DOMAIN_NAME]"
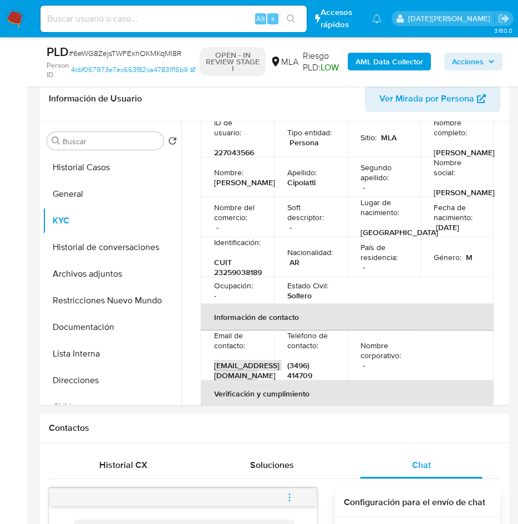
scroll to position [85, 0]
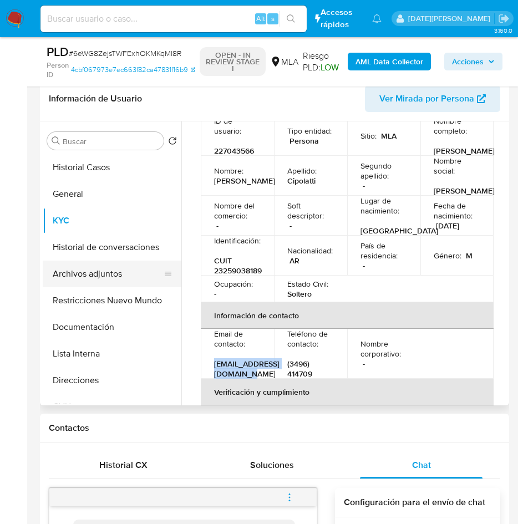
click at [139, 269] on button "Archivos adjuntos" at bounding box center [108, 274] width 130 height 27
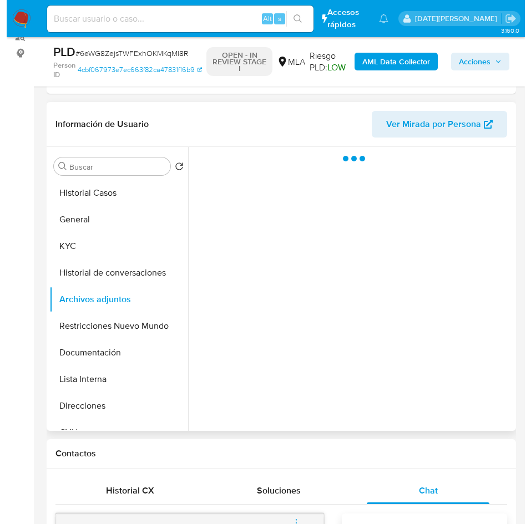
scroll to position [166, 0]
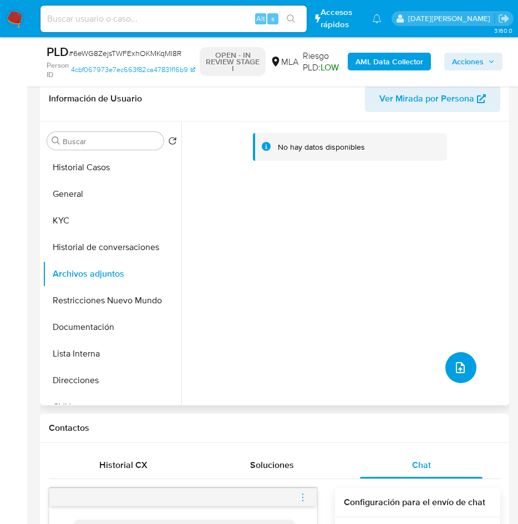
click at [463, 369] on button "upload-file" at bounding box center [460, 367] width 31 height 31
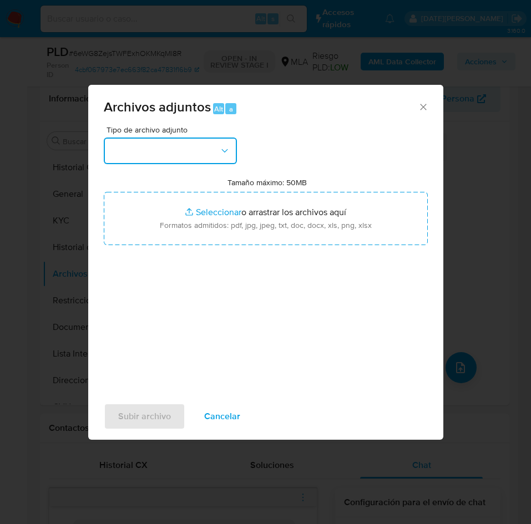
click at [218, 155] on button "button" at bounding box center [170, 151] width 133 height 27
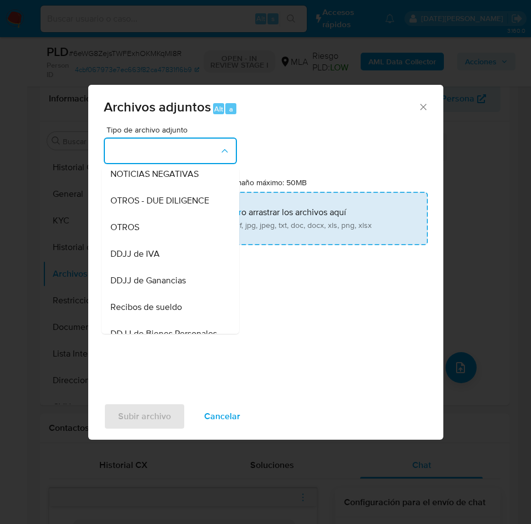
drag, startPoint x: 152, startPoint y: 228, endPoint x: 176, endPoint y: 230, distance: 23.9
click at [152, 228] on div "OTROS" at bounding box center [166, 227] width 113 height 27
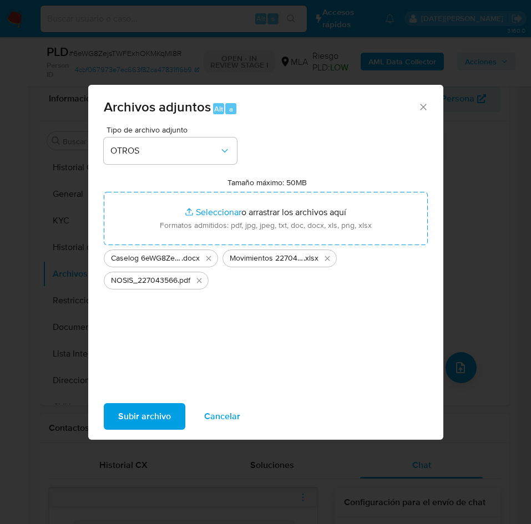
click at [158, 420] on span "Subir archivo" at bounding box center [144, 416] width 53 height 24
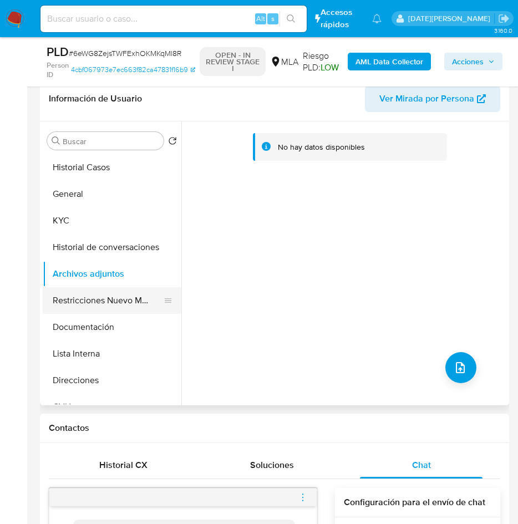
click at [81, 307] on button "Restricciones Nuevo Mundo" at bounding box center [108, 300] width 130 height 27
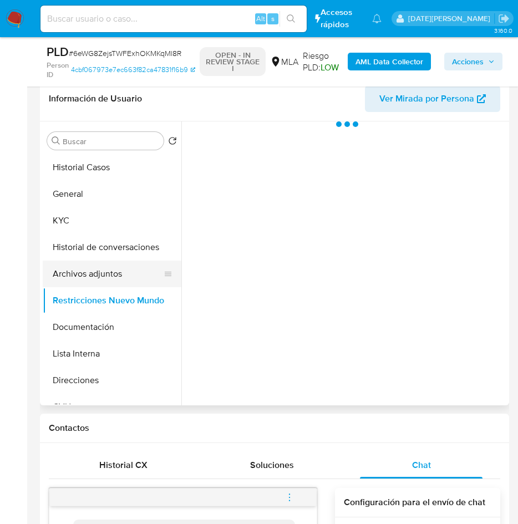
click at [82, 279] on button "Archivos adjuntos" at bounding box center [108, 274] width 130 height 27
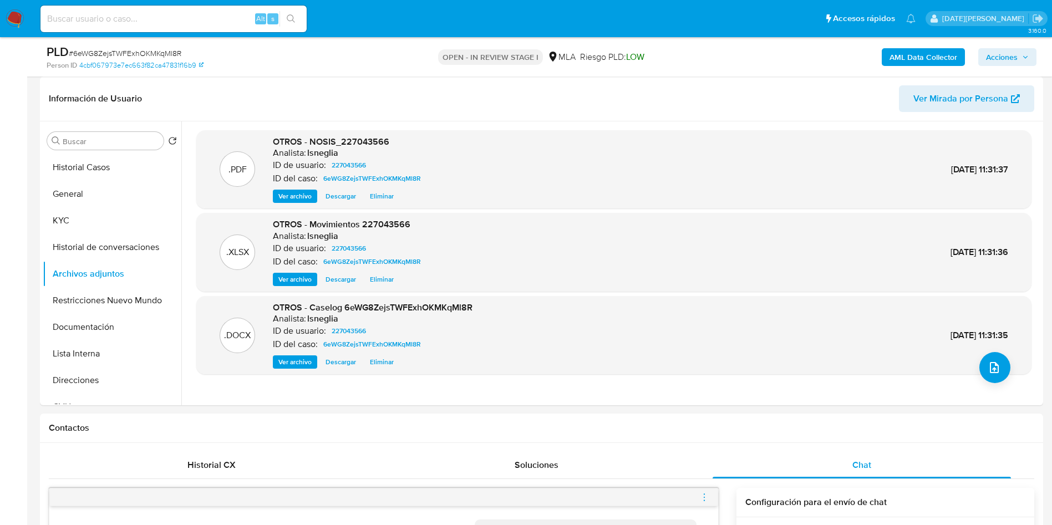
scroll to position [0, 0]
click at [931, 56] on b "AML Data Collector" at bounding box center [923, 57] width 68 height 18
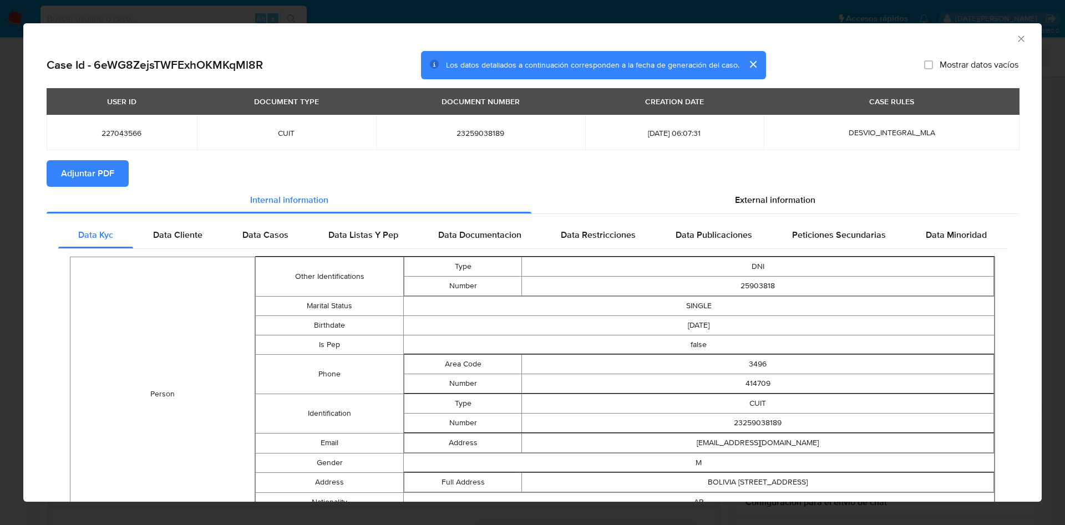
click at [120, 169] on button "Adjuntar PDF" at bounding box center [88, 173] width 82 height 27
click at [164, 235] on span "Data Cliente" at bounding box center [177, 234] width 49 height 13
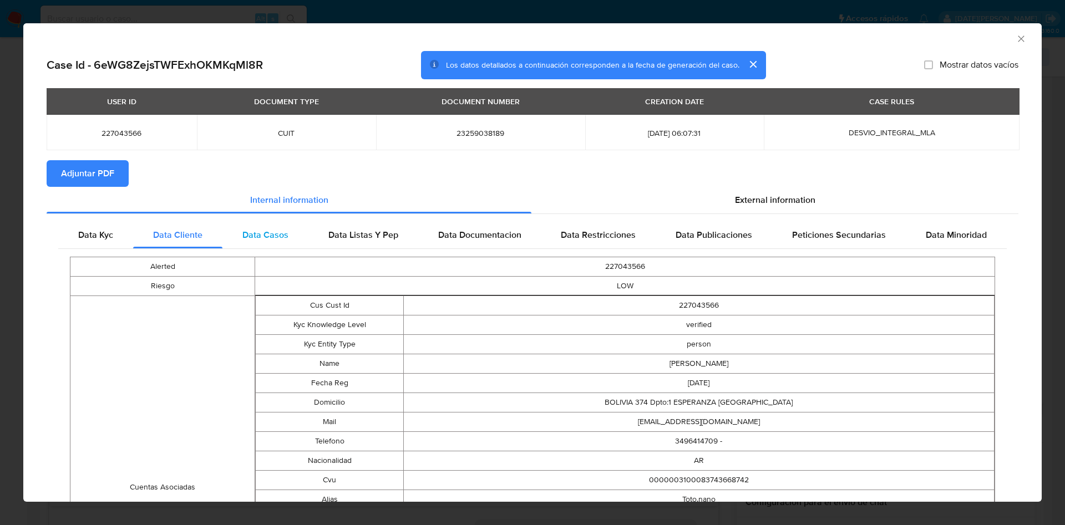
click at [233, 235] on div "Data Casos" at bounding box center [265, 235] width 86 height 27
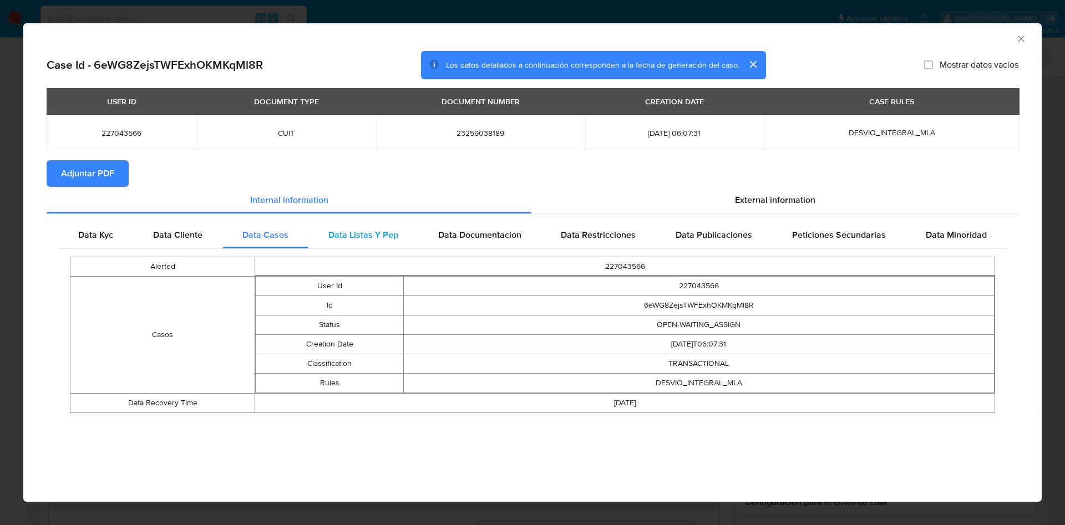
click at [372, 235] on span "Data Listas Y Pep" at bounding box center [363, 234] width 70 height 13
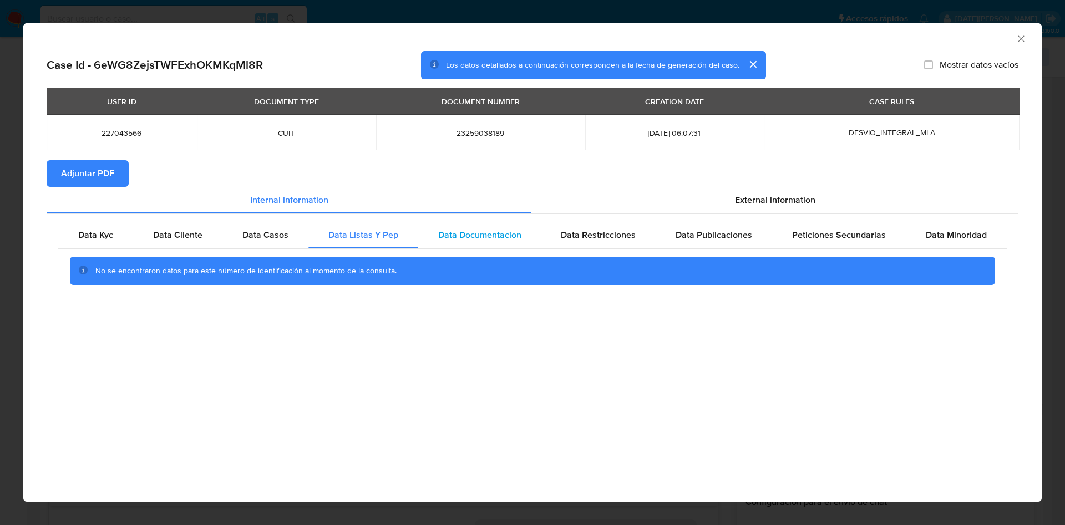
click at [483, 235] on span "Data Documentacion" at bounding box center [479, 234] width 83 height 13
click at [619, 235] on span "Data Restricciones" at bounding box center [598, 234] width 75 height 13
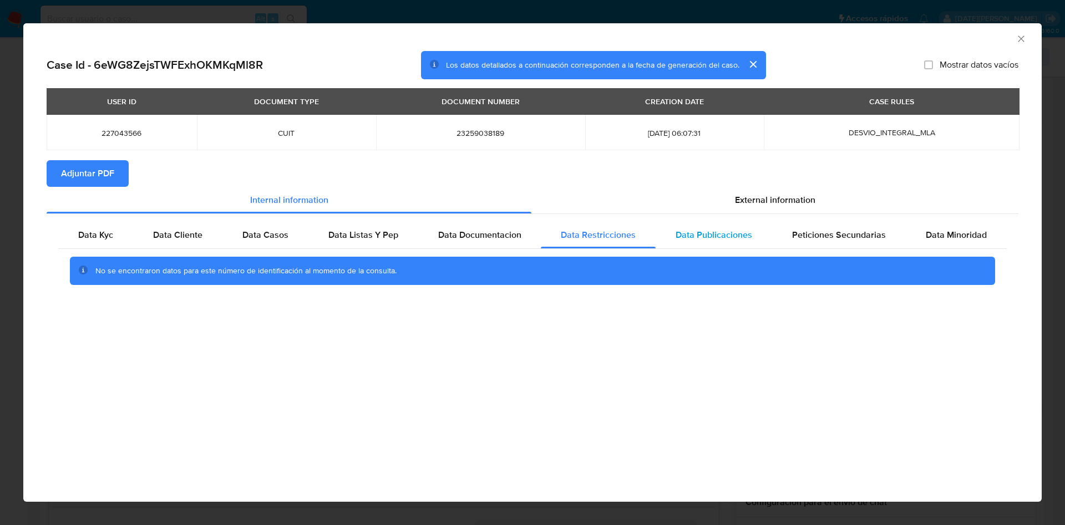
click at [707, 237] on span "Data Publicaciones" at bounding box center [713, 234] width 77 height 13
drag, startPoint x: 840, startPoint y: 237, endPoint x: 883, endPoint y: 237, distance: 43.8
click at [840, 237] on span "Peticiones Secundarias" at bounding box center [839, 234] width 94 height 13
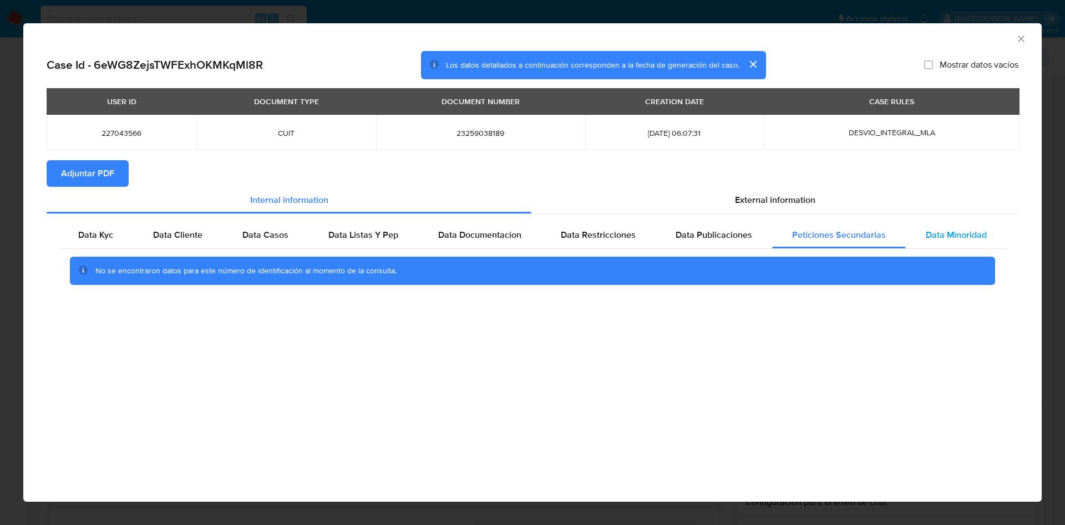
click at [957, 236] on span "Data Minoridad" at bounding box center [956, 234] width 61 height 13
click at [810, 192] on div "External information" at bounding box center [774, 200] width 487 height 27
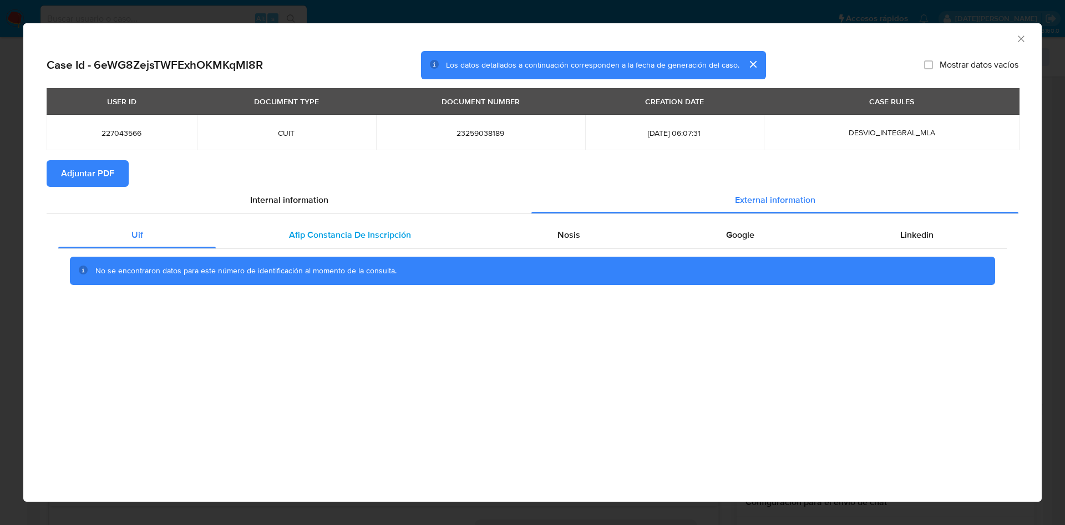
click at [328, 227] on div "Afip Constancia De Inscripción" at bounding box center [350, 235] width 268 height 27
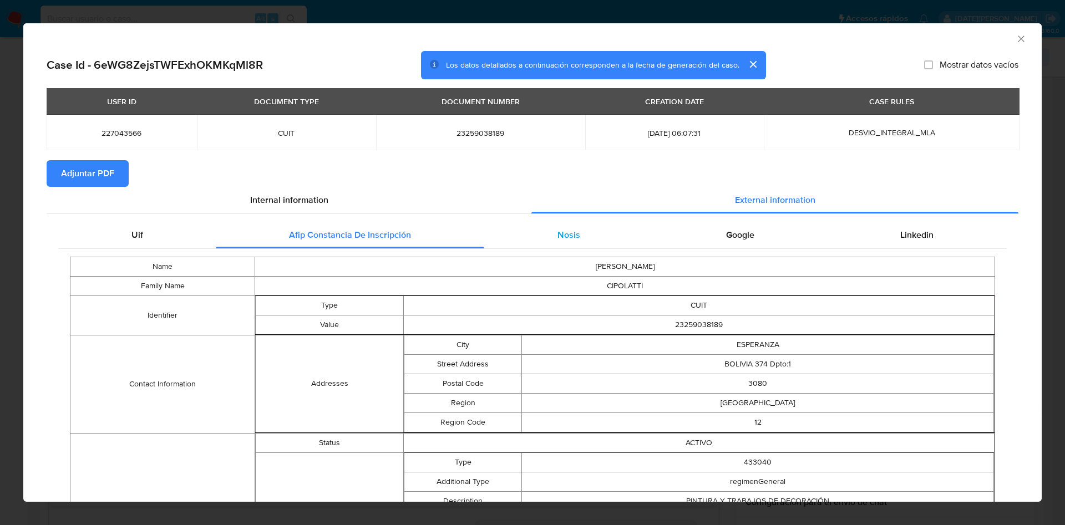
click at [557, 229] on span "Nosis" at bounding box center [568, 234] width 23 height 13
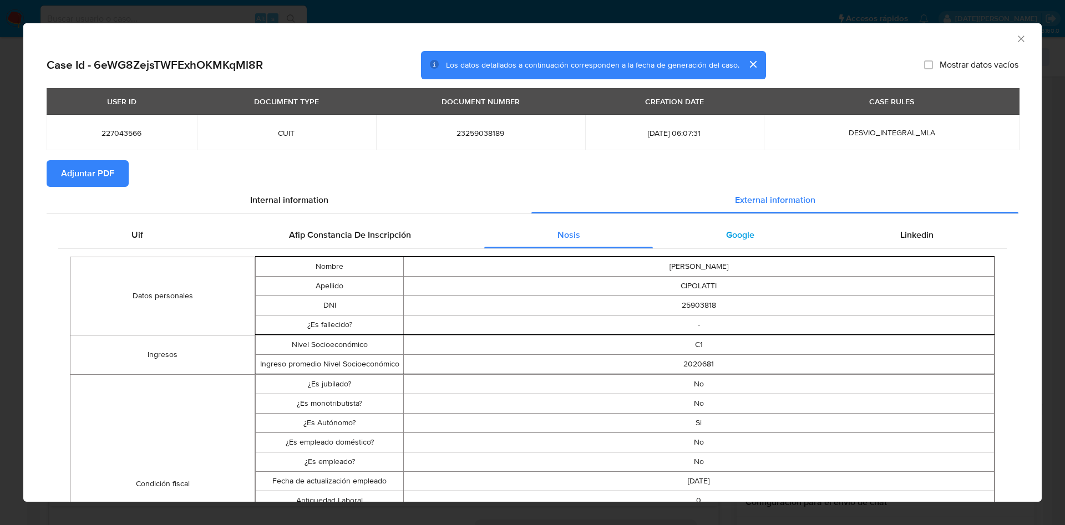
click at [693, 232] on div "Google" at bounding box center [740, 235] width 174 height 27
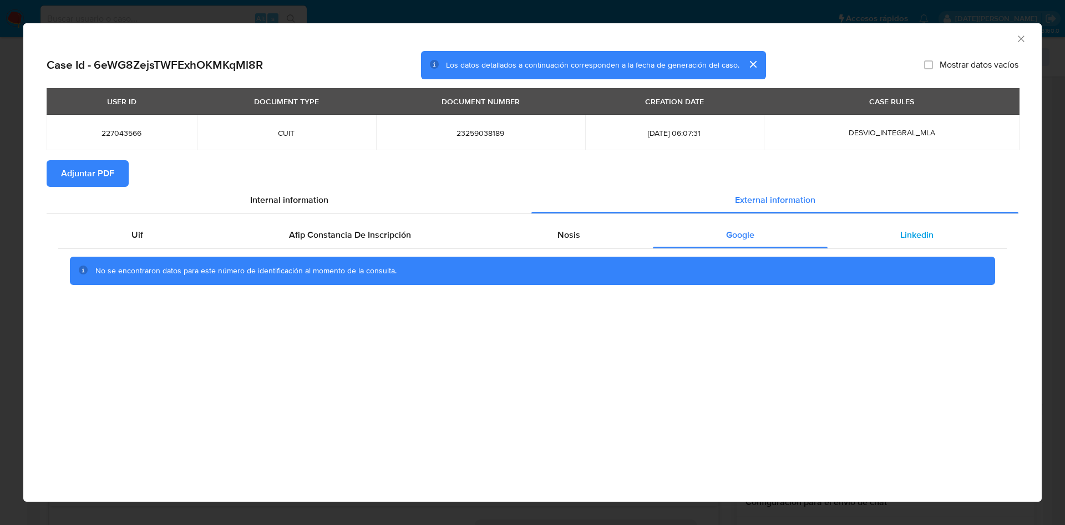
click at [923, 232] on span "Linkedin" at bounding box center [916, 234] width 33 height 13
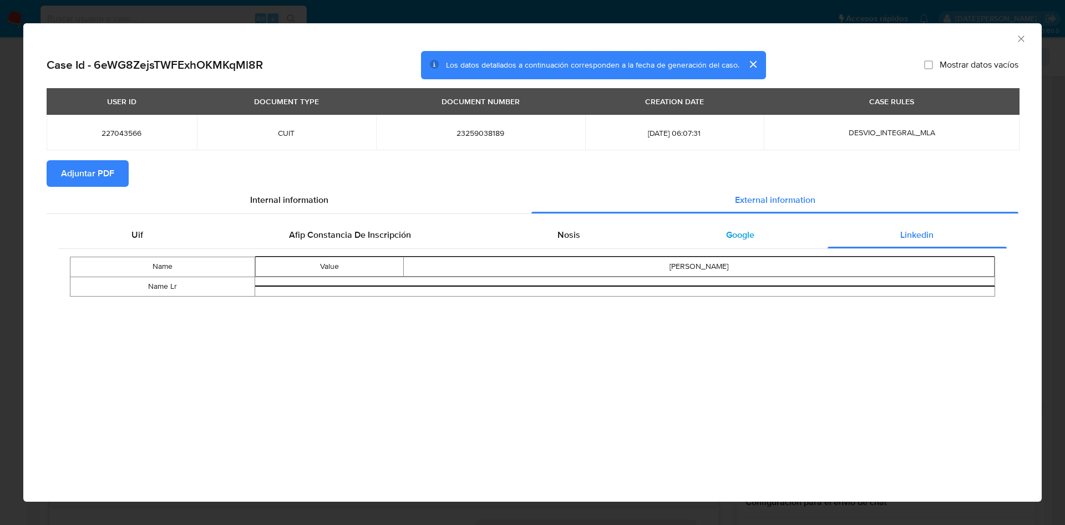
click at [726, 230] on span "Google" at bounding box center [740, 234] width 28 height 13
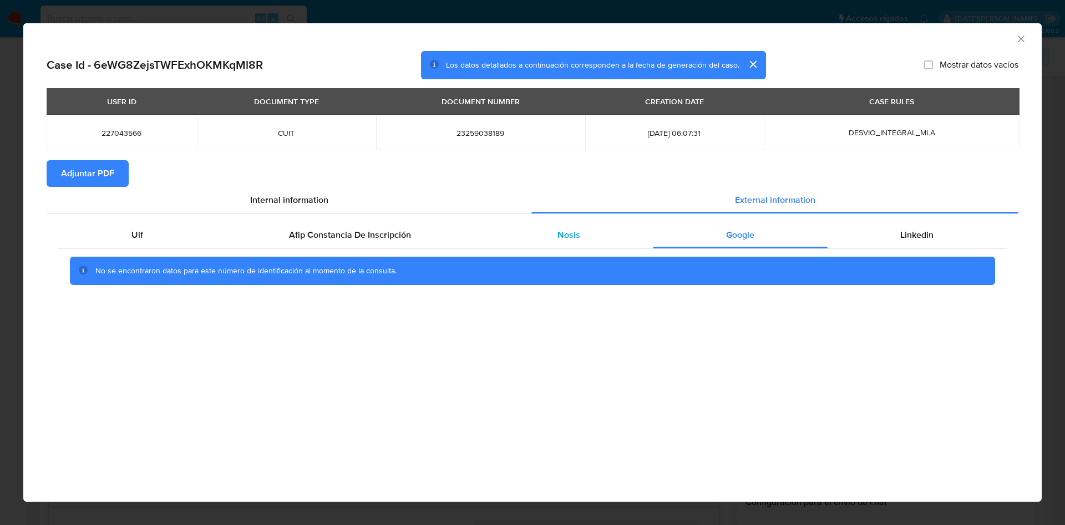
drag, startPoint x: 596, startPoint y: 232, endPoint x: 553, endPoint y: 235, distance: 42.8
click at [595, 232] on div "Nosis" at bounding box center [568, 235] width 169 height 27
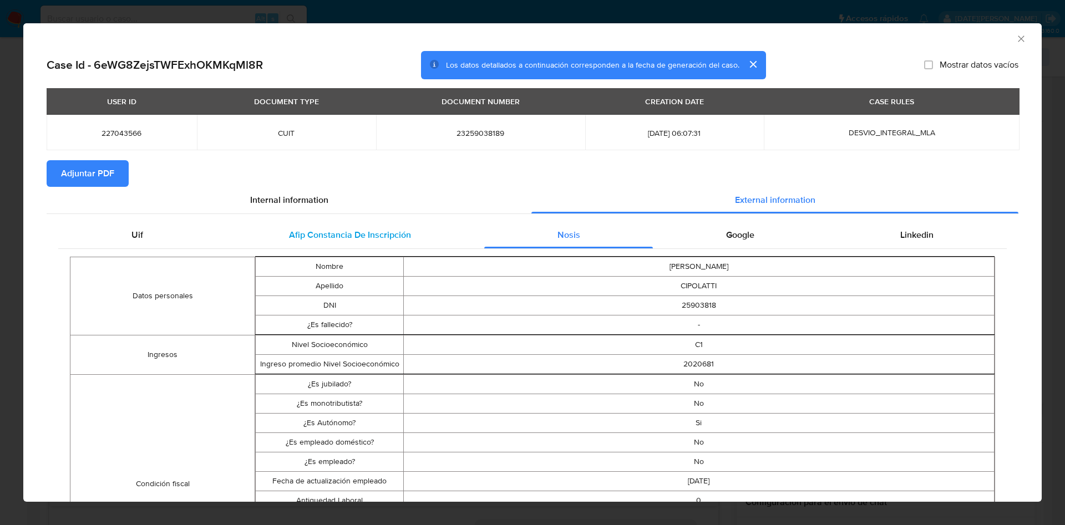
click at [396, 228] on span "Afip Constancia De Inscripción" at bounding box center [350, 234] width 122 height 13
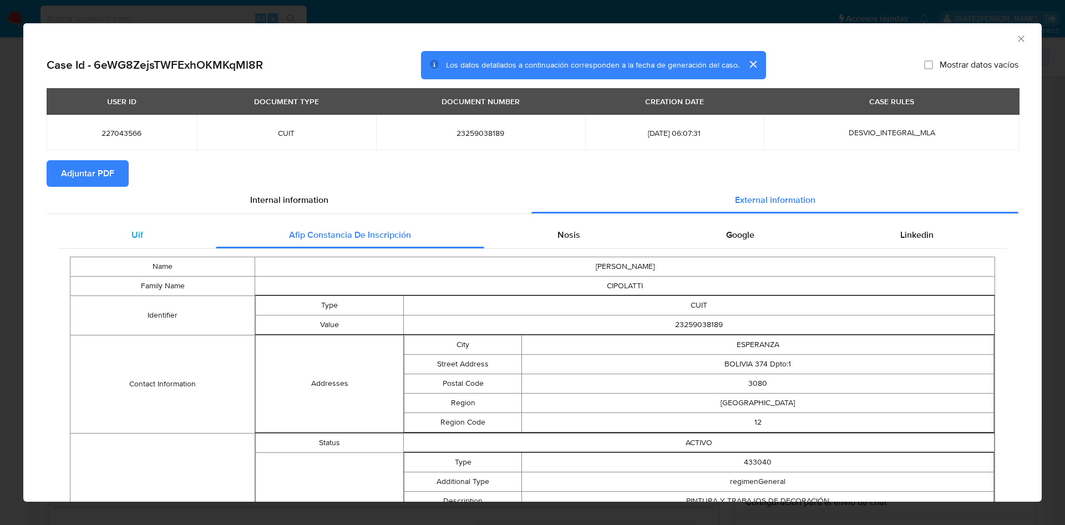
click at [135, 236] on span "Uif" at bounding box center [137, 234] width 12 height 13
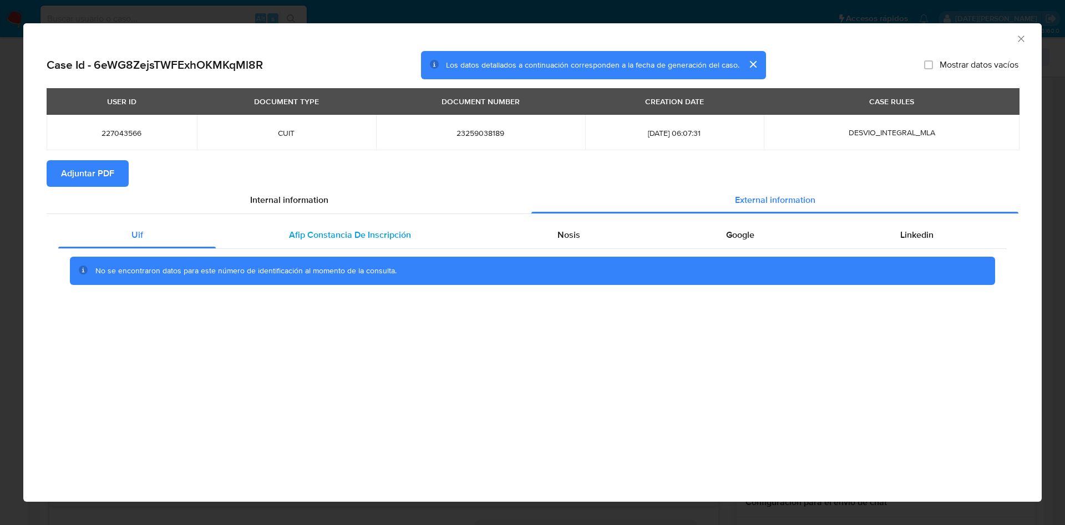
click at [286, 234] on div "Afip Constancia De Inscripción" at bounding box center [350, 235] width 268 height 27
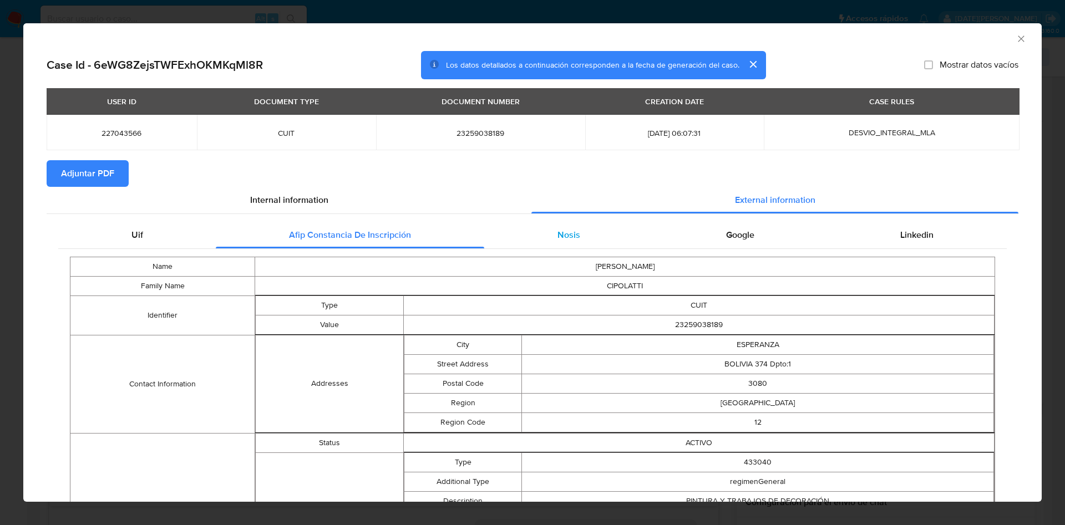
click at [591, 226] on div "Nosis" at bounding box center [568, 235] width 169 height 27
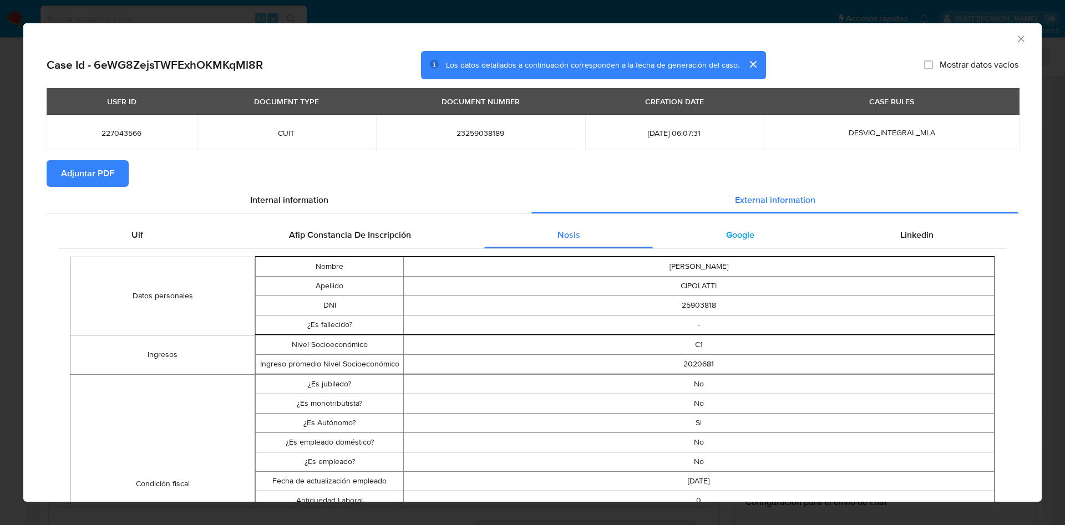
click at [729, 228] on span "Google" at bounding box center [740, 234] width 28 height 13
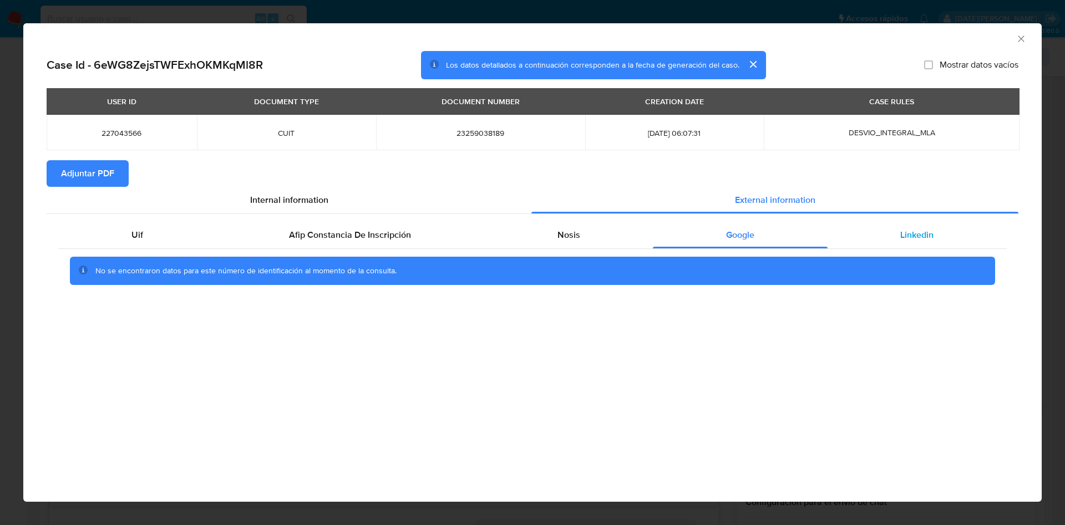
click at [861, 228] on div "Linkedin" at bounding box center [916, 235] width 179 height 27
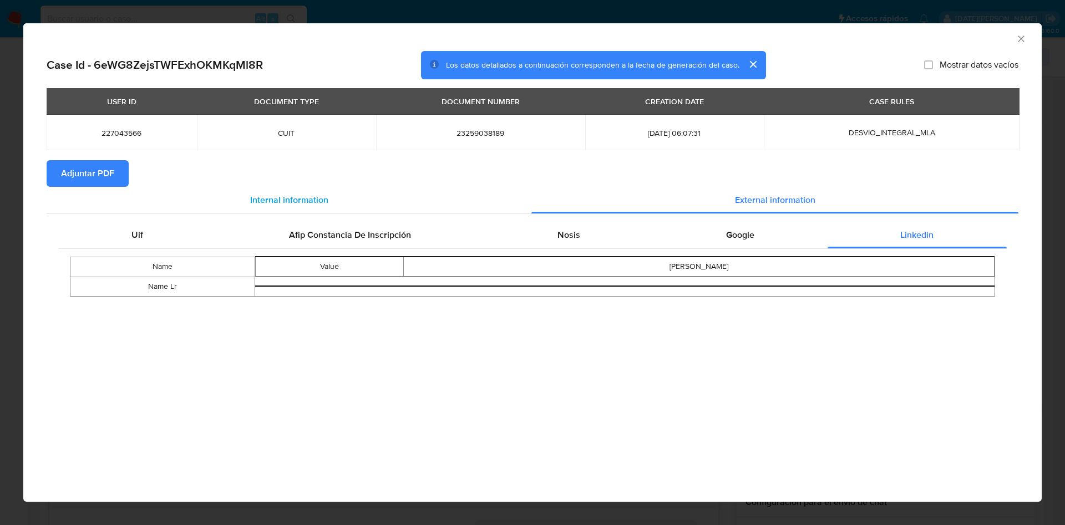
click at [269, 200] on span "Internal information" at bounding box center [289, 200] width 78 height 13
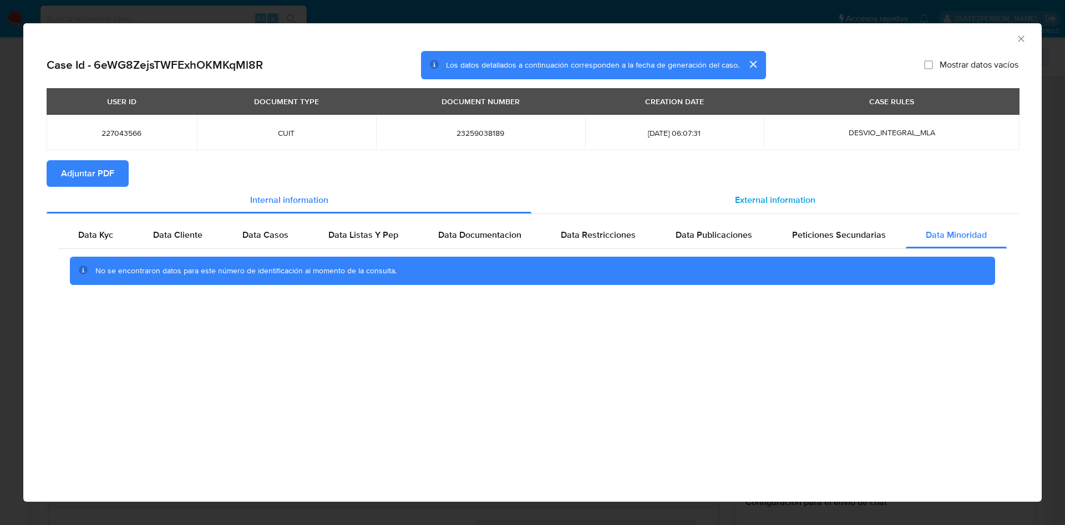
click at [759, 192] on div "External information" at bounding box center [774, 200] width 487 height 27
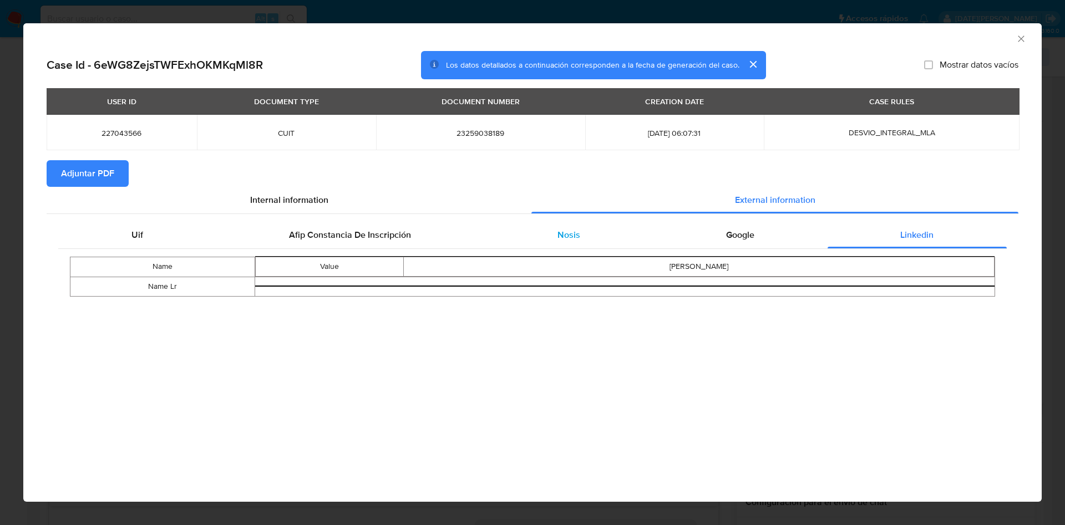
click at [591, 240] on div "Nosis" at bounding box center [568, 235] width 169 height 27
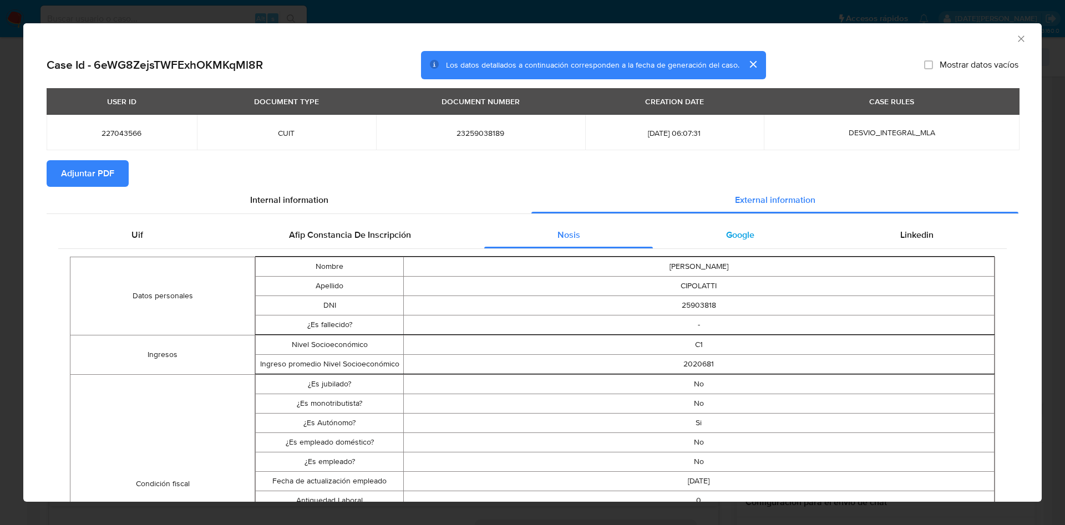
click at [726, 238] on span "Google" at bounding box center [740, 234] width 28 height 13
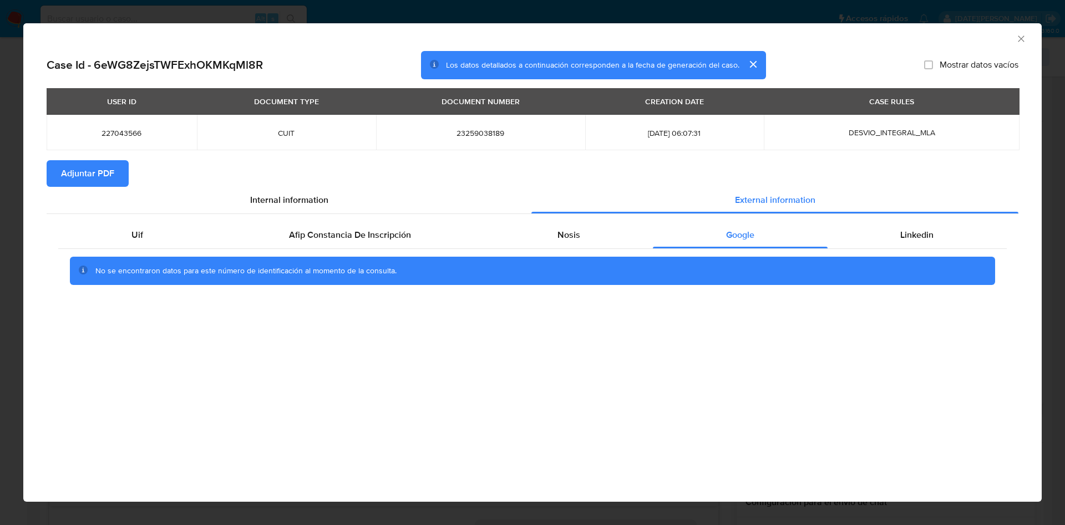
click at [1025, 29] on div "AML Data Collector" at bounding box center [532, 37] width 1018 height 28
click at [1024, 39] on icon "Cerrar ventana" at bounding box center [1020, 38] width 11 height 11
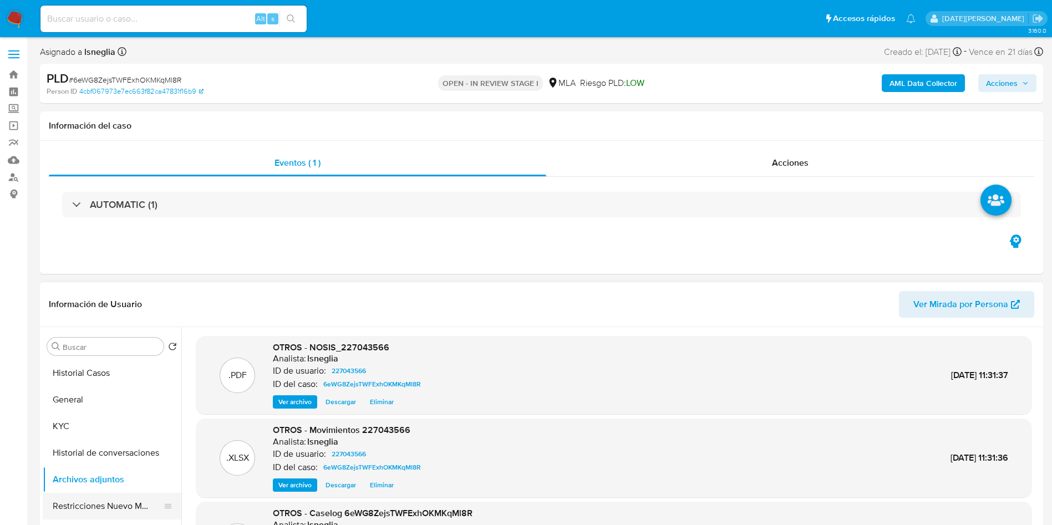
click at [98, 504] on button "Restricciones Nuevo Mundo" at bounding box center [108, 506] width 130 height 27
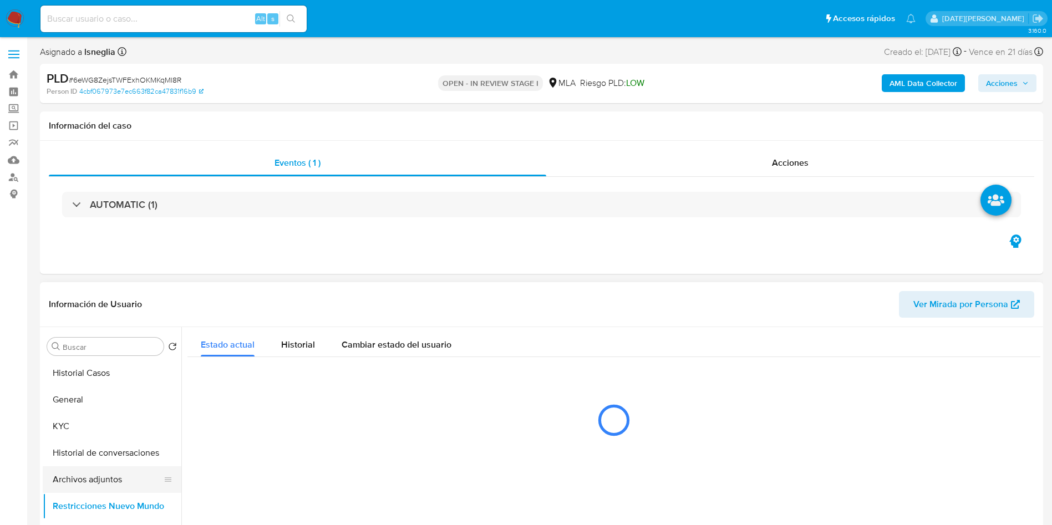
click at [106, 475] on button "Archivos adjuntos" at bounding box center [108, 479] width 130 height 27
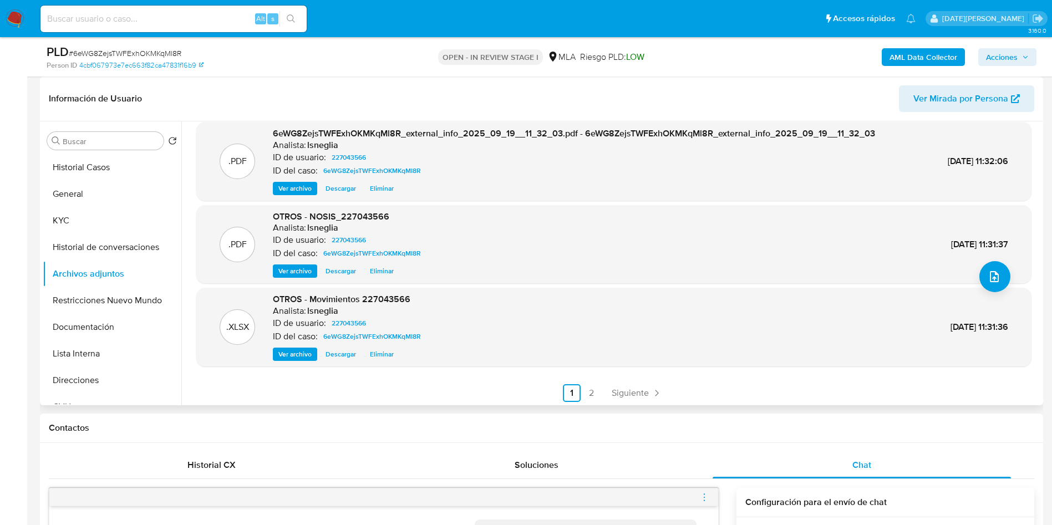
scroll to position [93, 0]
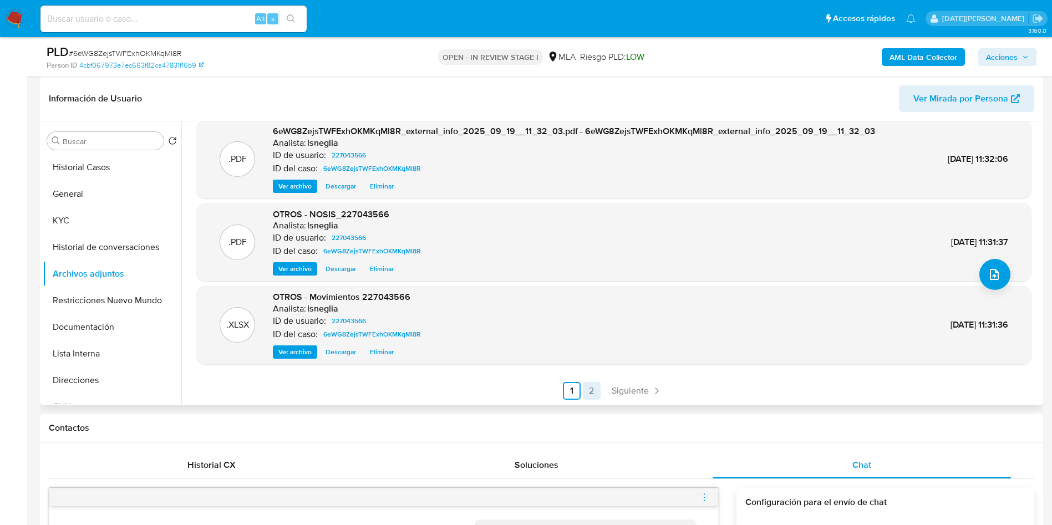
click at [589, 388] on link "2" at bounding box center [592, 391] width 18 height 18
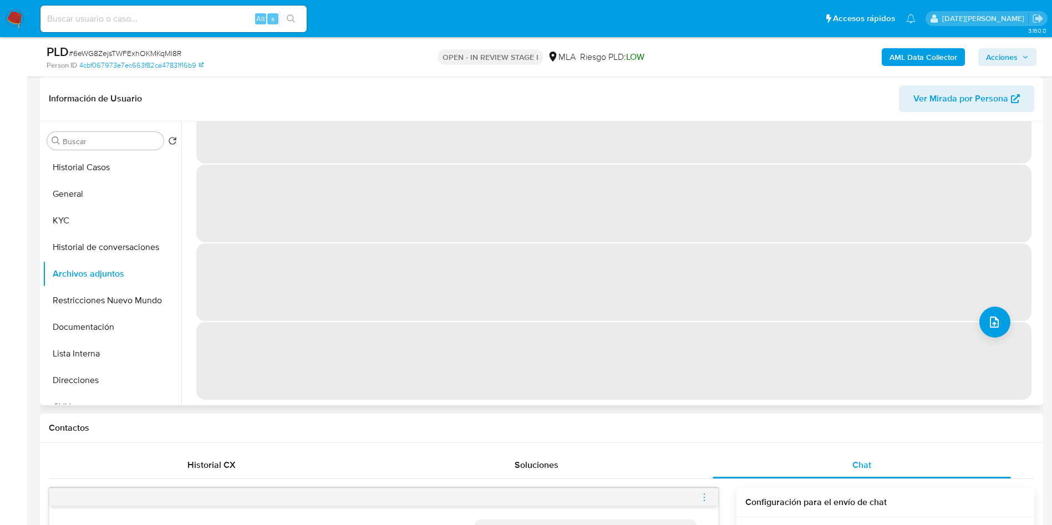
scroll to position [0, 0]
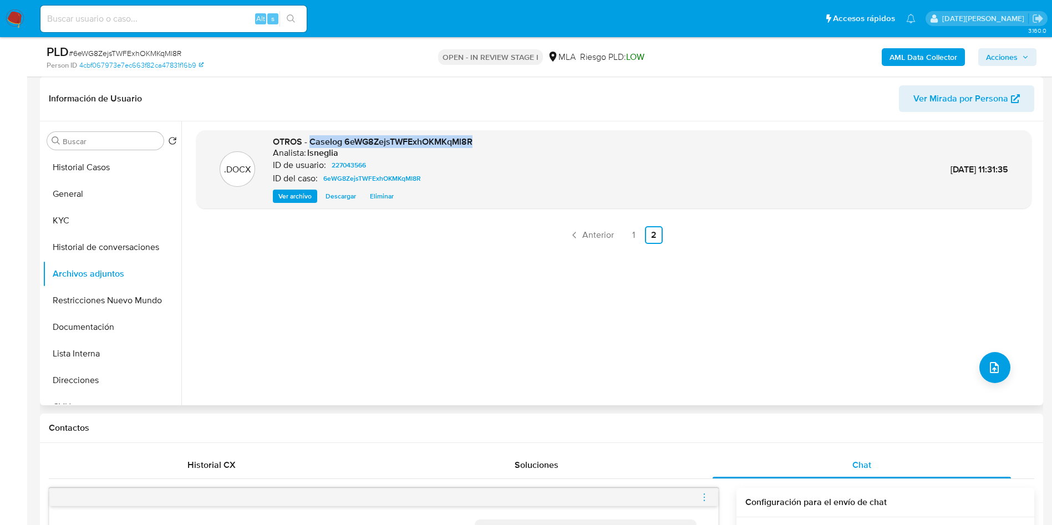
drag, startPoint x: 309, startPoint y: 144, endPoint x: 481, endPoint y: 144, distance: 171.9
click at [481, 144] on div ".DOCX OTROS - Caselog 6eWG8ZejsTWFExhOKMKqMl8R Analista: lsneglia ID de usuario…" at bounding box center [614, 170] width 824 height 68
copy span "Caselog 6eWG8ZejsTWFExhOKMKqMl8R"
click at [100, 308] on button "Restricciones Nuevo Mundo" at bounding box center [108, 300] width 130 height 27
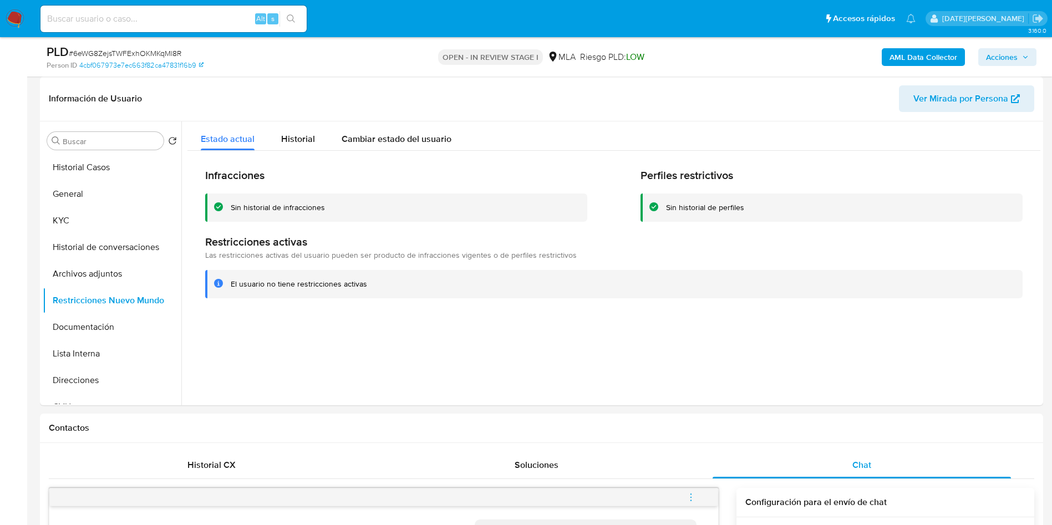
click at [1001, 60] on span "Acciones" at bounding box center [1002, 57] width 32 height 18
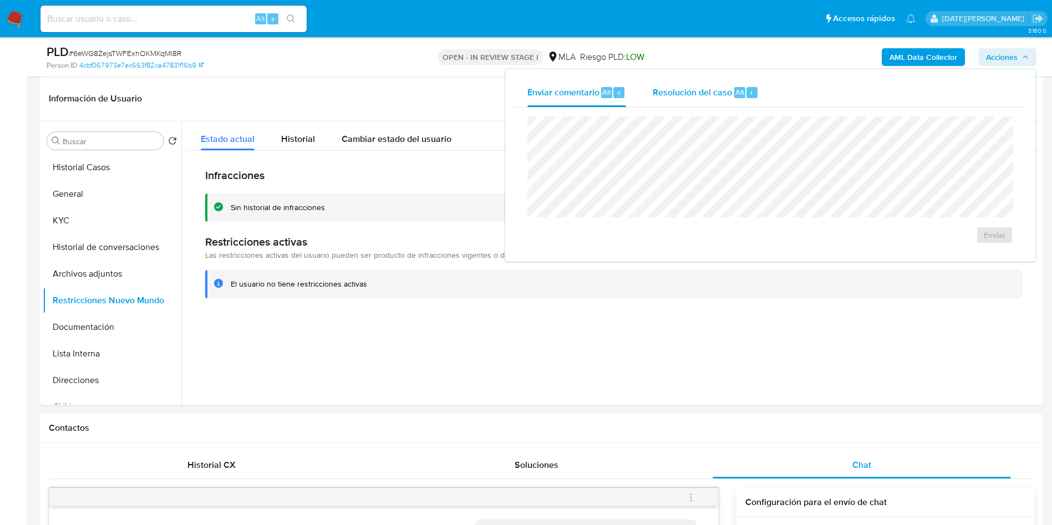
click at [714, 103] on div "Resolución del caso Alt r" at bounding box center [706, 92] width 106 height 29
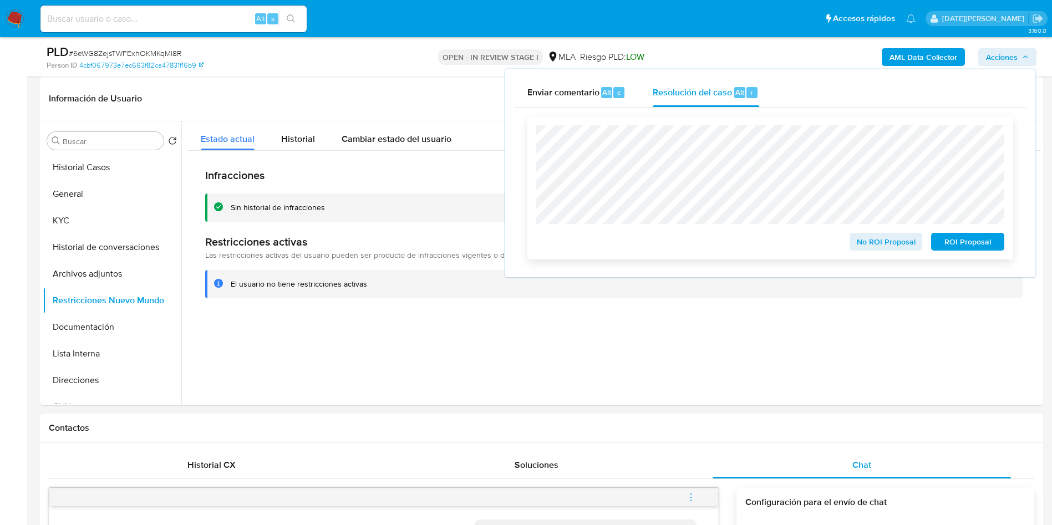
click at [955, 227] on div "No ROI Proposal ROI Proposal" at bounding box center [770, 187] width 468 height 125
click at [130, 281] on button "Archivos adjuntos" at bounding box center [108, 274] width 130 height 27
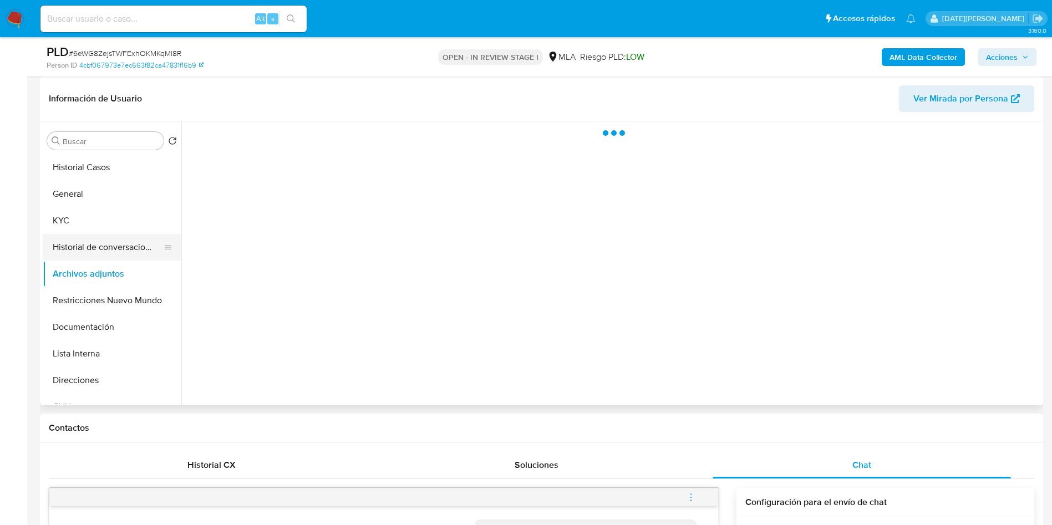
click at [132, 245] on button "Historial de conversaciones" at bounding box center [108, 247] width 130 height 27
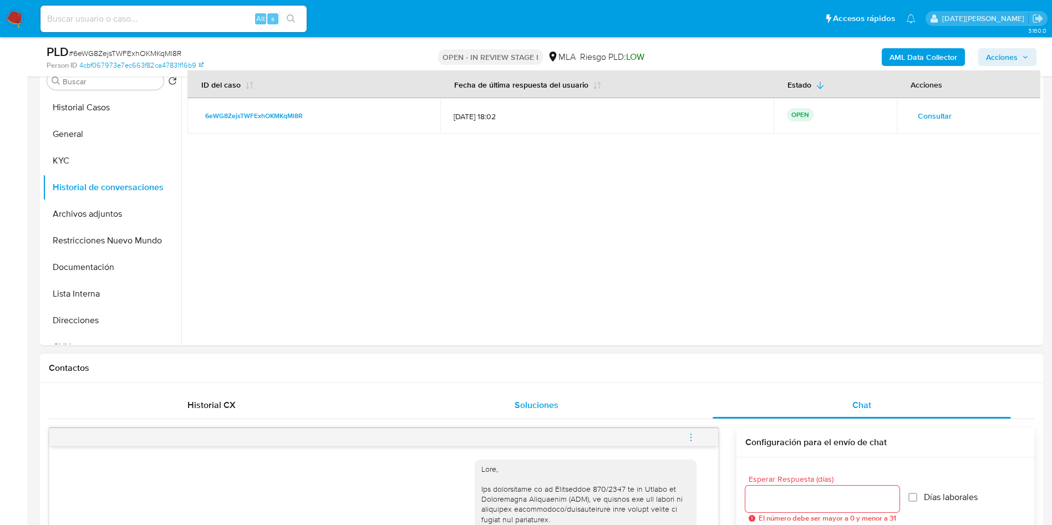
scroll to position [333, 0]
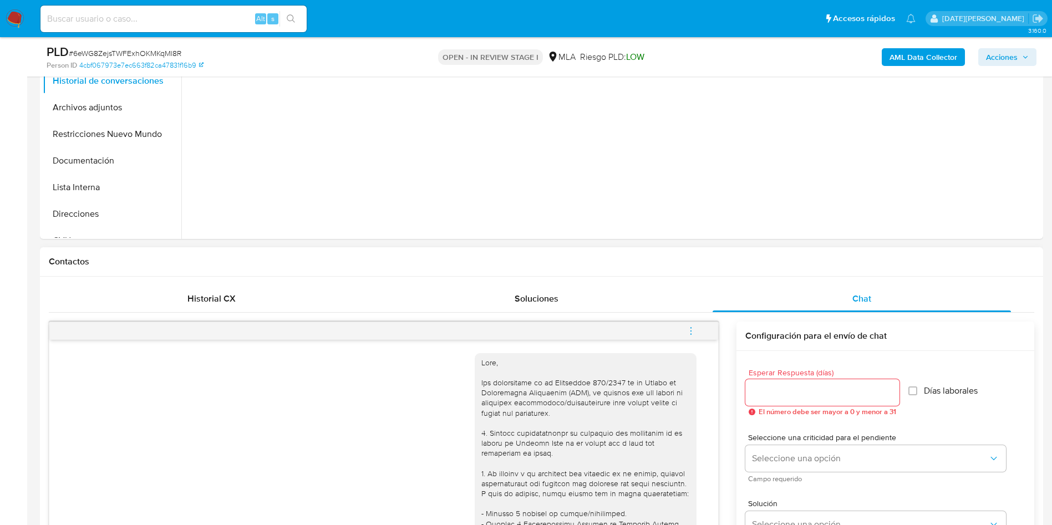
click at [691, 324] on span "menu-action" at bounding box center [691, 331] width 10 height 27
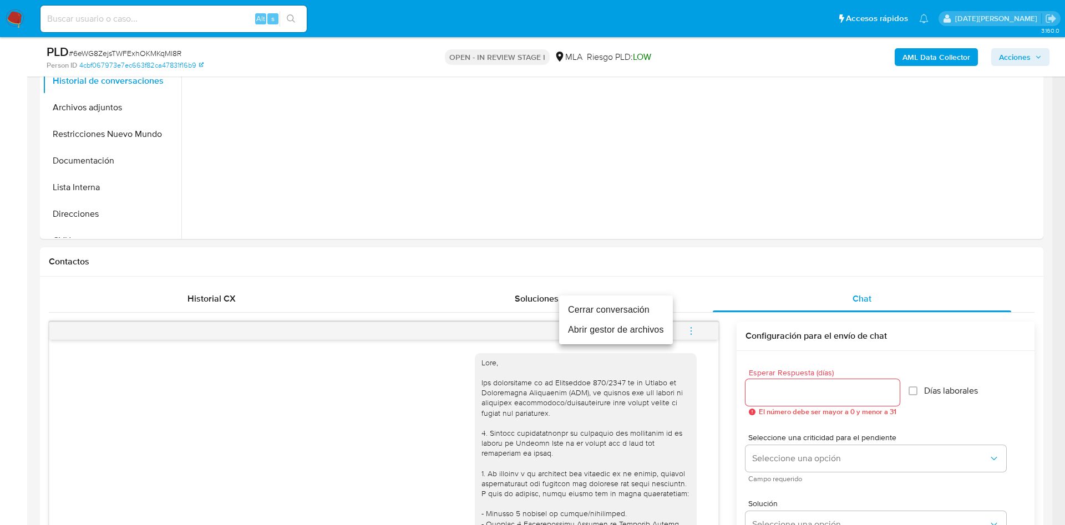
click at [643, 308] on li "Cerrar conversación" at bounding box center [616, 310] width 114 height 20
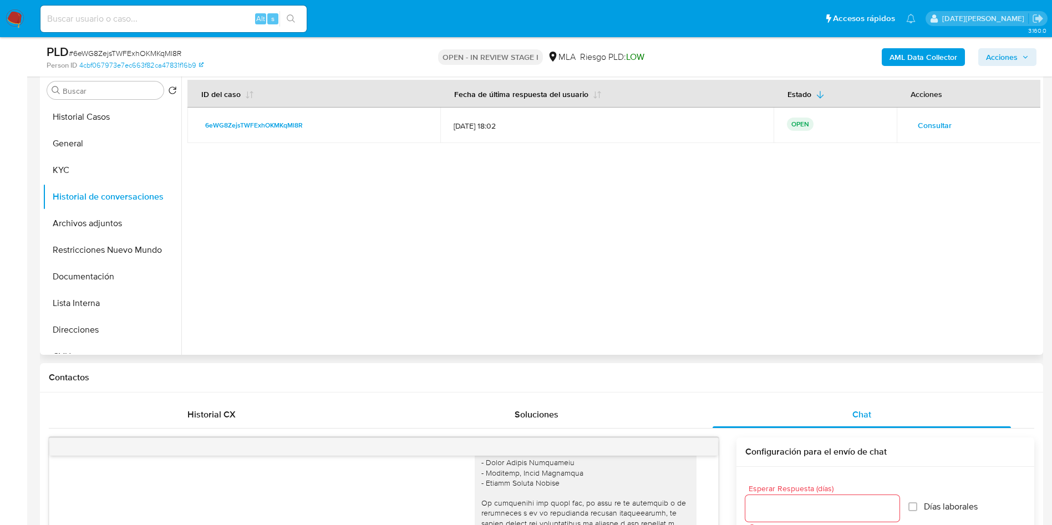
scroll to position [83, 0]
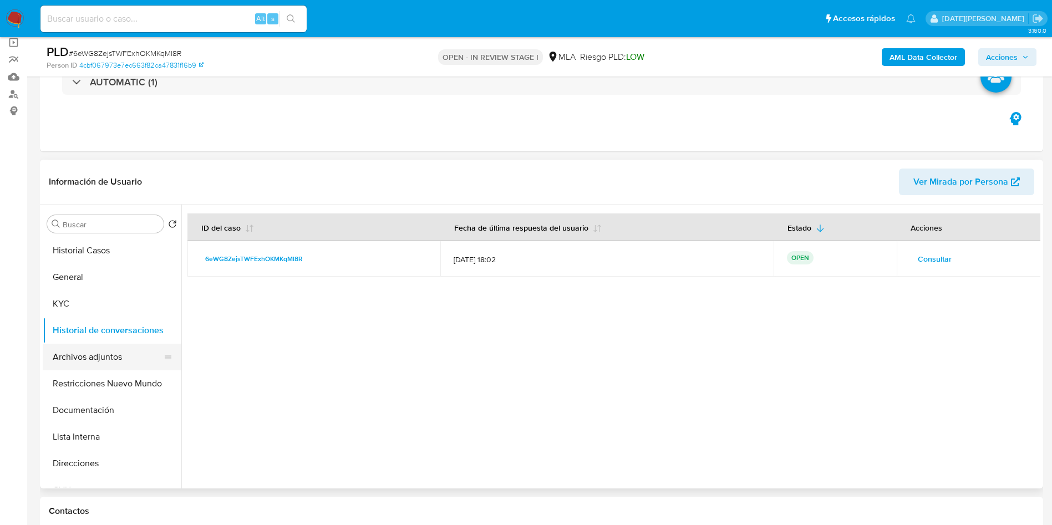
click at [115, 347] on button "Archivos adjuntos" at bounding box center [108, 357] width 130 height 27
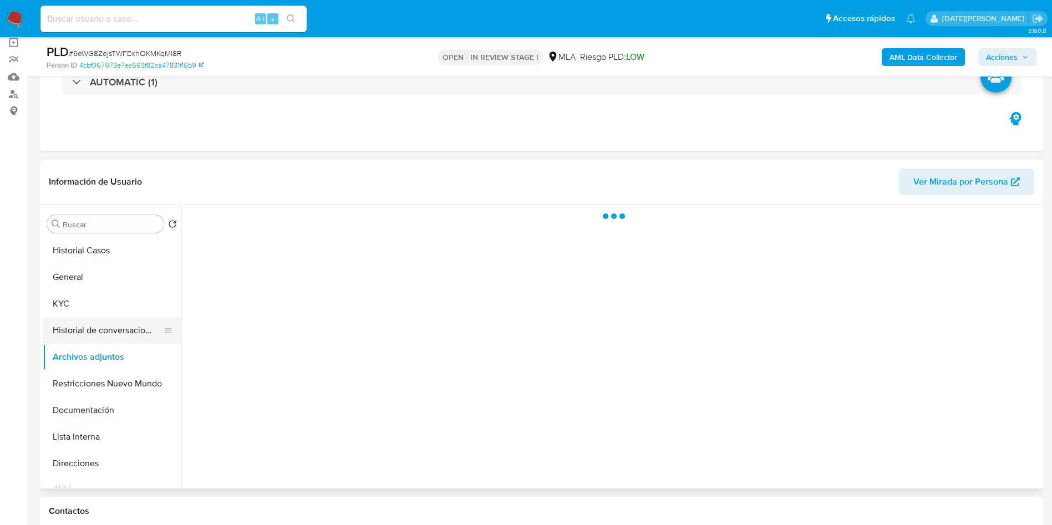
click at [117, 330] on button "Historial de conversaciones" at bounding box center [108, 330] width 130 height 27
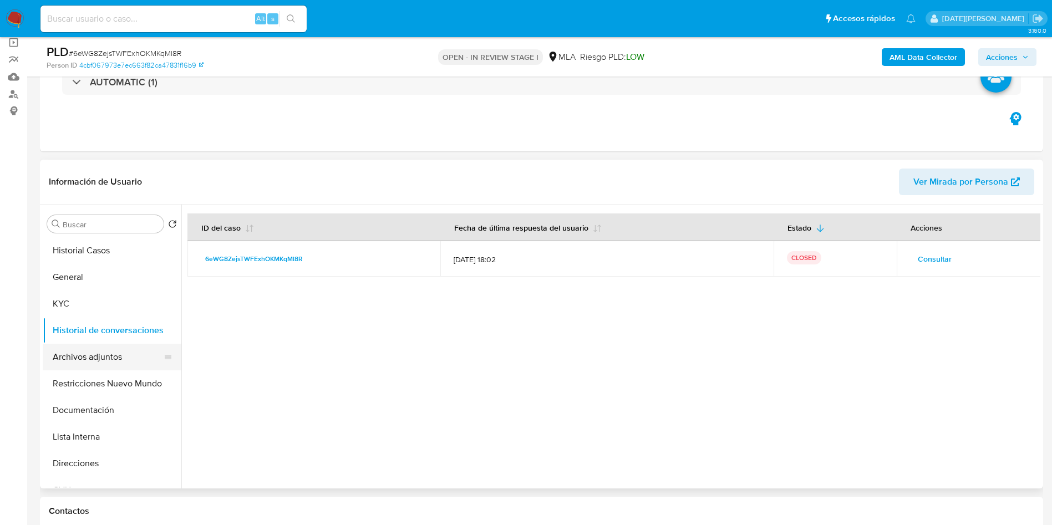
click at [109, 348] on button "Archivos adjuntos" at bounding box center [108, 357] width 130 height 27
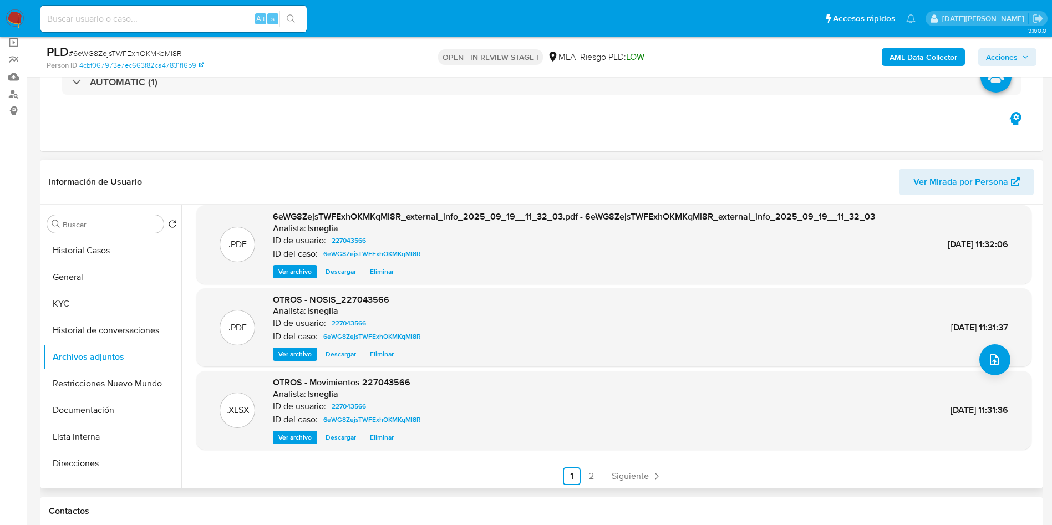
scroll to position [93, 0]
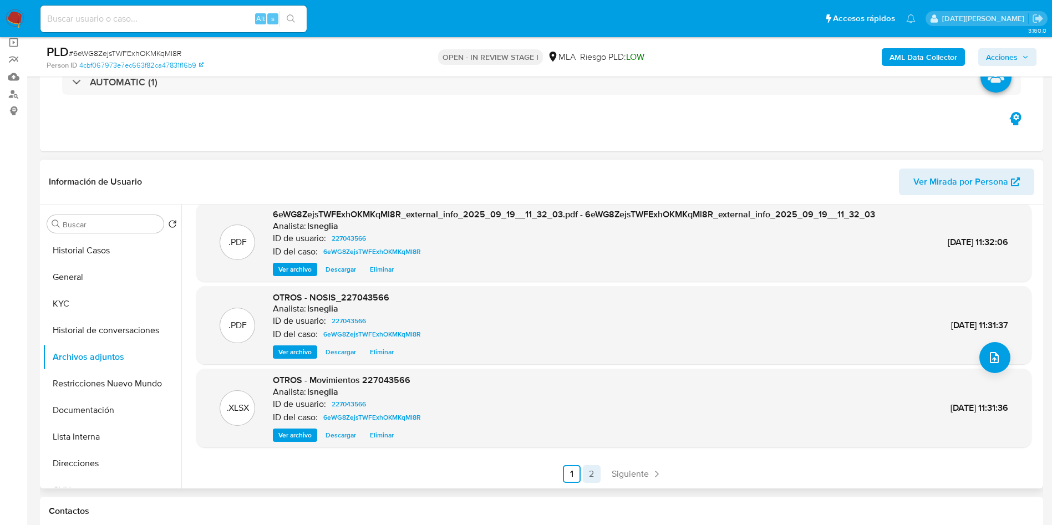
click at [592, 479] on link "2" at bounding box center [592, 474] width 18 height 18
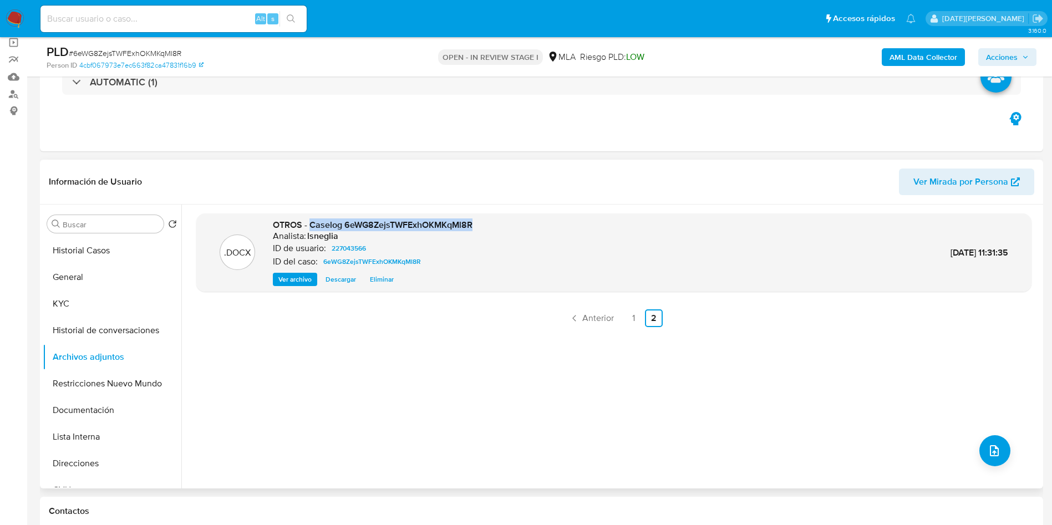
drag, startPoint x: 311, startPoint y: 223, endPoint x: 468, endPoint y: 223, distance: 157.5
click at [475, 225] on div ".DOCX OTROS - Caselog 6eWG8ZejsTWFExhOKMKqMl8R Analista: lsneglia ID de usuario…" at bounding box center [614, 253] width 824 height 68
copy span "Caselog 6eWG8ZejsTWFExhOKMKqMl8R"
click at [632, 313] on link "1" at bounding box center [634, 318] width 18 height 18
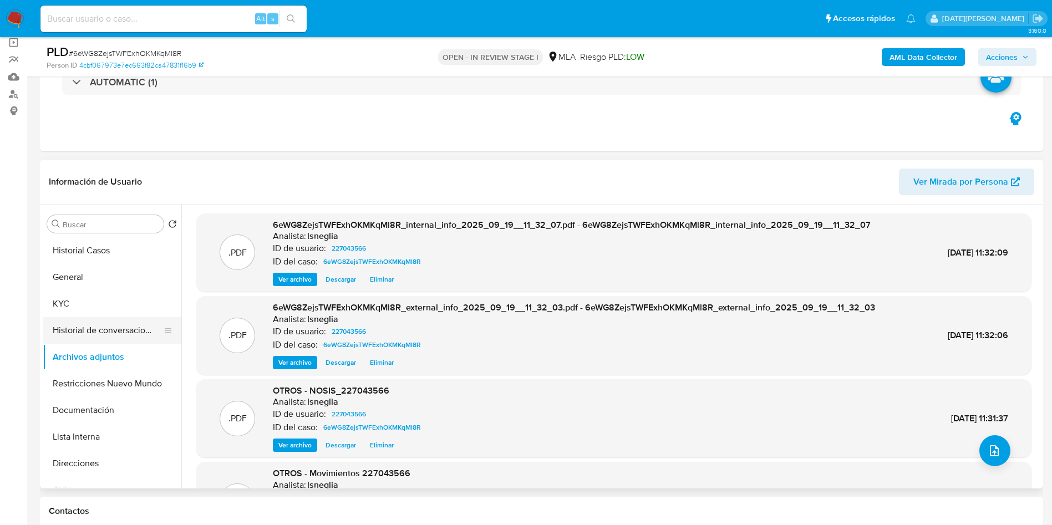
click at [108, 324] on button "Historial de conversaciones" at bounding box center [108, 330] width 130 height 27
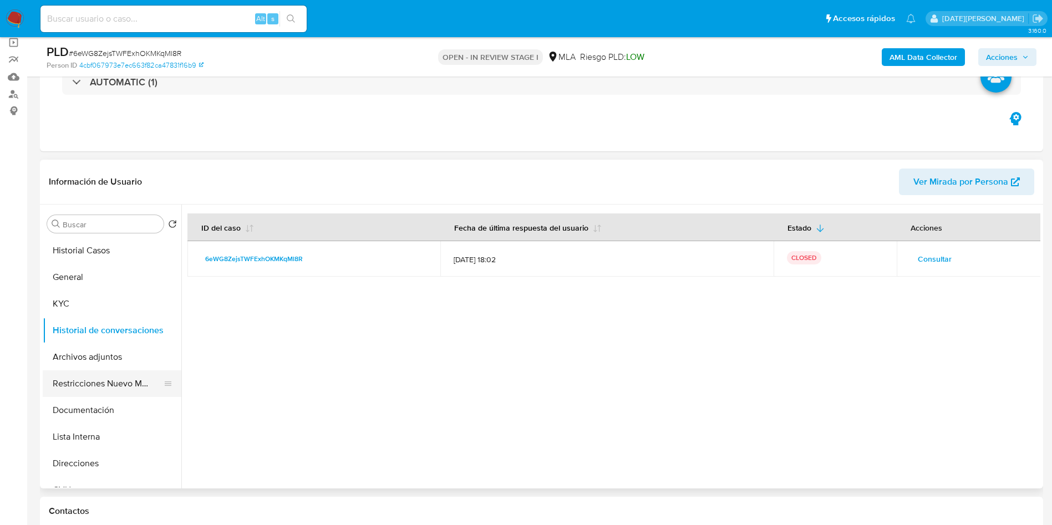
click at [103, 384] on button "Restricciones Nuevo Mundo" at bounding box center [108, 383] width 130 height 27
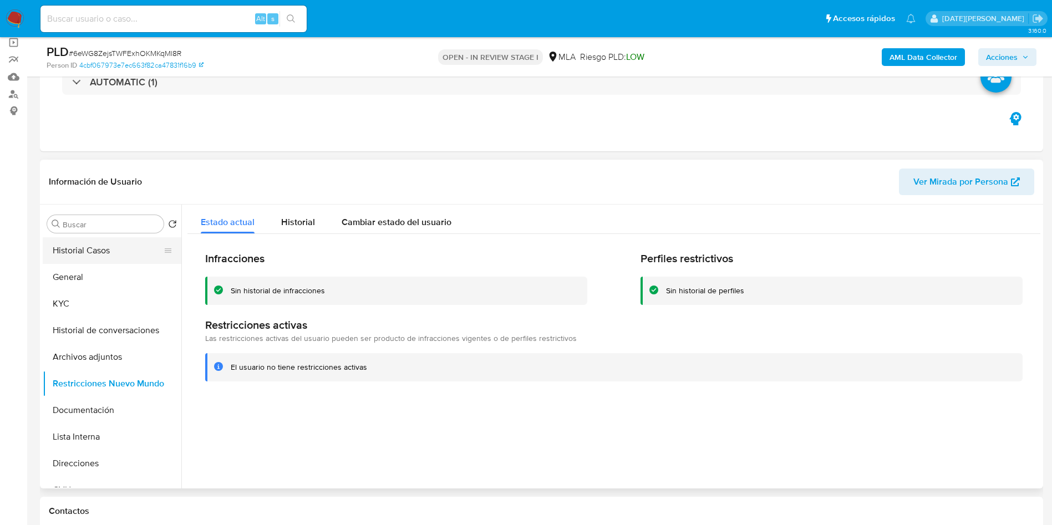
click at [99, 248] on button "Historial Casos" at bounding box center [108, 250] width 130 height 27
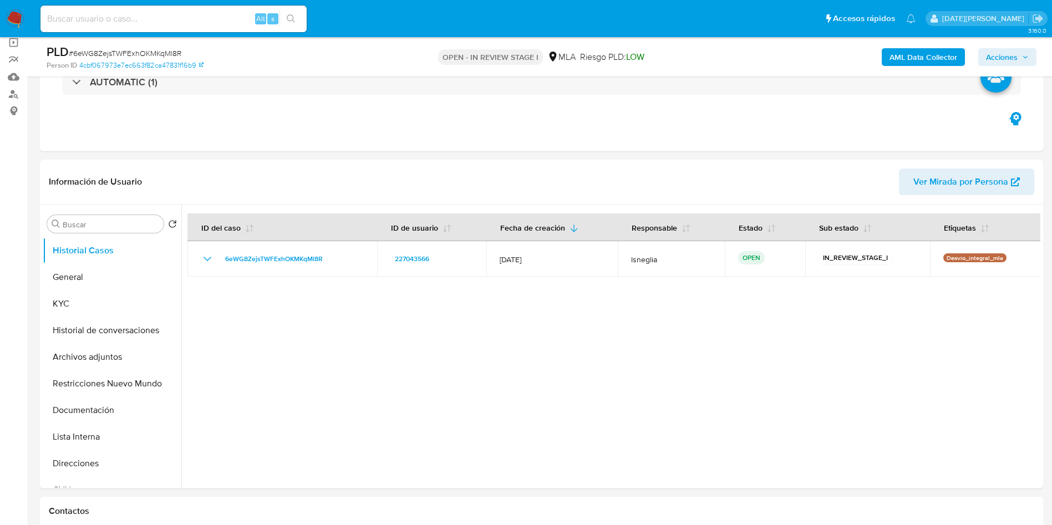
click at [1026, 54] on icon "button" at bounding box center [1025, 57] width 7 height 7
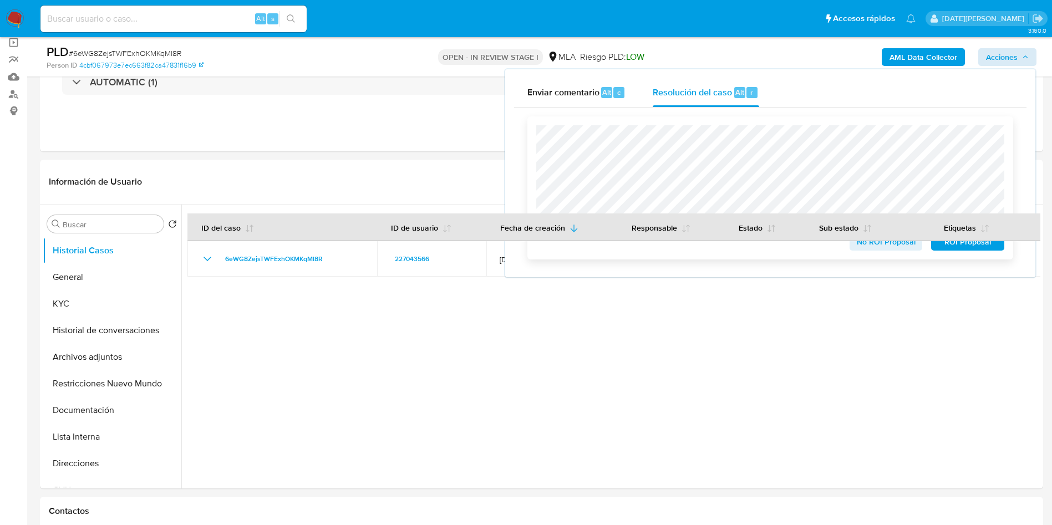
click at [881, 248] on span "No ROI Proposal" at bounding box center [886, 242] width 58 height 16
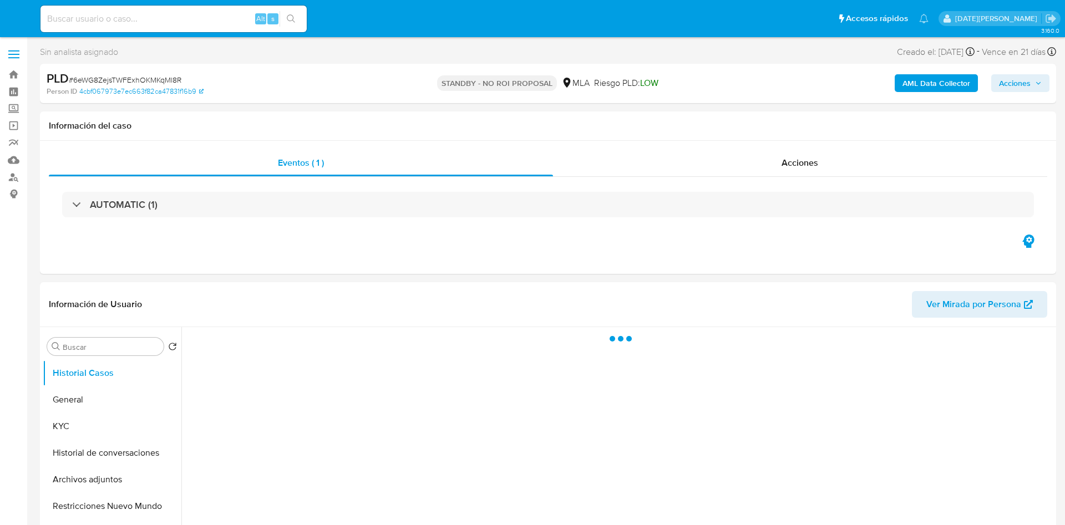
select select "10"
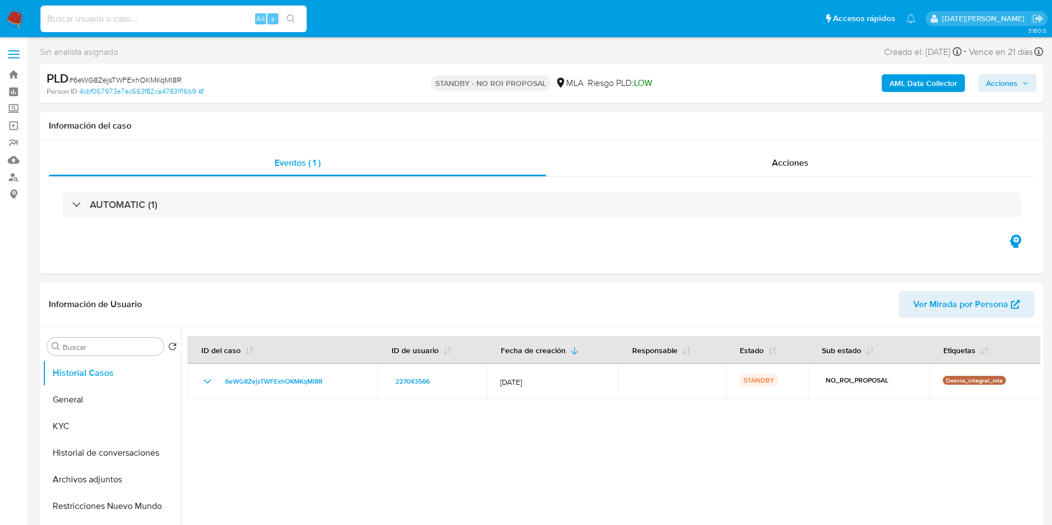
click at [181, 14] on input at bounding box center [173, 19] width 266 height 14
paste input "b4QdsFJ7BiVamIsfjGiNxsn9"
type input "b4QdsFJ7BiVamIsfjGiNxsn9"
click at [299, 16] on button "search-icon" at bounding box center [290, 19] width 23 height 16
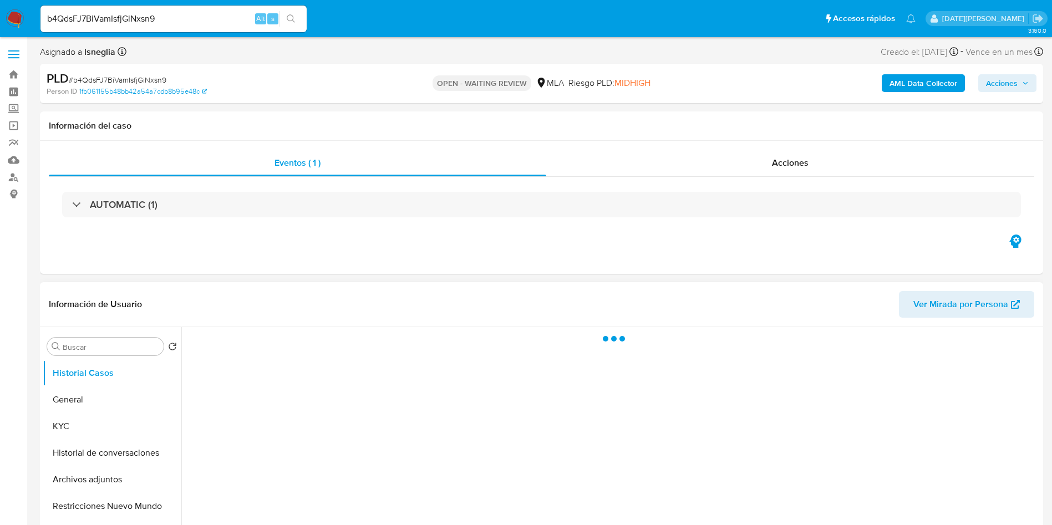
select select "10"
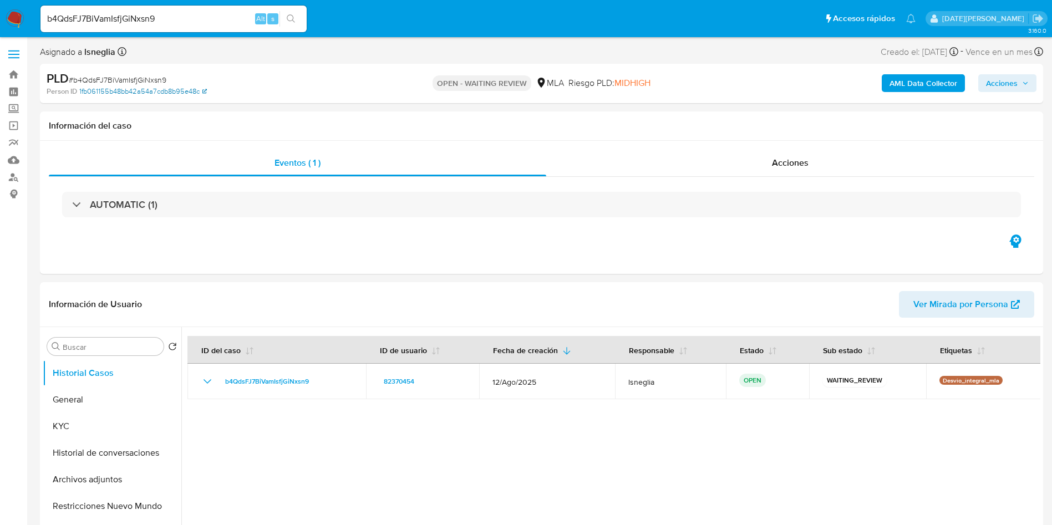
click at [135, 87] on link "1fb061155b48bb42a54a7cdb8b95e48c" at bounding box center [143, 92] width 128 height 10
click at [134, 80] on span "# b4QdsFJ7BiVamIsfjGiNxsn9" at bounding box center [118, 79] width 98 height 11
copy span "b4QdsFJ7BiVamIsfjGiNxsn9"
click at [16, 4] on nav "Pausado Ver notificaciones b4QdsFJ7BiVamIsfjGiNxsn9 Alt s Accesos rápidos Presi…" at bounding box center [526, 18] width 1052 height 37
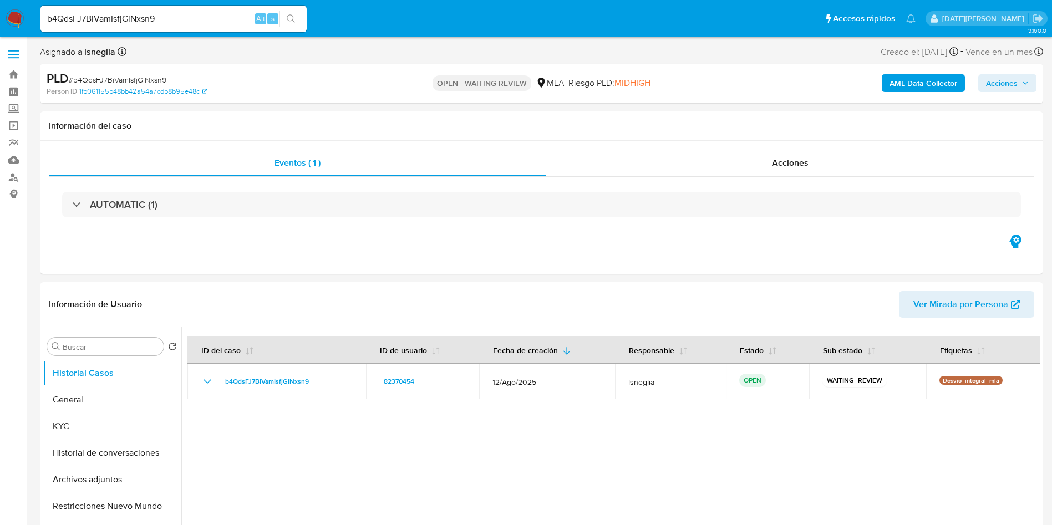
click at [13, 12] on img at bounding box center [15, 18] width 19 height 19
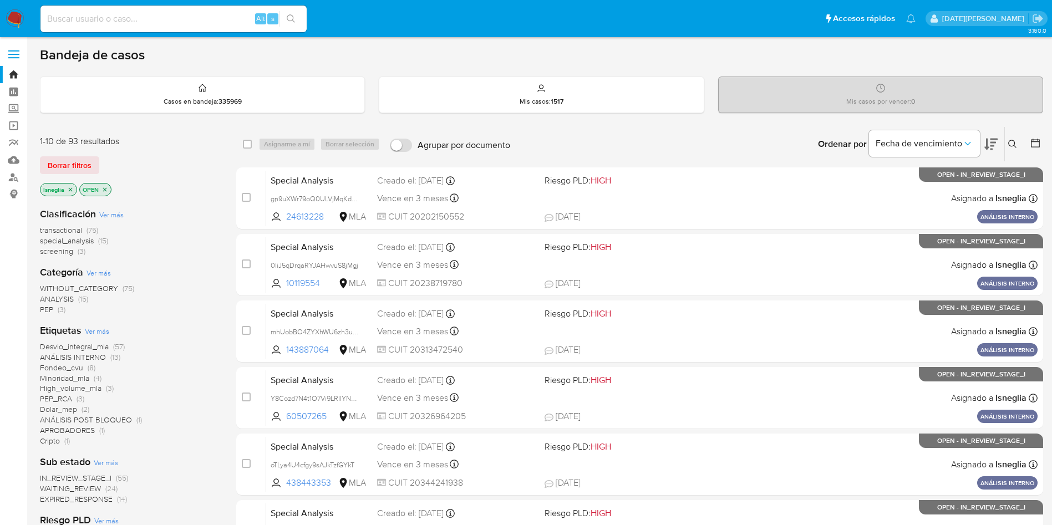
click at [1014, 143] on icon at bounding box center [1012, 144] width 9 height 9
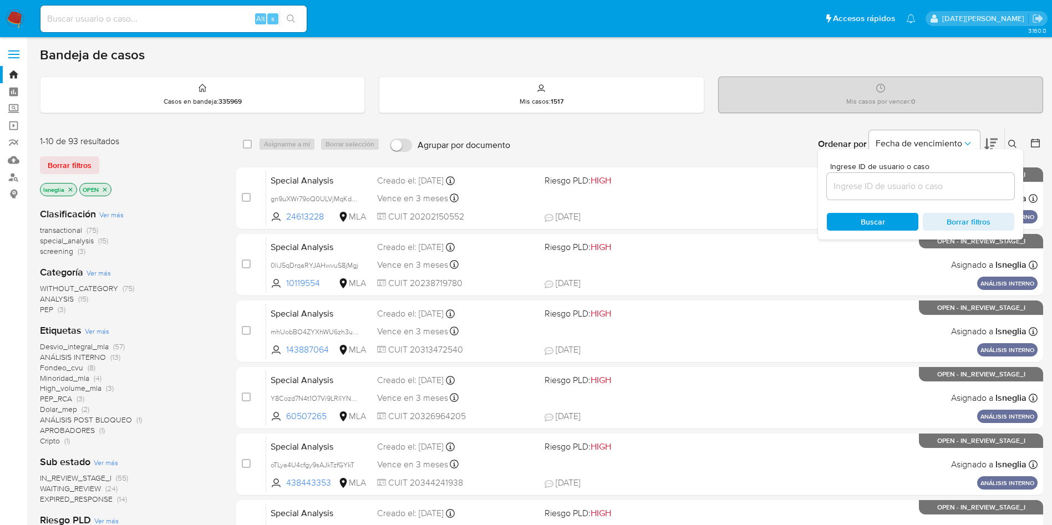
click at [921, 190] on input at bounding box center [920, 186] width 187 height 14
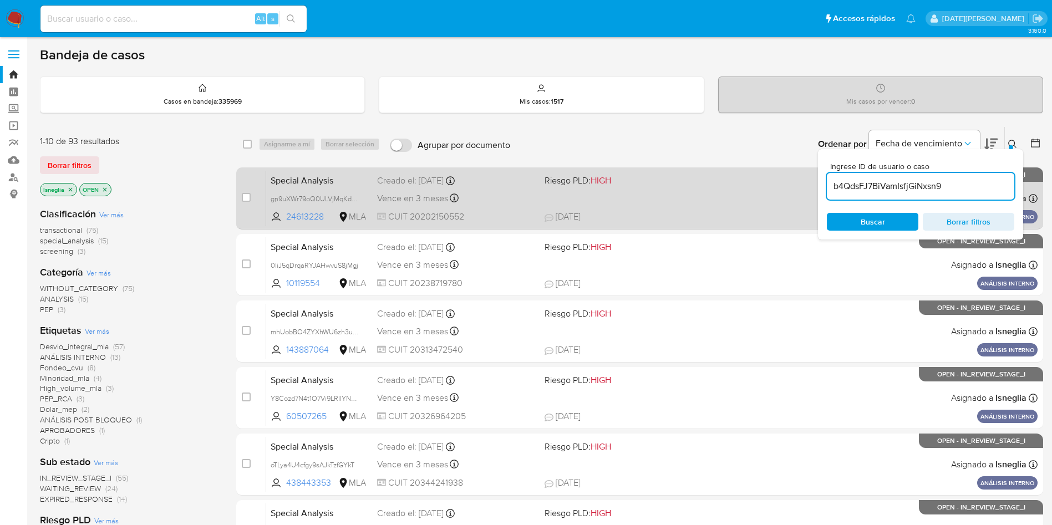
type input "b4QdsFJ7BiVamIsfjGiNxsn9"
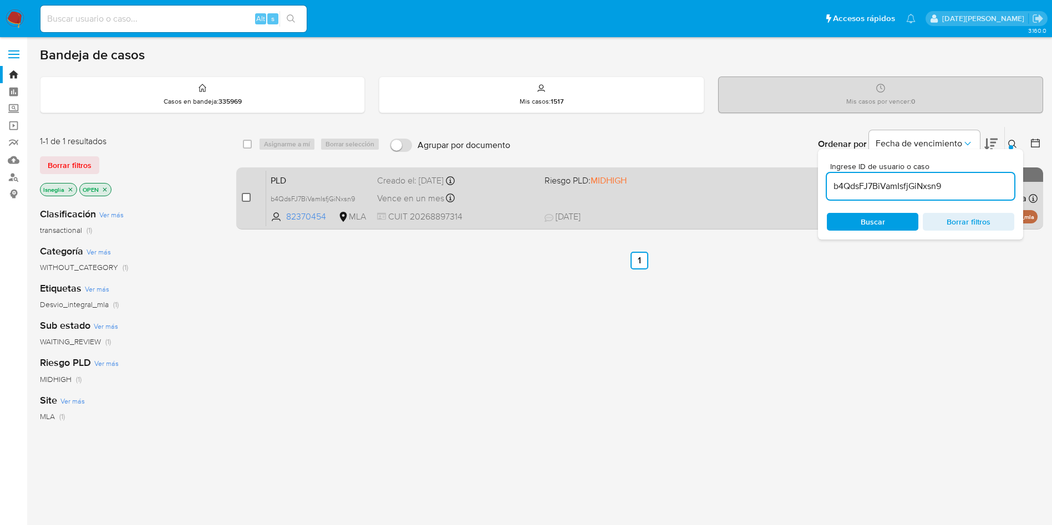
click at [247, 193] on input "checkbox" at bounding box center [246, 197] width 9 height 9
checkbox input "true"
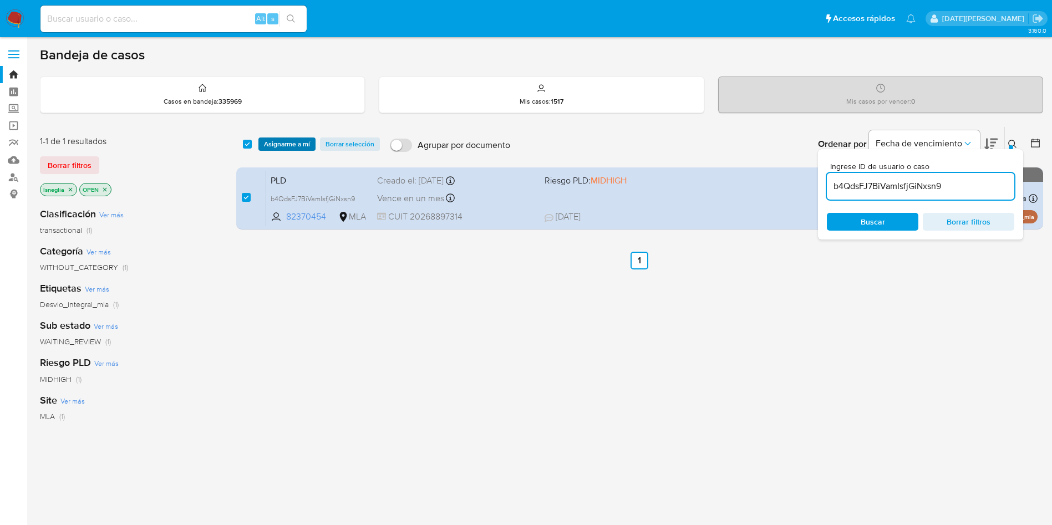
click at [290, 143] on span "Asignarme a mí" at bounding box center [287, 144] width 46 height 11
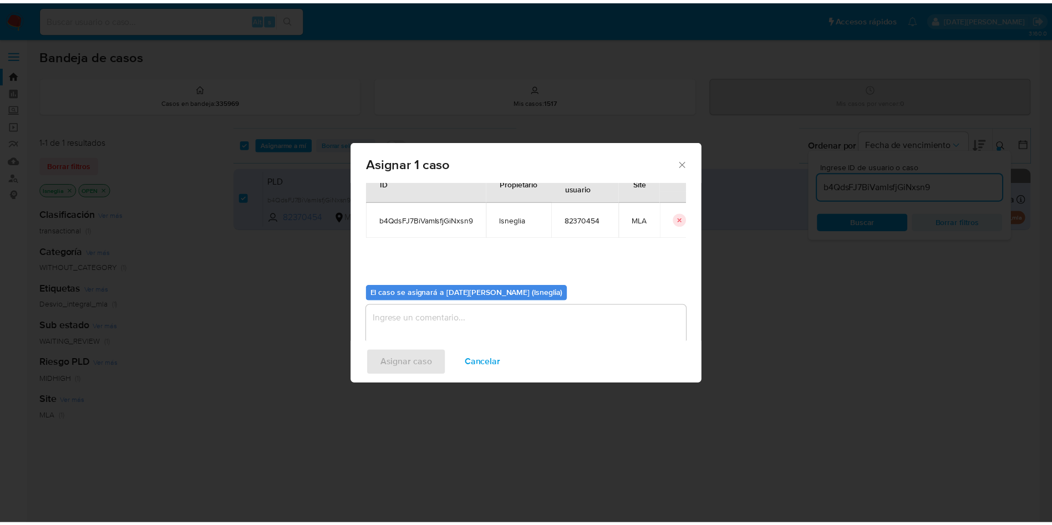
scroll to position [58, 0]
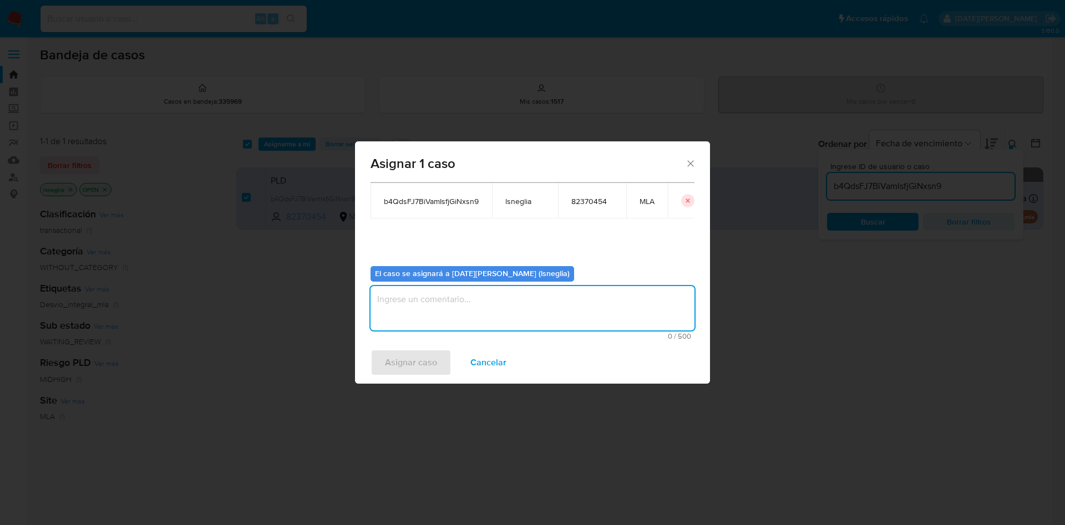
click at [445, 309] on textarea "assign-modal" at bounding box center [532, 308] width 324 height 44
type textarea "."
click at [406, 362] on span "Asignar caso" at bounding box center [411, 362] width 52 height 24
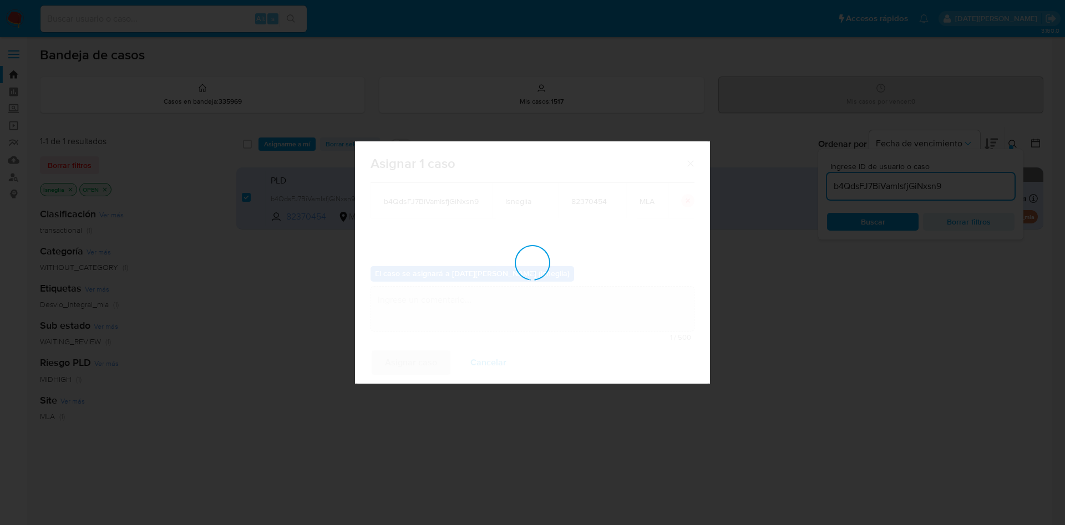
checkbox input "false"
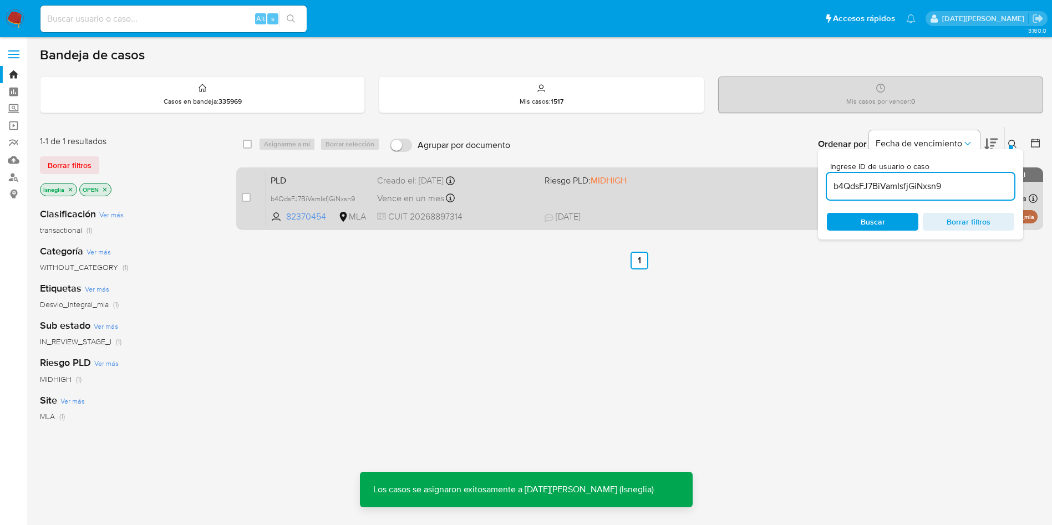
click at [295, 174] on span "PLD" at bounding box center [320, 179] width 98 height 14
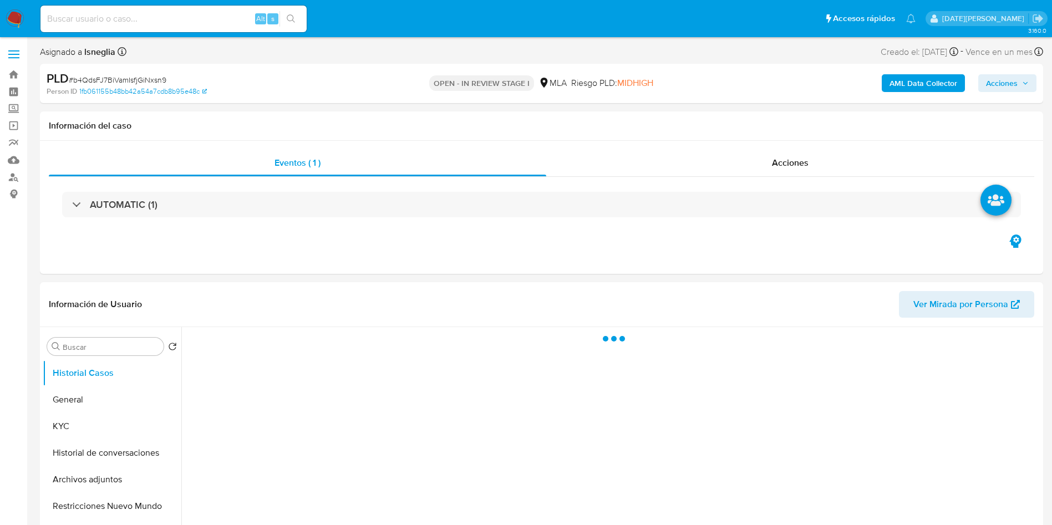
select select "10"
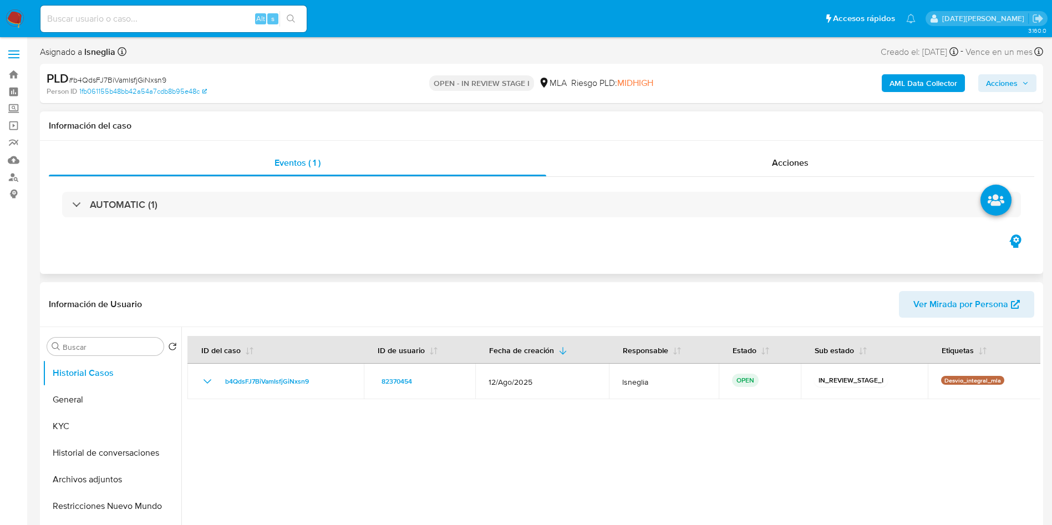
click at [358, 220] on div "AUTOMATIC (1)" at bounding box center [541, 204] width 985 height 55
paste input "b4QdsFJ7BiVamIsfjGiNxsn9"
type input "b4QdsFJ7BiVamIsfjGiNxsn9"
click at [105, 401] on button "General" at bounding box center [108, 400] width 130 height 27
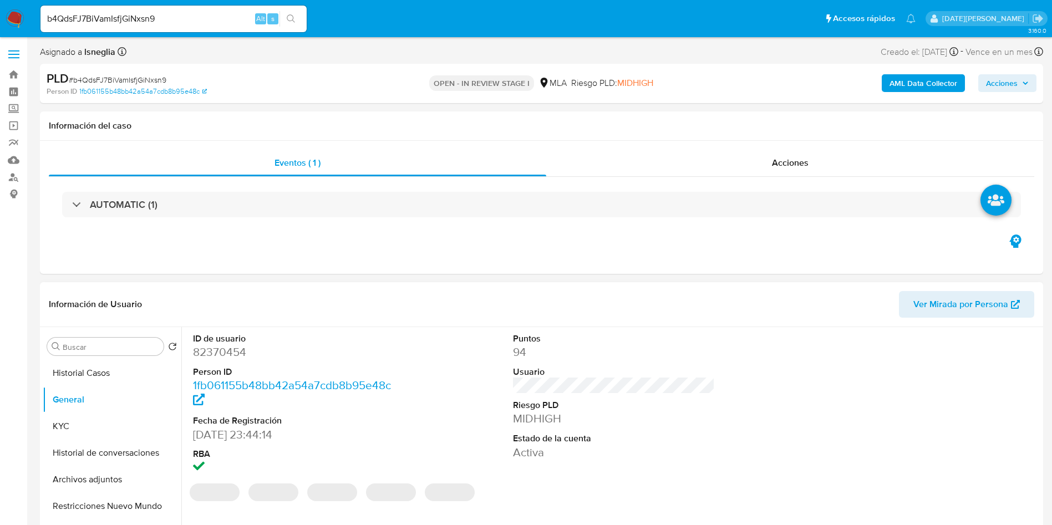
click at [230, 355] on dd "82370454" at bounding box center [294, 352] width 202 height 16
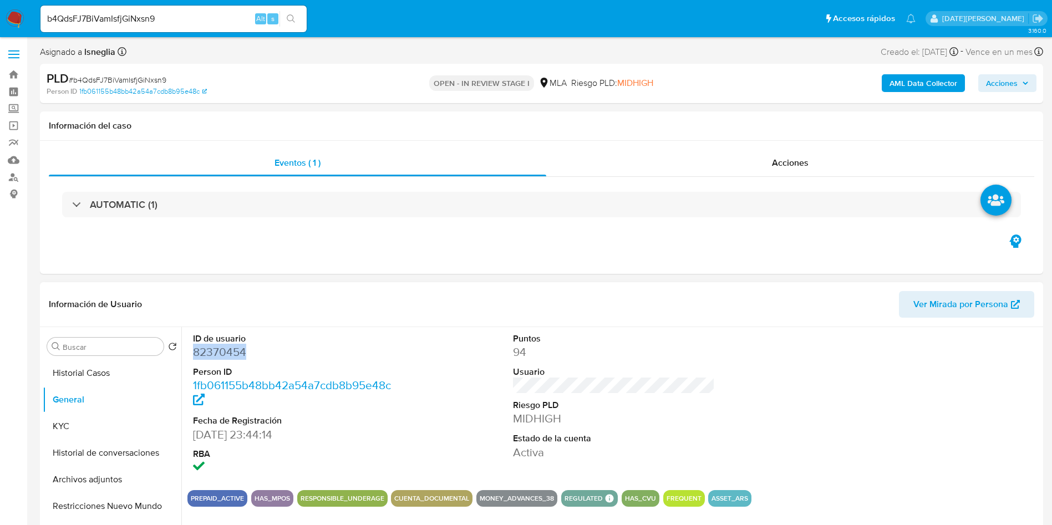
copy dd "82370454"
click at [88, 428] on button "KYC" at bounding box center [108, 426] width 130 height 27
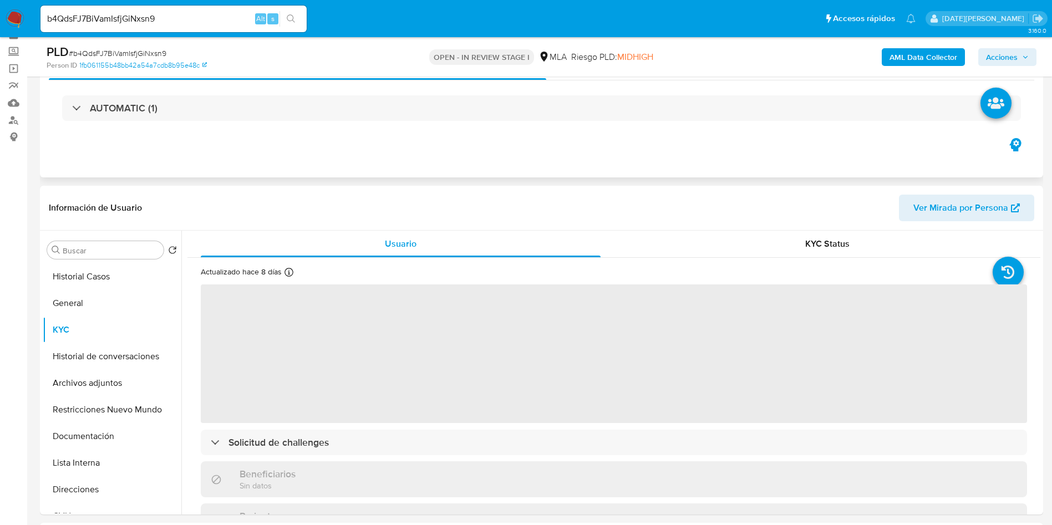
scroll to position [83, 0]
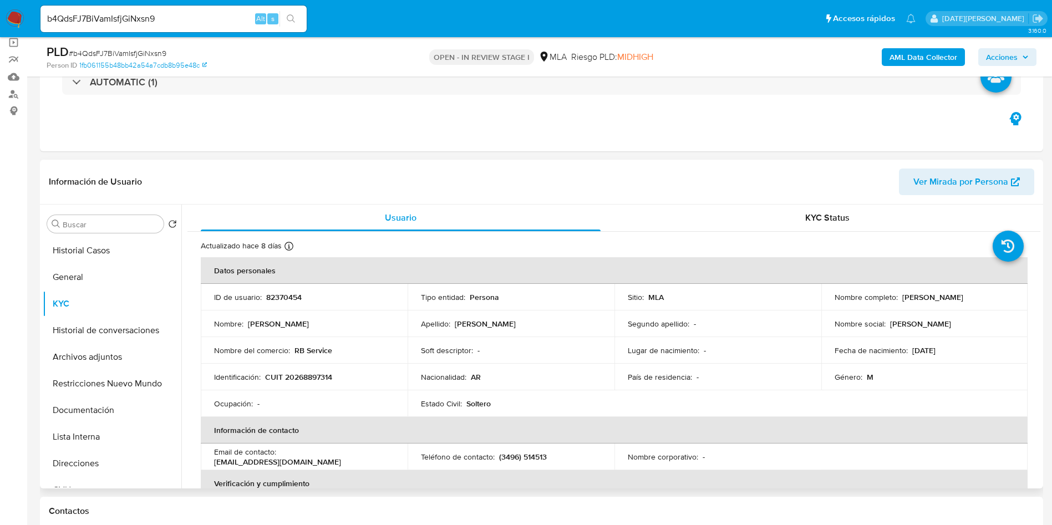
drag, startPoint x: 847, startPoint y: 302, endPoint x: 964, endPoint y: 302, distance: 117.0
click at [964, 302] on div "Nombre completo : [PERSON_NAME] [PERSON_NAME]" at bounding box center [925, 297] width 180 height 10
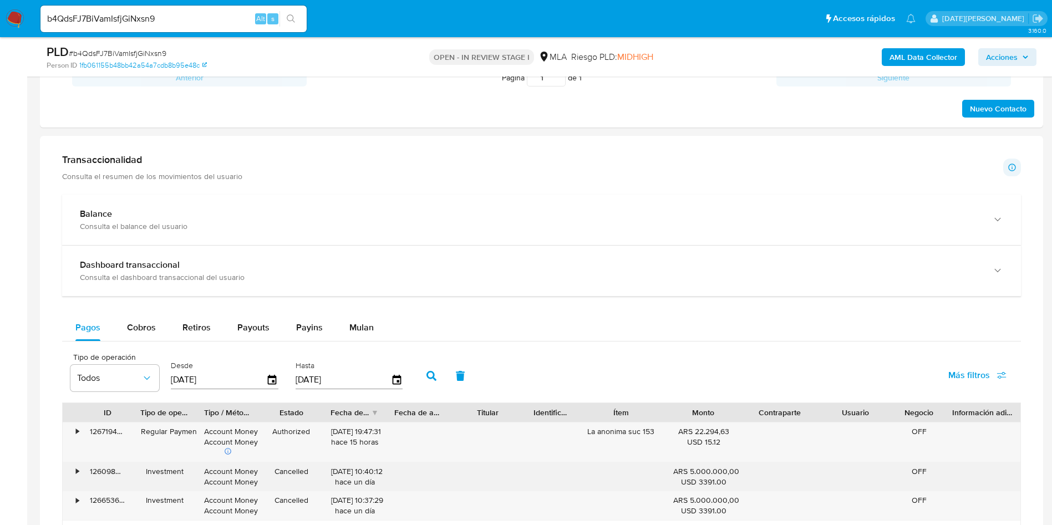
scroll to position [665, 0]
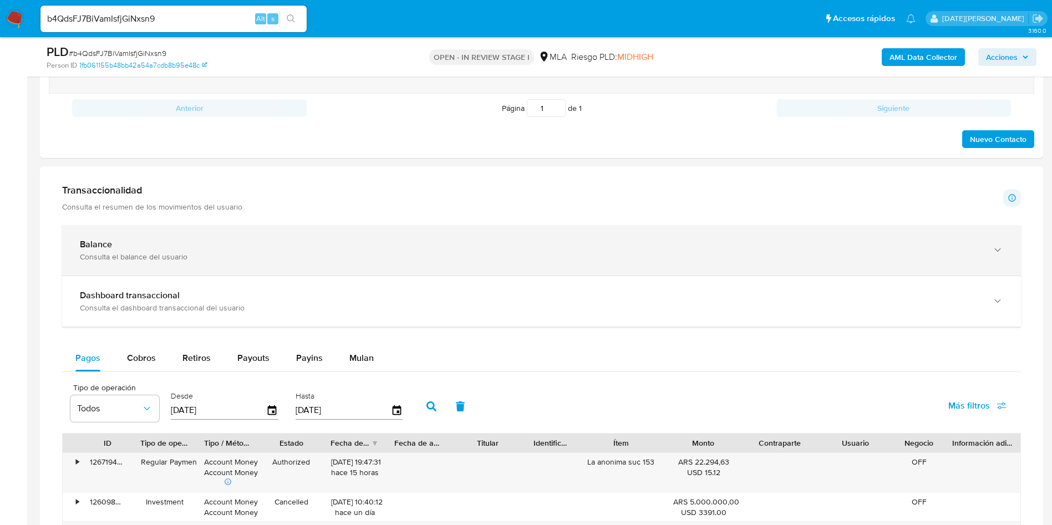
click at [430, 254] on div "Consulta el balance del usuario" at bounding box center [530, 257] width 901 height 10
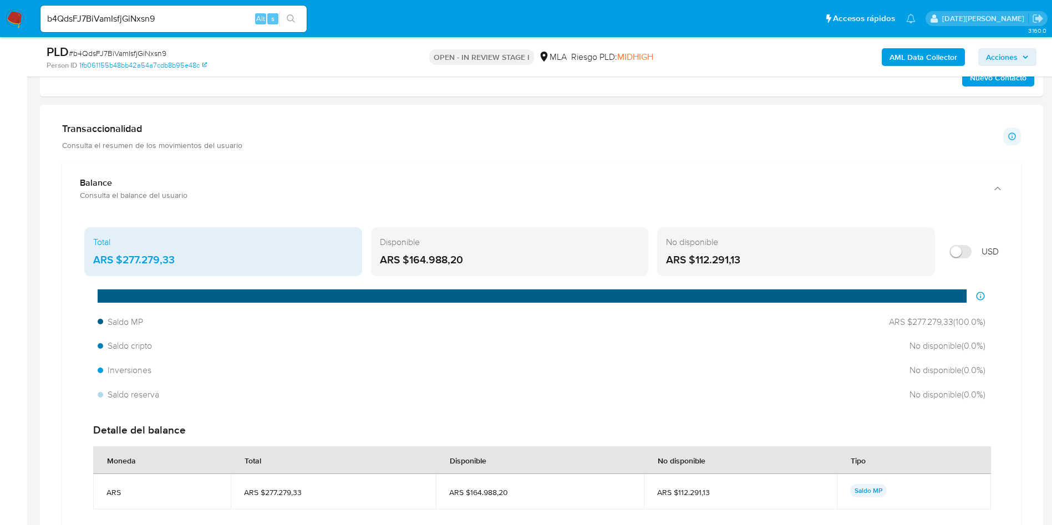
scroll to position [749, 0]
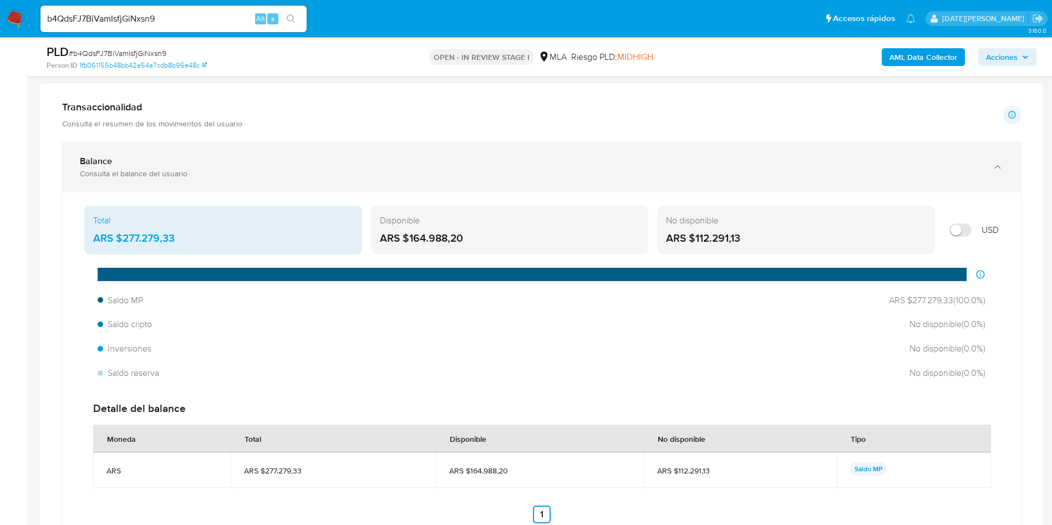
click at [246, 158] on div "Balance" at bounding box center [530, 161] width 901 height 11
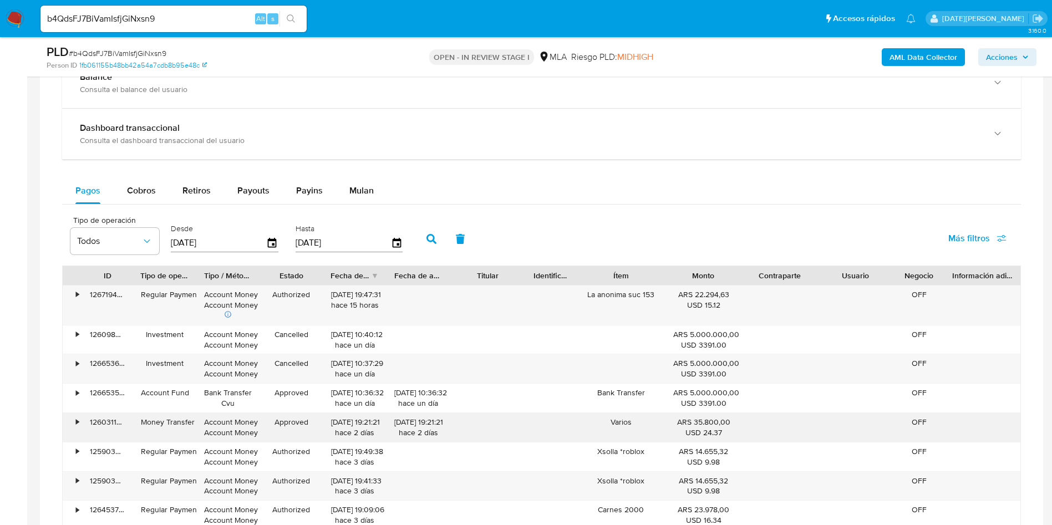
scroll to position [832, 0]
click at [194, 189] on span "Retiros" at bounding box center [196, 191] width 28 height 13
select select "10"
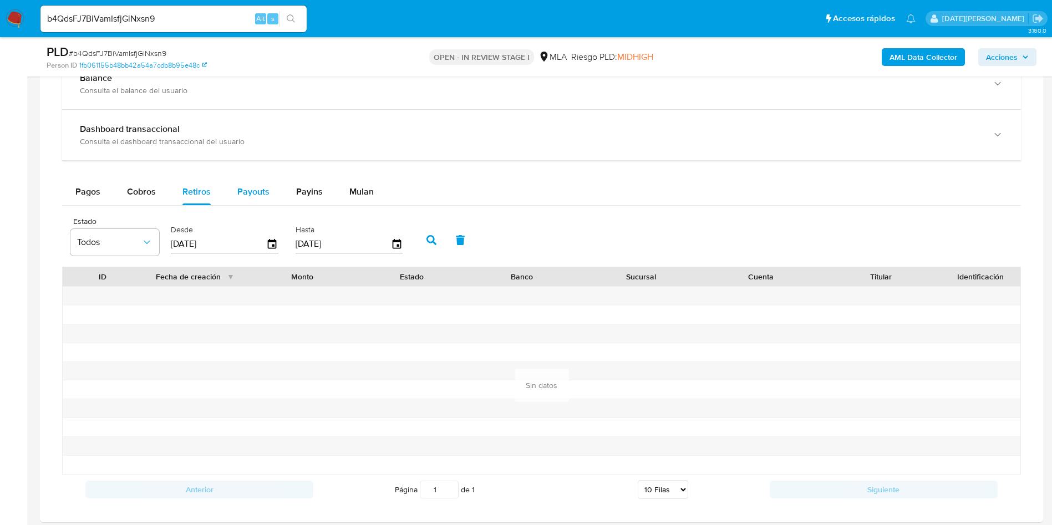
click at [243, 199] on div "Payouts" at bounding box center [253, 192] width 32 height 27
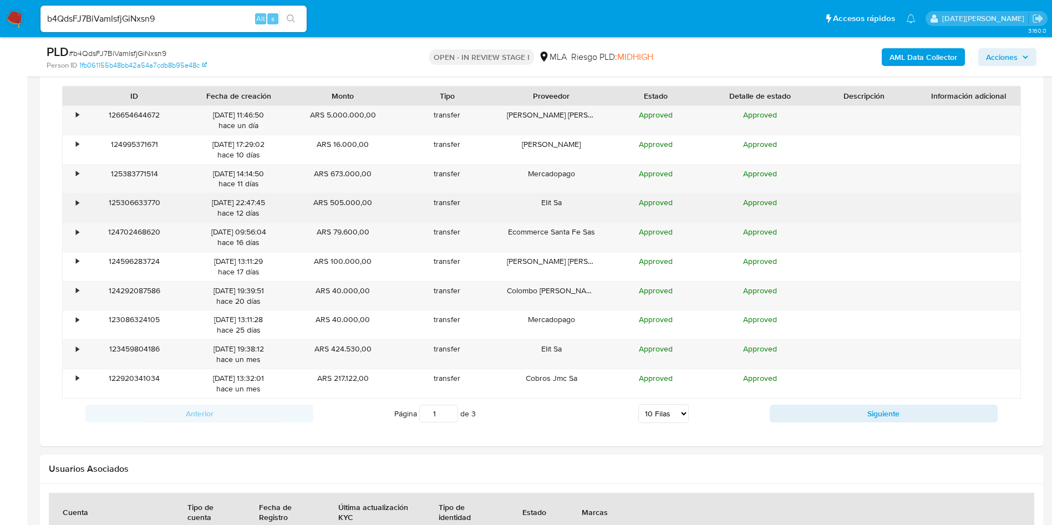
scroll to position [915, 0]
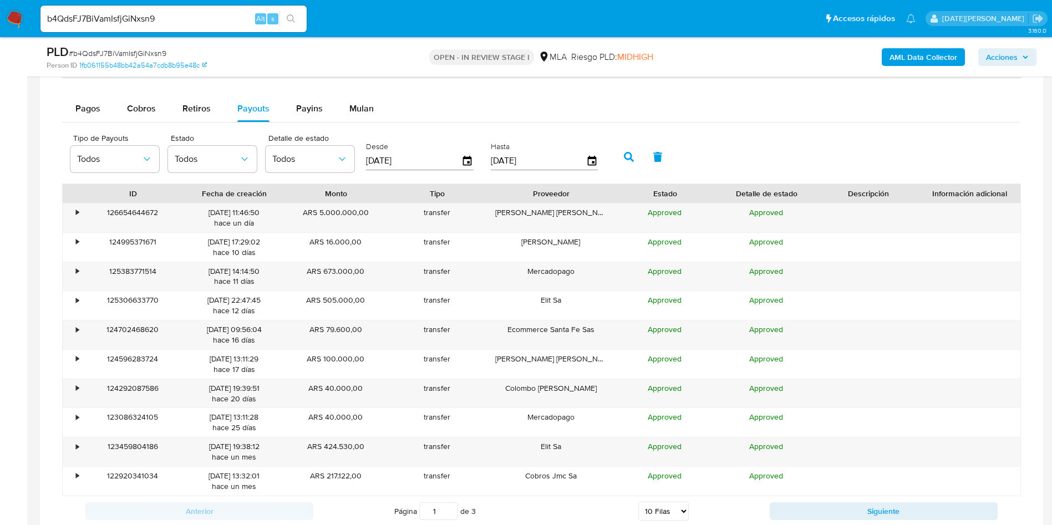
drag, startPoint x: 607, startPoint y: 187, endPoint x: 632, endPoint y: 190, distance: 25.7
click at [632, 190] on div "ID Fecha de creación Monto Tipo Proveedor Estado Detalle de estado Descripción …" at bounding box center [542, 193] width 958 height 19
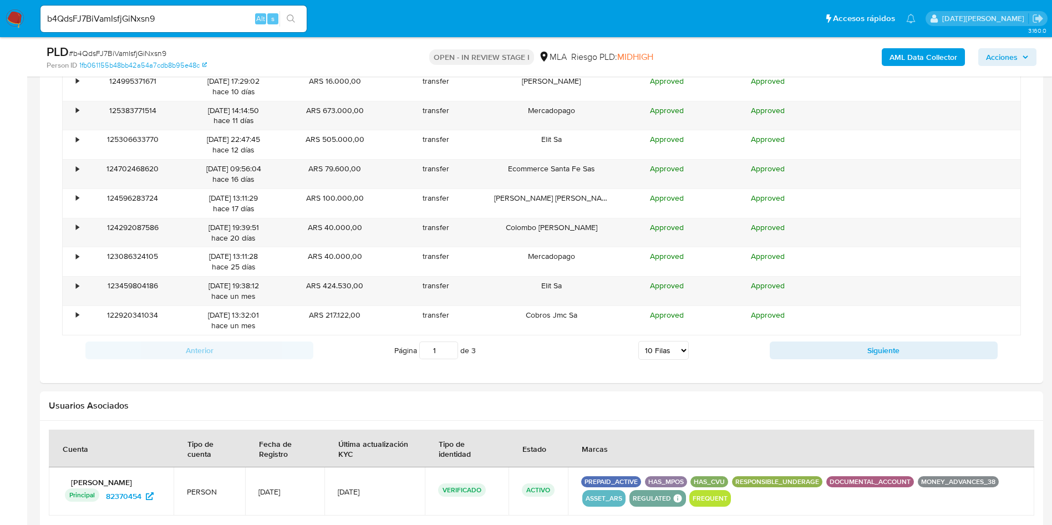
scroll to position [1081, 0]
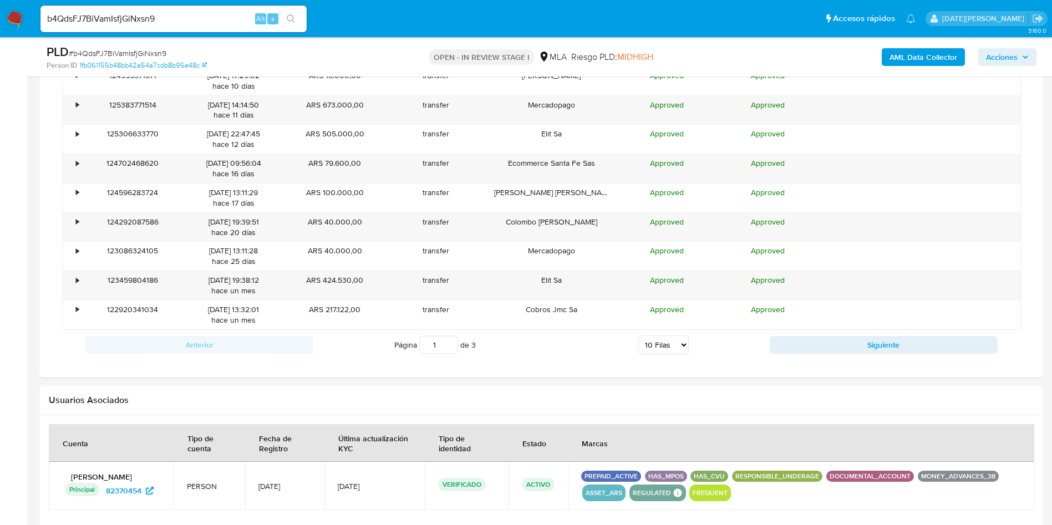
click at [675, 340] on select "5 Filas 10 Filas 20 Filas 25 Filas 50 Filas 100 Filas" at bounding box center [663, 344] width 50 height 19
select select "50"
click at [638, 335] on select "5 Filas 10 Filas 20 Filas 25 Filas 50 Filas 100 Filas" at bounding box center [663, 344] width 50 height 19
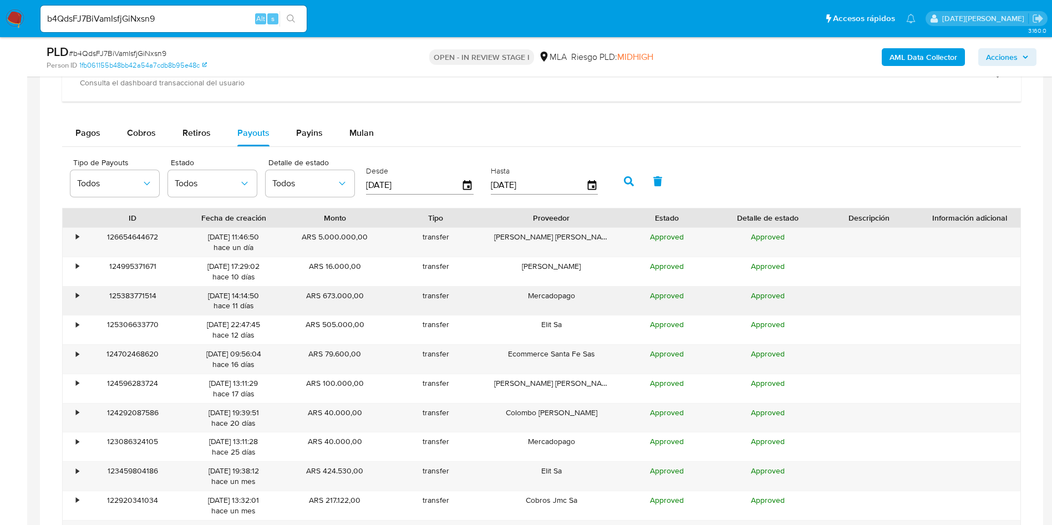
scroll to position [915, 0]
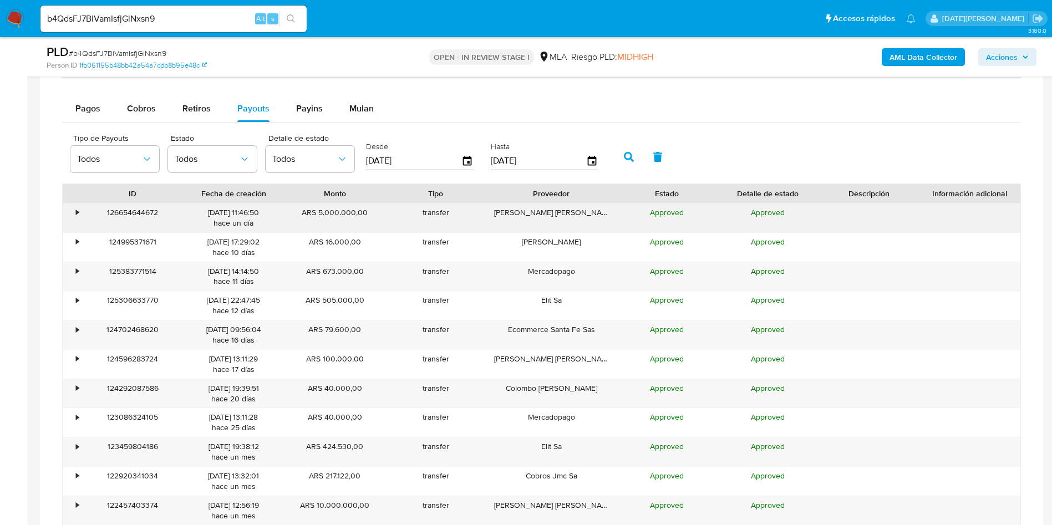
click at [571, 206] on div "Barbetta Rodolfo Daniel Facun" at bounding box center [551, 218] width 130 height 29
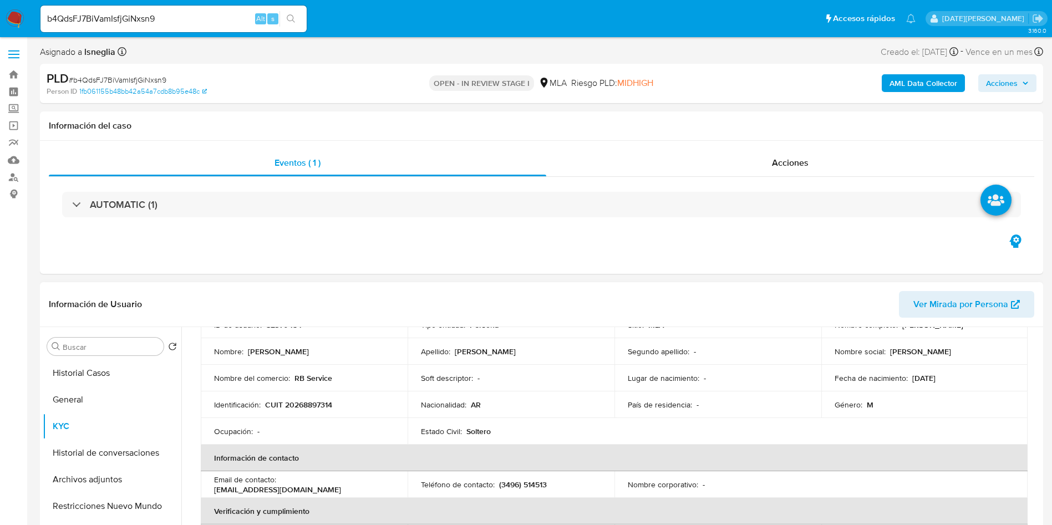
scroll to position [0, 0]
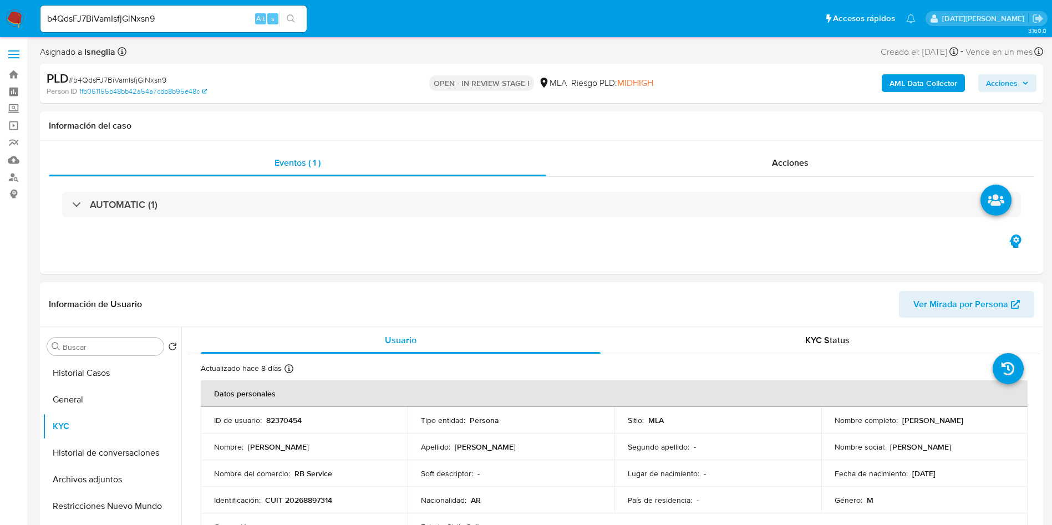
drag, startPoint x: 830, startPoint y: 424, endPoint x: 947, endPoint y: 428, distance: 117.6
click at [947, 428] on td "Nombre completo : Rodolfo Daniel Facundo Barbetta" at bounding box center [924, 420] width 207 height 27
copy p "Rodolfo Daniel Facundo Barbetta"
drag, startPoint x: 265, startPoint y: 500, endPoint x: 359, endPoint y: 497, distance: 94.3
click at [359, 497] on div "Identificación : CUIT 20268897314" at bounding box center [304, 500] width 180 height 10
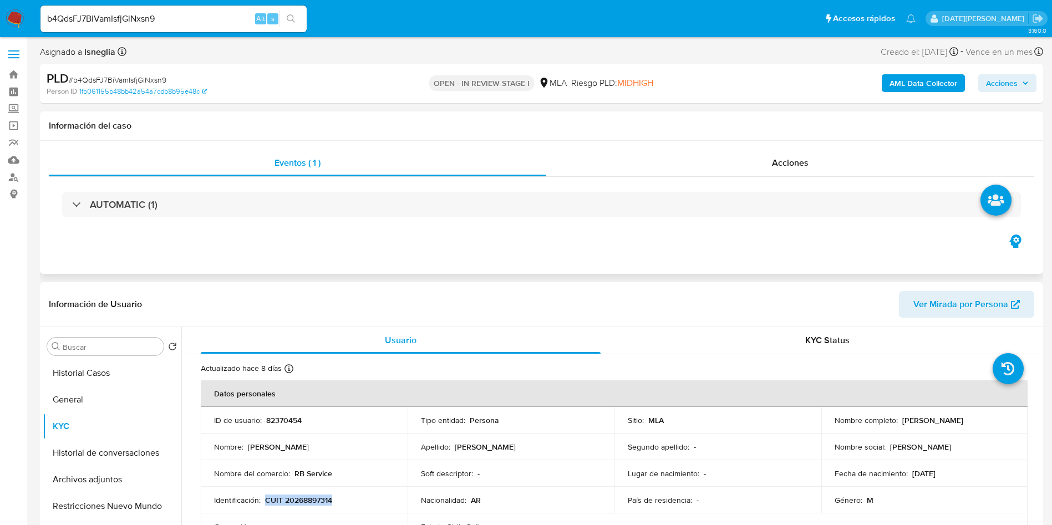
copy p "CUIT 20268897314"
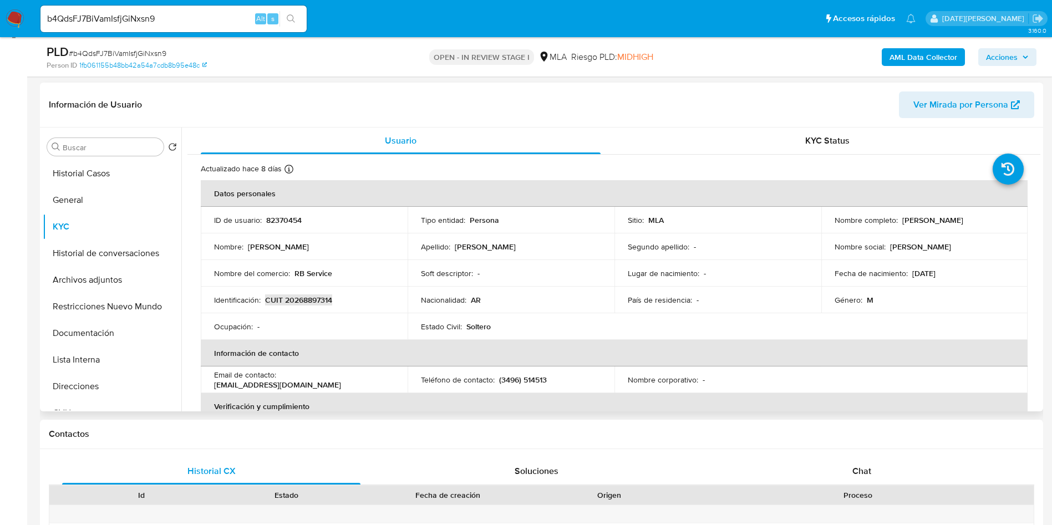
scroll to position [166, 0]
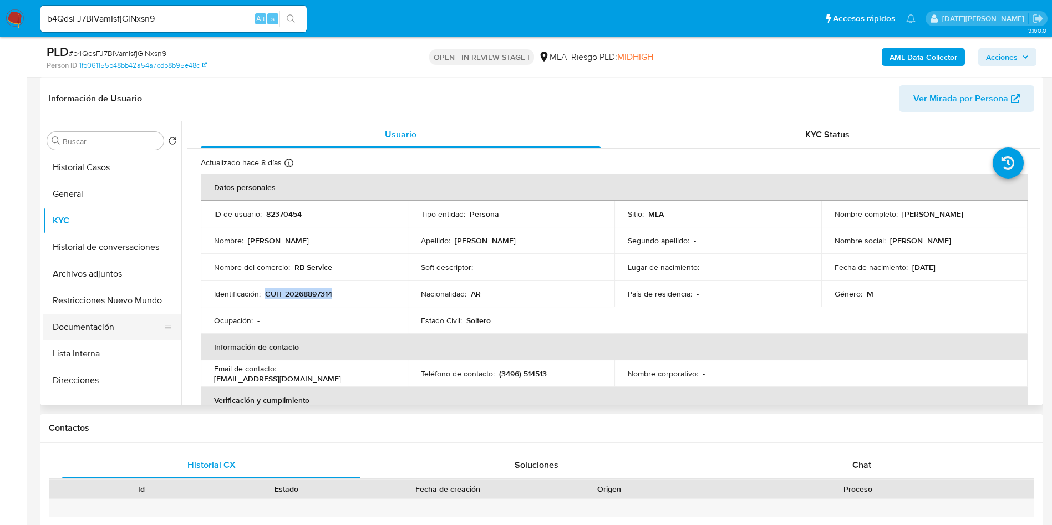
click at [128, 327] on button "Documentación" at bounding box center [108, 327] width 130 height 27
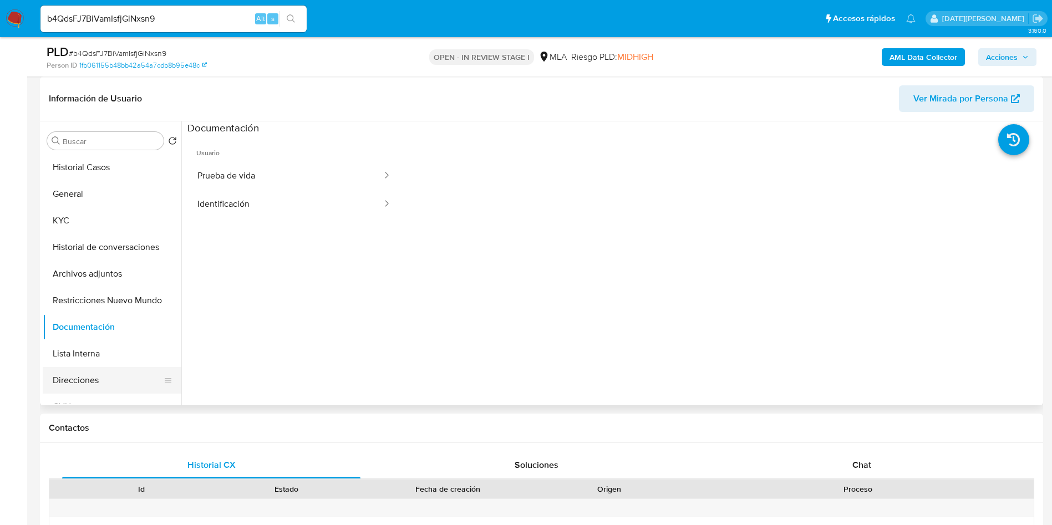
click at [112, 370] on button "Direcciones" at bounding box center [108, 380] width 130 height 27
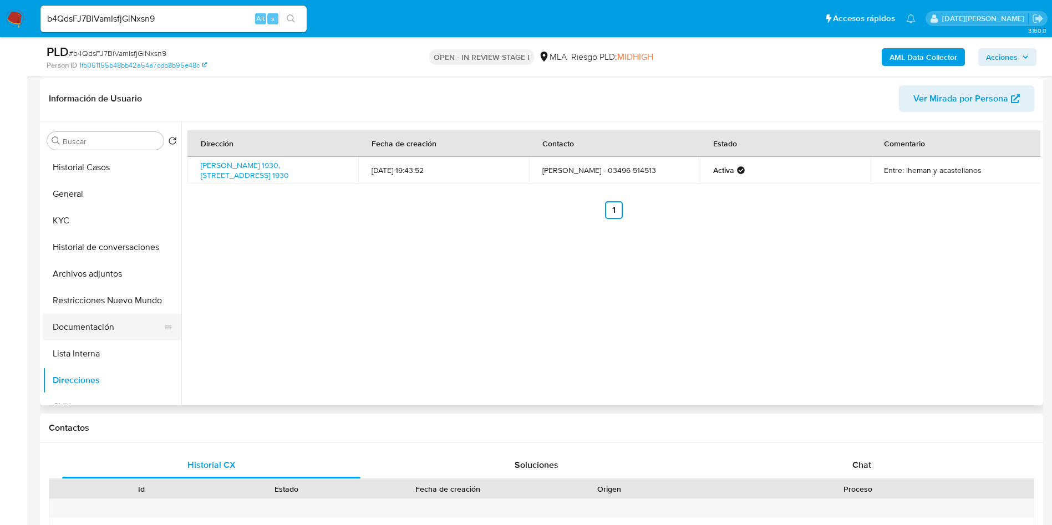
click at [90, 330] on button "Documentación" at bounding box center [108, 327] width 130 height 27
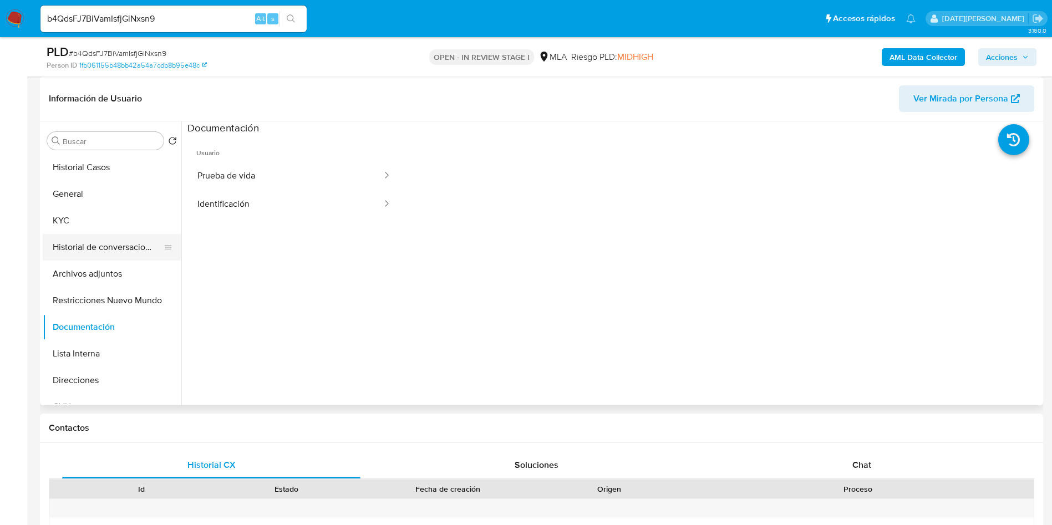
click at [62, 234] on button "Historial de conversaciones" at bounding box center [108, 247] width 130 height 27
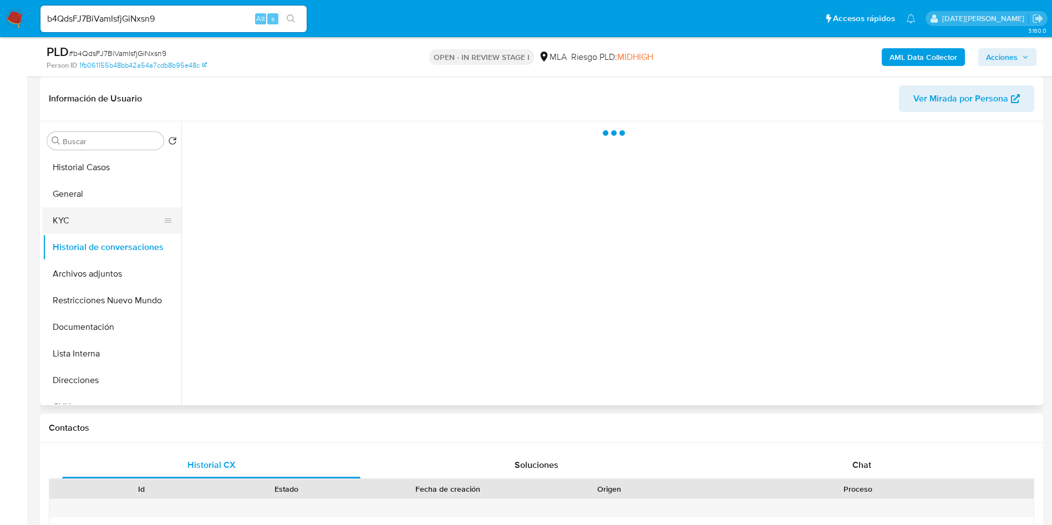
click at [87, 218] on button "KYC" at bounding box center [108, 220] width 130 height 27
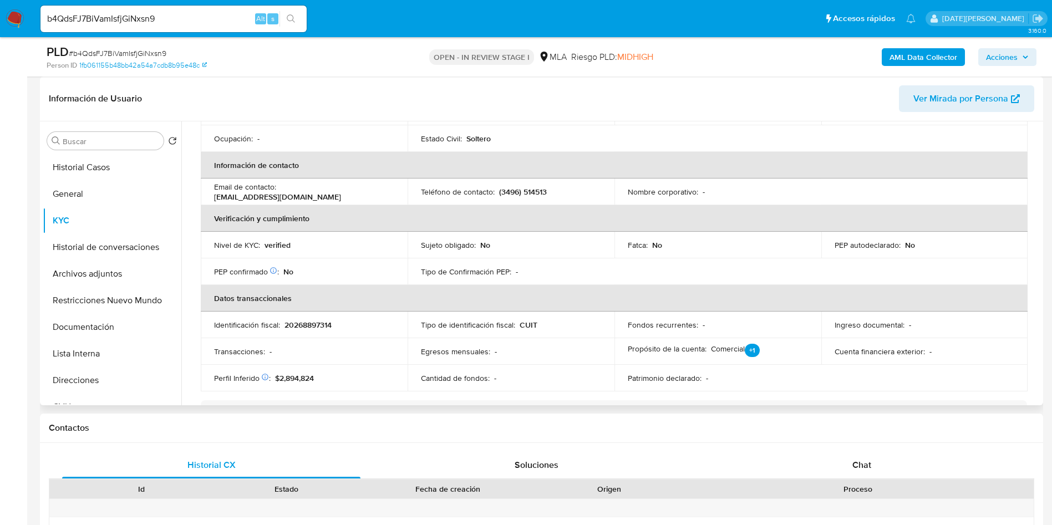
scroll to position [333, 0]
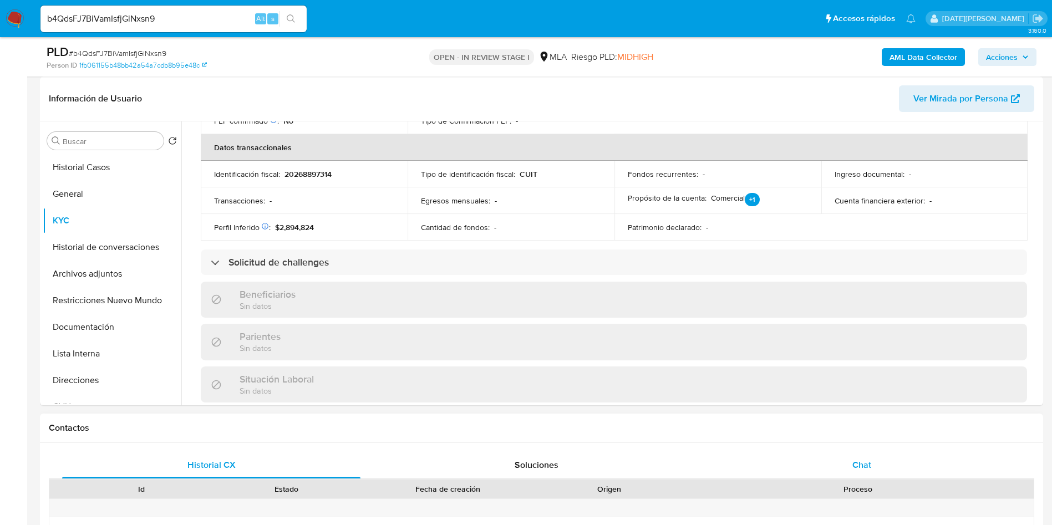
click at [851, 453] on div "Chat" at bounding box center [862, 465] width 298 height 27
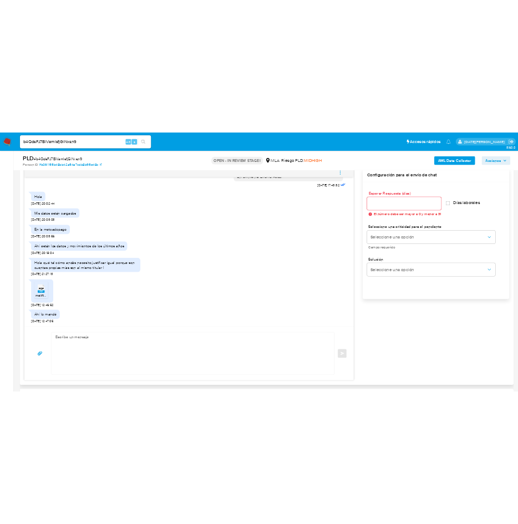
scroll to position [607, 0]
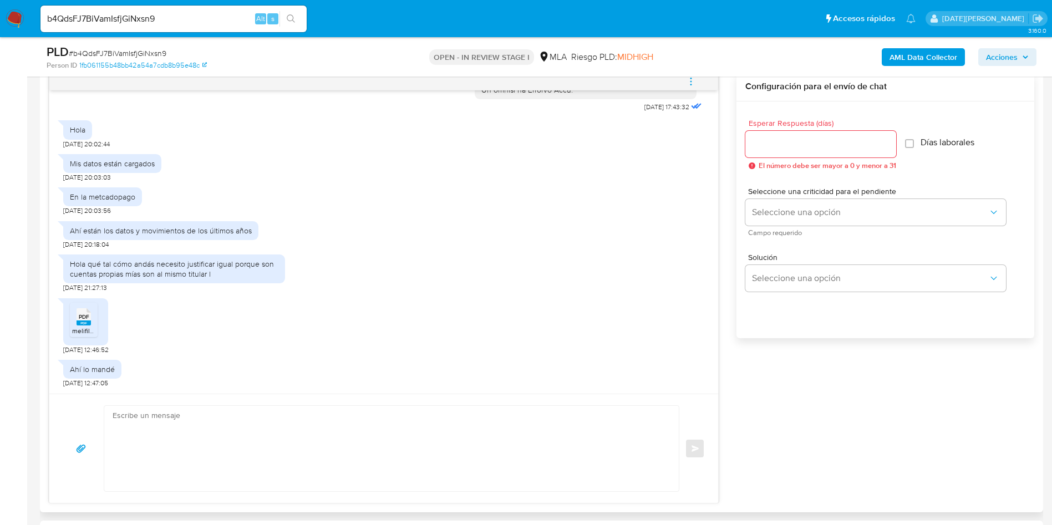
click at [87, 314] on span "PDF" at bounding box center [84, 316] width 11 height 7
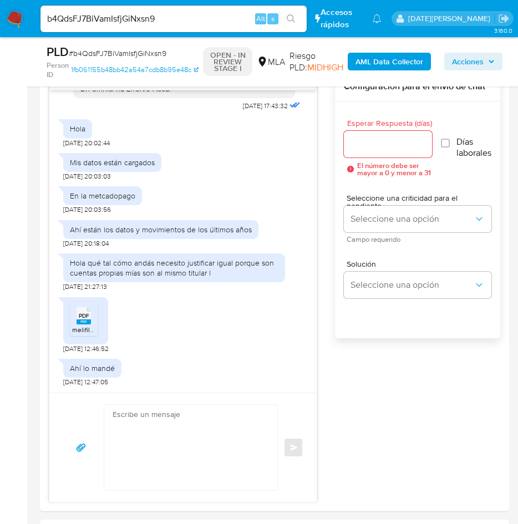
scroll to position [773, 0]
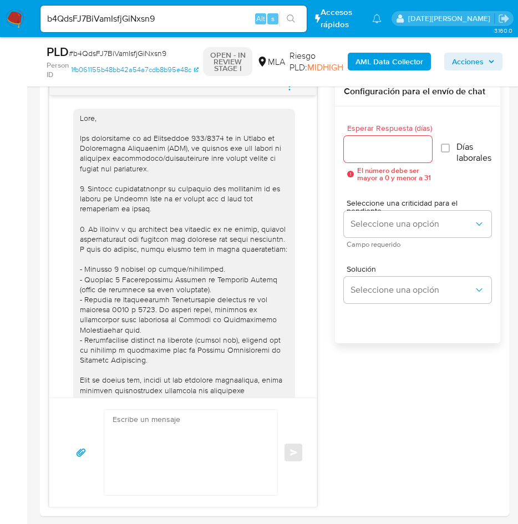
scroll to position [83, 0]
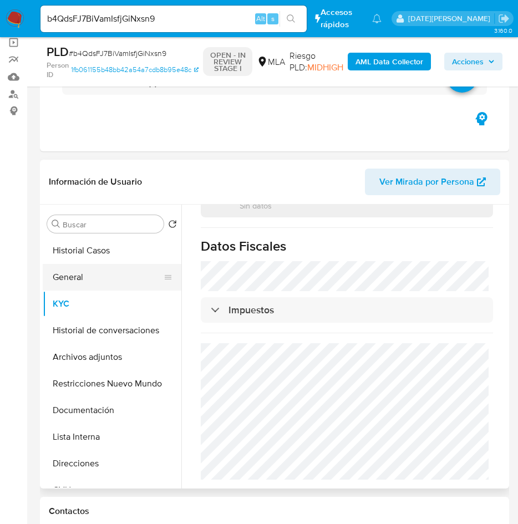
click at [73, 279] on button "General" at bounding box center [108, 277] width 130 height 27
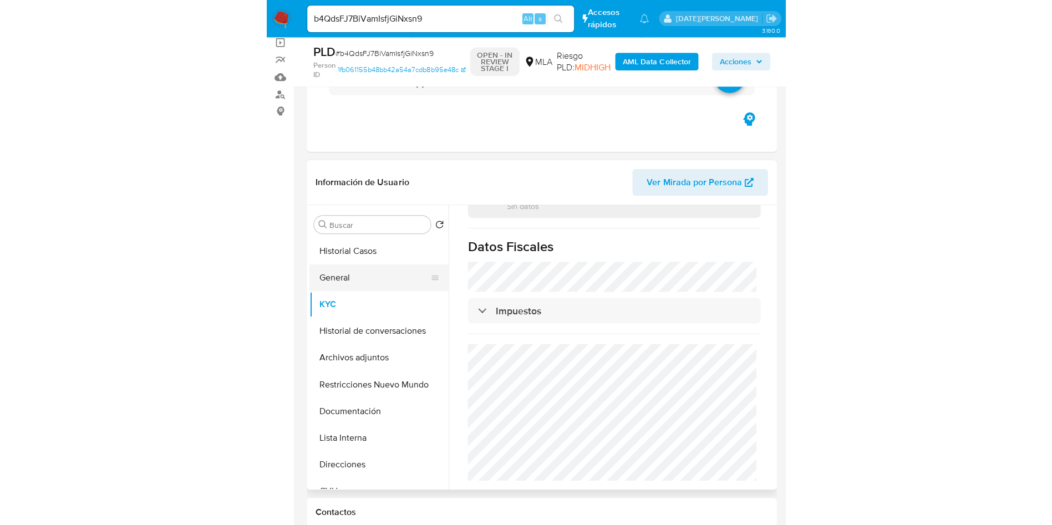
scroll to position [0, 0]
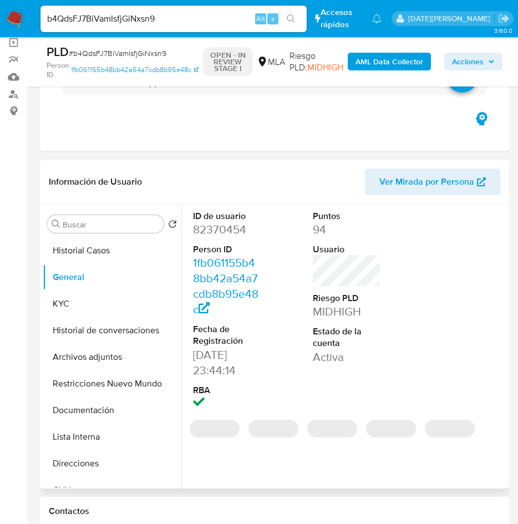
click at [237, 234] on dd "82370454" at bounding box center [227, 230] width 69 height 16
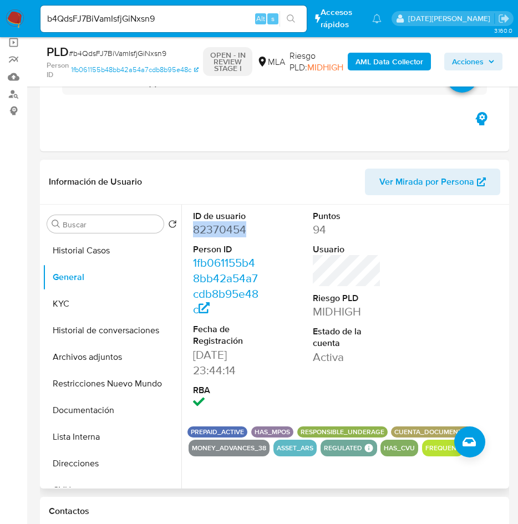
copy dd "82370454"
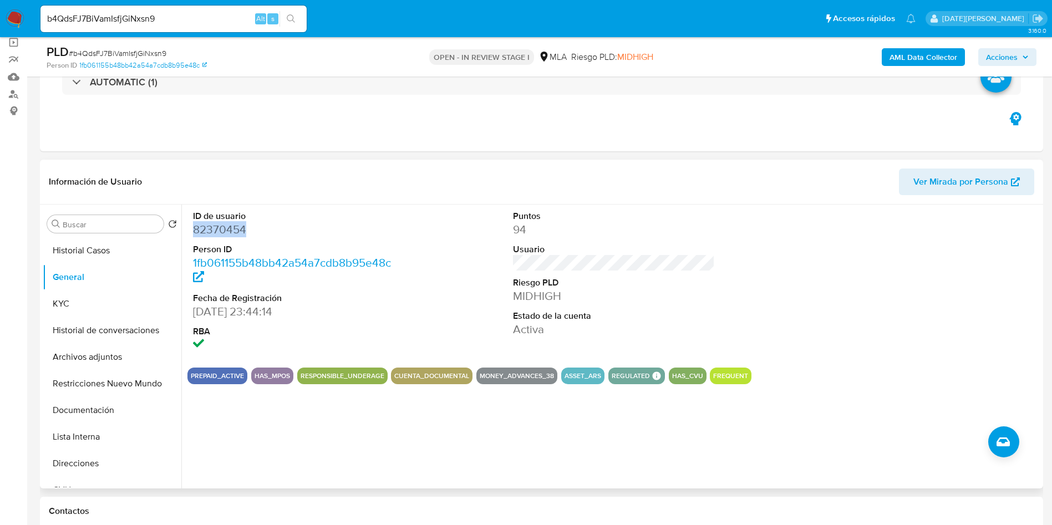
copy dd "82370454"
click at [96, 464] on button "Direcciones" at bounding box center [108, 463] width 130 height 27
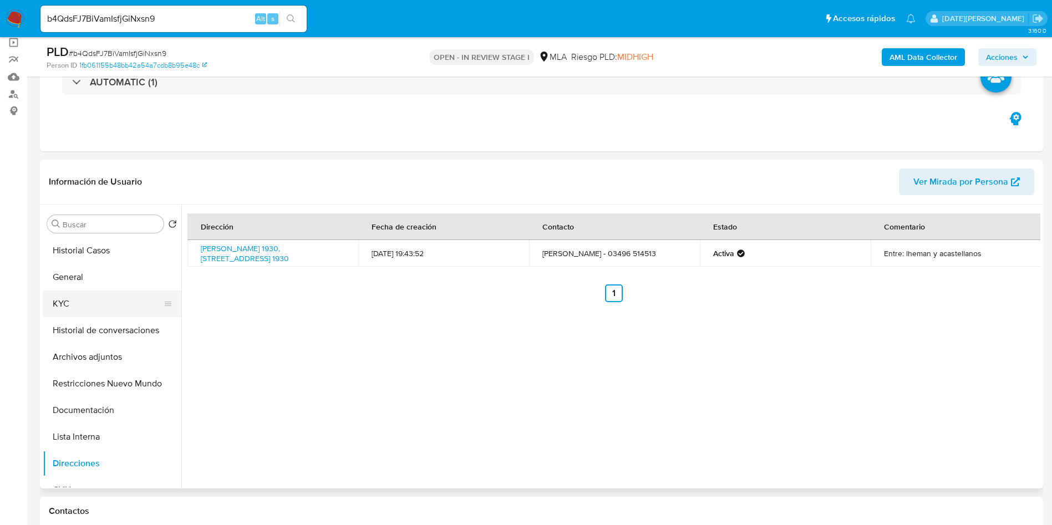
click at [84, 303] on button "KYC" at bounding box center [108, 304] width 130 height 27
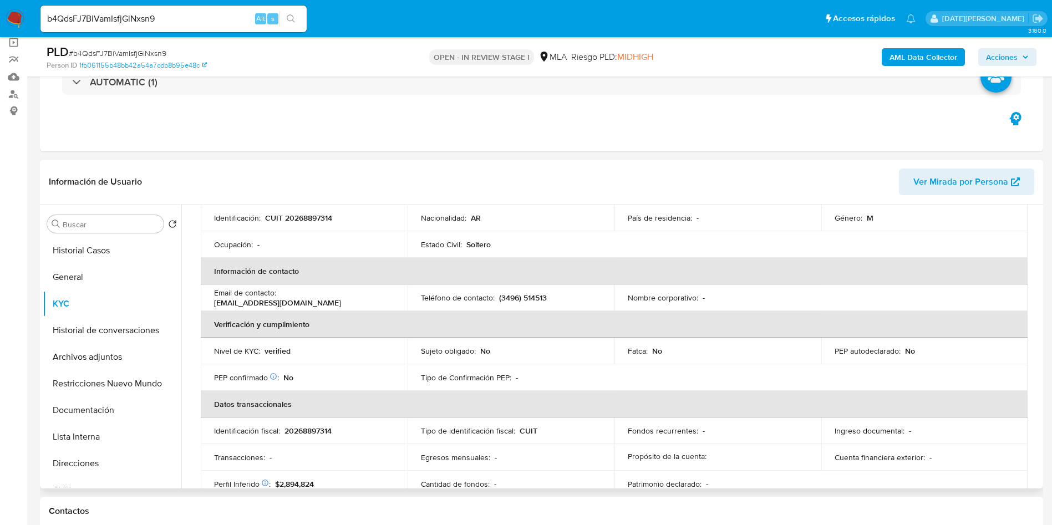
scroll to position [166, 0]
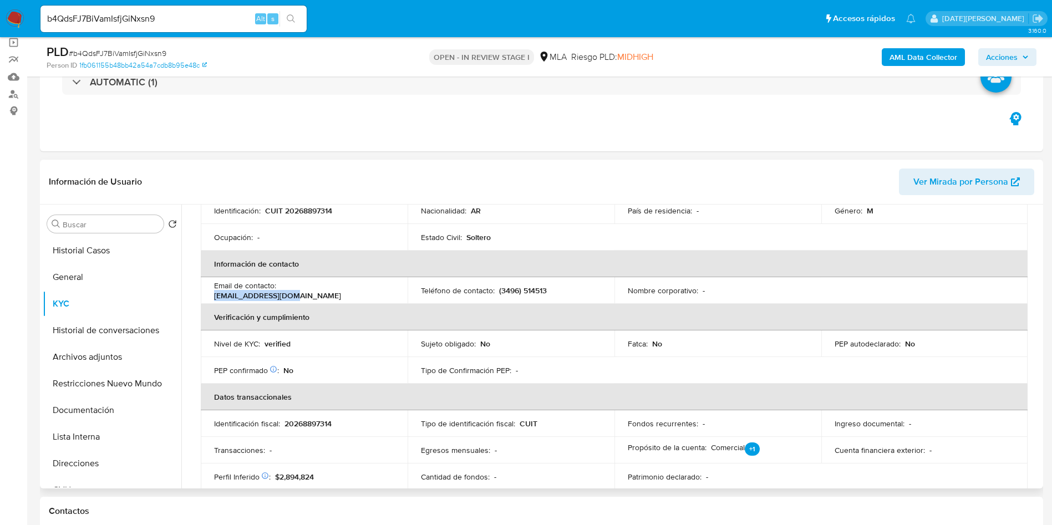
drag, startPoint x: 280, startPoint y: 289, endPoint x: 386, endPoint y: 280, distance: 106.3
click at [386, 280] on td "Email de contacto : rbservice@gmail.com" at bounding box center [304, 290] width 207 height 27
copy p "rbservice@gmail.com"
drag, startPoint x: 497, startPoint y: 289, endPoint x: 556, endPoint y: 294, distance: 59.5
click at [556, 294] on div "Teléfono de contacto : (3496) 514513" at bounding box center [511, 291] width 180 height 10
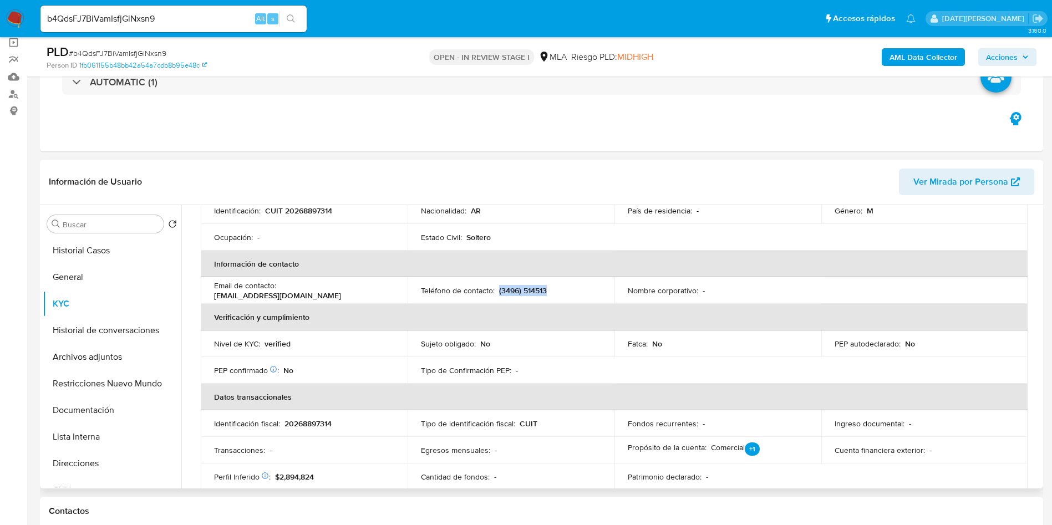
copy p "(3496) 514513"
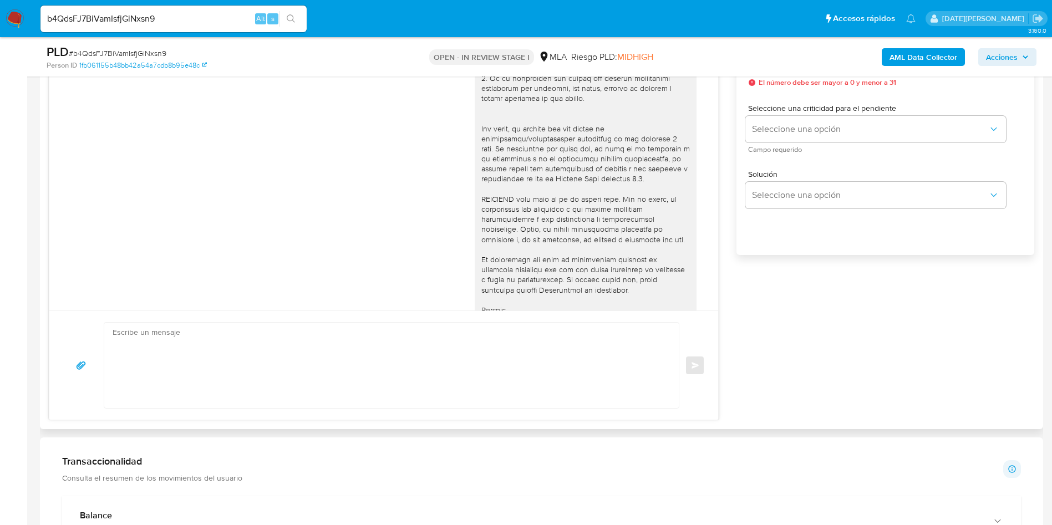
scroll to position [749, 0]
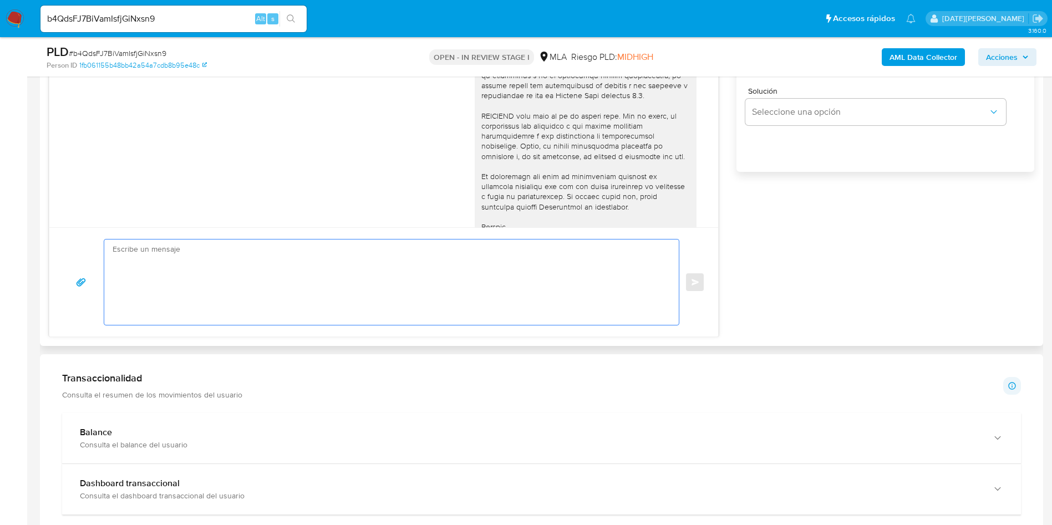
click at [228, 276] on textarea at bounding box center [389, 282] width 552 height 85
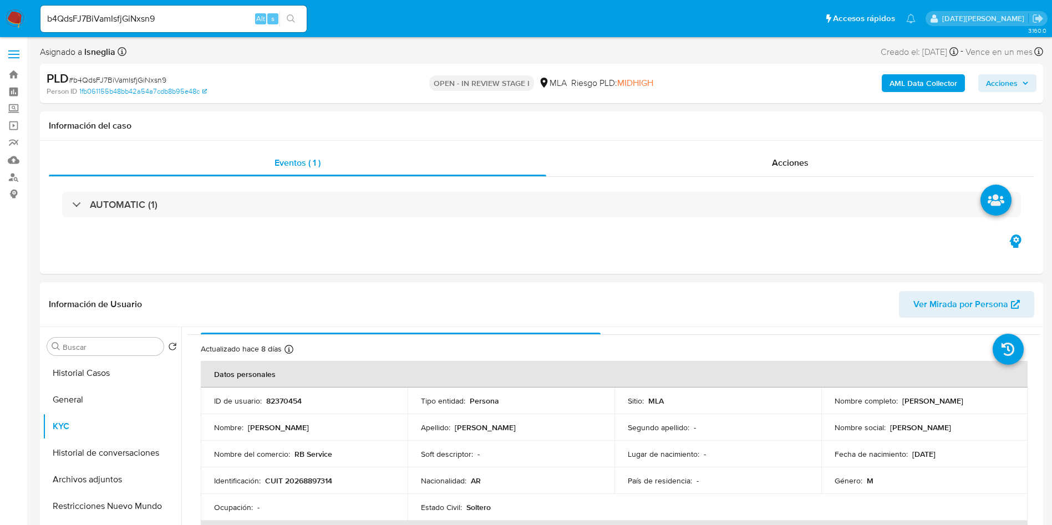
scroll to position [12, 0]
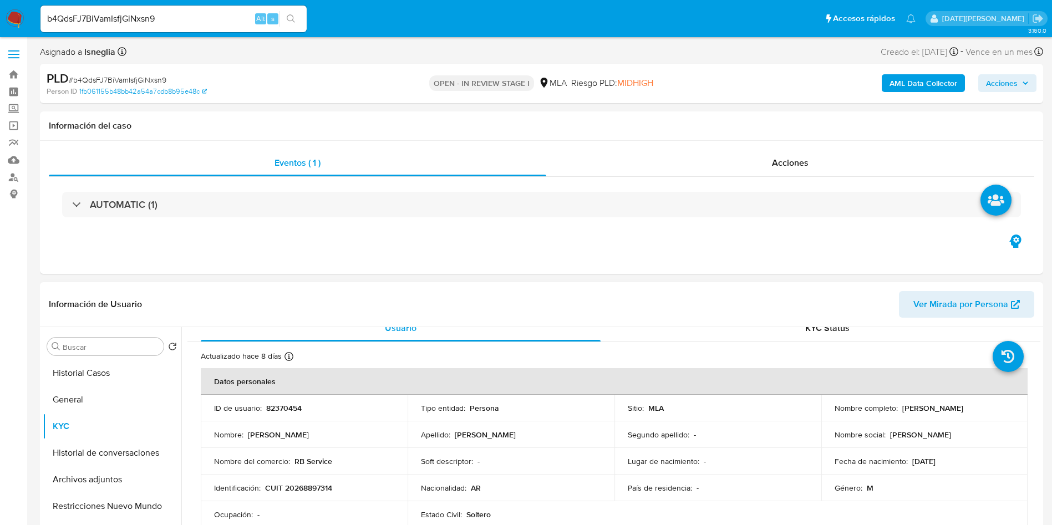
drag, startPoint x: 831, startPoint y: 414, endPoint x: 972, endPoint y: 409, distance: 140.4
click at [972, 409] on div "Nombre completo : Rodolfo Daniel Facundo Barbetta" at bounding box center [925, 408] width 180 height 10
copy p "Rodolfo Daniel Facundo Barbetta"
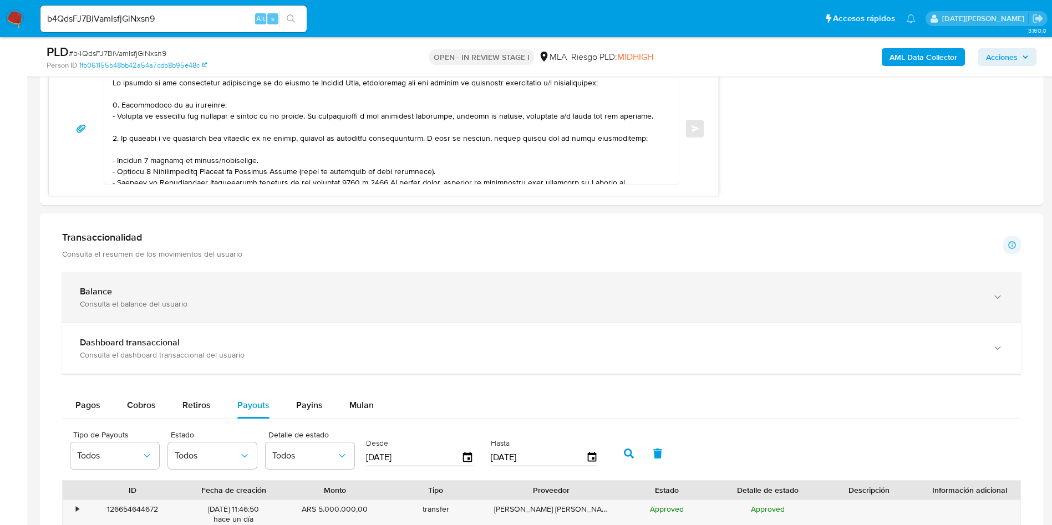
scroll to position [749, 0]
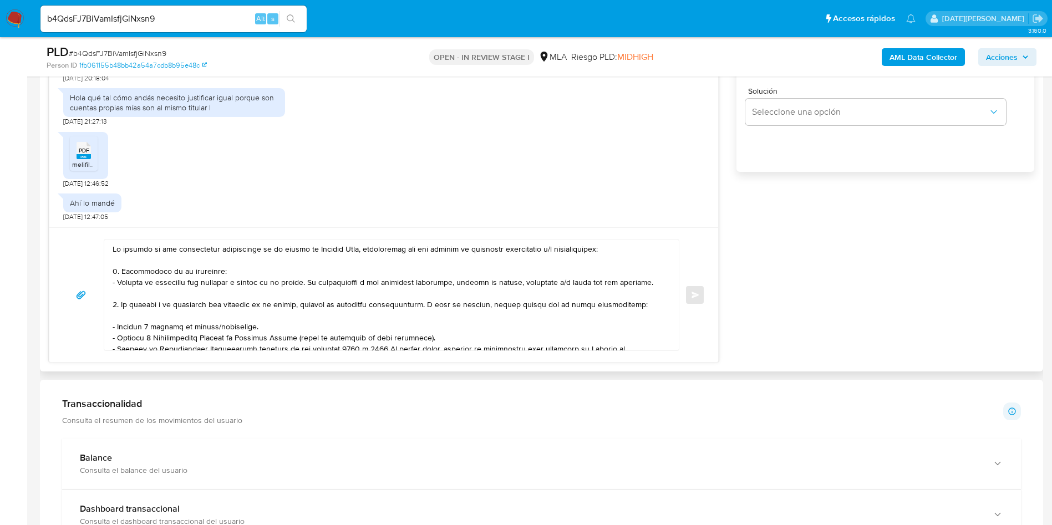
click at [113, 250] on textarea at bounding box center [389, 295] width 552 height 111
paste textarea "Rodolfo Daniel Facundo Barbetta"
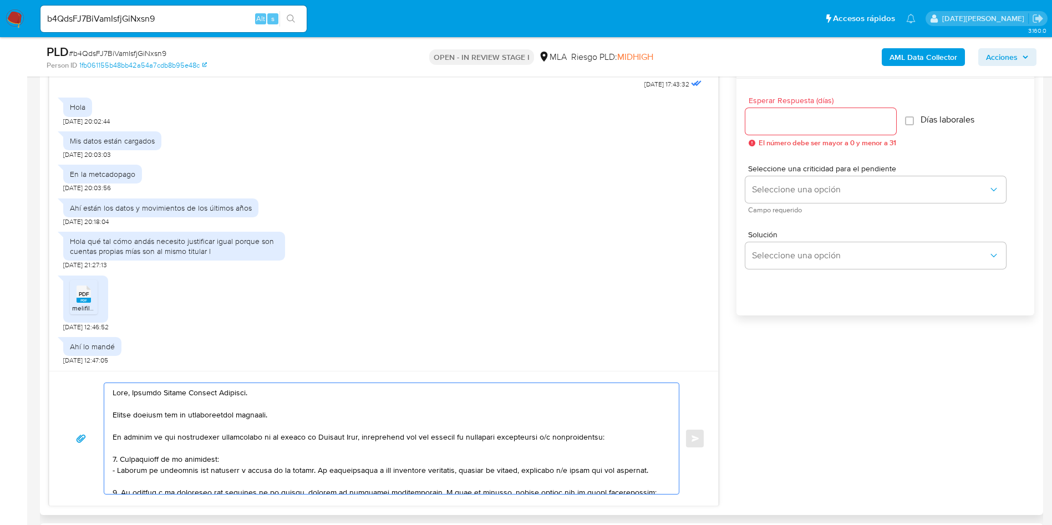
scroll to position [499, 0]
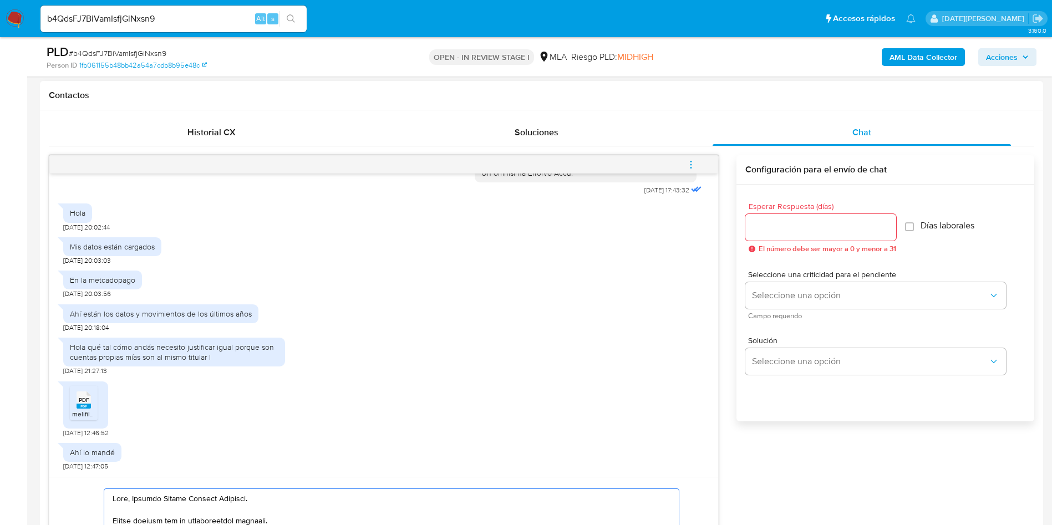
type textarea "Hola, Rodolfo Daniel Facundo Barbetta. Muchas gracias por la documentación brin…"
click at [801, 235] on div at bounding box center [820, 227] width 151 height 27
click at [801, 221] on input "Esperar Respuesta (días)" at bounding box center [820, 227] width 151 height 14
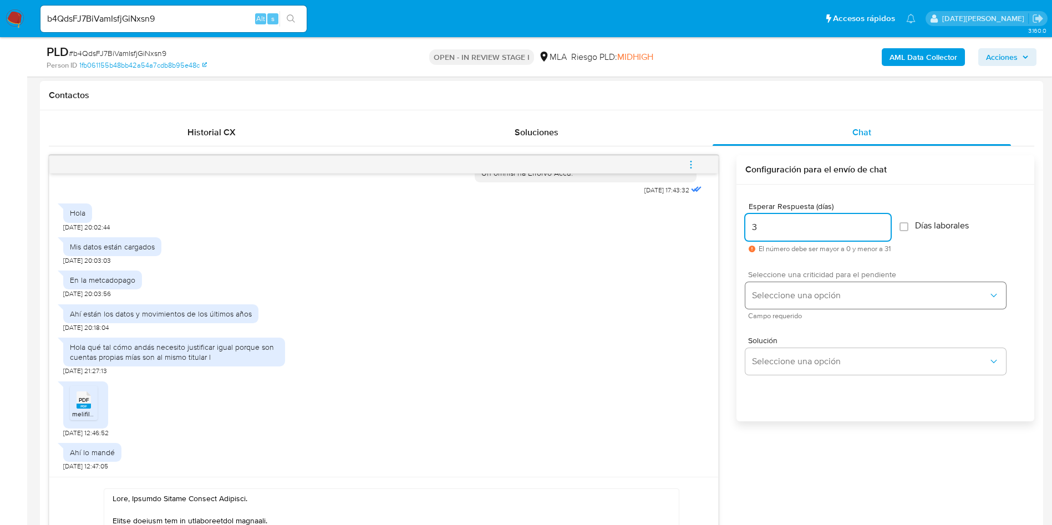
type input "3"
click at [786, 294] on span "Seleccione una opción" at bounding box center [870, 295] width 236 height 11
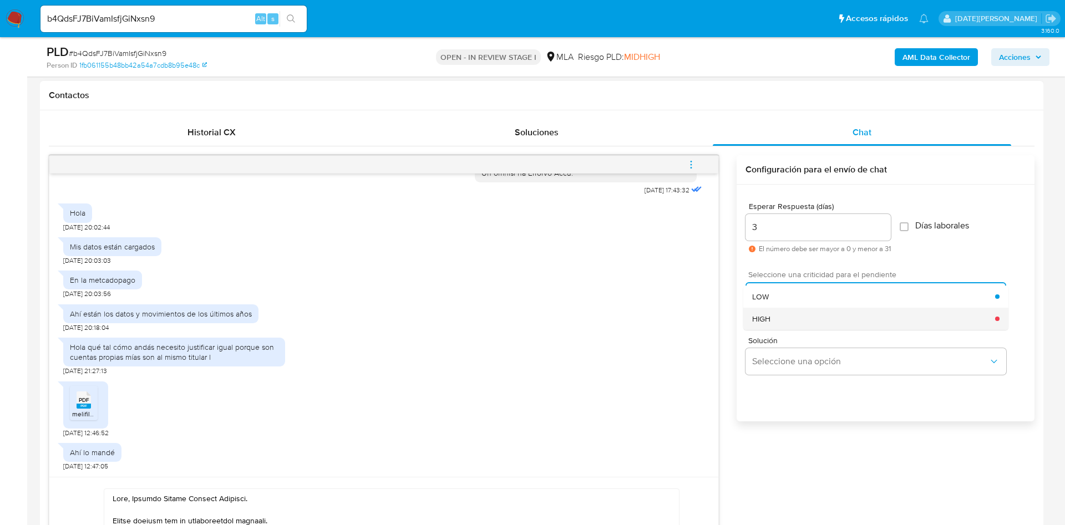
click at [775, 316] on div "HIGH" at bounding box center [873, 319] width 243 height 22
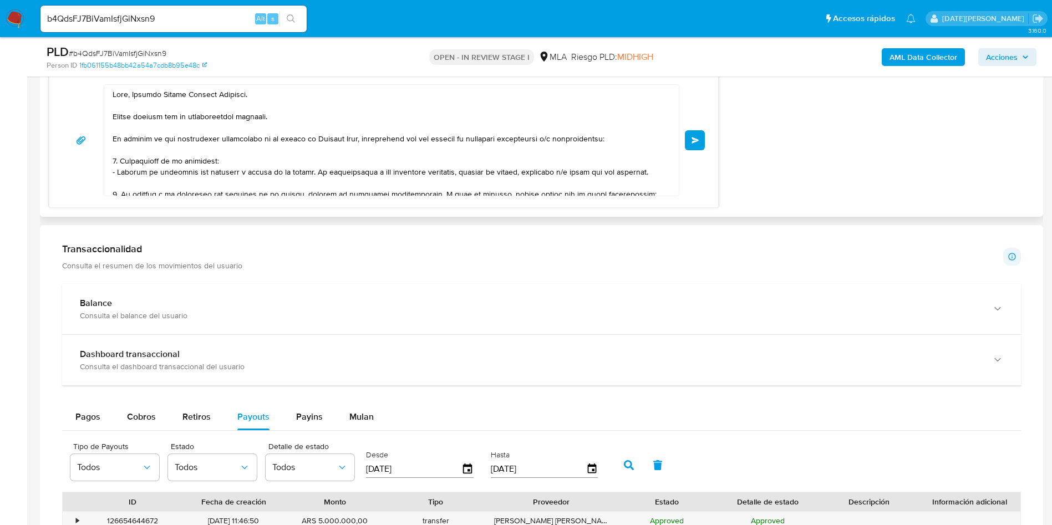
scroll to position [832, 0]
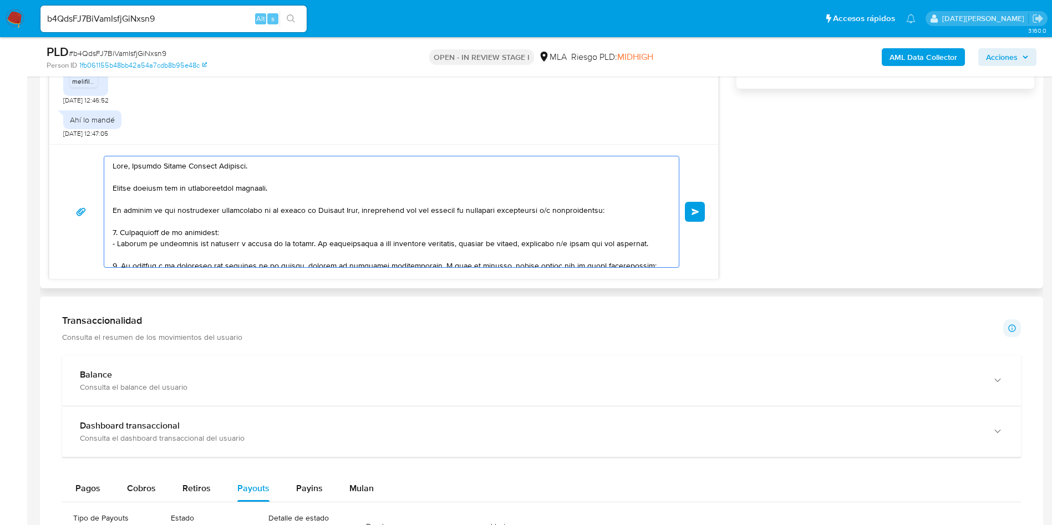
click at [114, 209] on textarea at bounding box center [389, 211] width 552 height 111
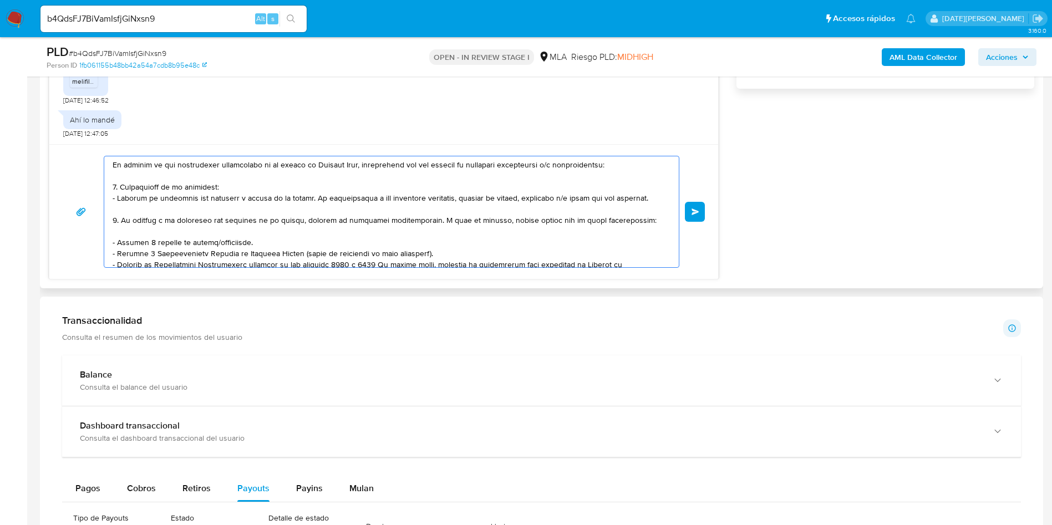
scroll to position [83, 0]
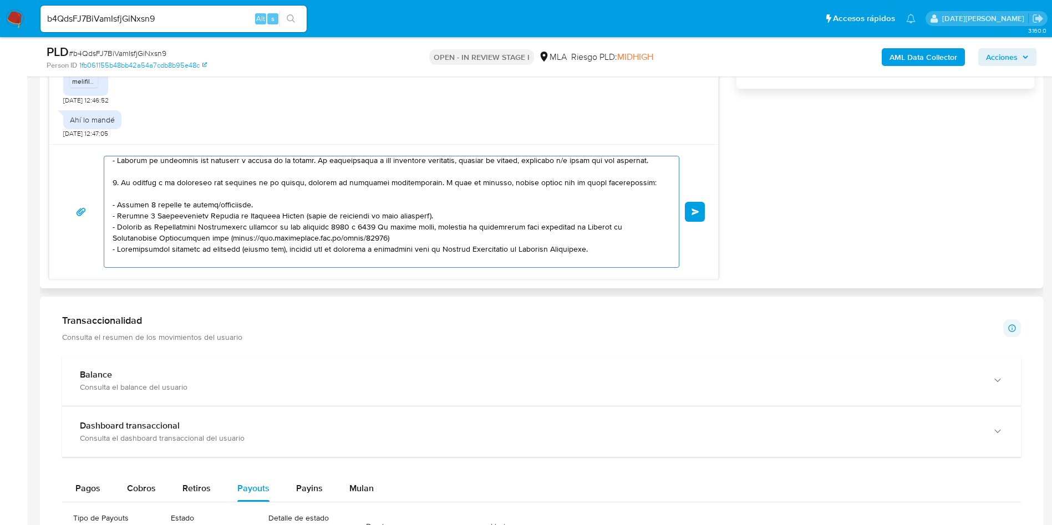
drag, startPoint x: 114, startPoint y: 210, endPoint x: 465, endPoint y: 212, distance: 351.0
click at [465, 212] on textarea at bounding box center [389, 211] width 552 height 111
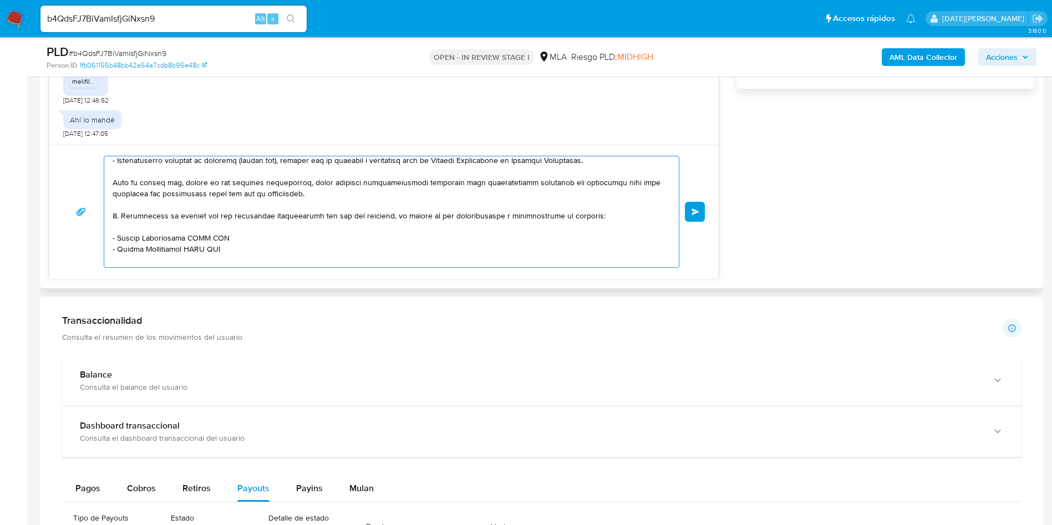
scroll to position [0, 0]
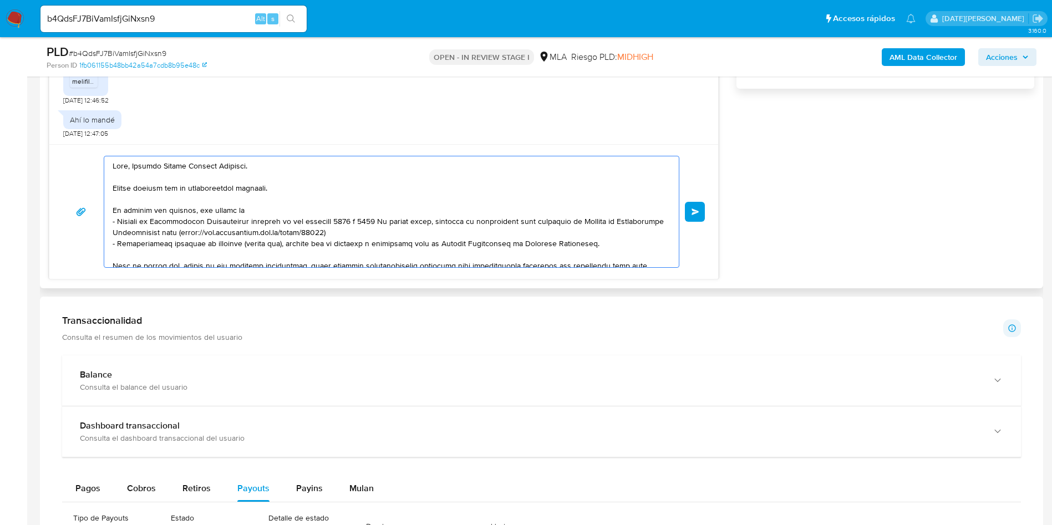
click at [185, 215] on textarea at bounding box center [389, 211] width 552 height 111
click at [0, 0] on lt-strong "ás" at bounding box center [0, 0] width 0 height 0
click at [121, 220] on textarea at bounding box center [389, 211] width 552 height 111
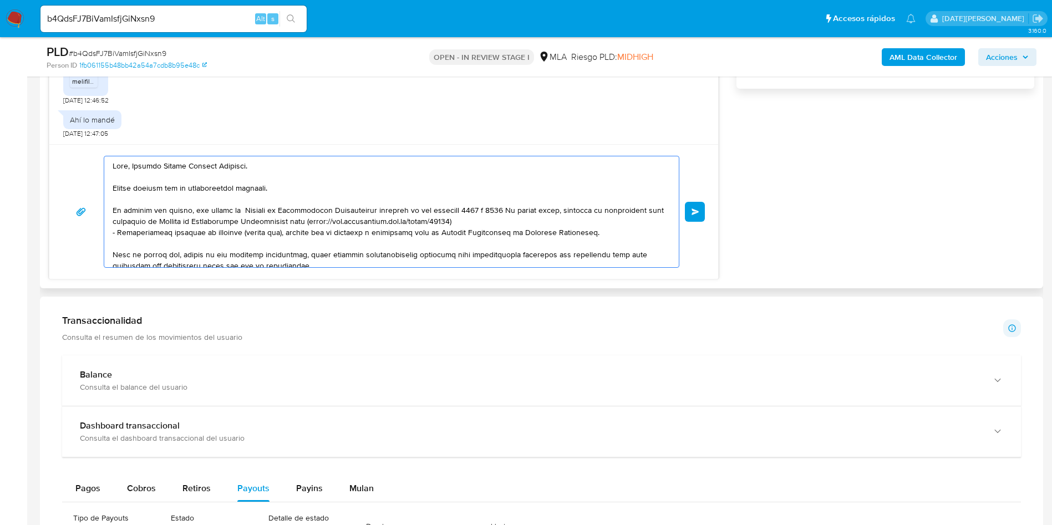
click at [517, 216] on textarea at bounding box center [389, 211] width 552 height 111
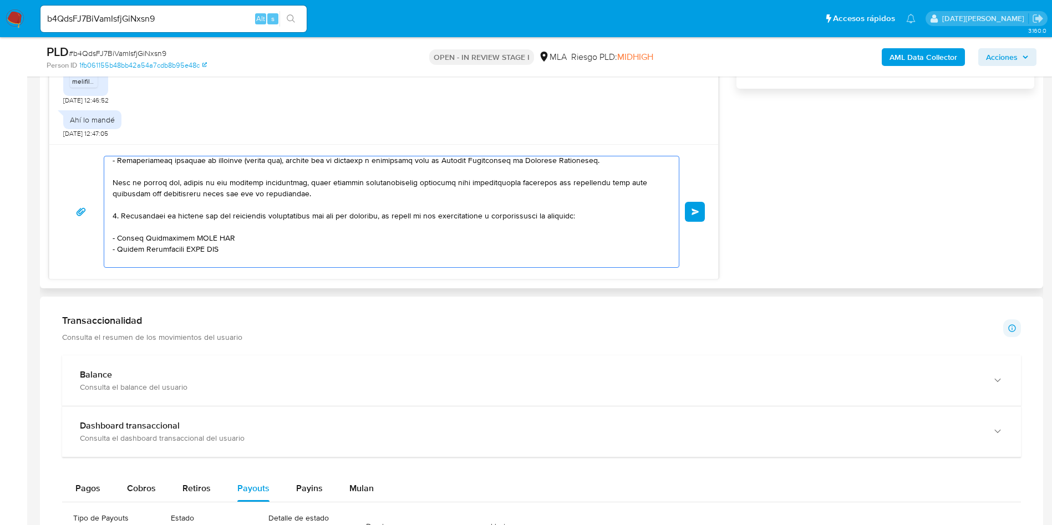
scroll to position [166, 0]
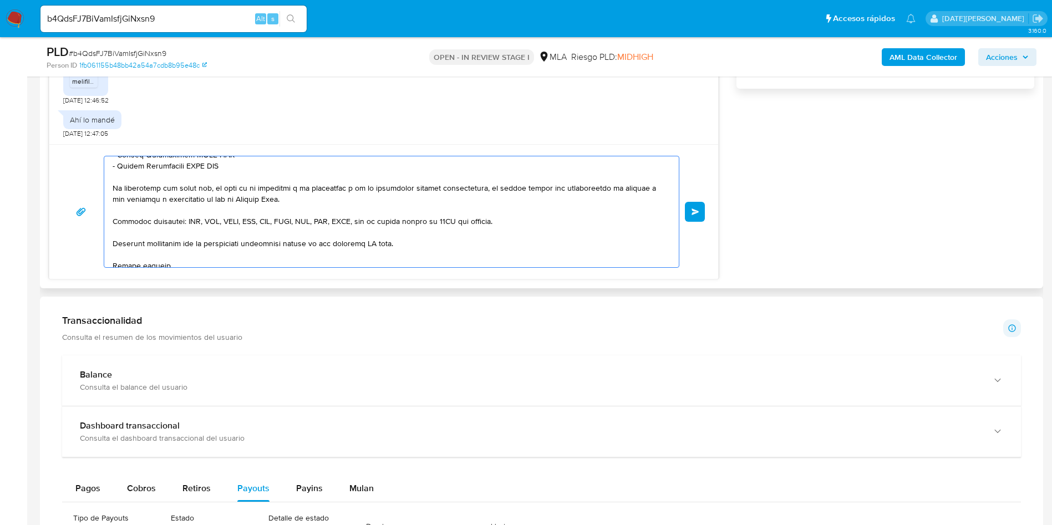
drag, startPoint x: 116, startPoint y: 244, endPoint x: 374, endPoint y: 196, distance: 261.8
click at [374, 196] on textarea at bounding box center [389, 211] width 552 height 111
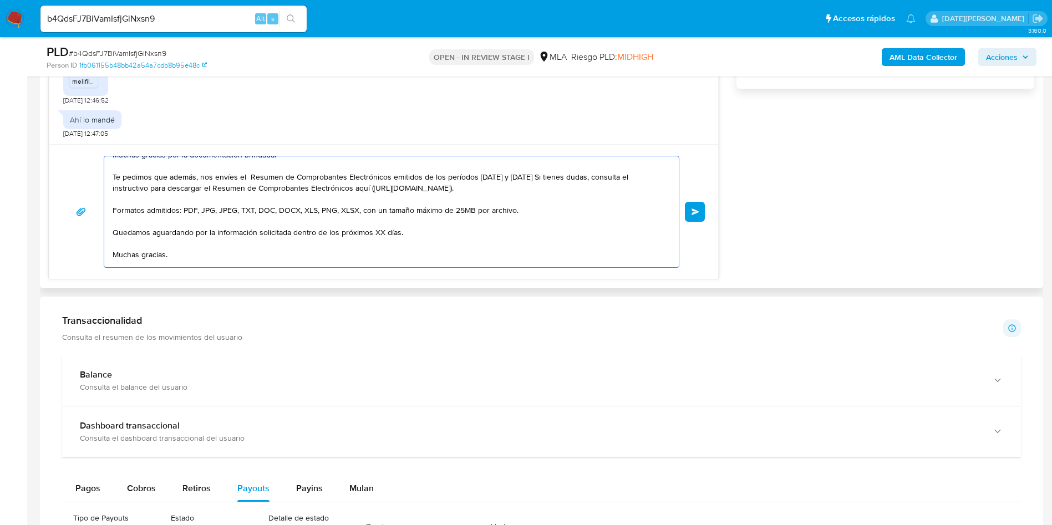
scroll to position [22, 0]
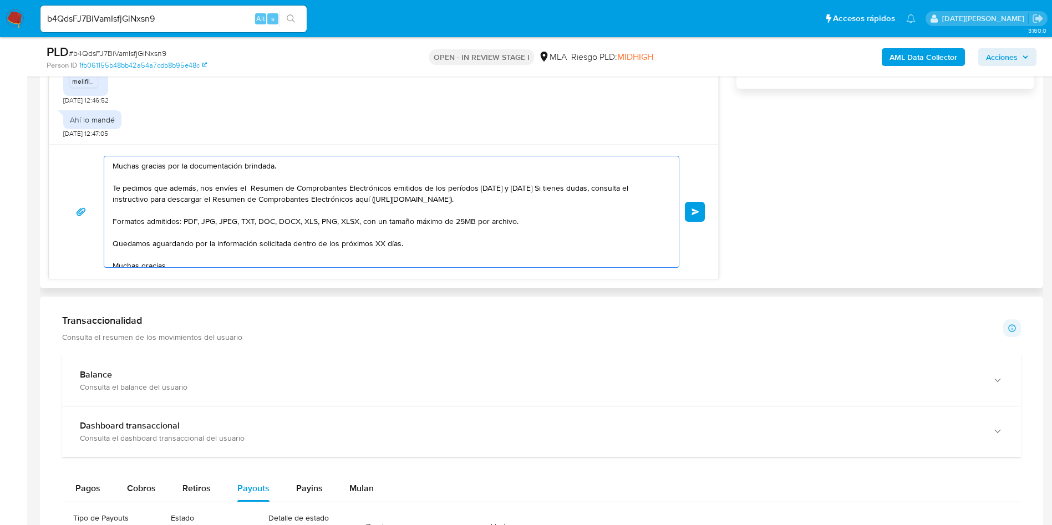
click at [382, 241] on textarea "Hola, Rodolfo Daniel Facundo Barbetta. Muchas gracias por la documentación brin…" at bounding box center [389, 211] width 552 height 111
click at [379, 245] on textarea "Hola, Rodolfo Daniel Facundo Barbetta. Muchas gracias por la documentación brin…" at bounding box center [389, 211] width 552 height 111
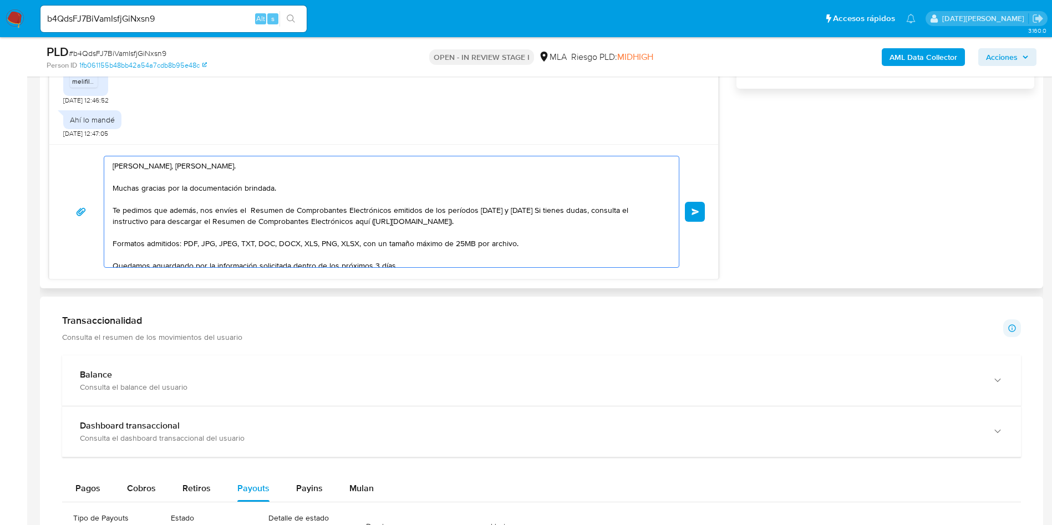
click at [163, 212] on textarea "Hola, Rodolfo Daniel Facundo Barbetta. Muchas gracias por la documentación brin…" at bounding box center [389, 211] width 552 height 111
click at [0, 0] on lt-span "que ," at bounding box center [0, 0] width 0 height 0
click at [521, 210] on textarea "Hola, Rodolfo Daniel Facundo Barbetta. Muchas gracias por la documentación brin…" at bounding box center [389, 211] width 552 height 111
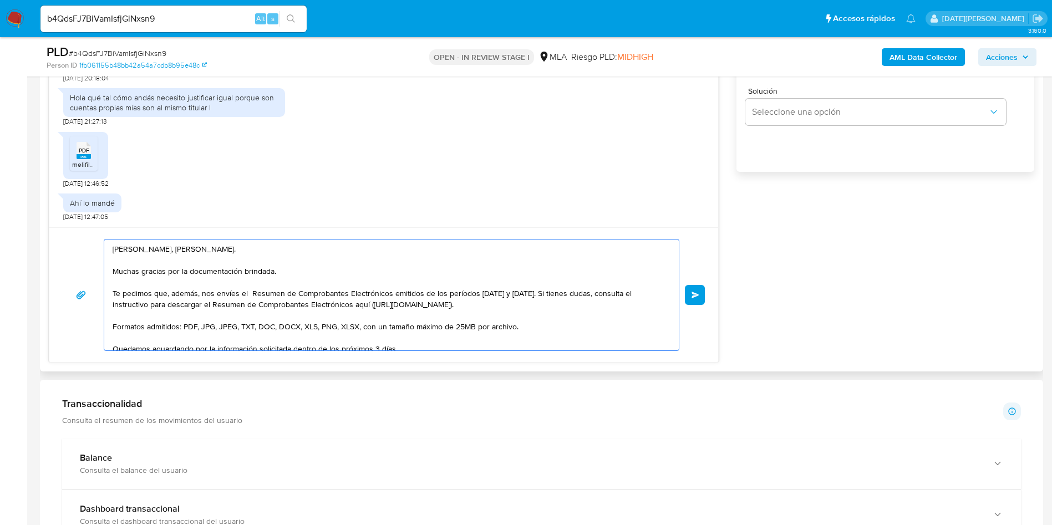
click at [577, 308] on textarea "Hola, Rodolfo Daniel Facundo Barbetta. Muchas gracias por la documentación brin…" at bounding box center [389, 295] width 552 height 111
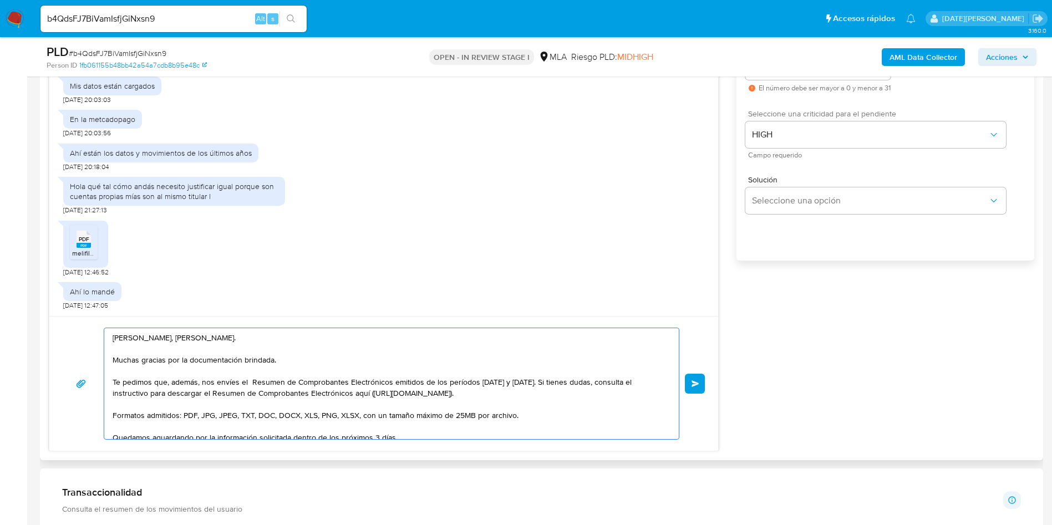
scroll to position [582, 0]
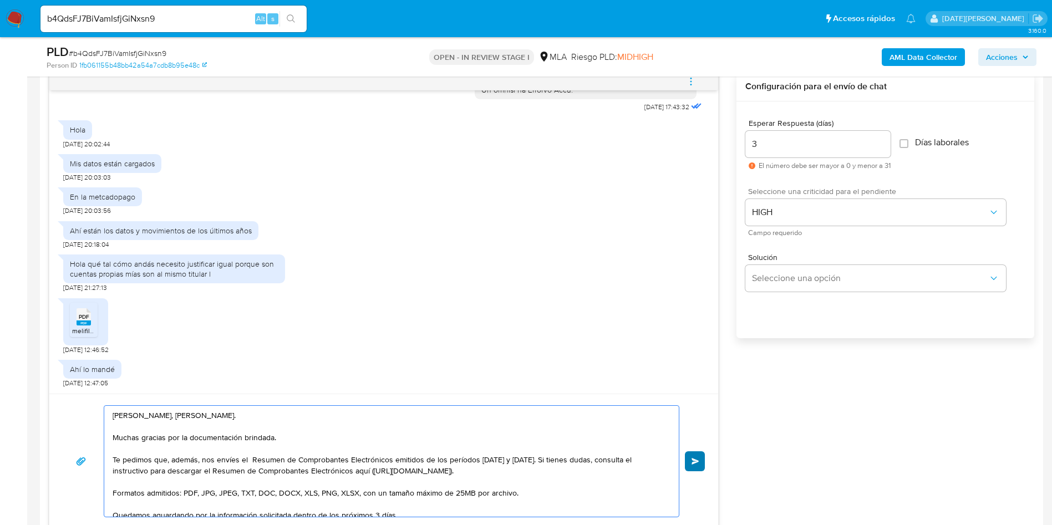
type textarea "Hola, Rodolfo Daniel Facundo Barbetta. Muchas gracias por la documentación brin…"
click at [694, 466] on button "Enviar" at bounding box center [695, 461] width 20 height 20
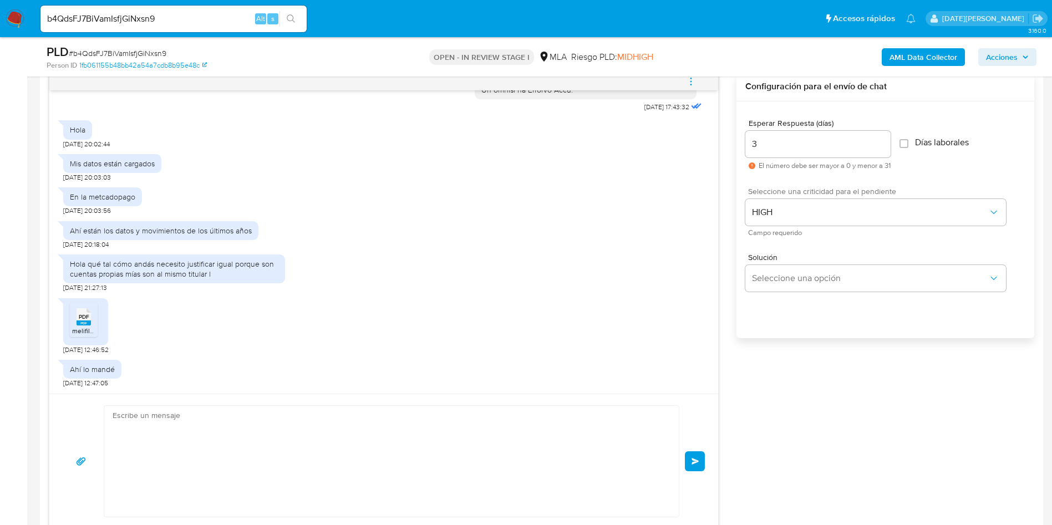
scroll to position [882, 0]
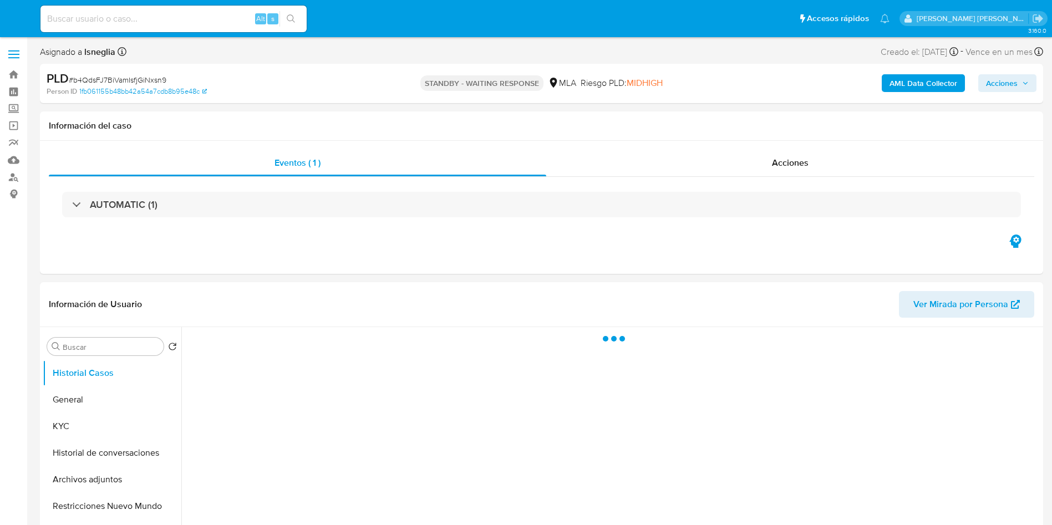
select select "10"
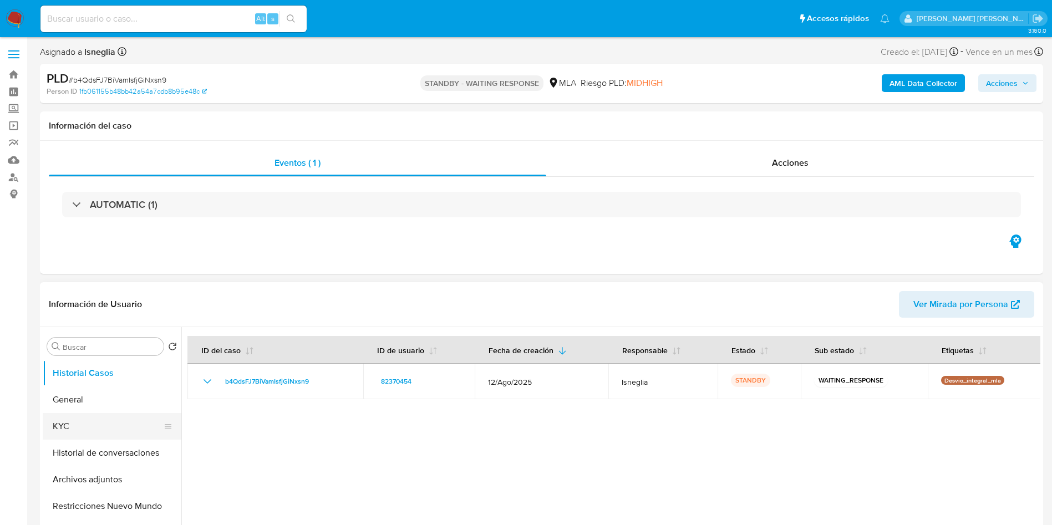
click at [93, 415] on button "KYC" at bounding box center [108, 426] width 130 height 27
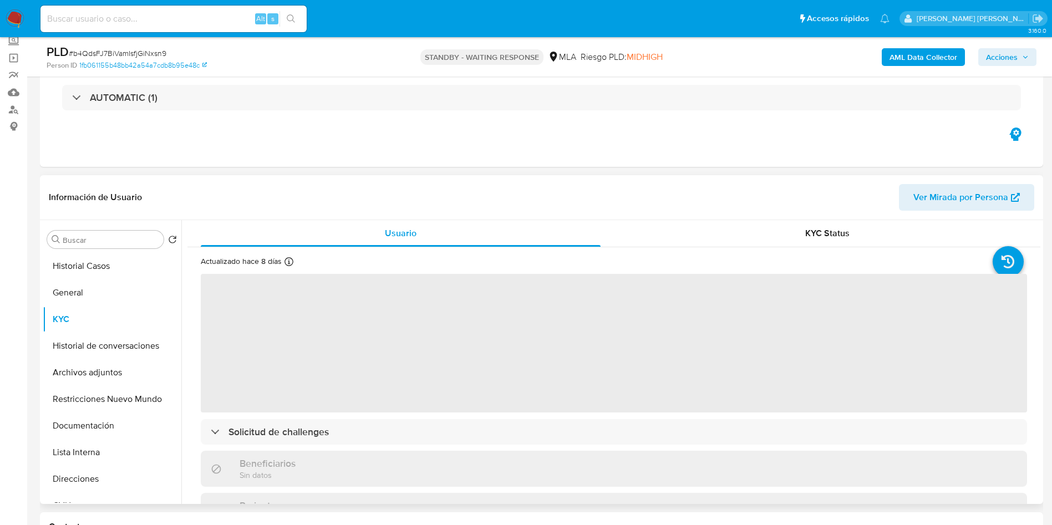
scroll to position [83, 0]
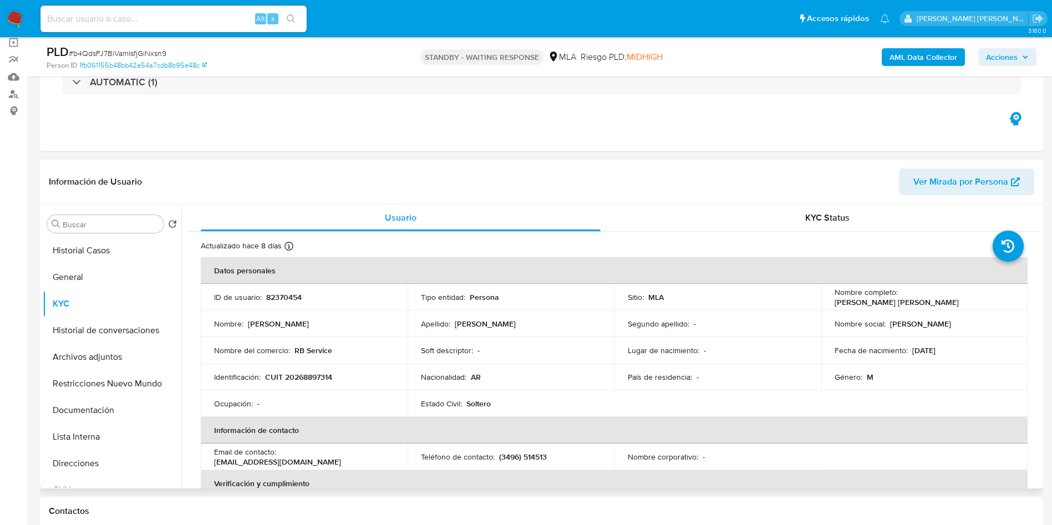
click at [305, 374] on p "CUIT 20268897314" at bounding box center [298, 377] width 67 height 10
copy p "20268897314"
drag, startPoint x: 831, startPoint y: 301, endPoint x: 957, endPoint y: 303, distance: 125.3
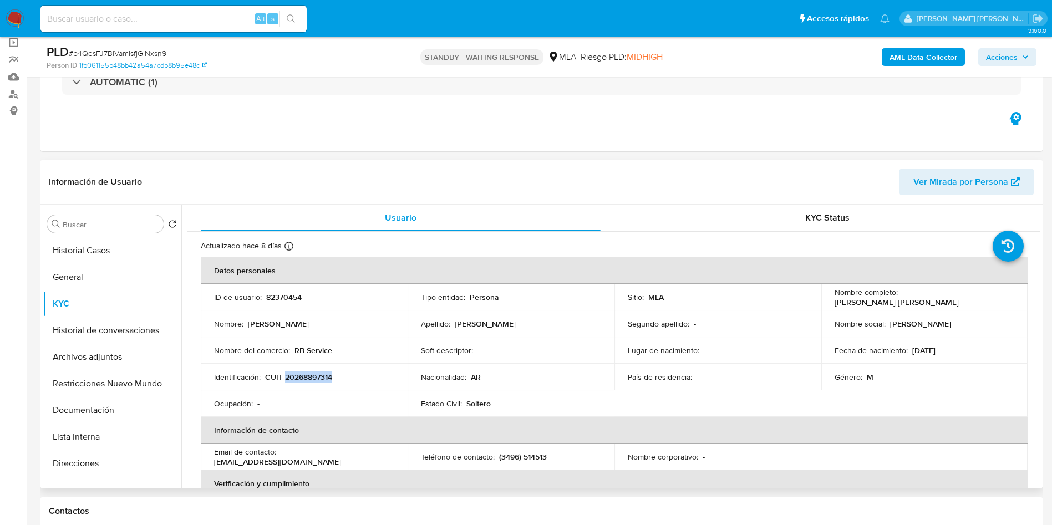
click at [957, 303] on div "Nombre completo : [PERSON_NAME] [PERSON_NAME]" at bounding box center [925, 297] width 180 height 20
copy p "[PERSON_NAME] [PERSON_NAME]"
click at [138, 24] on input at bounding box center [173, 19] width 266 height 14
paste input "1UMEAvt8s8QAI3nQjsQsNdzv"
type input "1UMEAvt8s8QAI3nQjsQsNdzv"
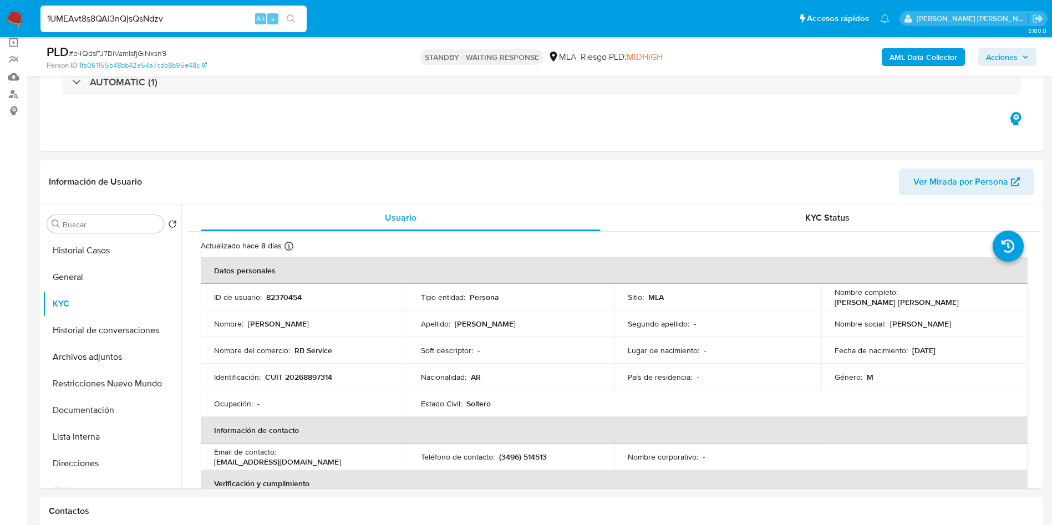
click at [291, 16] on icon "search-icon" at bounding box center [291, 18] width 9 height 9
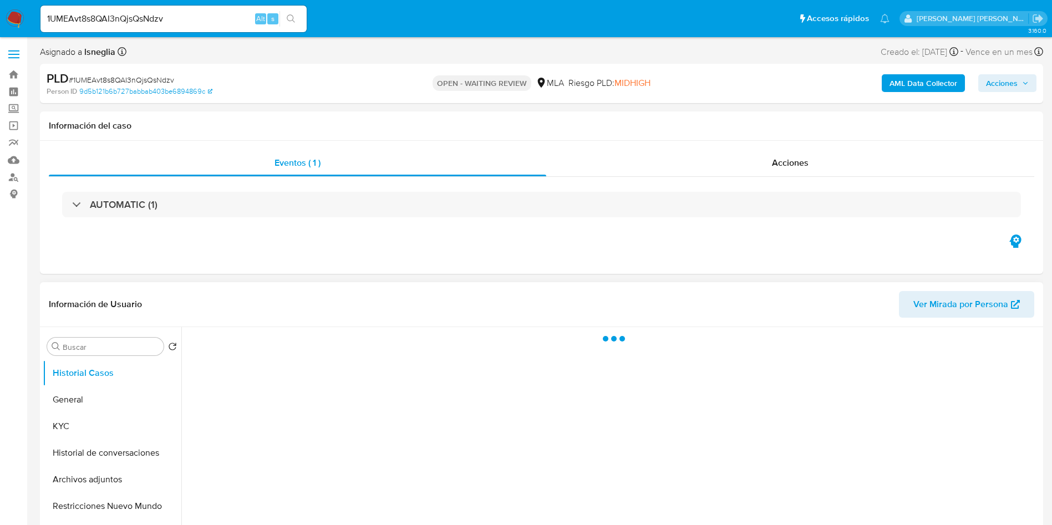
select select "10"
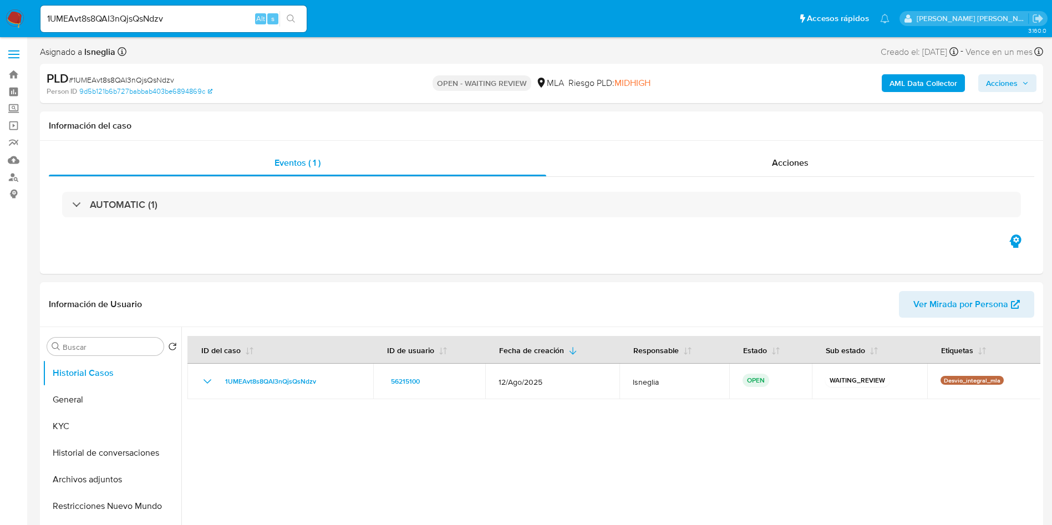
click at [116, 80] on span "# 1UMEAvt8s8QAI3nQjsQsNdzv" at bounding box center [121, 79] width 105 height 11
copy span "1UMEAvt8s8QAI3nQjsQsNdzv"
click at [18, 11] on img at bounding box center [15, 18] width 19 height 19
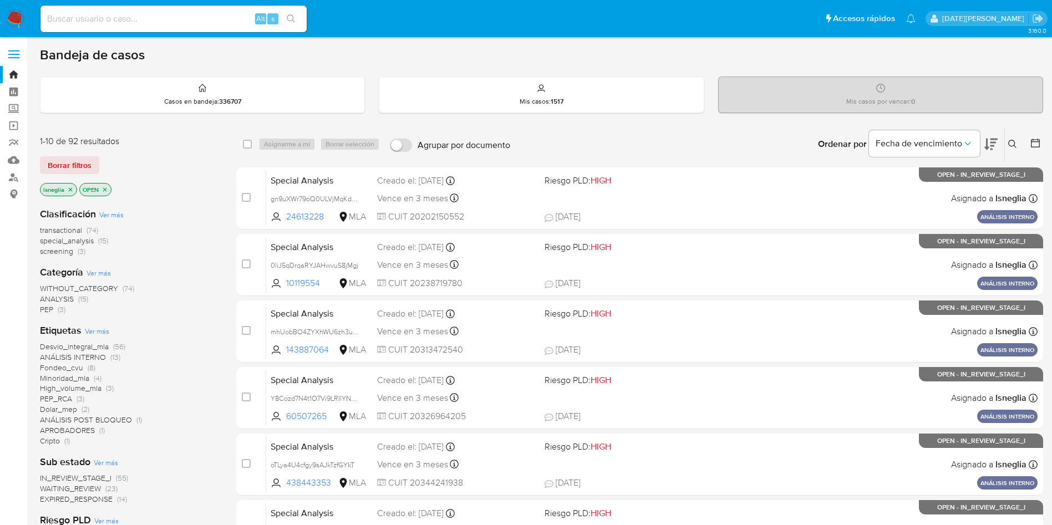
click at [1006, 143] on button at bounding box center [1014, 144] width 18 height 13
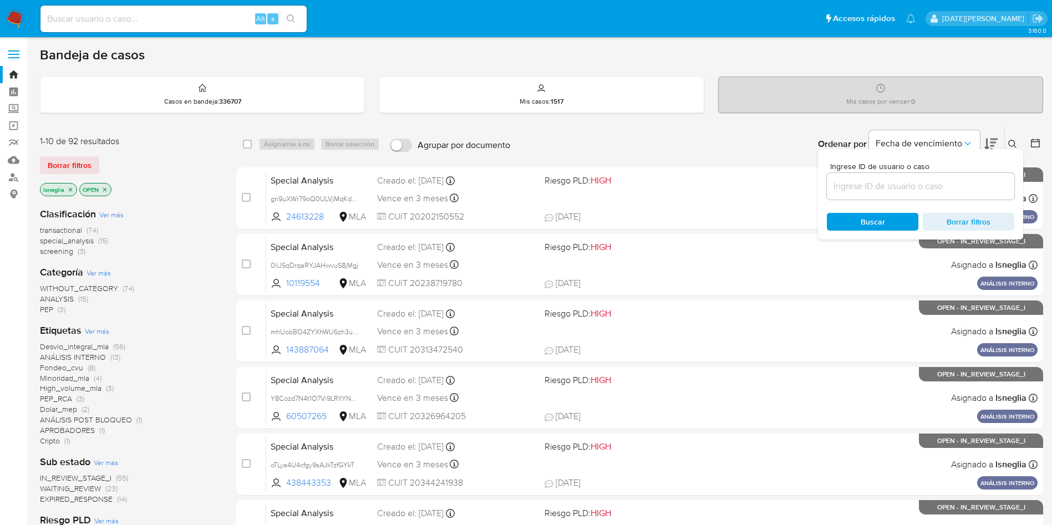
click at [869, 191] on input at bounding box center [920, 186] width 187 height 14
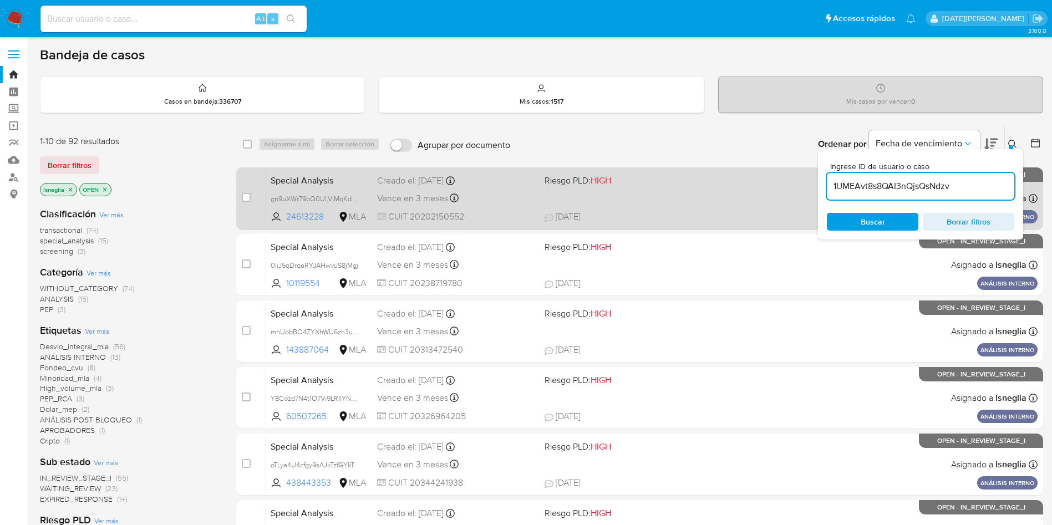
type input "1UMEAvt8s8QAI3nQjsQsNdzv"
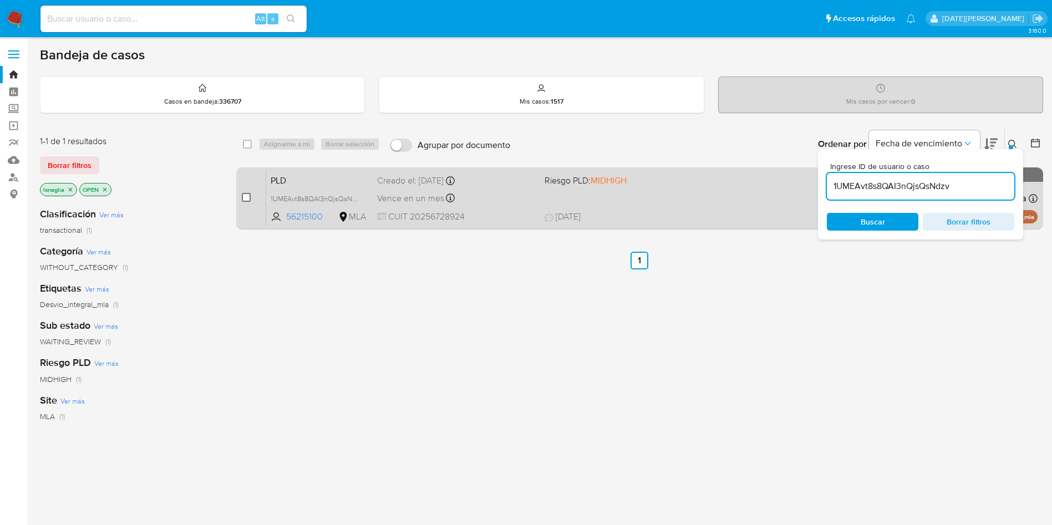
click at [246, 199] on input "checkbox" at bounding box center [246, 197] width 9 height 9
checkbox input "true"
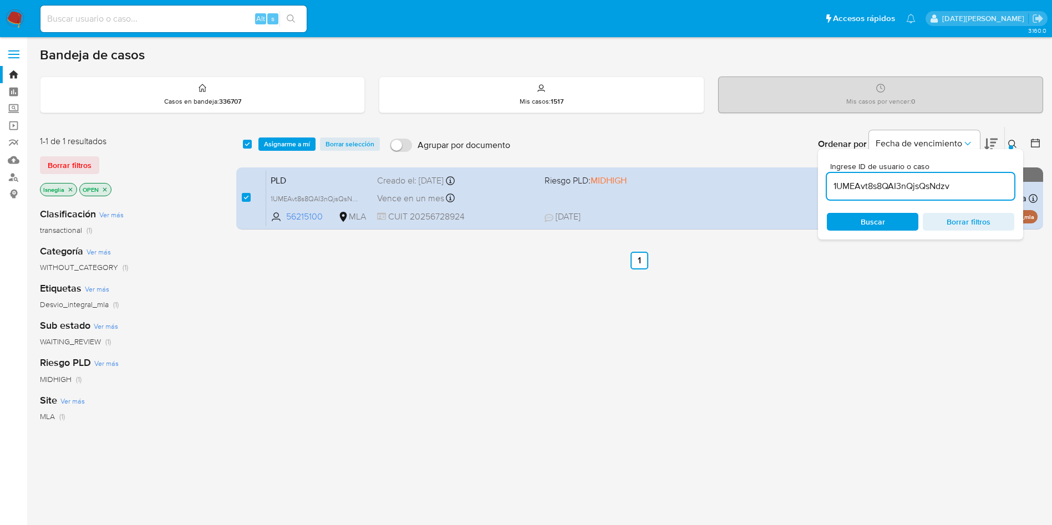
click at [288, 133] on div "select-all-cases-checkbox Asignarme a mí Borrar selección Agrupar por documento…" at bounding box center [639, 144] width 807 height 34
click at [289, 140] on span "Asignarme a mí" at bounding box center [287, 144] width 46 height 11
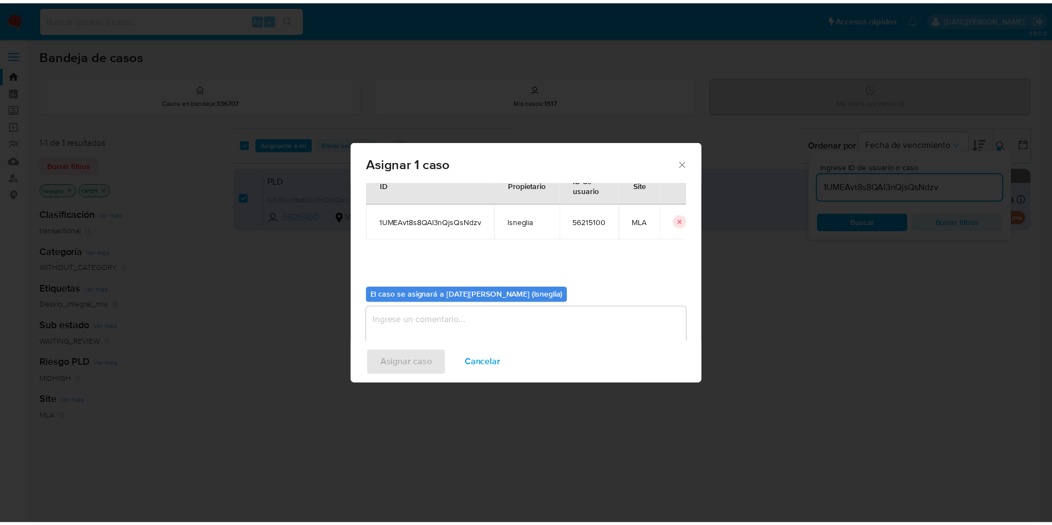
scroll to position [58, 0]
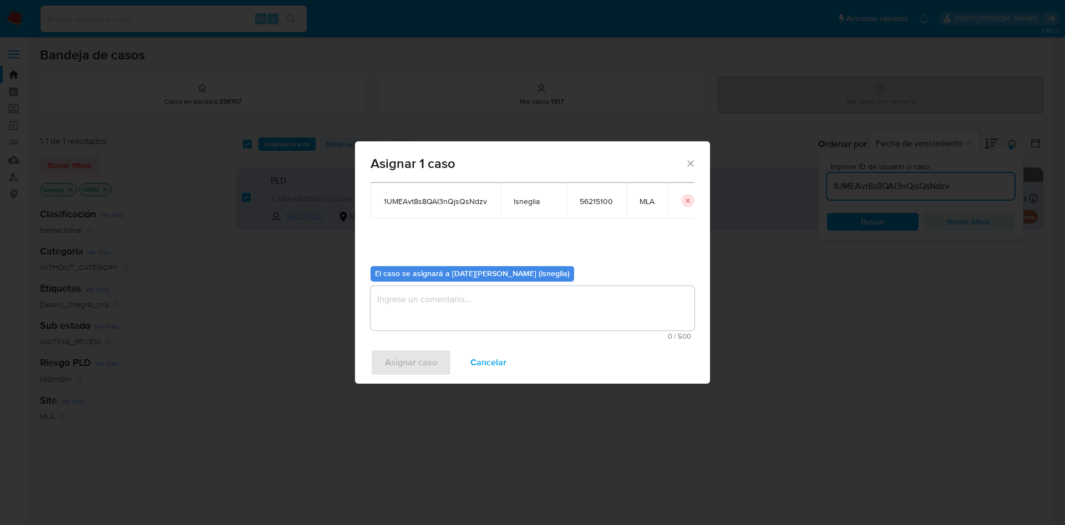
click at [439, 279] on div "El caso se asignará a [DATE][PERSON_NAME] (lsneglia)" at bounding box center [472, 274] width 204 height 16
click at [432, 303] on textarea "assign-modal" at bounding box center [532, 308] width 324 height 44
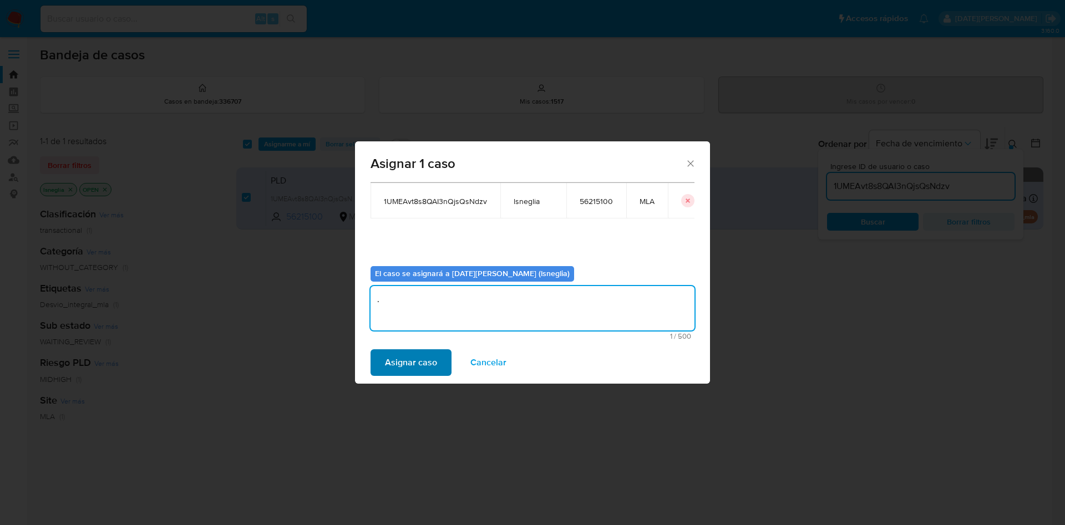
type textarea "."
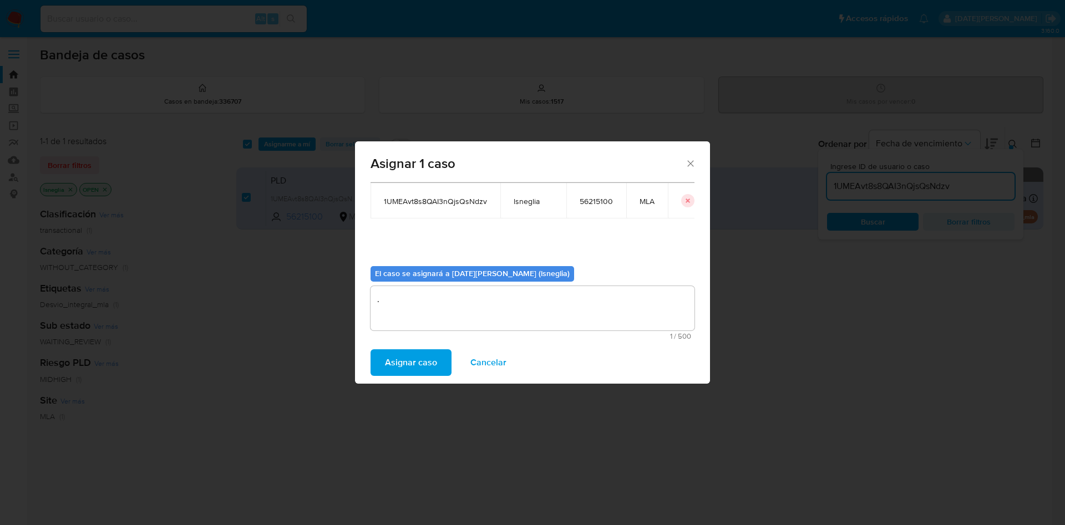
click at [419, 364] on span "Asignar caso" at bounding box center [411, 362] width 52 height 24
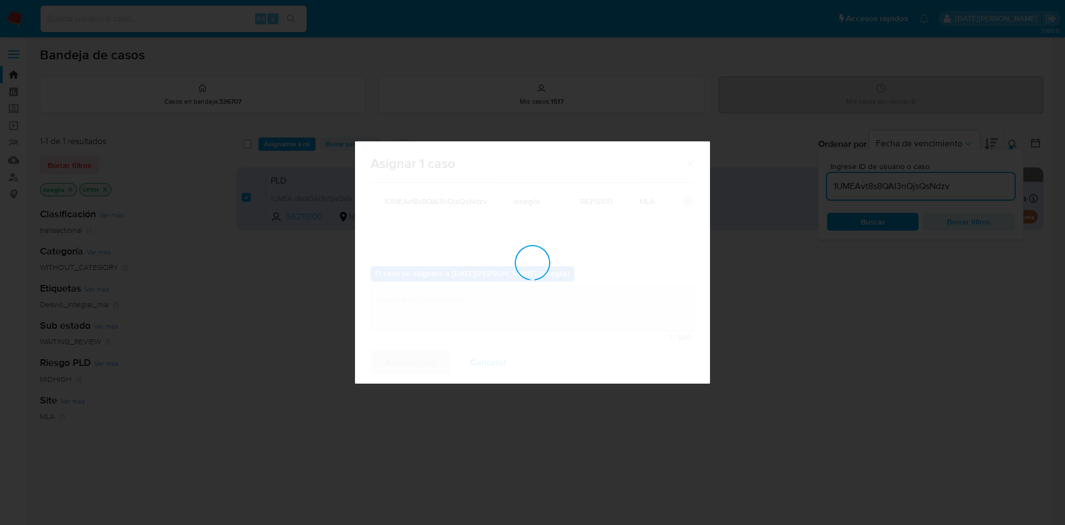
checkbox input "false"
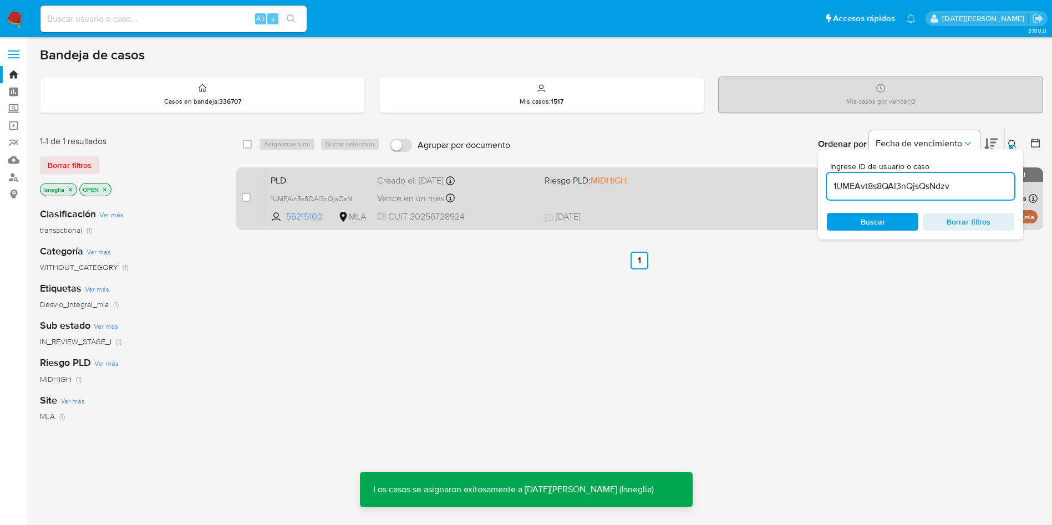
click at [313, 186] on span "PLD" at bounding box center [320, 179] width 98 height 14
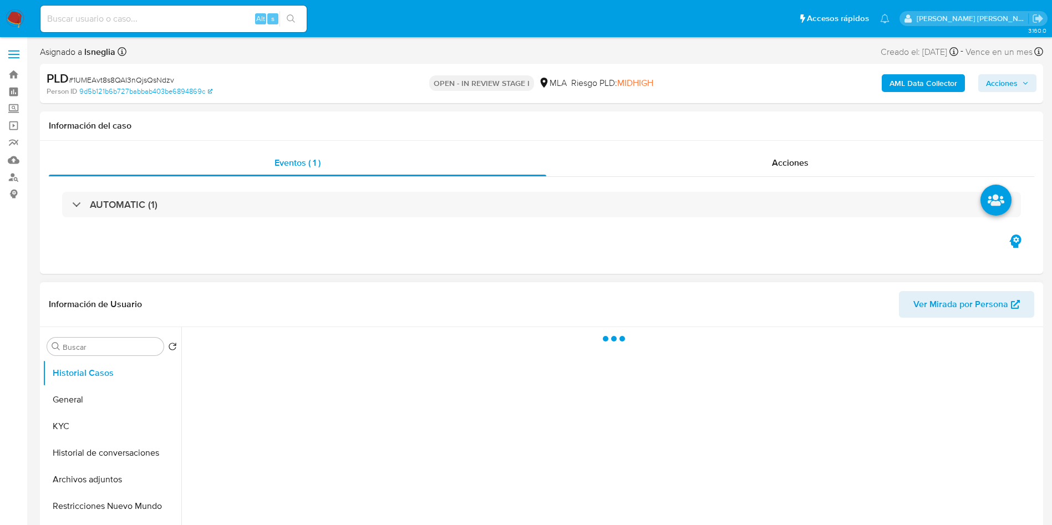
select select "10"
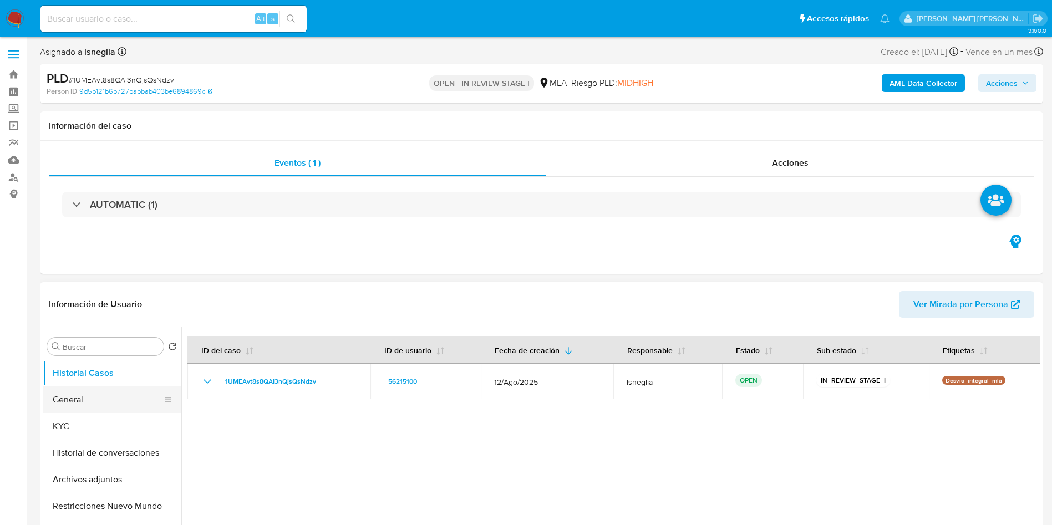
click at [73, 396] on button "General" at bounding box center [108, 400] width 130 height 27
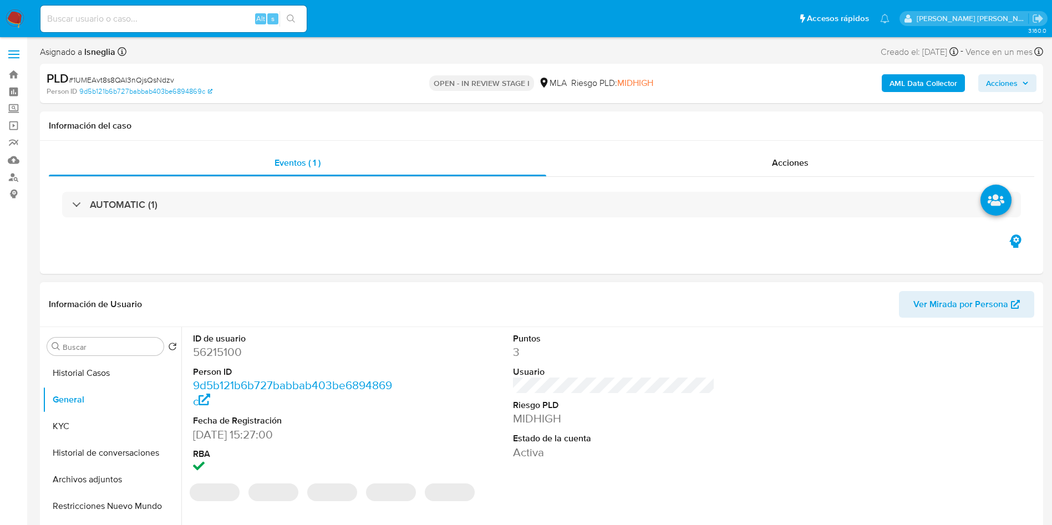
click at [221, 349] on dd "56215100" at bounding box center [294, 352] width 202 height 16
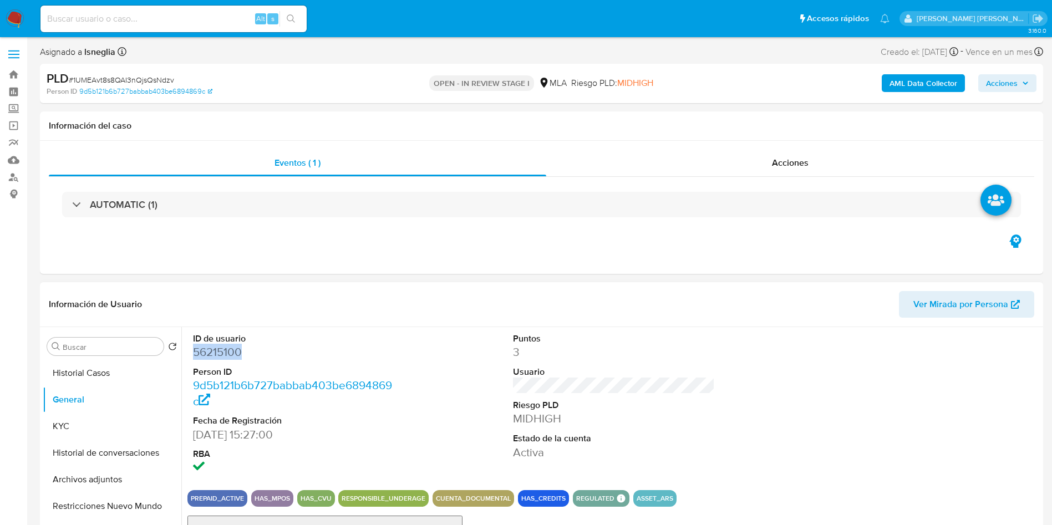
copy dd "56215100"
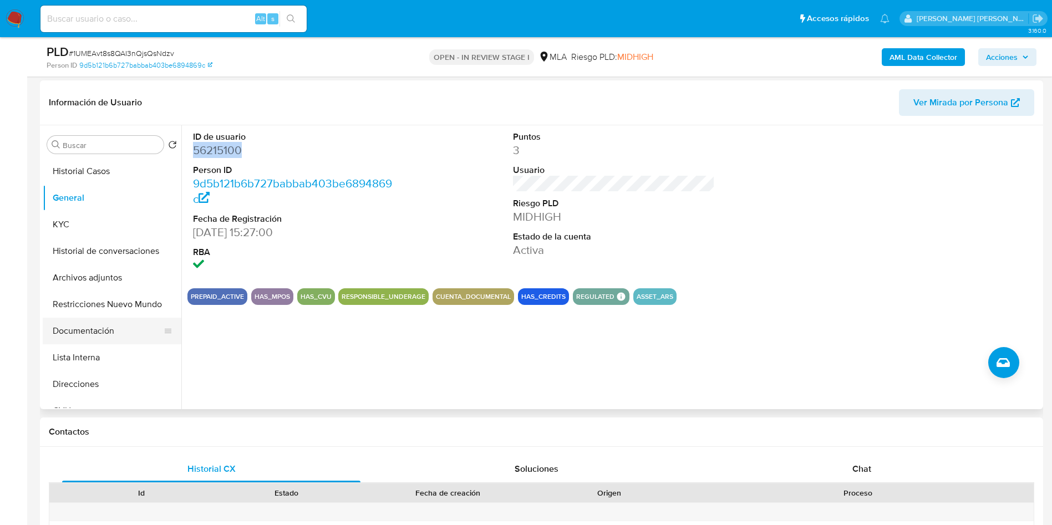
scroll to position [166, 0]
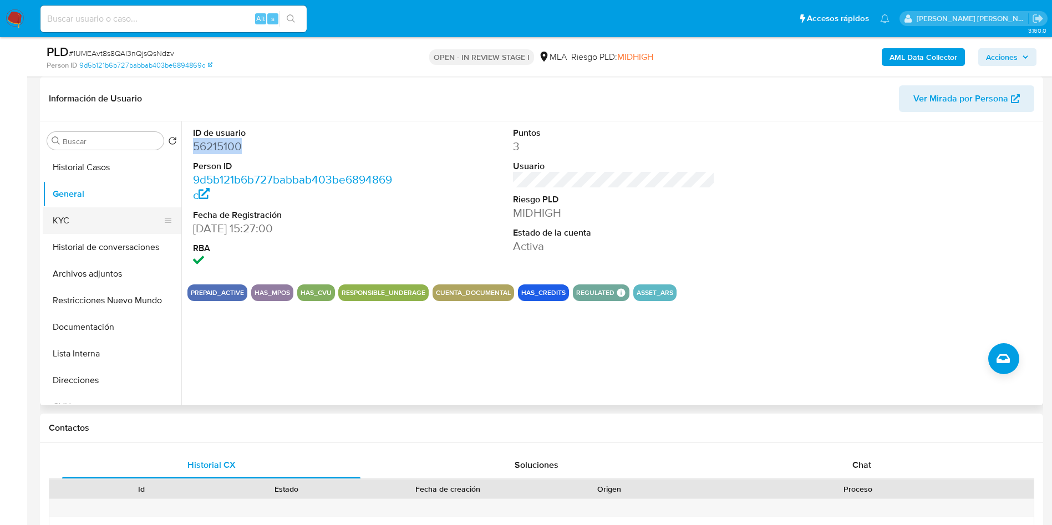
click at [84, 226] on button "KYC" at bounding box center [108, 220] width 130 height 27
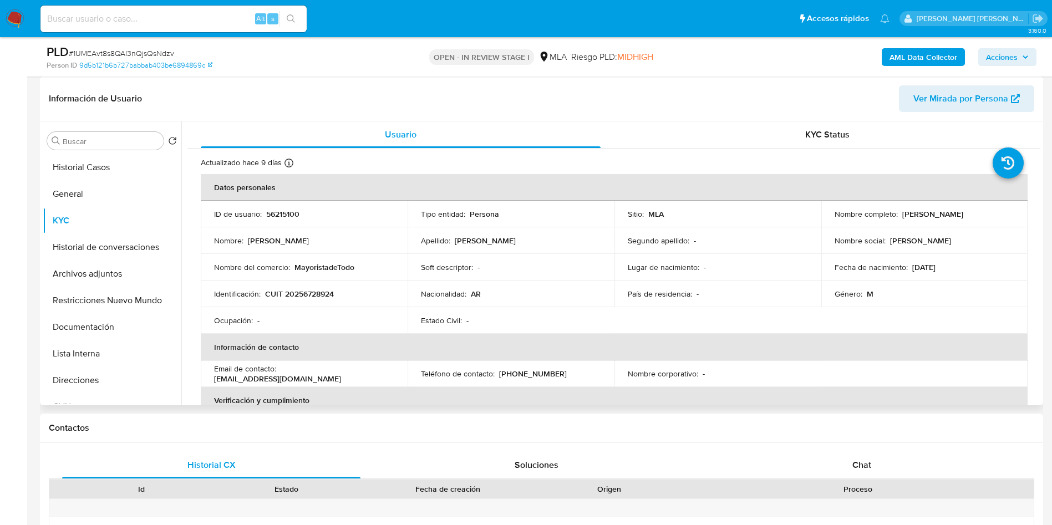
drag, startPoint x: 903, startPoint y: 213, endPoint x: 1003, endPoint y: 216, distance: 100.4
click at [1003, 216] on div "Nombre completo : [PERSON_NAME]" at bounding box center [925, 214] width 180 height 10
drag, startPoint x: 316, startPoint y: 289, endPoint x: 338, endPoint y: 293, distance: 22.4
click at [338, 293] on div "Identificación : CUIT 20256728924" at bounding box center [304, 294] width 180 height 10
